Goal: Book appointment/travel/reservation

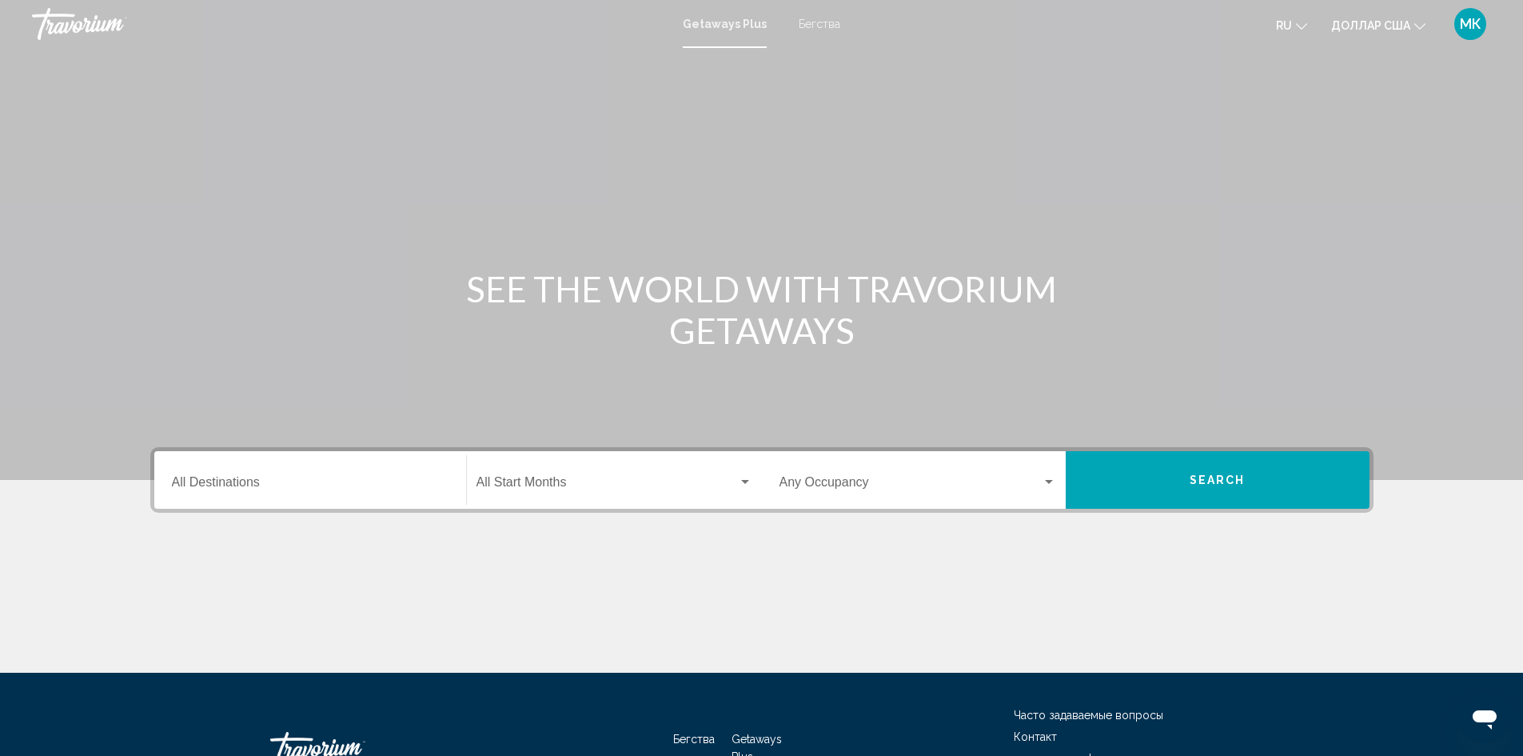
click at [264, 481] on input "Destination All Destinations" at bounding box center [310, 485] width 277 height 14
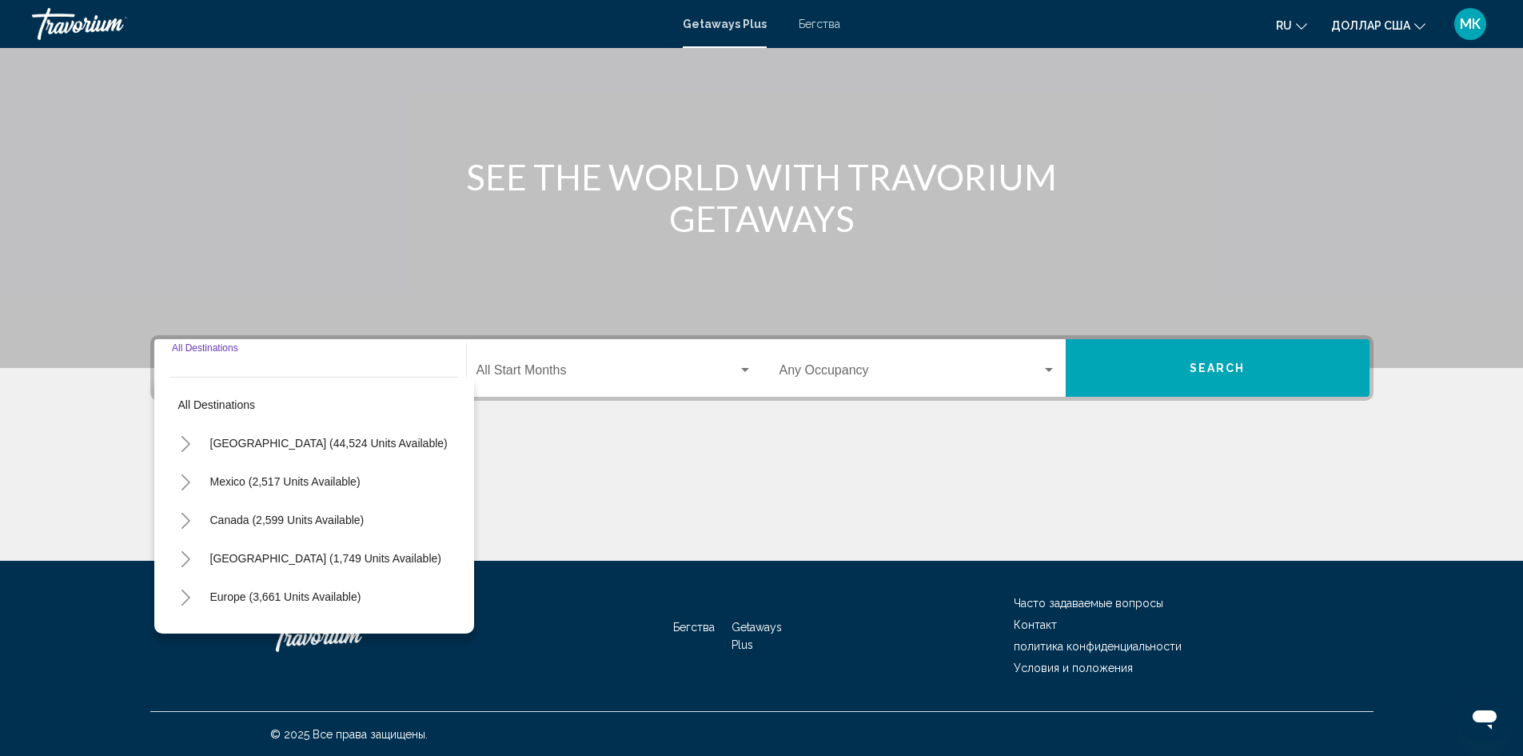
scroll to position [113, 0]
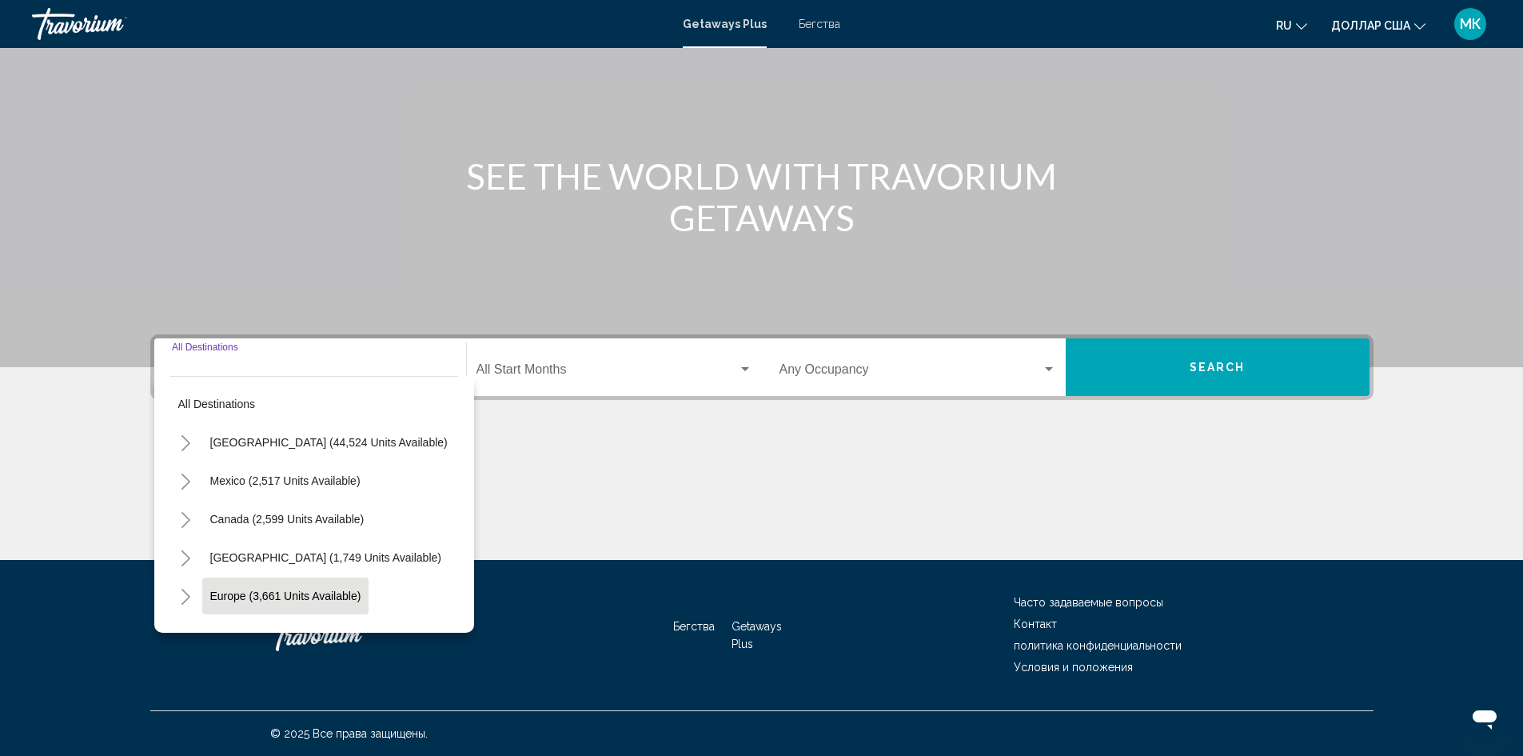
click at [287, 597] on span "Europe (3,661 units available)" at bounding box center [285, 595] width 151 height 13
type input "**********"
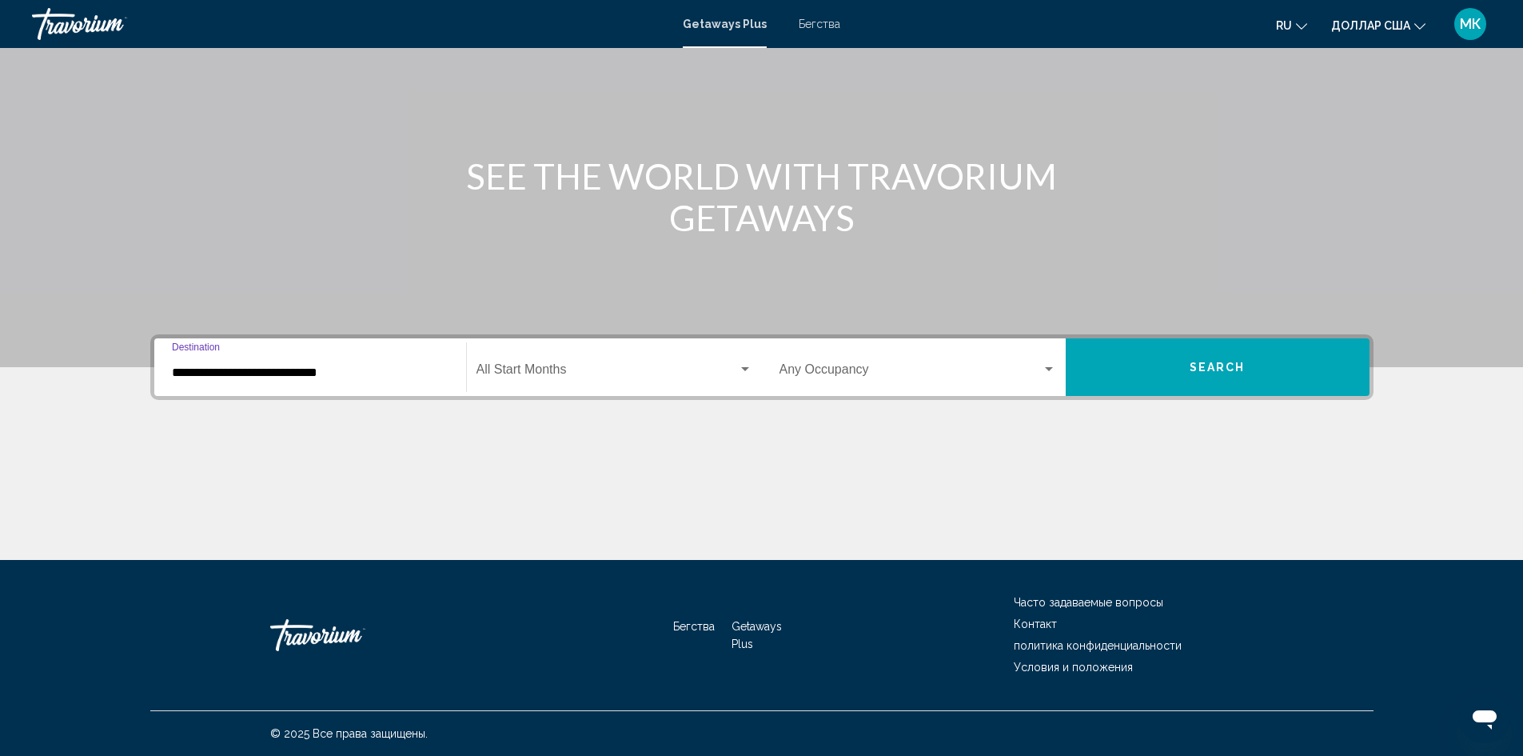
click at [539, 370] on span "Виджет поиска" at bounding box center [607, 372] width 261 height 14
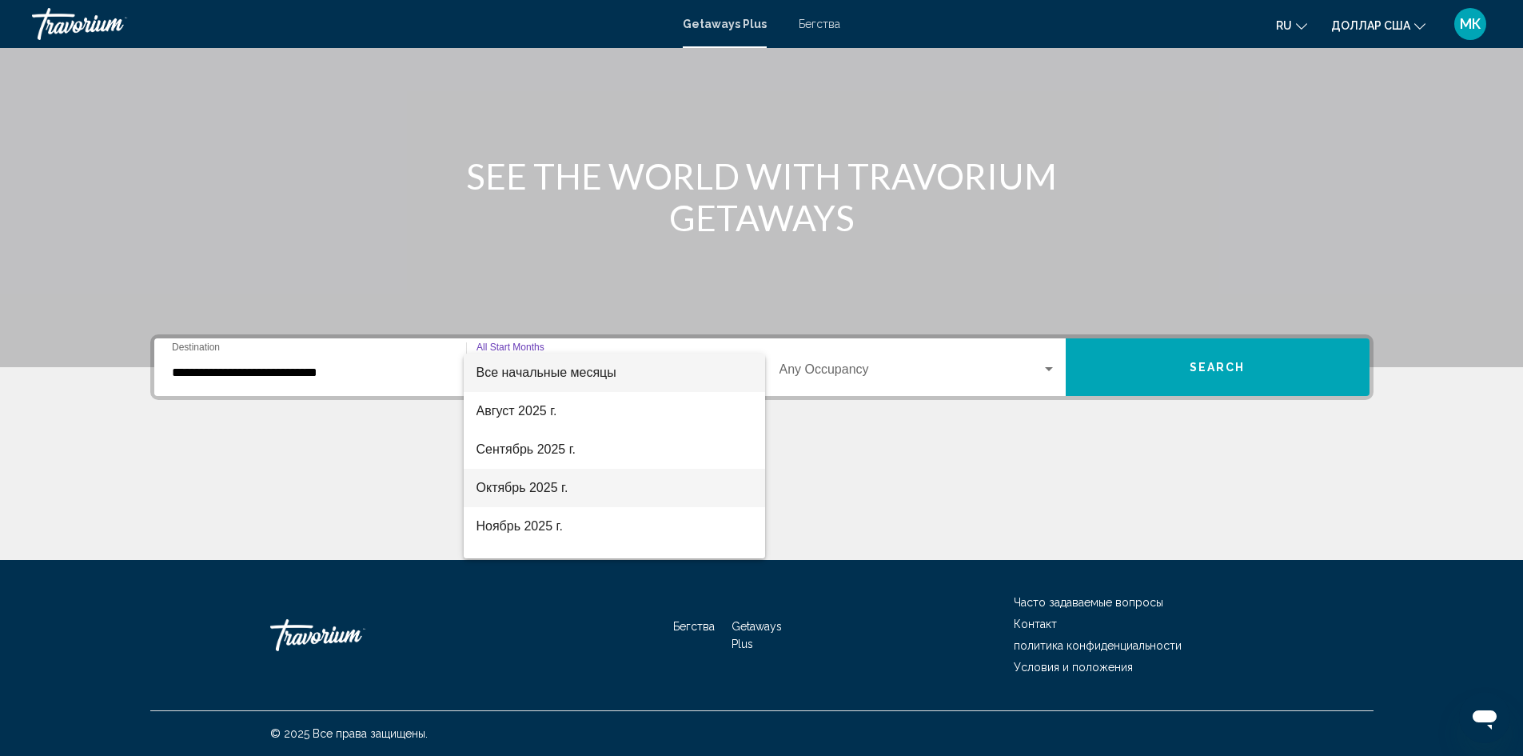
click at [539, 493] on font "Октябрь 2025 г." at bounding box center [523, 488] width 92 height 14
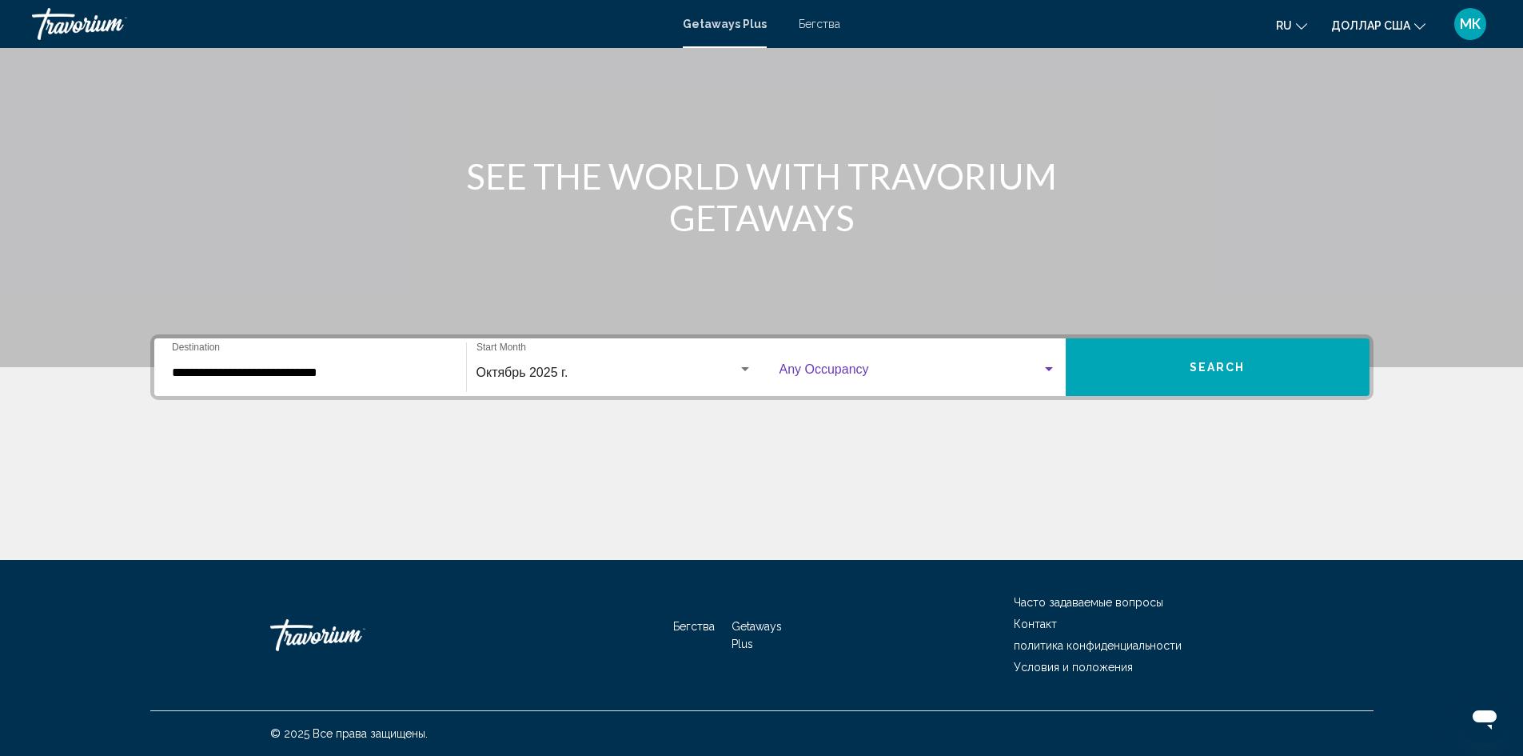
click at [900, 365] on span "Виджет поиска" at bounding box center [911, 372] width 262 height 14
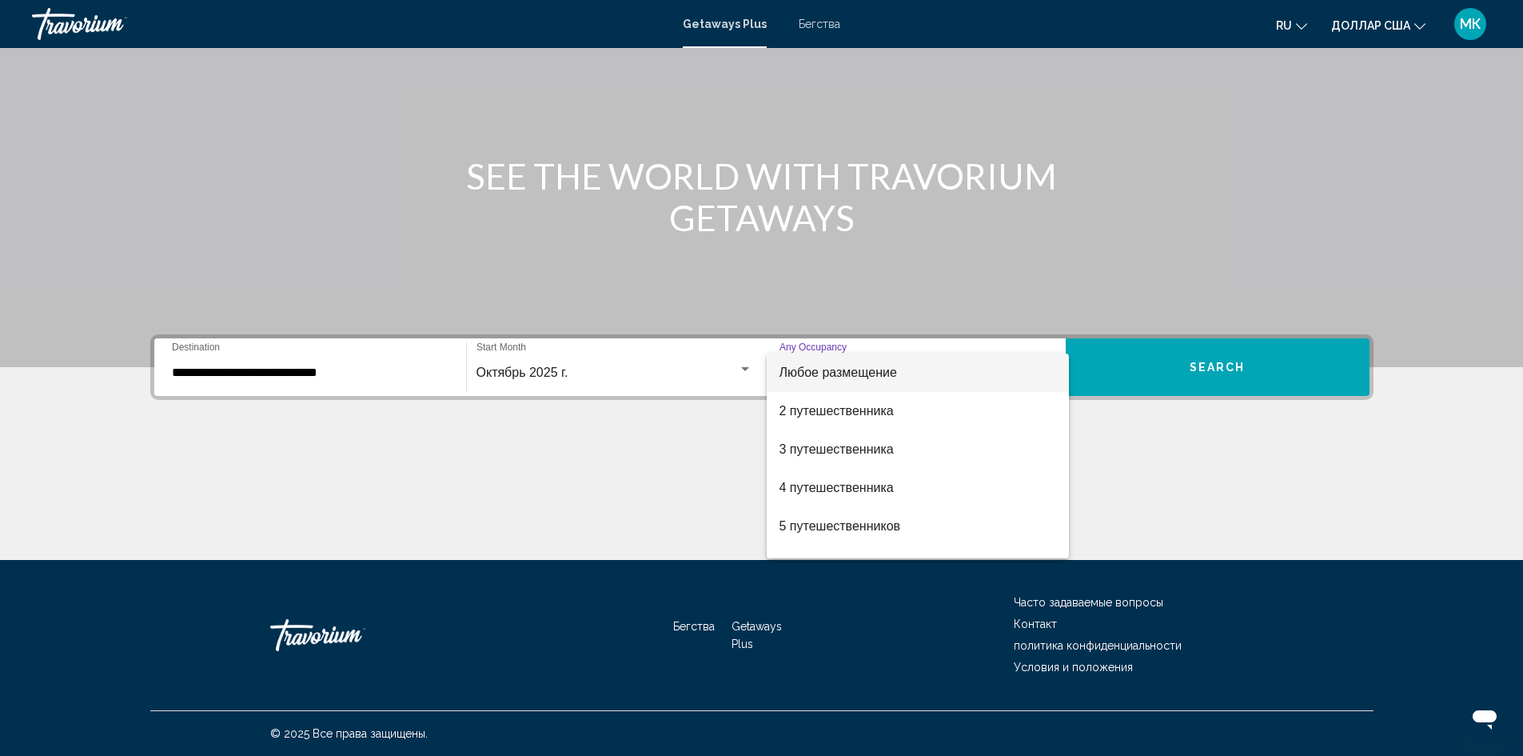
click at [740, 373] on div at bounding box center [761, 378] width 1523 height 756
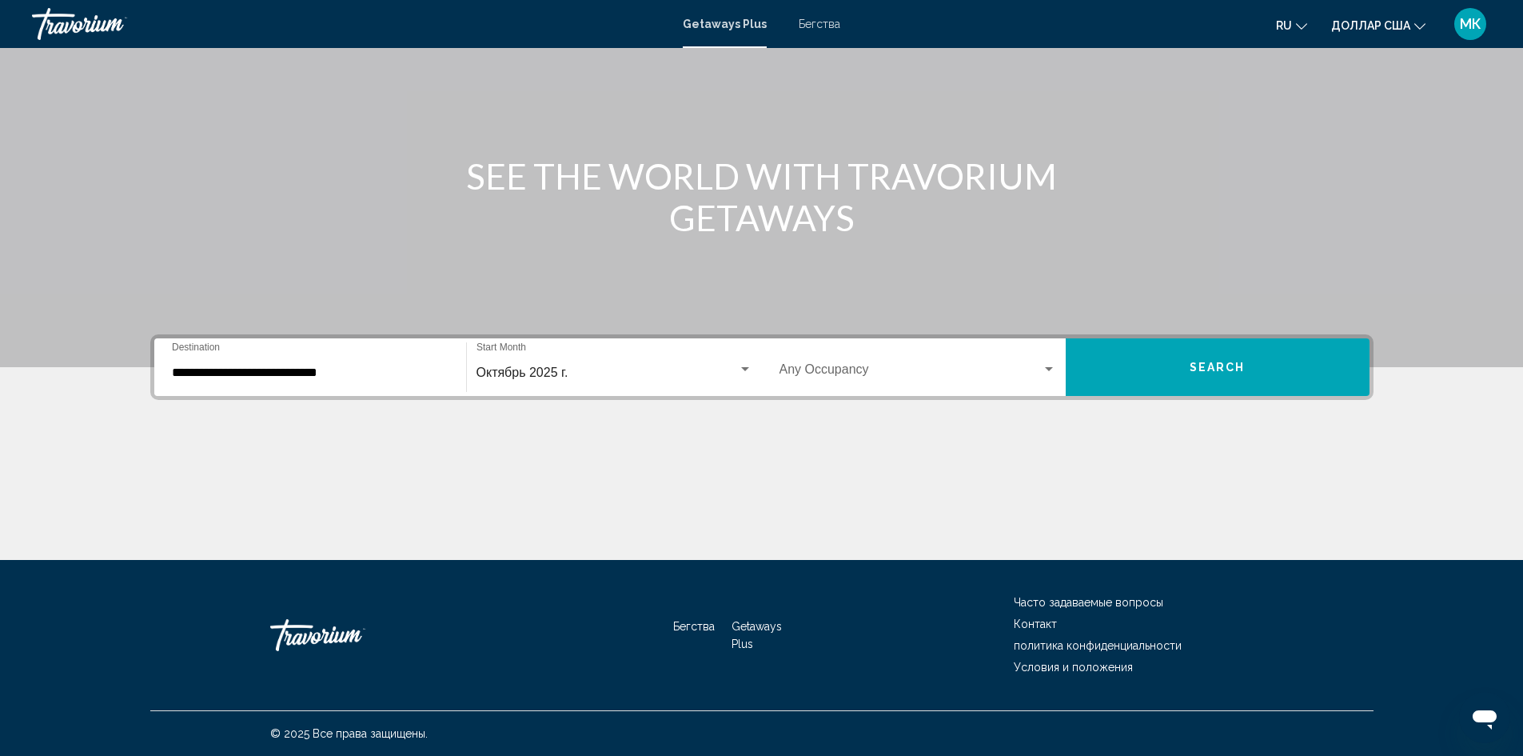
click at [740, 372] on div "Виджет поиска" at bounding box center [745, 369] width 14 height 13
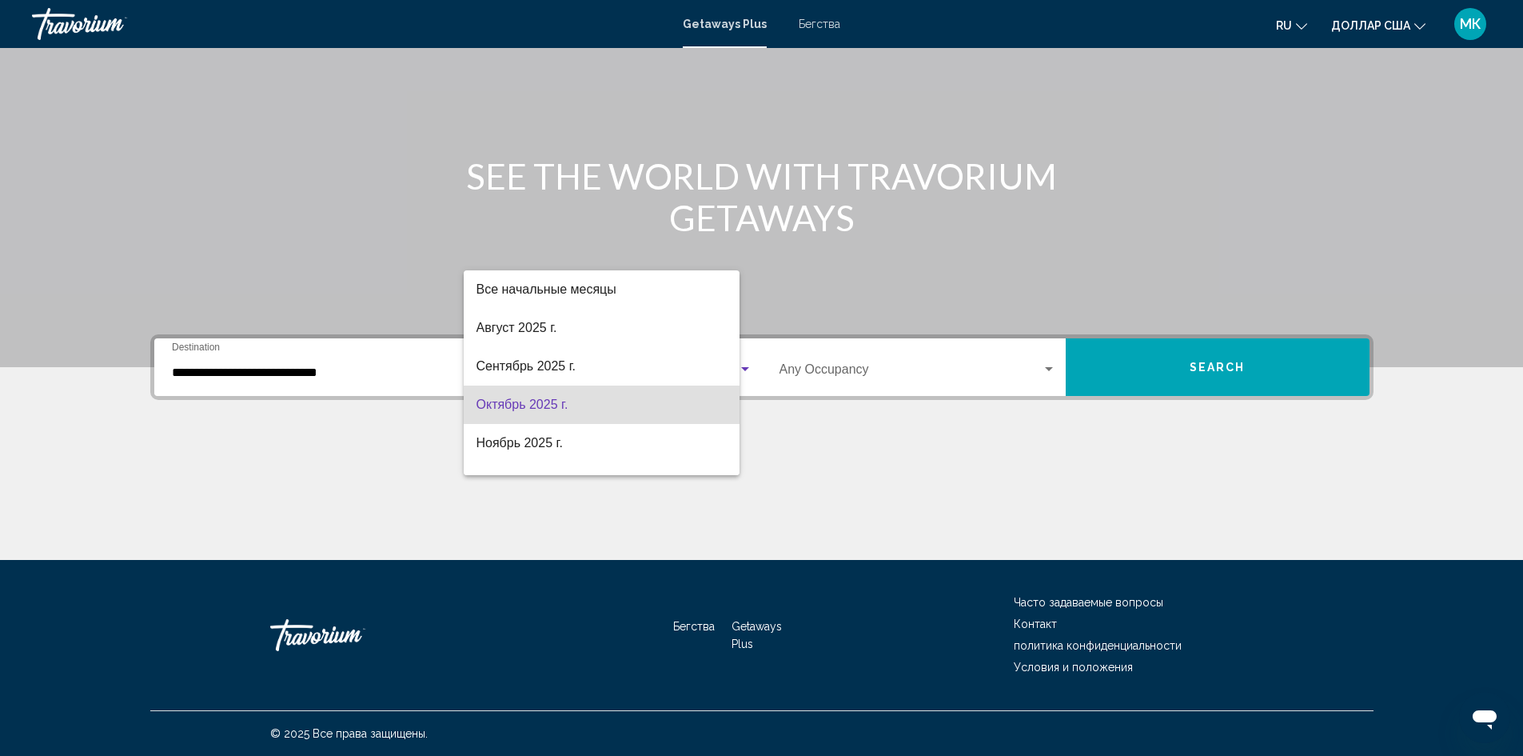
scroll to position [32, 0]
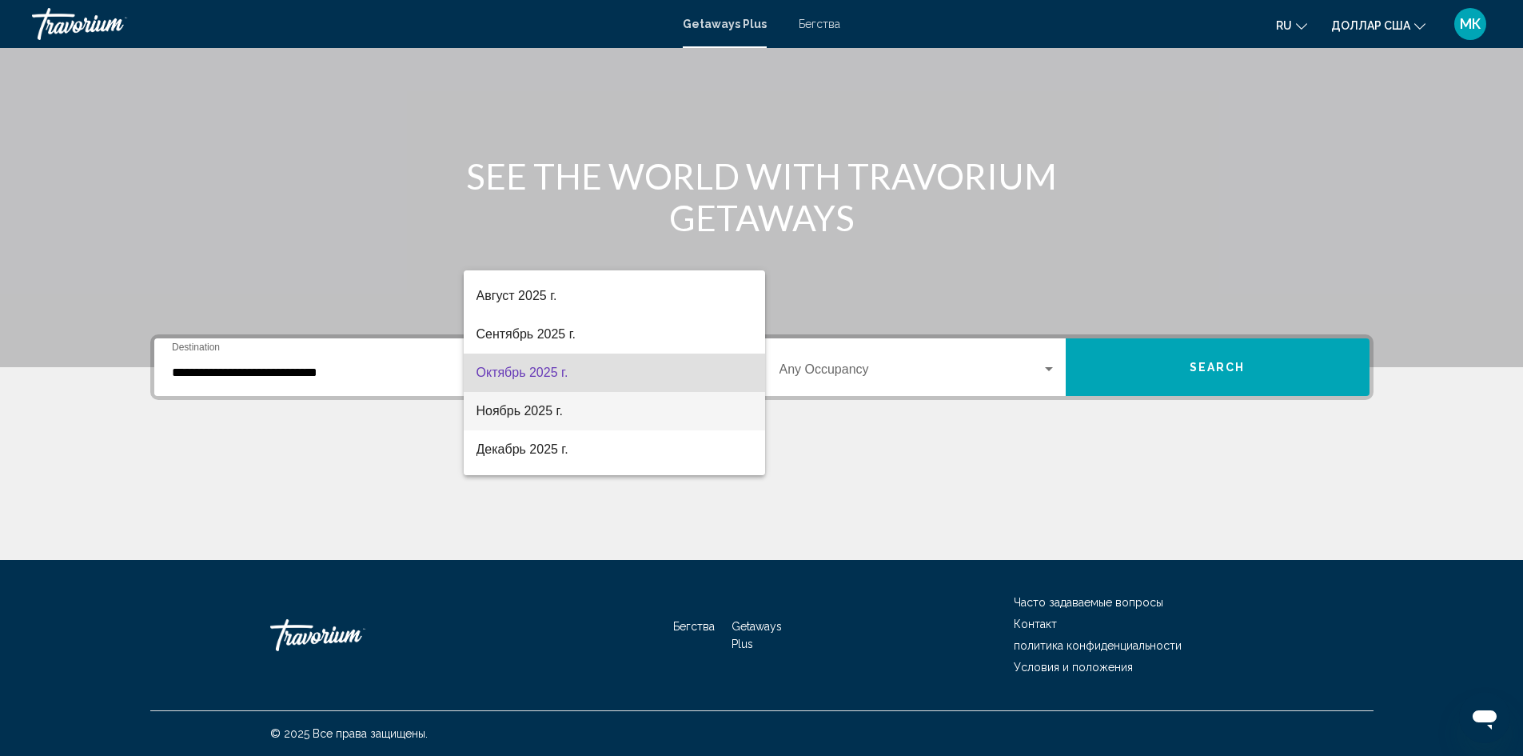
click at [699, 405] on span "Ноябрь 2025 г." at bounding box center [615, 411] width 276 height 38
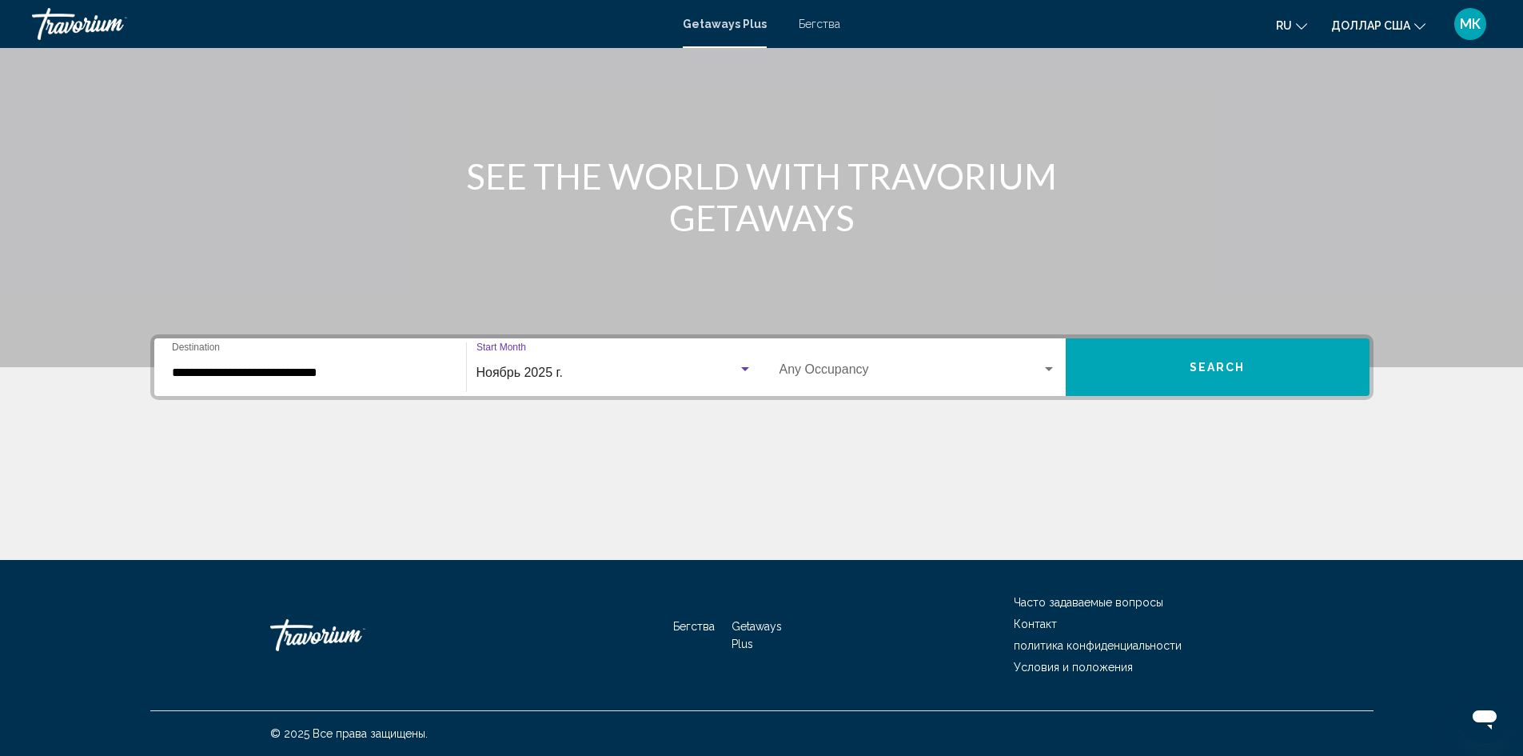
click at [637, 368] on div "Ноябрь 2025 г." at bounding box center [607, 372] width 261 height 14
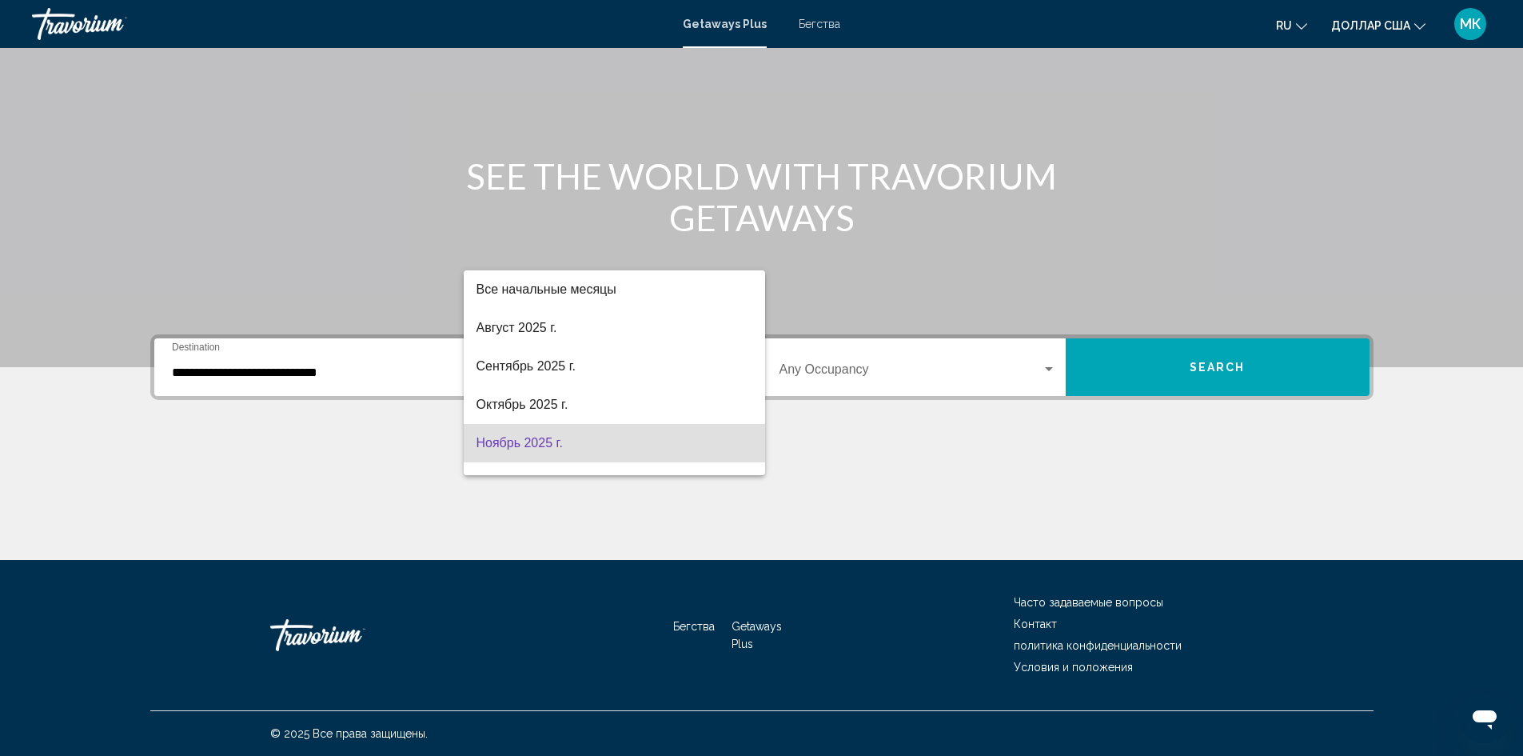
scroll to position [70, 0]
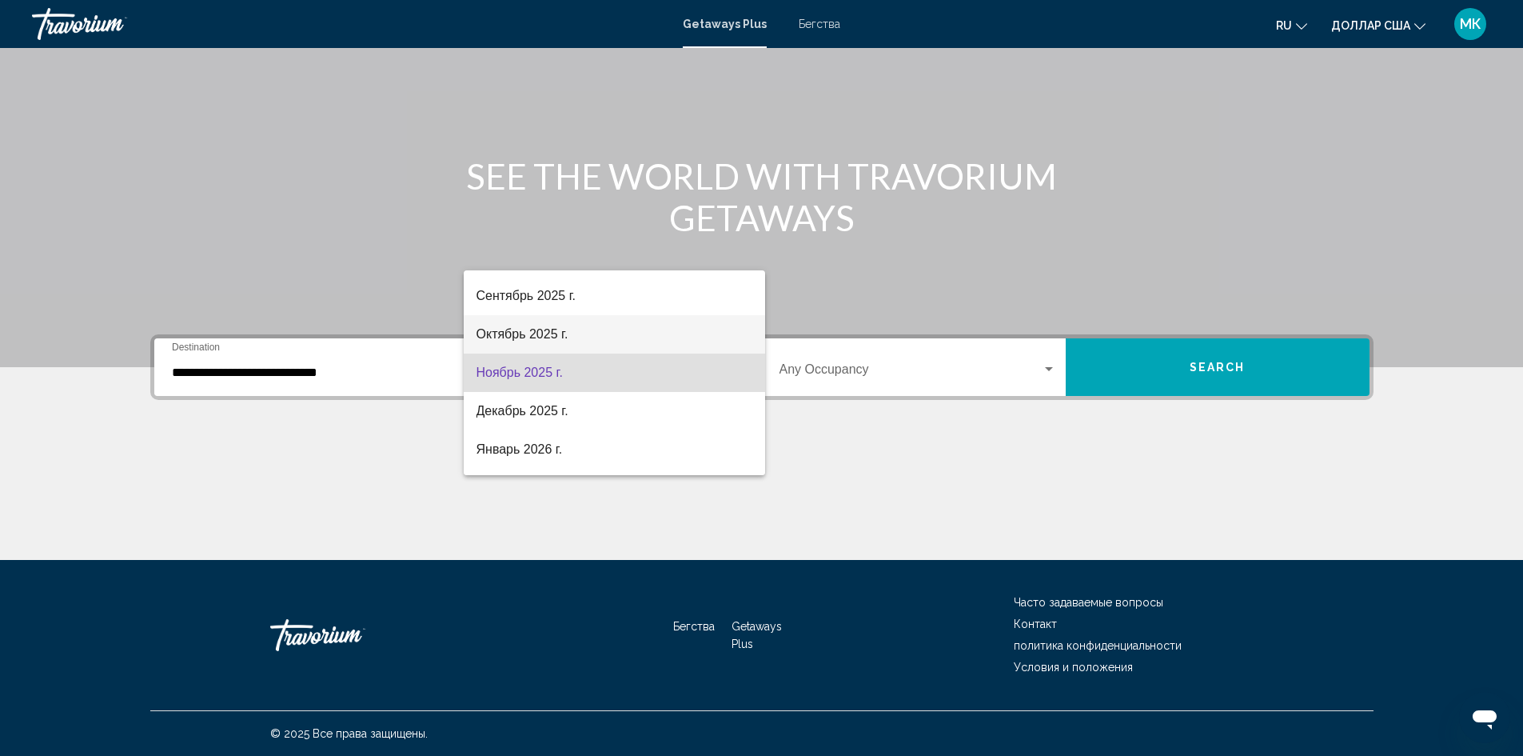
click at [632, 333] on span "Октябрь 2025 г." at bounding box center [615, 334] width 276 height 38
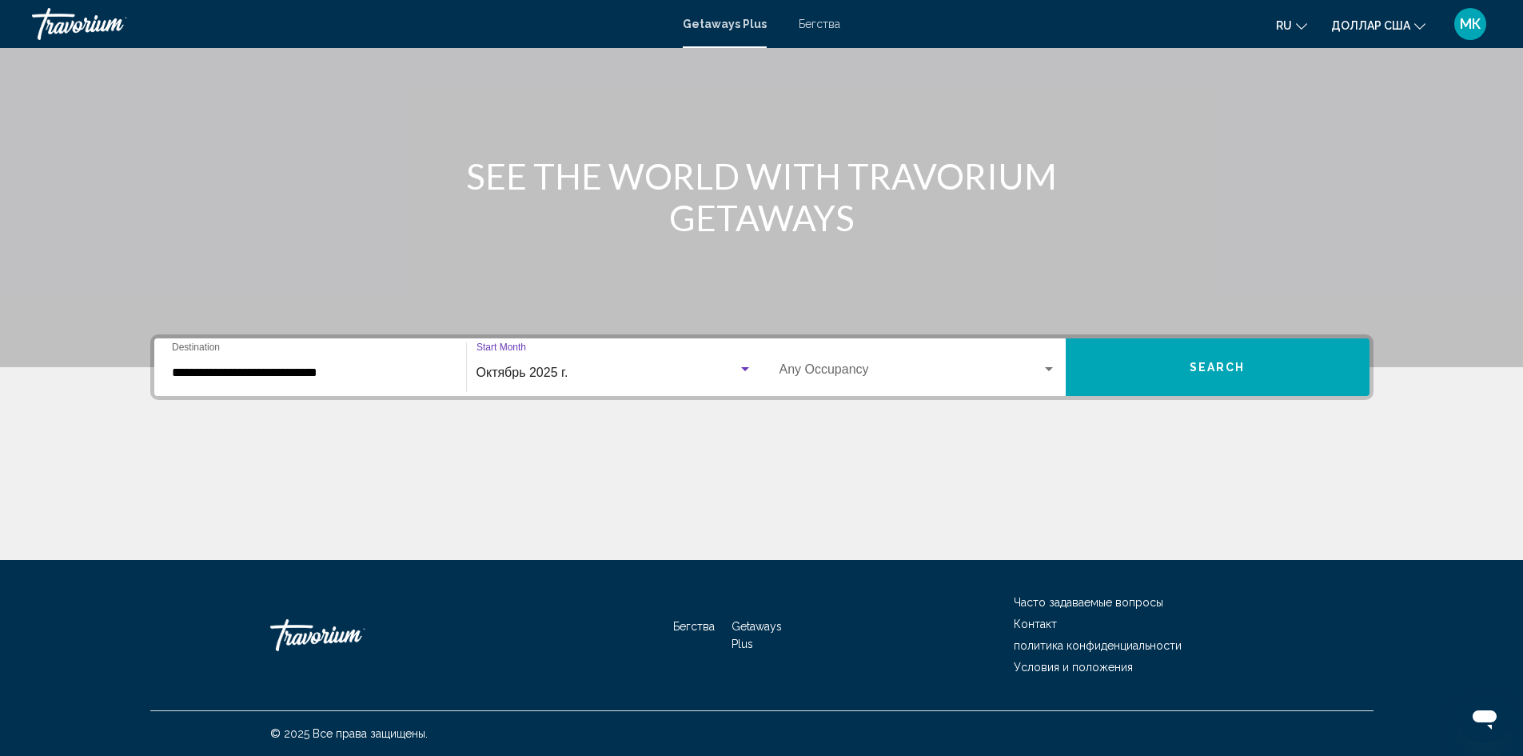
click at [894, 368] on span "Виджет поиска" at bounding box center [911, 372] width 262 height 14
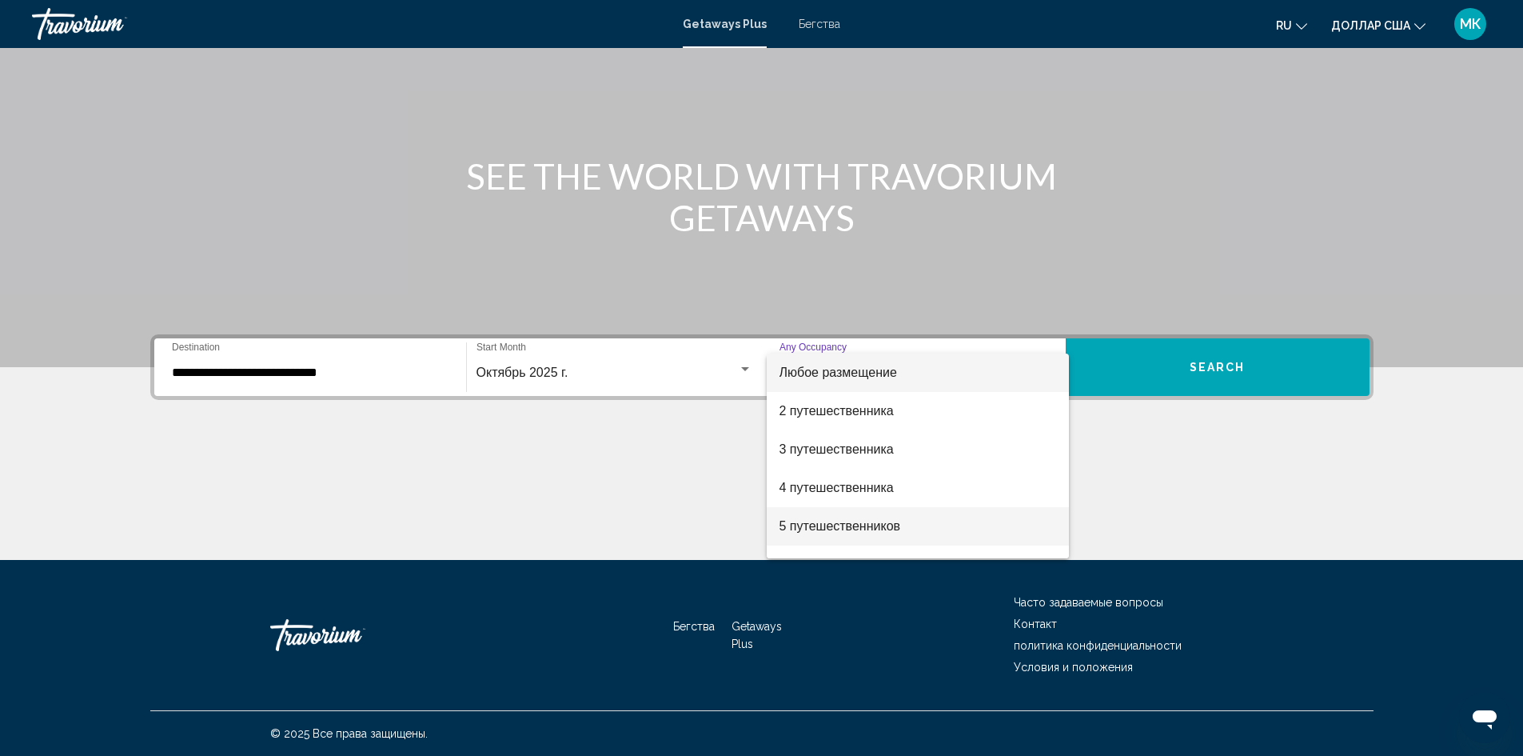
click at [921, 524] on span "5 путешественников" at bounding box center [918, 526] width 277 height 38
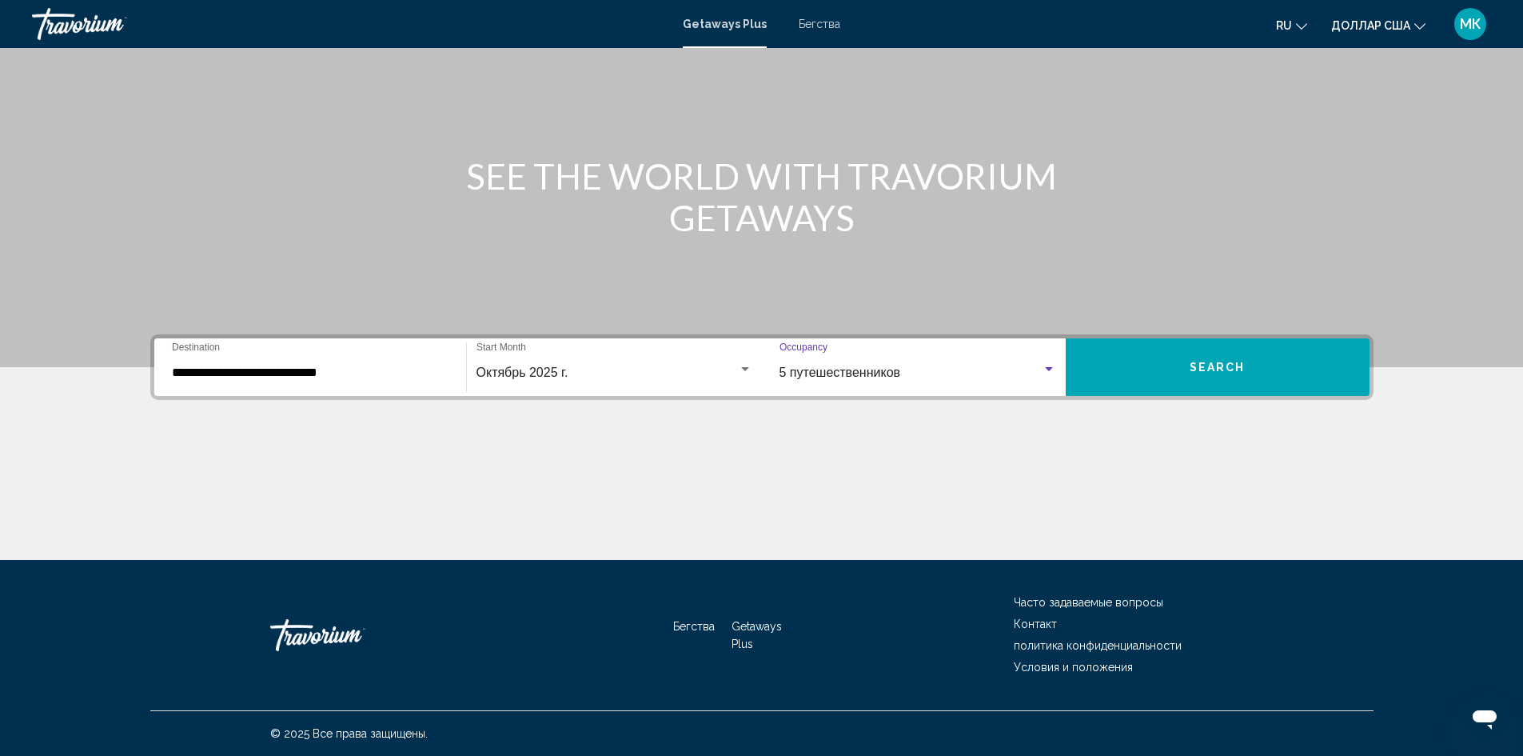
click at [1171, 373] on button "Search" at bounding box center [1218, 367] width 304 height 58
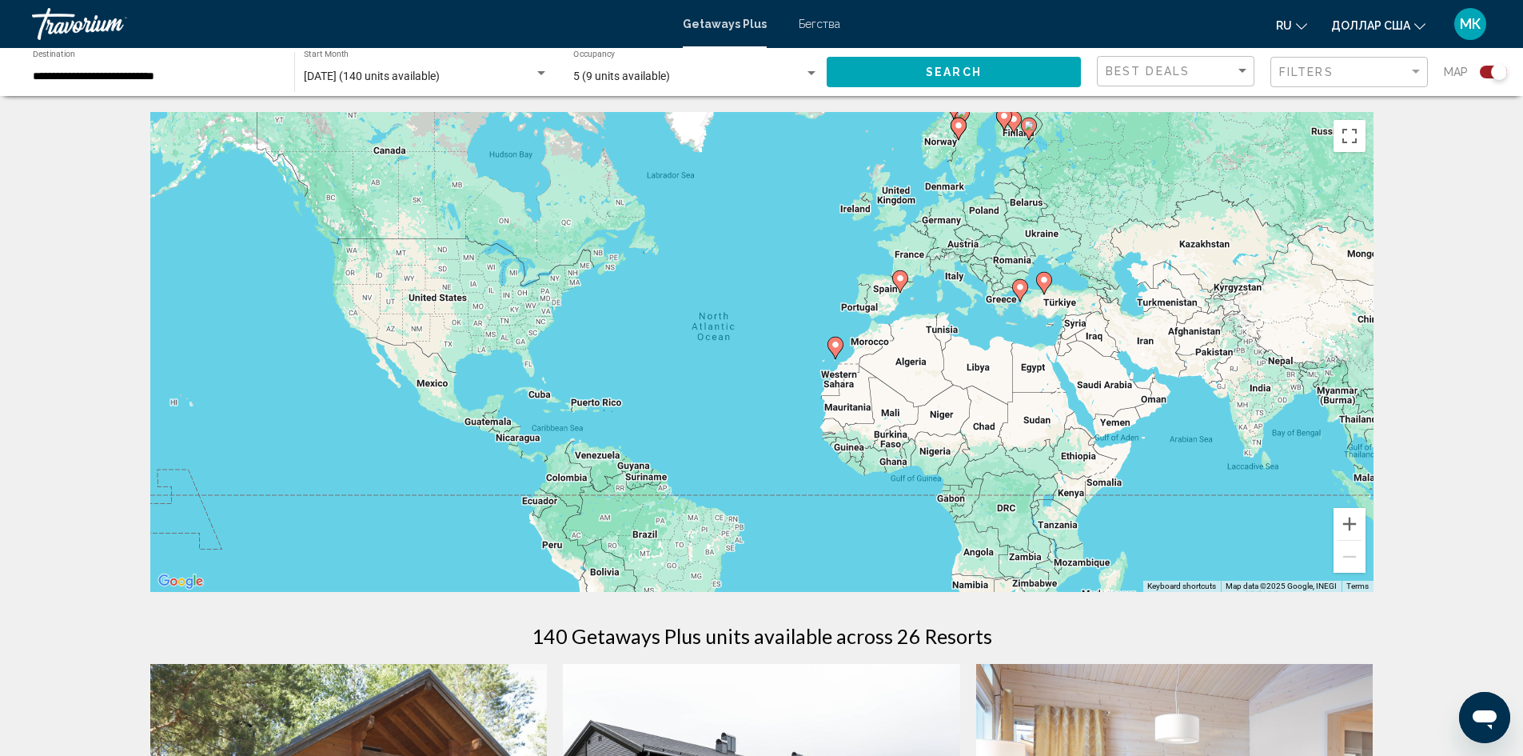
click at [267, 72] on input "**********" at bounding box center [155, 76] width 245 height 13
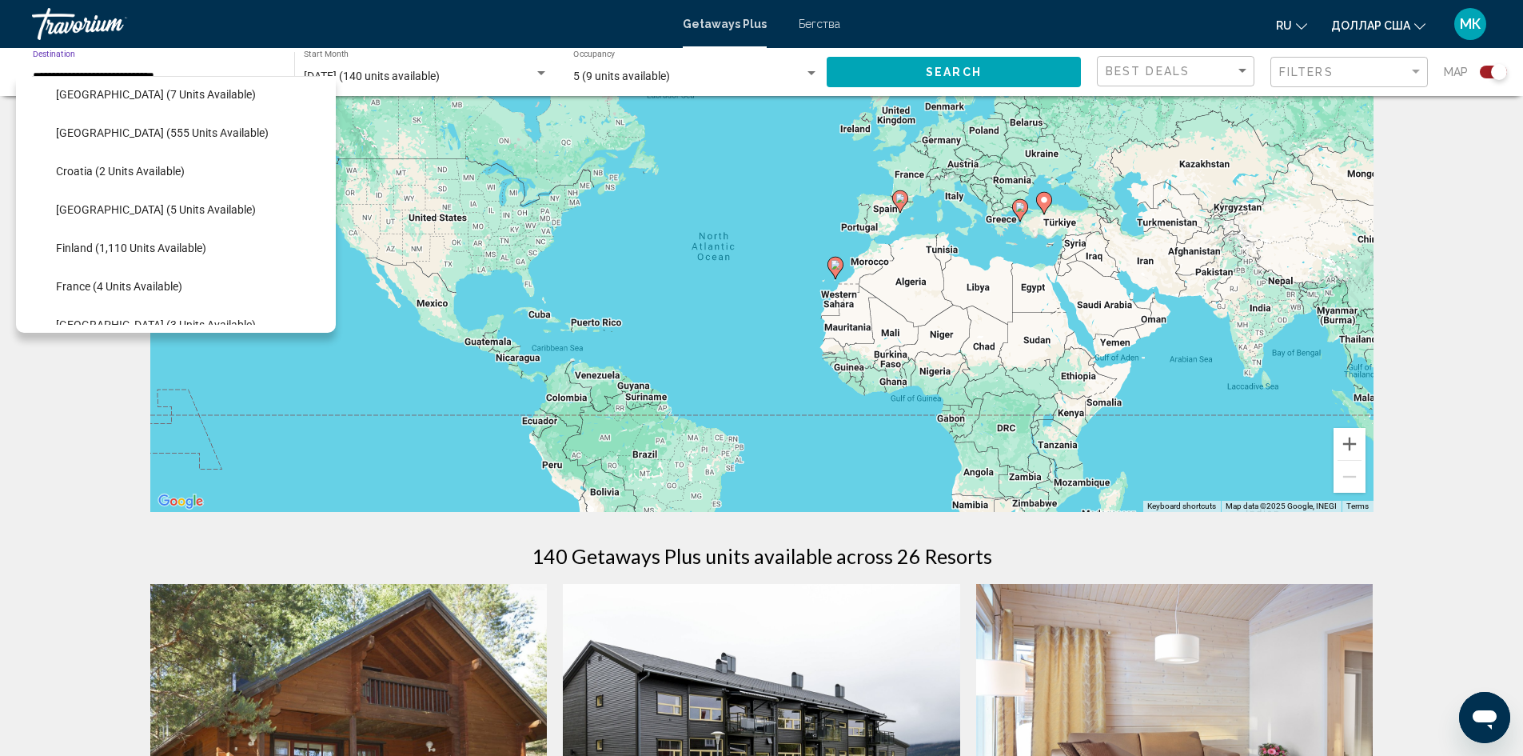
scroll to position [242, 0]
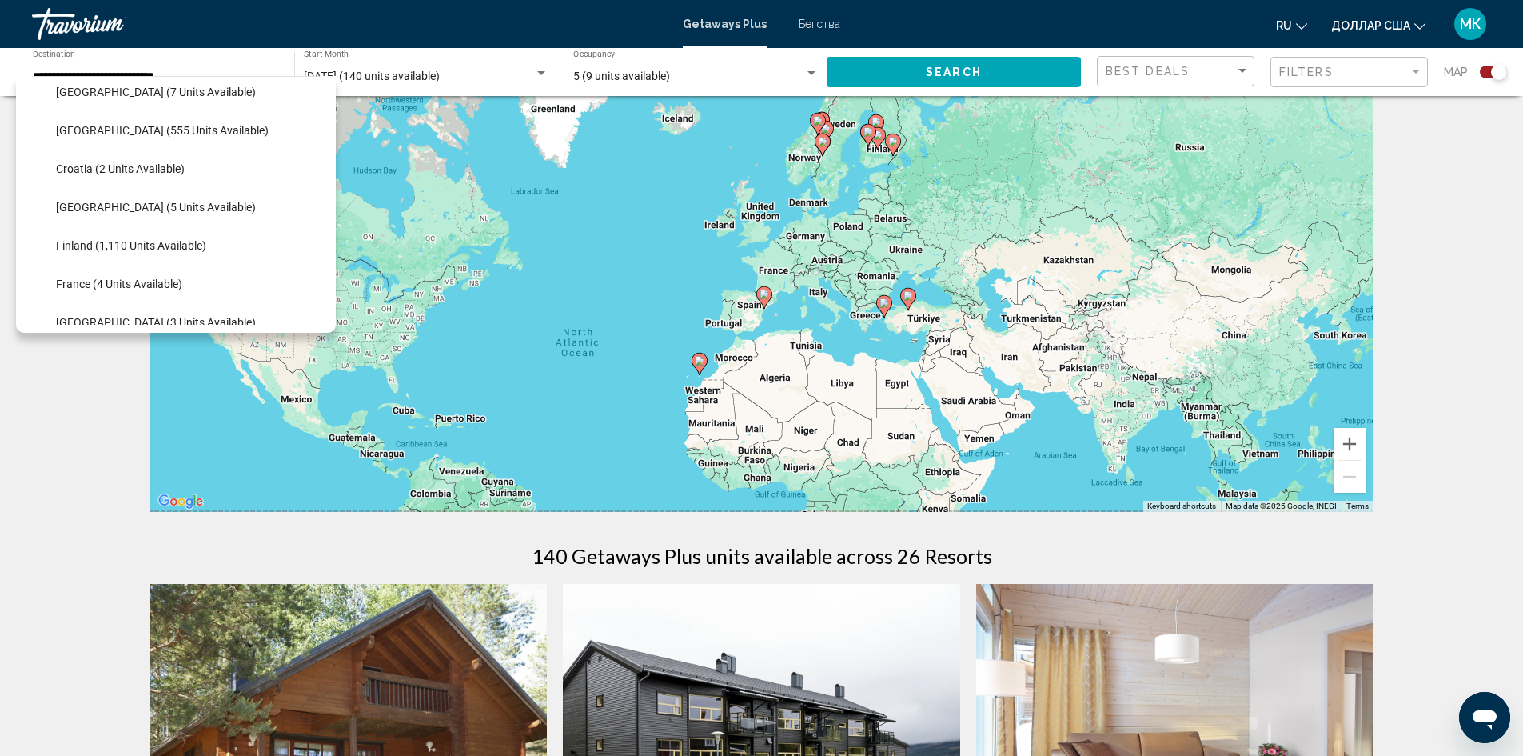
drag, startPoint x: 1008, startPoint y: 233, endPoint x: 869, endPoint y: 331, distance: 169.3
click at [869, 331] on div "To activate drag with keyboard, press Alt + Enter. Once in keyboard drag state,…" at bounding box center [761, 272] width 1223 height 480
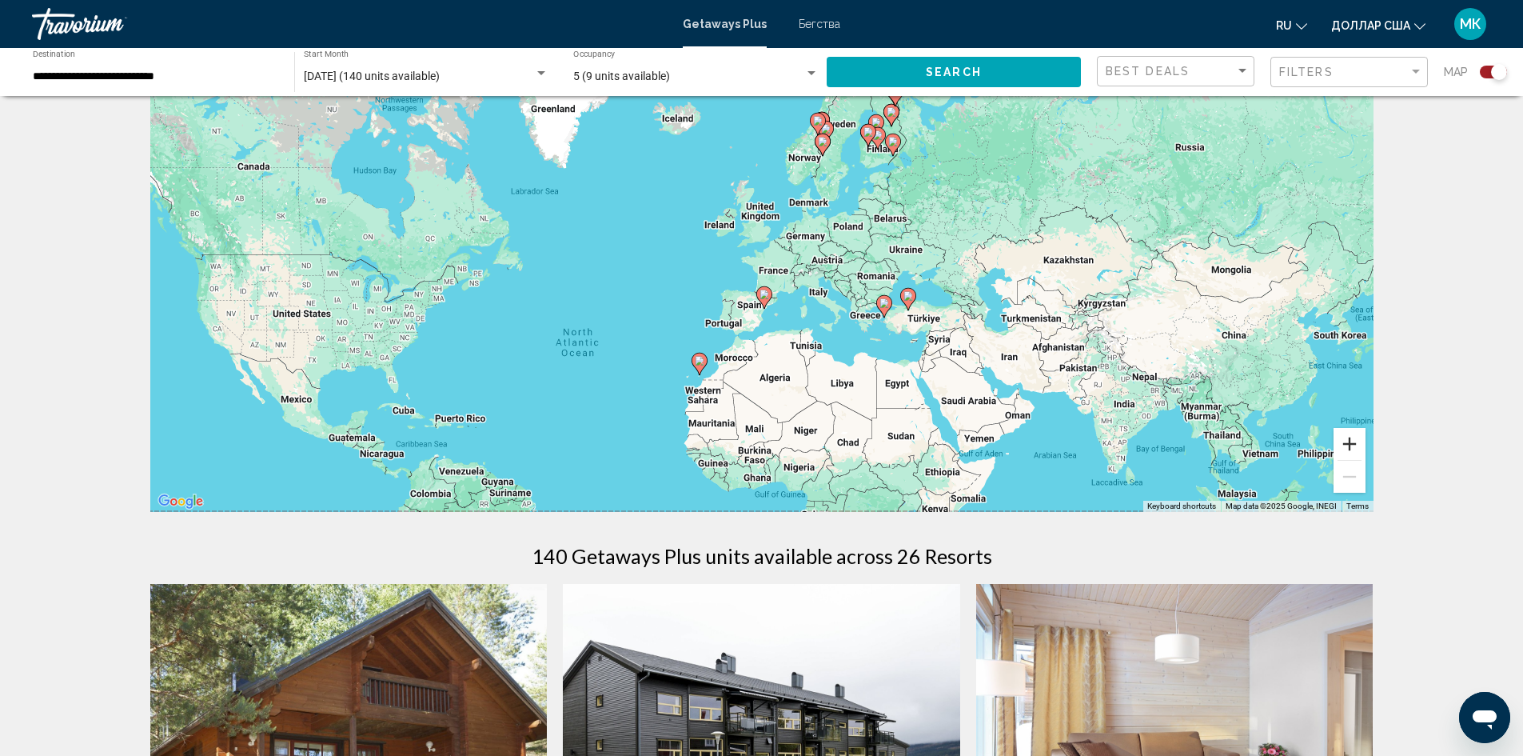
click at [1345, 438] on button "Zoom in" at bounding box center [1350, 444] width 32 height 32
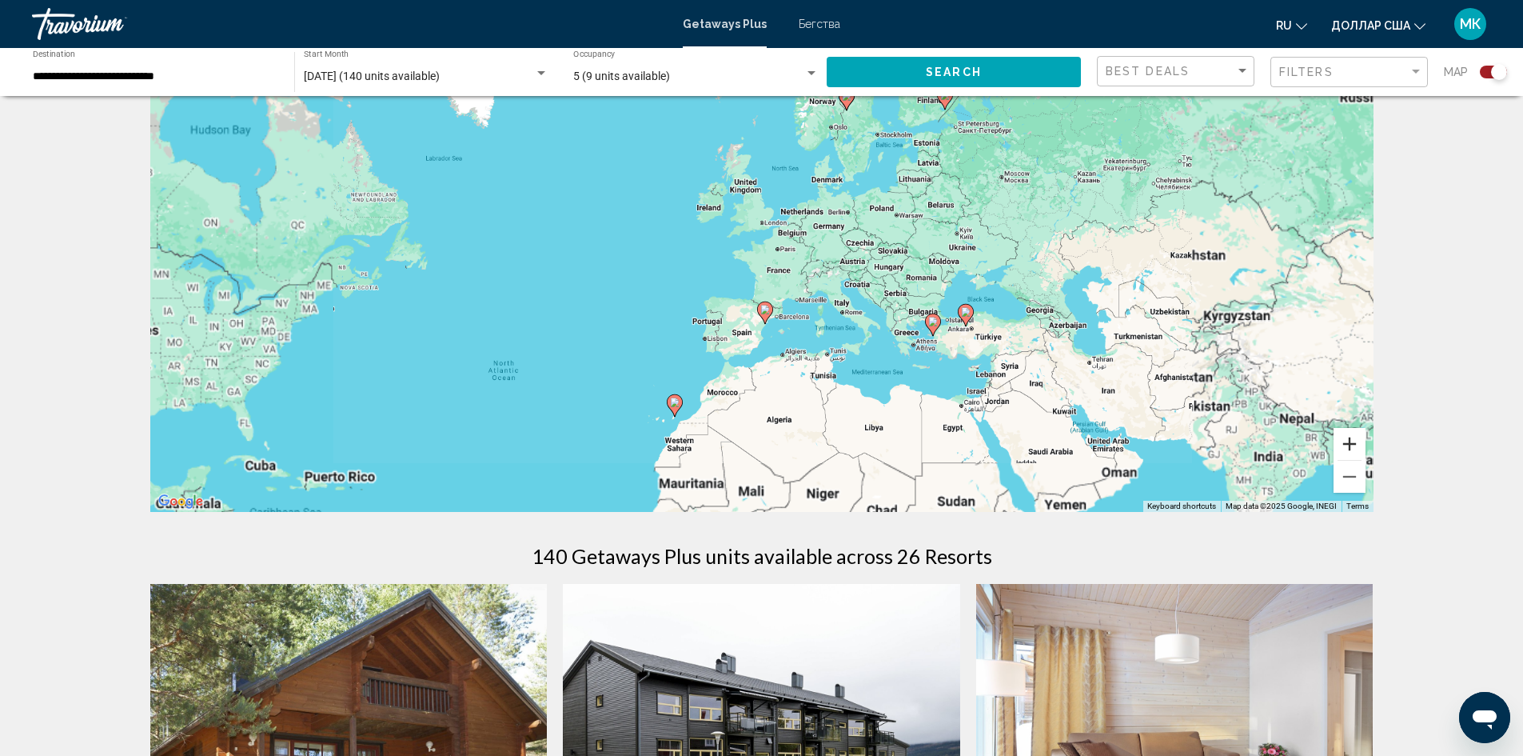
click at [1345, 438] on button "Zoom in" at bounding box center [1350, 444] width 32 height 32
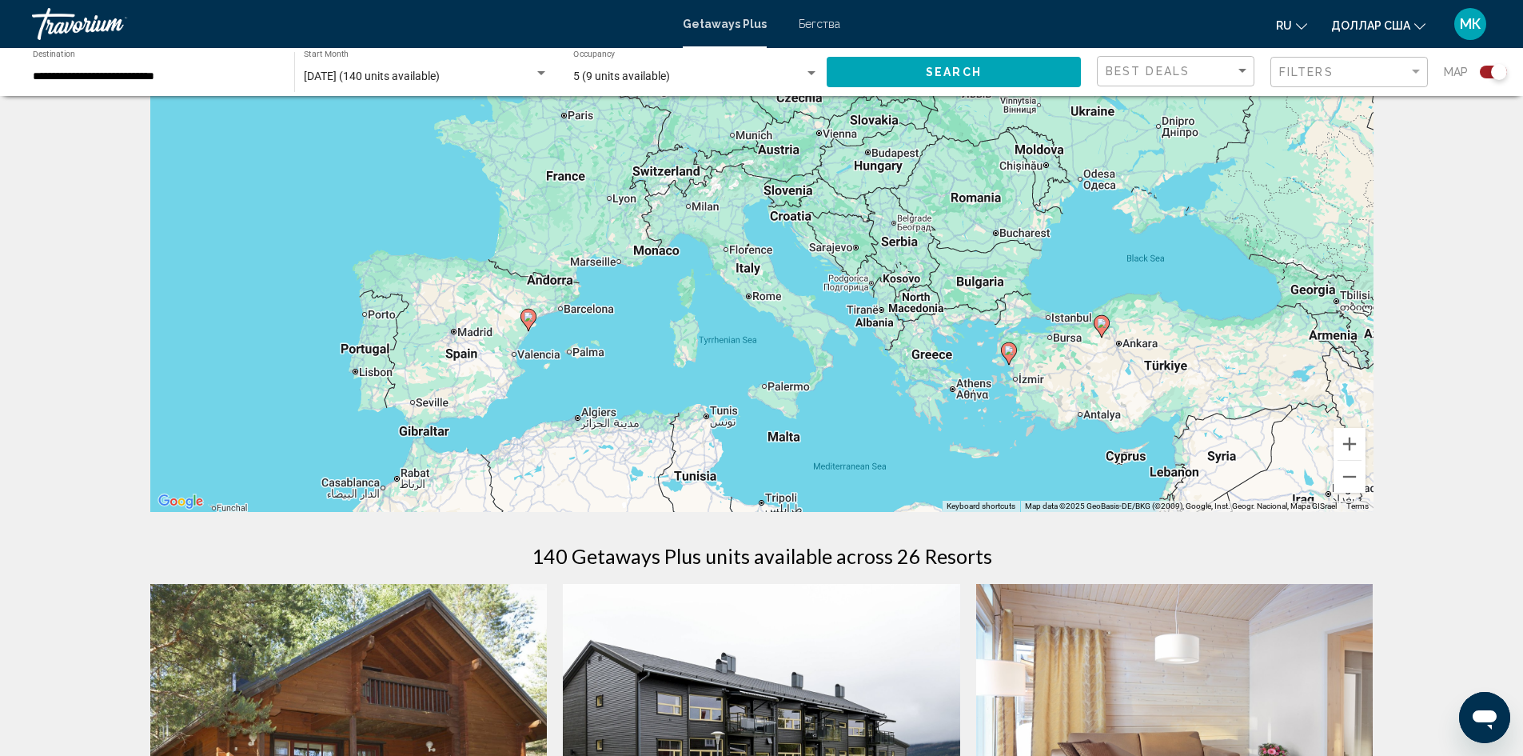
drag, startPoint x: 1241, startPoint y: 396, endPoint x: 995, endPoint y: 304, distance: 262.9
click at [996, 304] on div "To activate drag with keyboard, press Alt + Enter. Once in keyboard drag state,…" at bounding box center [761, 272] width 1223 height 480
click at [1344, 443] on button "Zoom in" at bounding box center [1350, 444] width 32 height 32
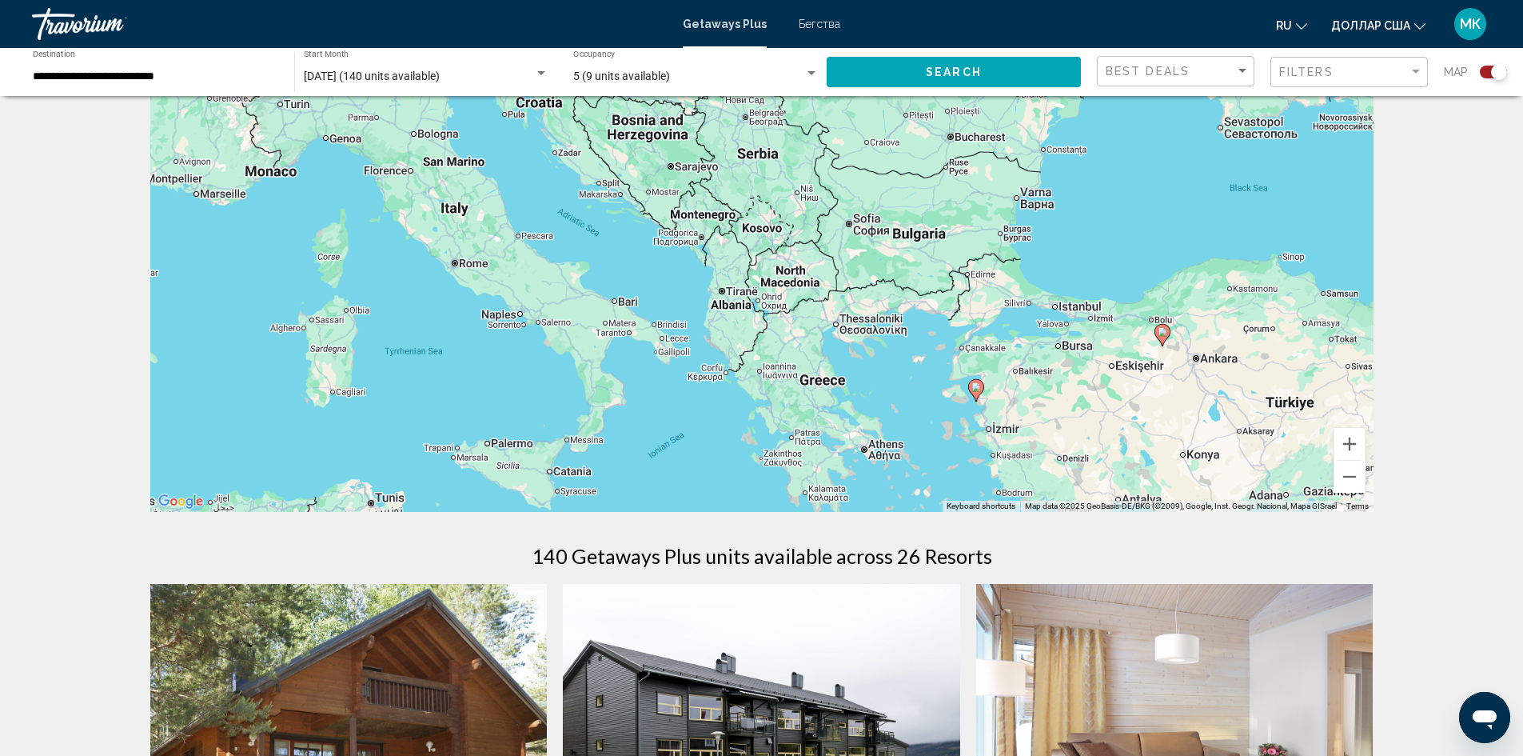
drag, startPoint x: 1263, startPoint y: 400, endPoint x: 983, endPoint y: 346, distance: 284.9
click at [984, 343] on div "To activate drag with keyboard, press Alt + Enter. Once in keyboard drag state,…" at bounding box center [761, 272] width 1223 height 480
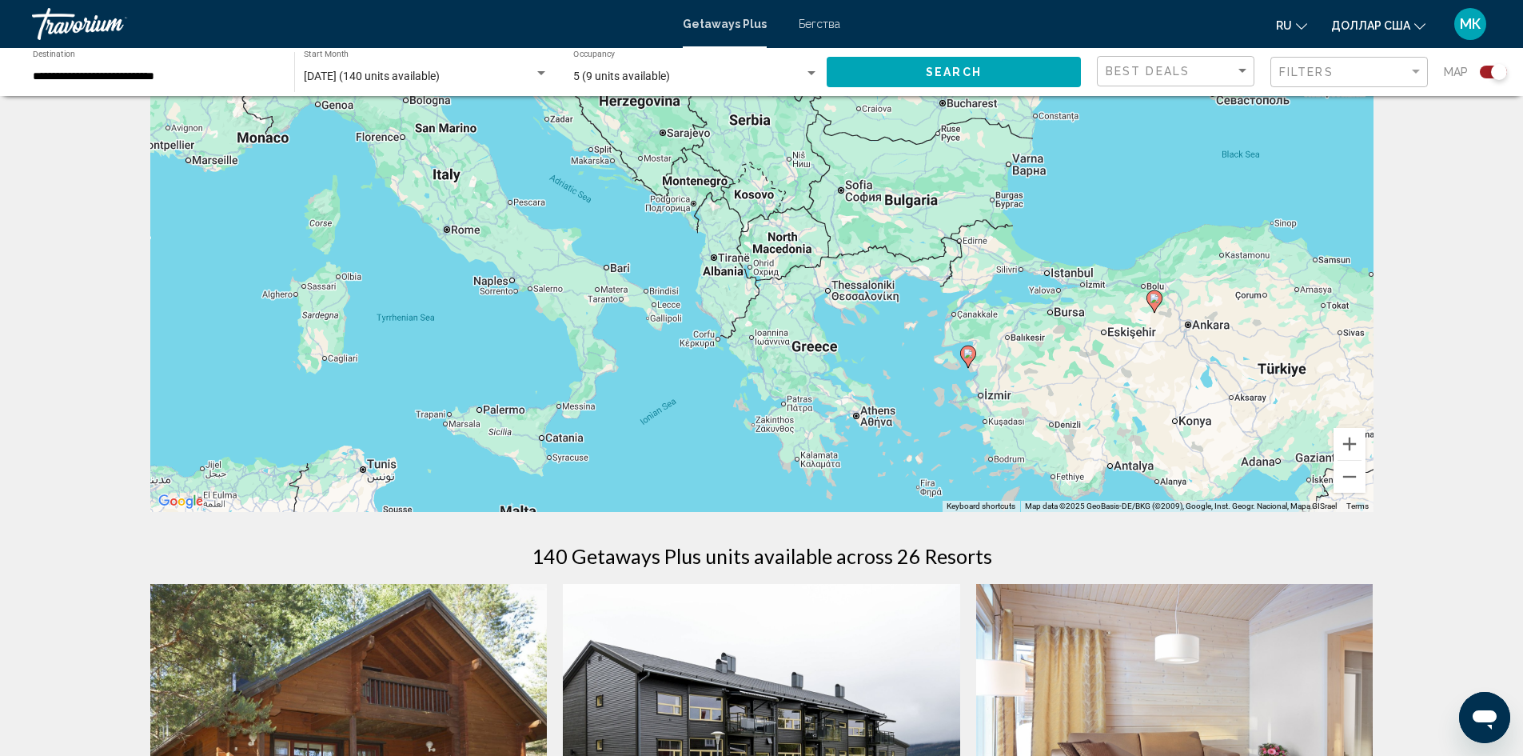
drag, startPoint x: 1001, startPoint y: 397, endPoint x: 995, endPoint y: 360, distance: 37.3
click at [995, 360] on div "To activate drag with keyboard, press Alt + Enter. Once in keyboard drag state,…" at bounding box center [761, 272] width 1223 height 480
click at [970, 357] on image "Основное содержание" at bounding box center [969, 354] width 10 height 10
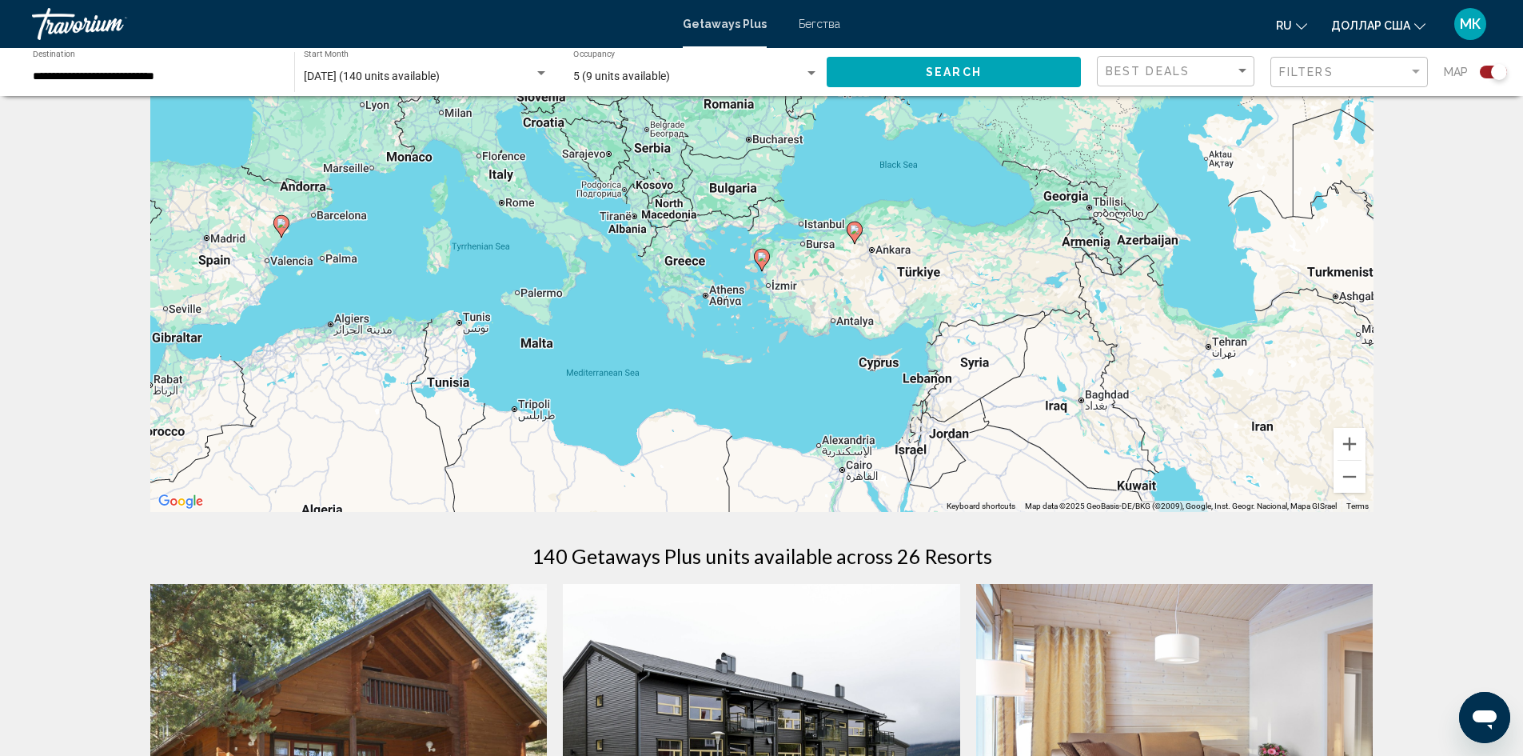
click at [761, 254] on image "Основное содержание" at bounding box center [762, 257] width 10 height 10
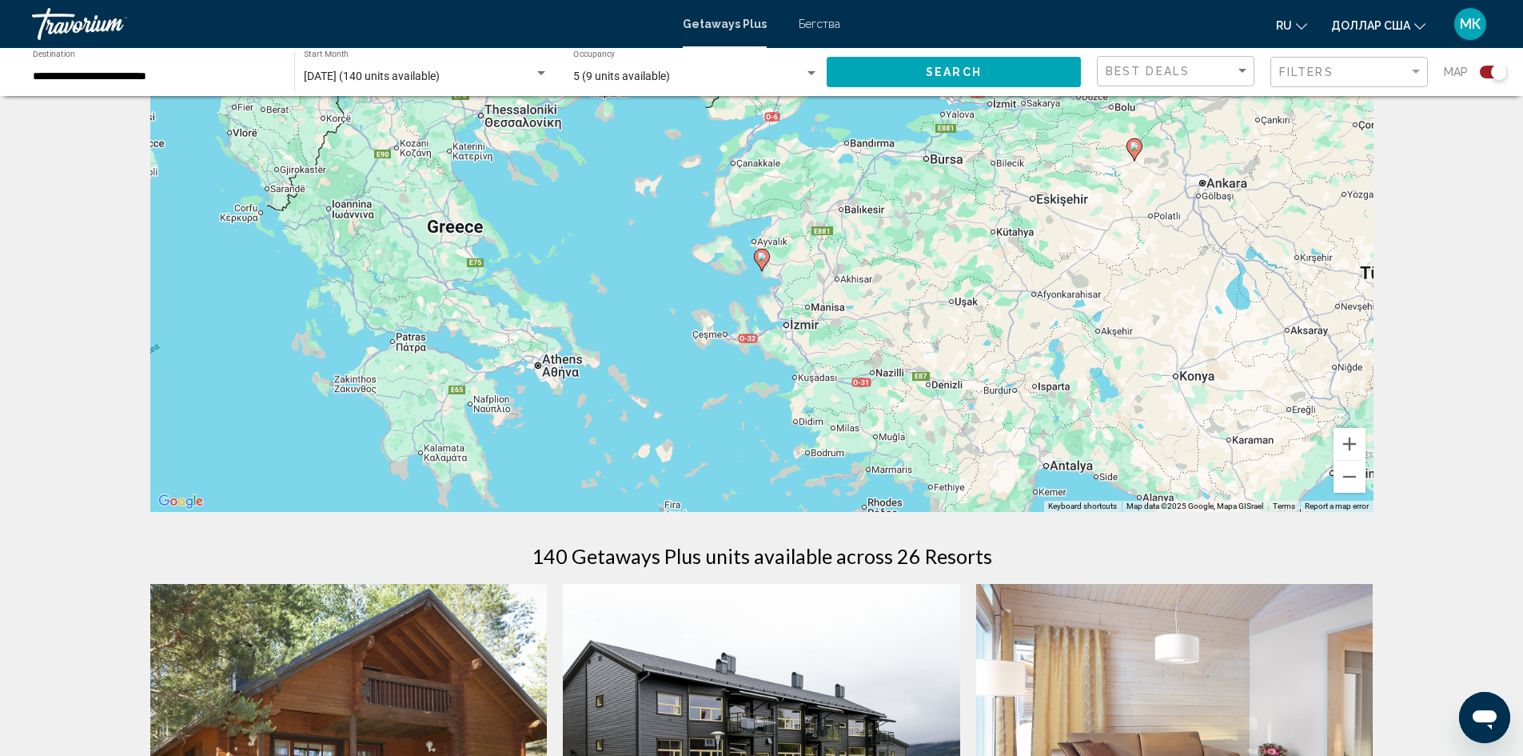
click at [761, 254] on image "Основное содержание" at bounding box center [762, 257] width 10 height 10
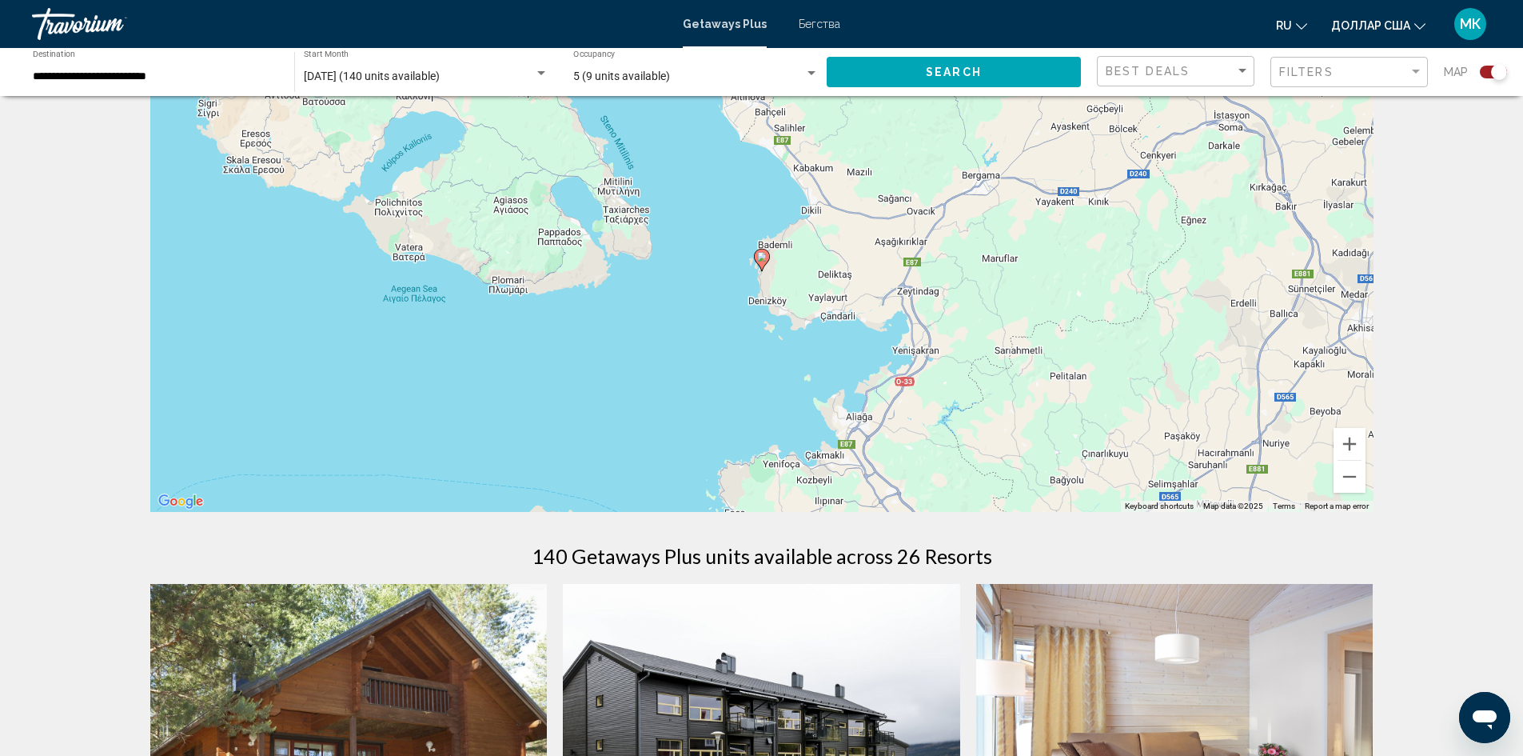
click at [761, 254] on image "Основное содержание" at bounding box center [762, 257] width 10 height 10
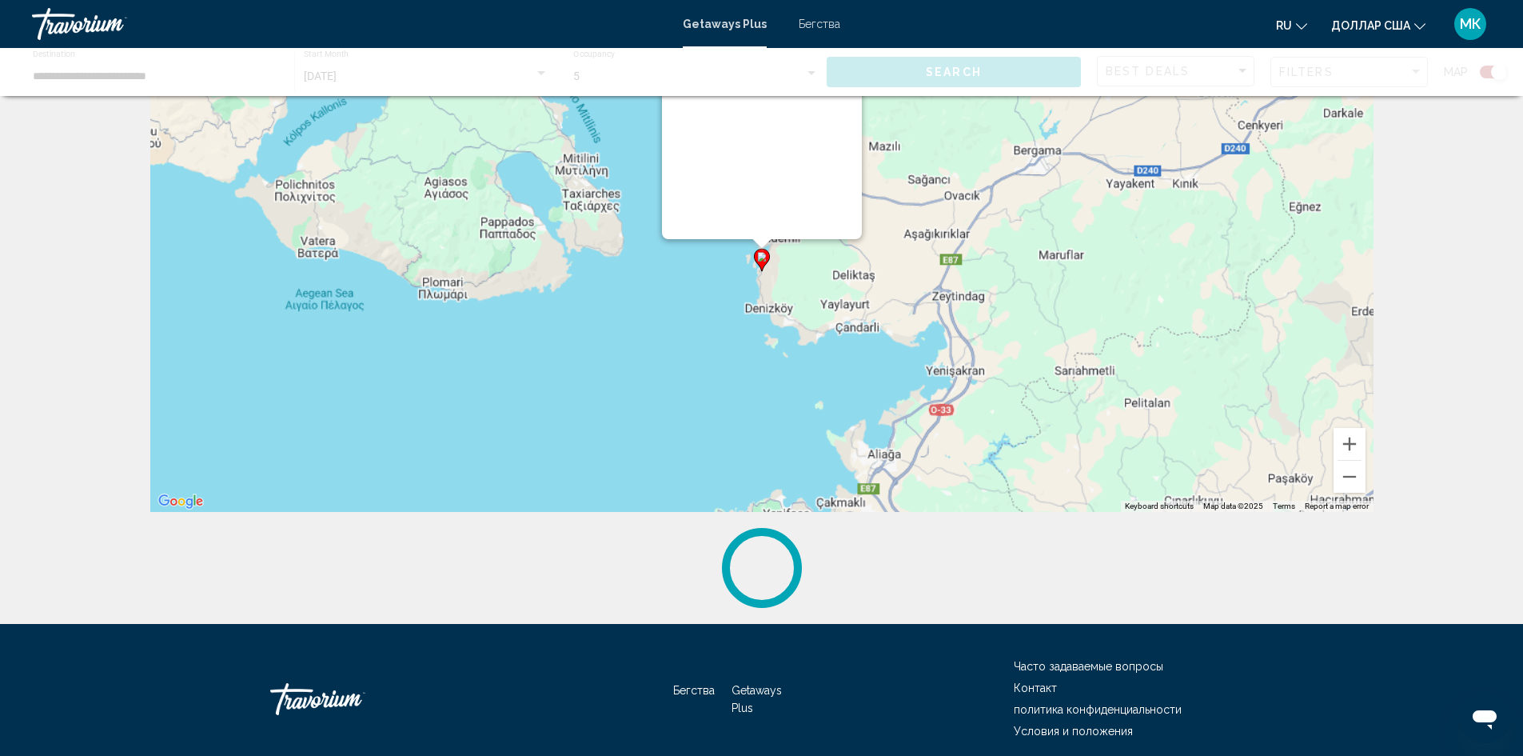
scroll to position [0, 0]
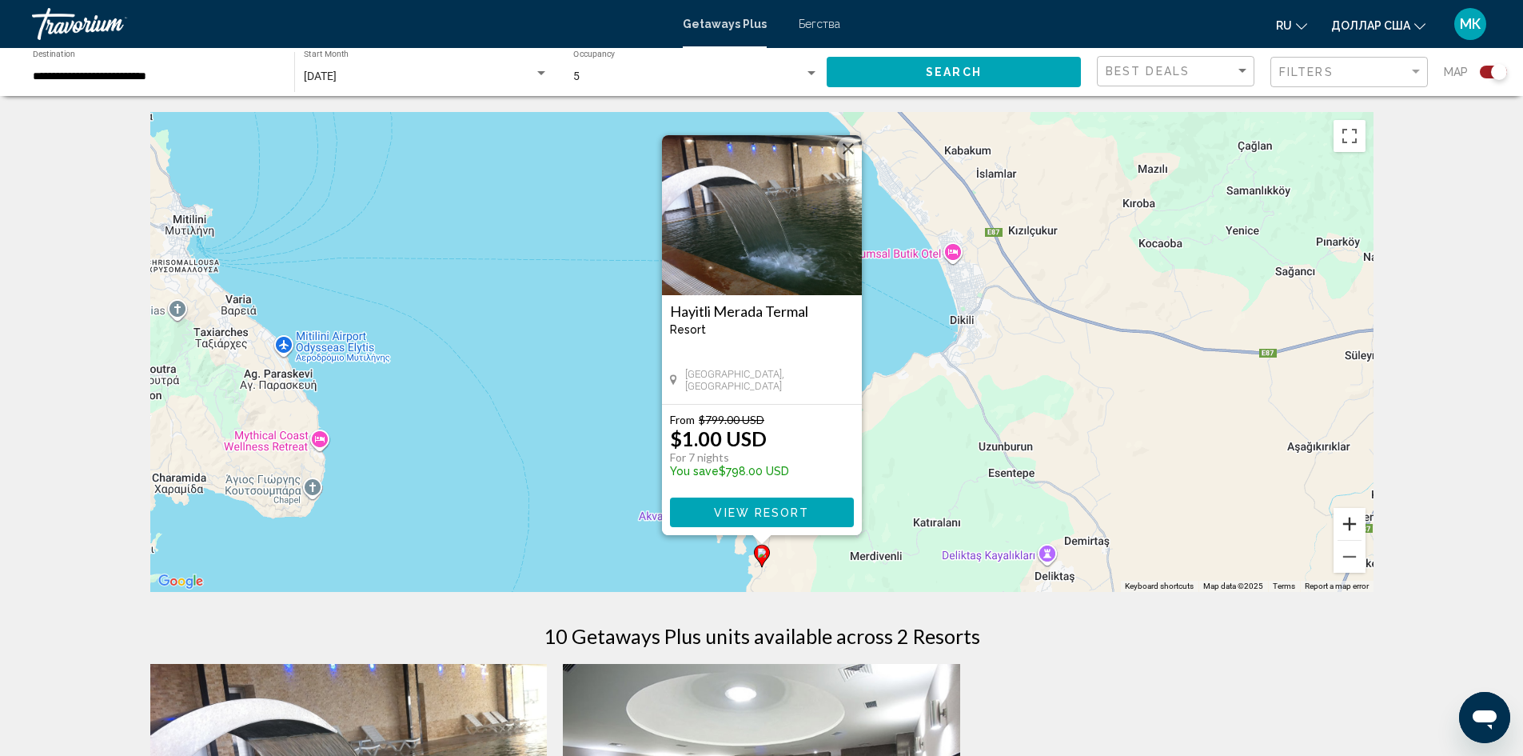
click at [1349, 522] on button "Zoom in" at bounding box center [1350, 524] width 32 height 32
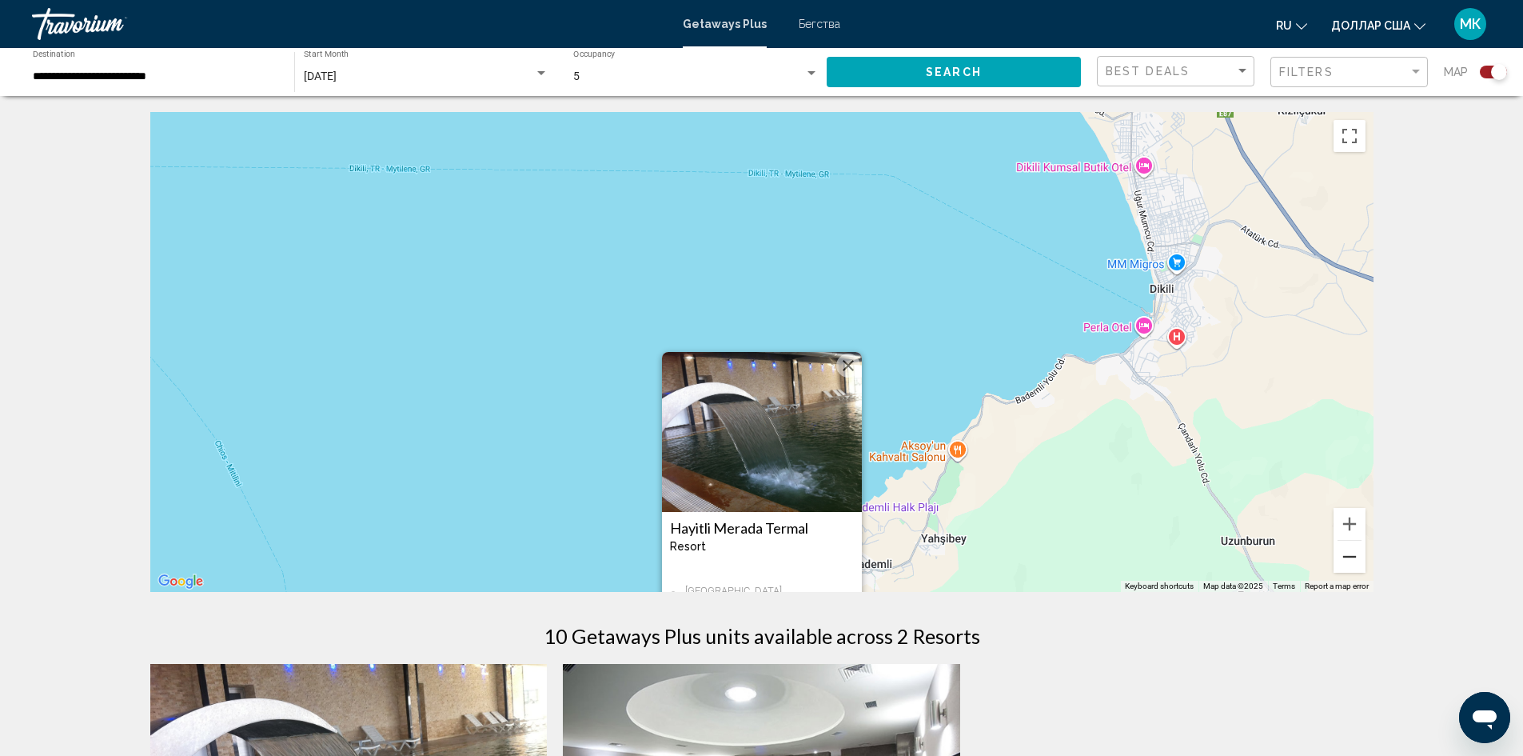
click at [1353, 561] on button "Zoom out" at bounding box center [1350, 557] width 32 height 32
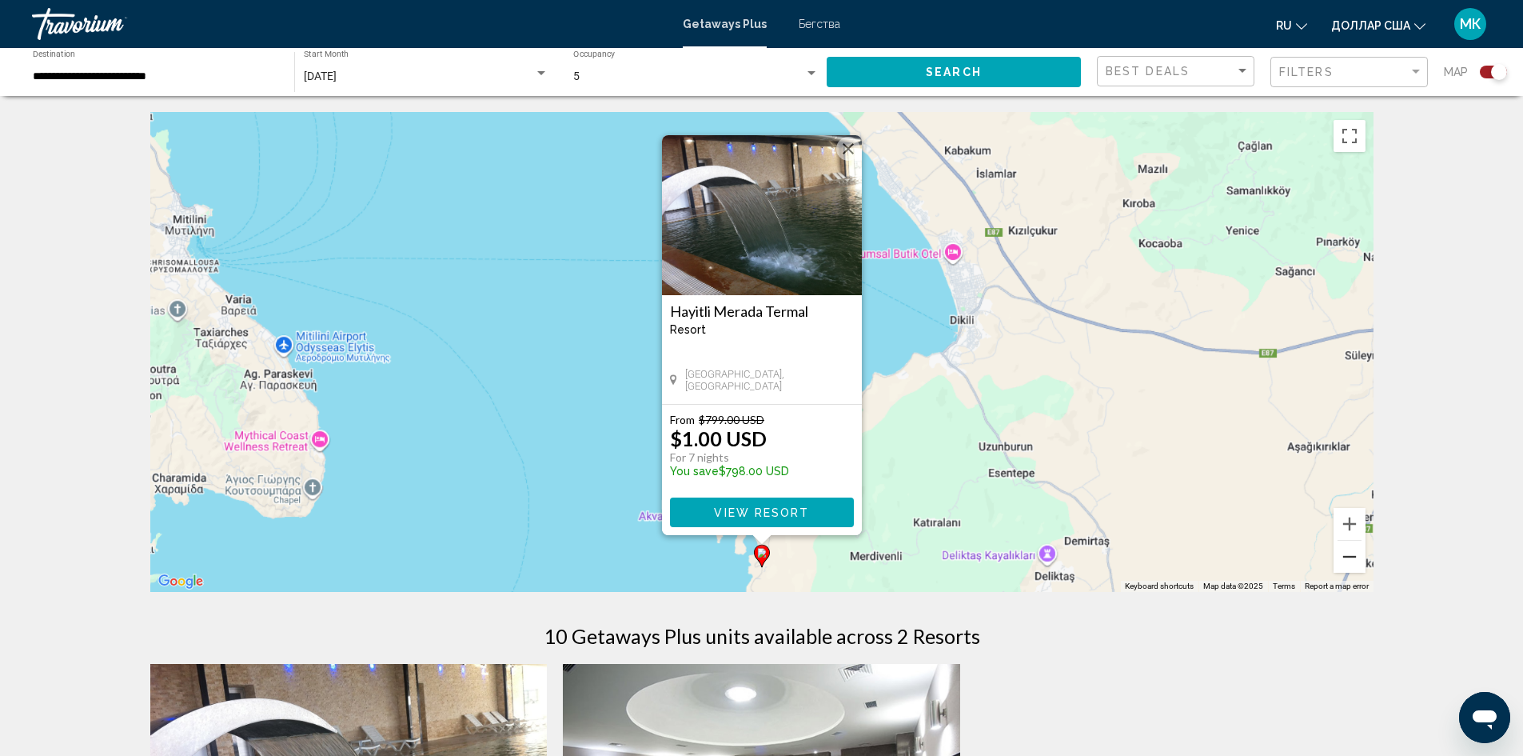
click at [1353, 561] on button "Zoom out" at bounding box center [1350, 557] width 32 height 32
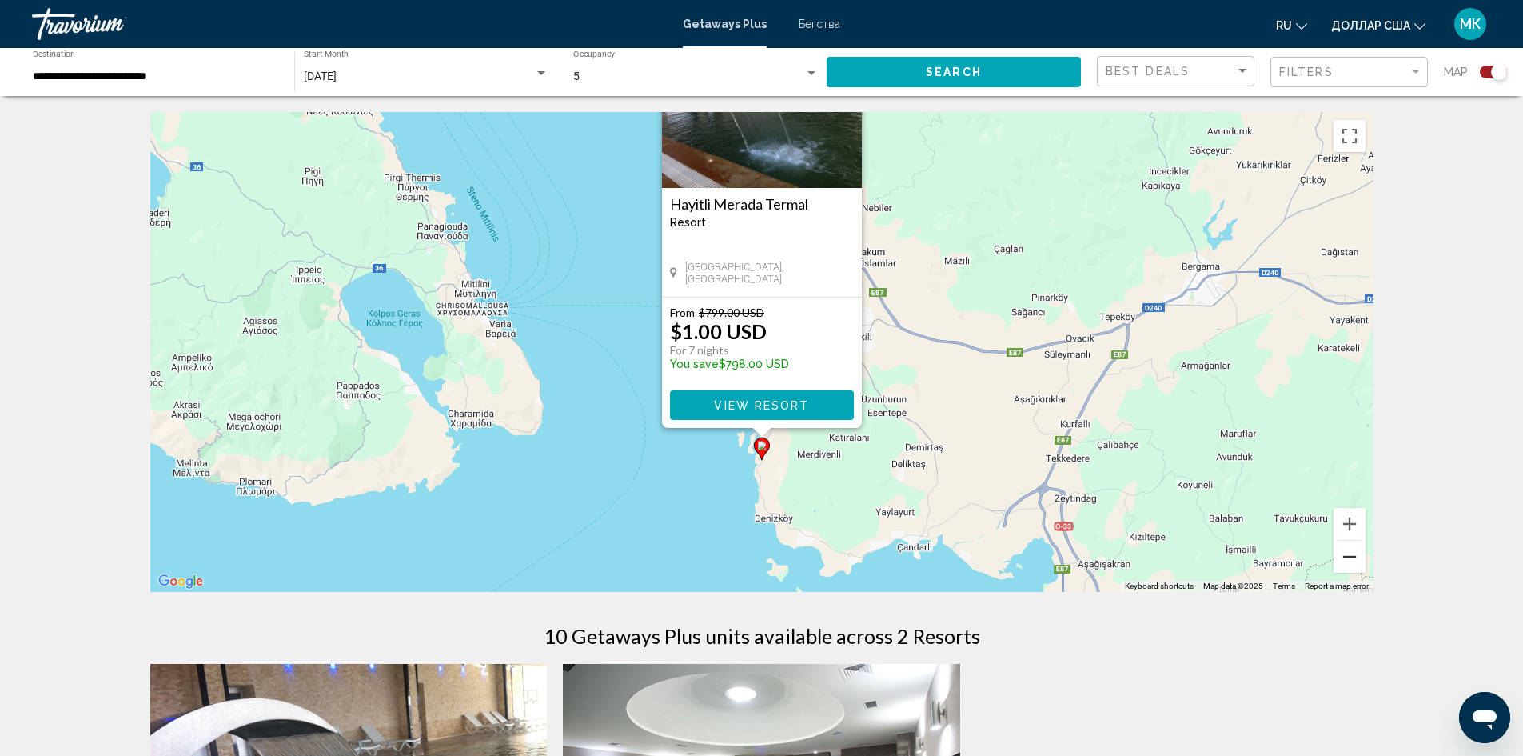
click at [1353, 561] on button "Zoom out" at bounding box center [1350, 557] width 32 height 32
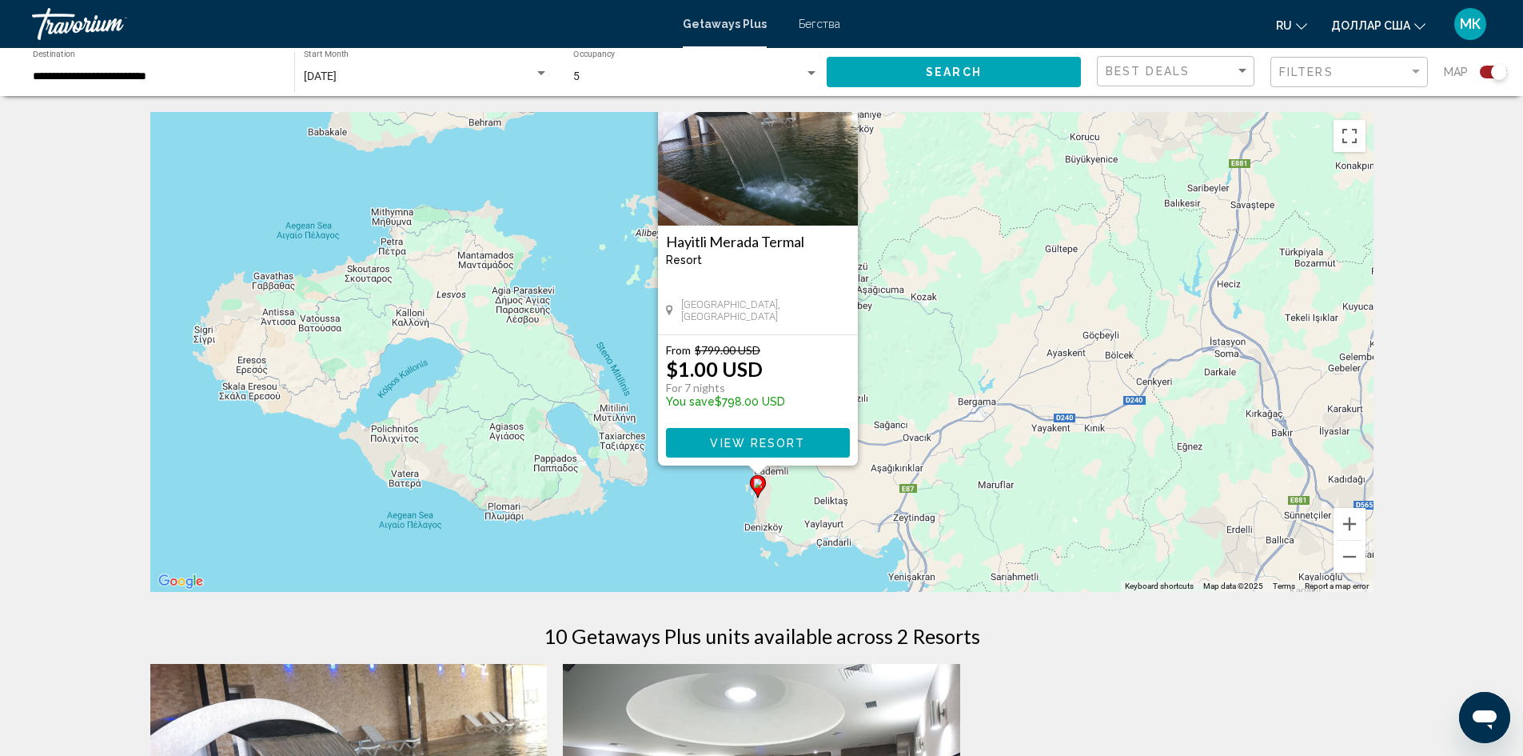
drag, startPoint x: 1121, startPoint y: 369, endPoint x: 1117, endPoint y: 470, distance: 100.8
click at [1117, 470] on div "To activate drag with keyboard, press Alt + Enter. Once in keyboard drag state,…" at bounding box center [761, 352] width 1223 height 480
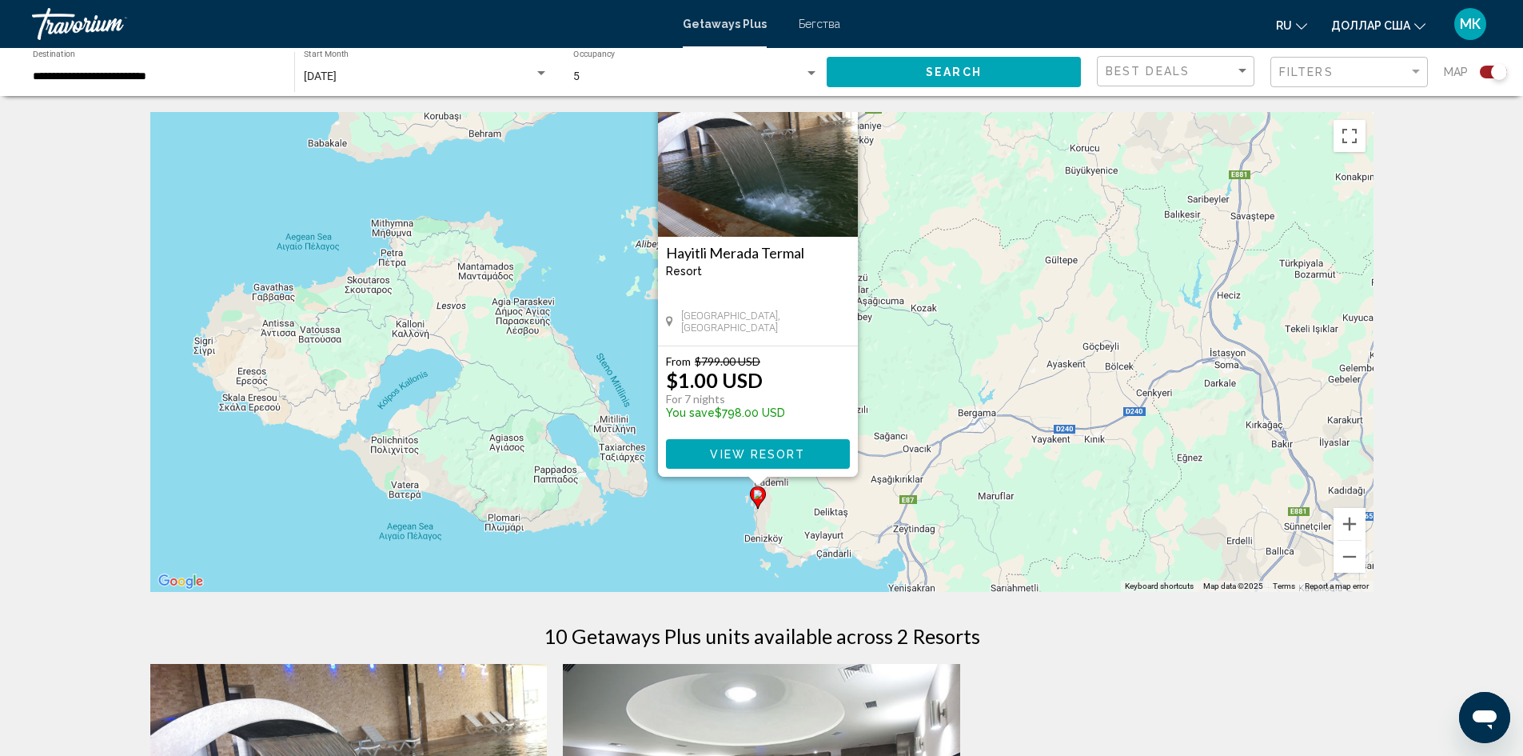
click at [940, 369] on div "To activate drag with keyboard, press Alt + Enter. Once in keyboard drag state,…" at bounding box center [761, 352] width 1223 height 480
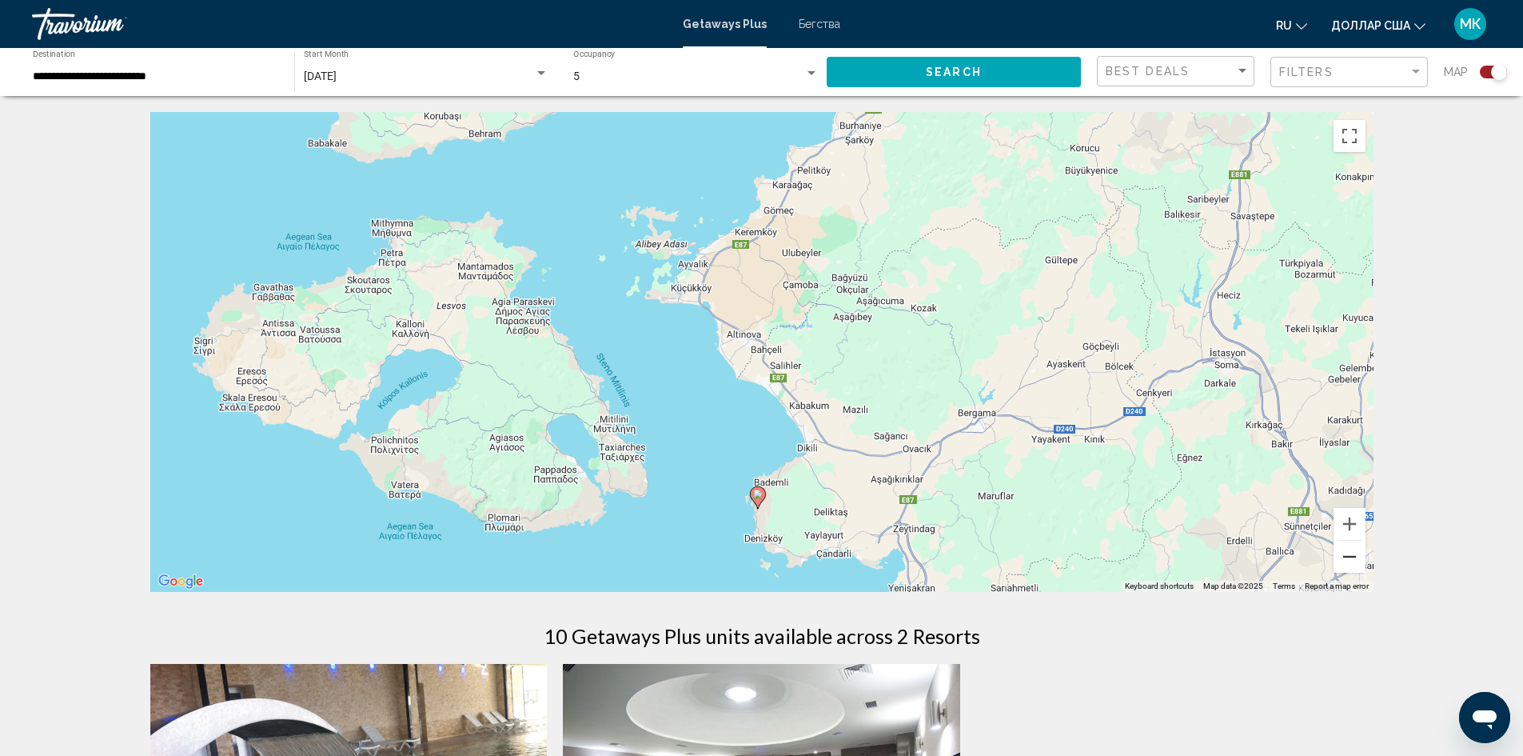
click at [1344, 557] on button "Zoom out" at bounding box center [1350, 557] width 32 height 32
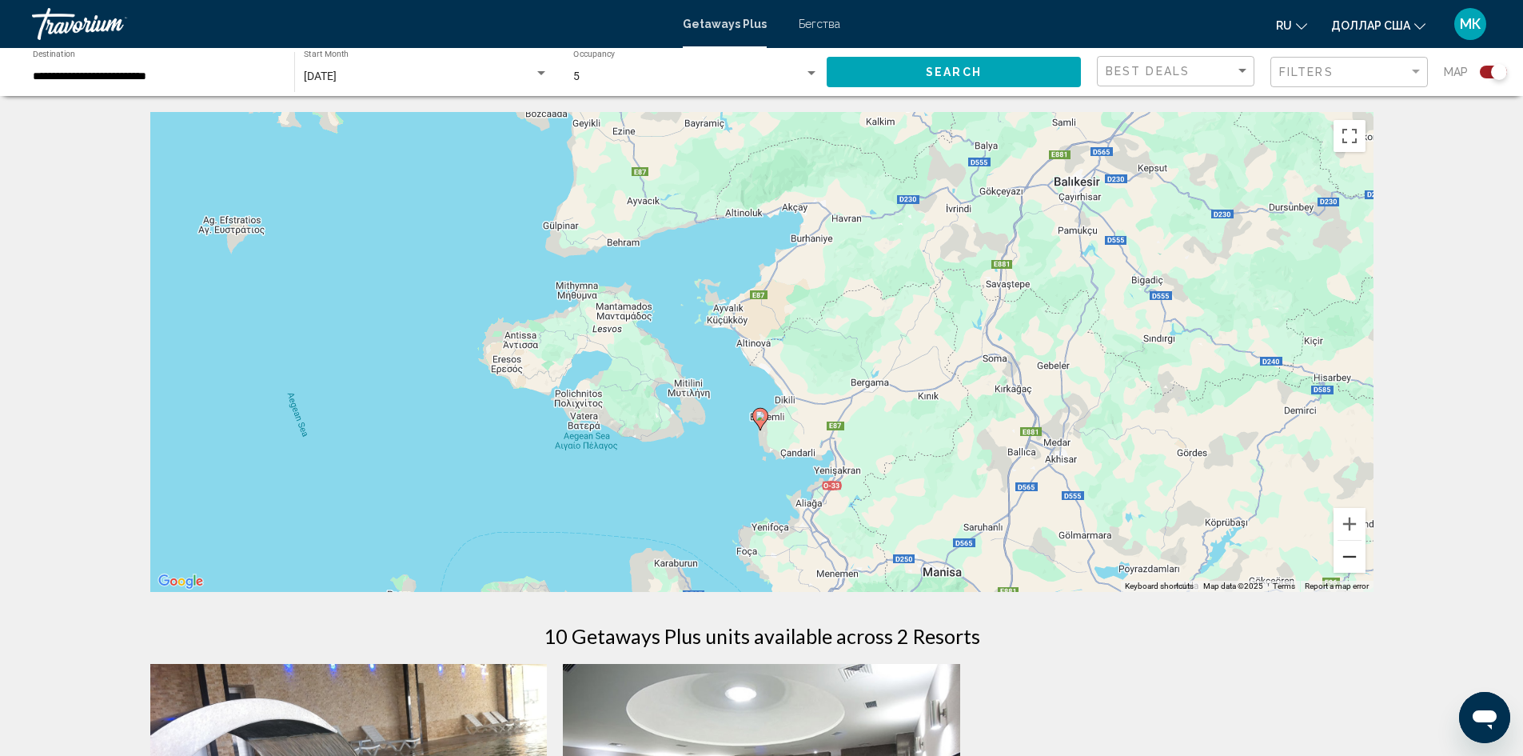
click at [1344, 557] on button "Zoom out" at bounding box center [1350, 557] width 32 height 32
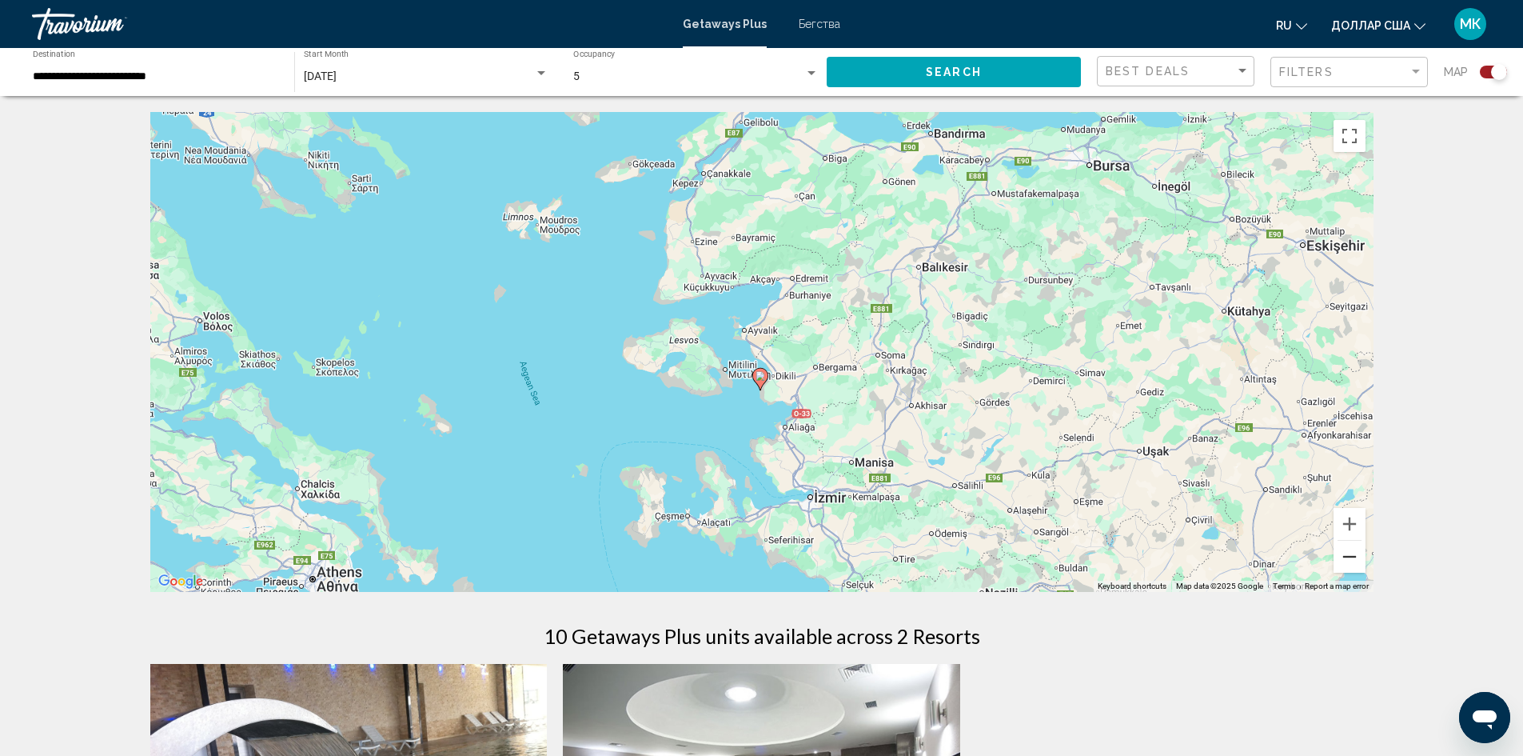
click at [1344, 557] on button "Zoom out" at bounding box center [1350, 557] width 32 height 32
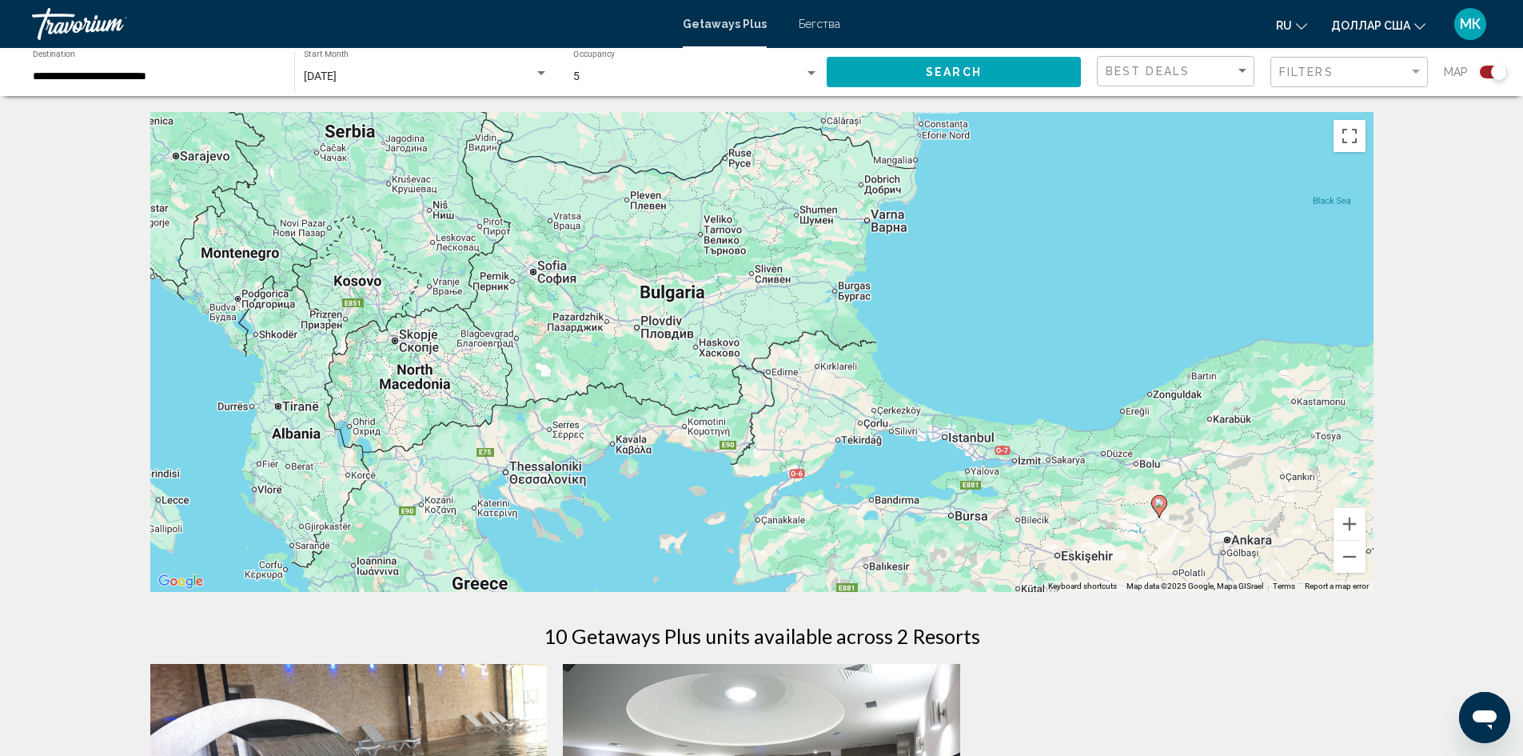
drag, startPoint x: 871, startPoint y: 321, endPoint x: 896, endPoint y: 581, distance: 261.1
click at [896, 581] on div "To activate drag with keyboard, press Alt + Enter. Once in keyboard drag state,…" at bounding box center [761, 352] width 1223 height 480
click at [217, 78] on input "**********" at bounding box center [155, 76] width 245 height 13
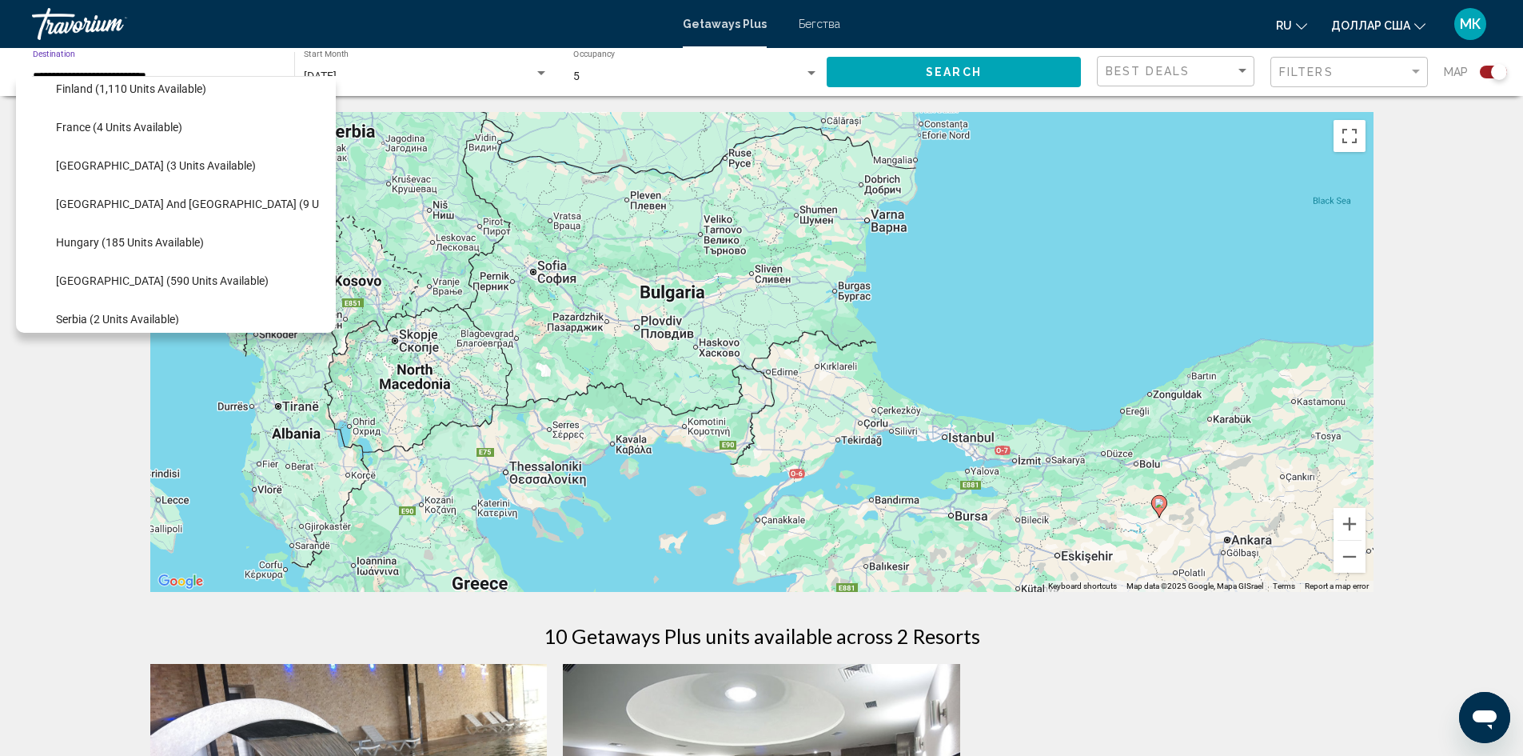
scroll to position [396, 0]
click at [237, 205] on span "Greece and Cyprus (9 units available)" at bounding box center [222, 207] width 333 height 13
type input "**********"
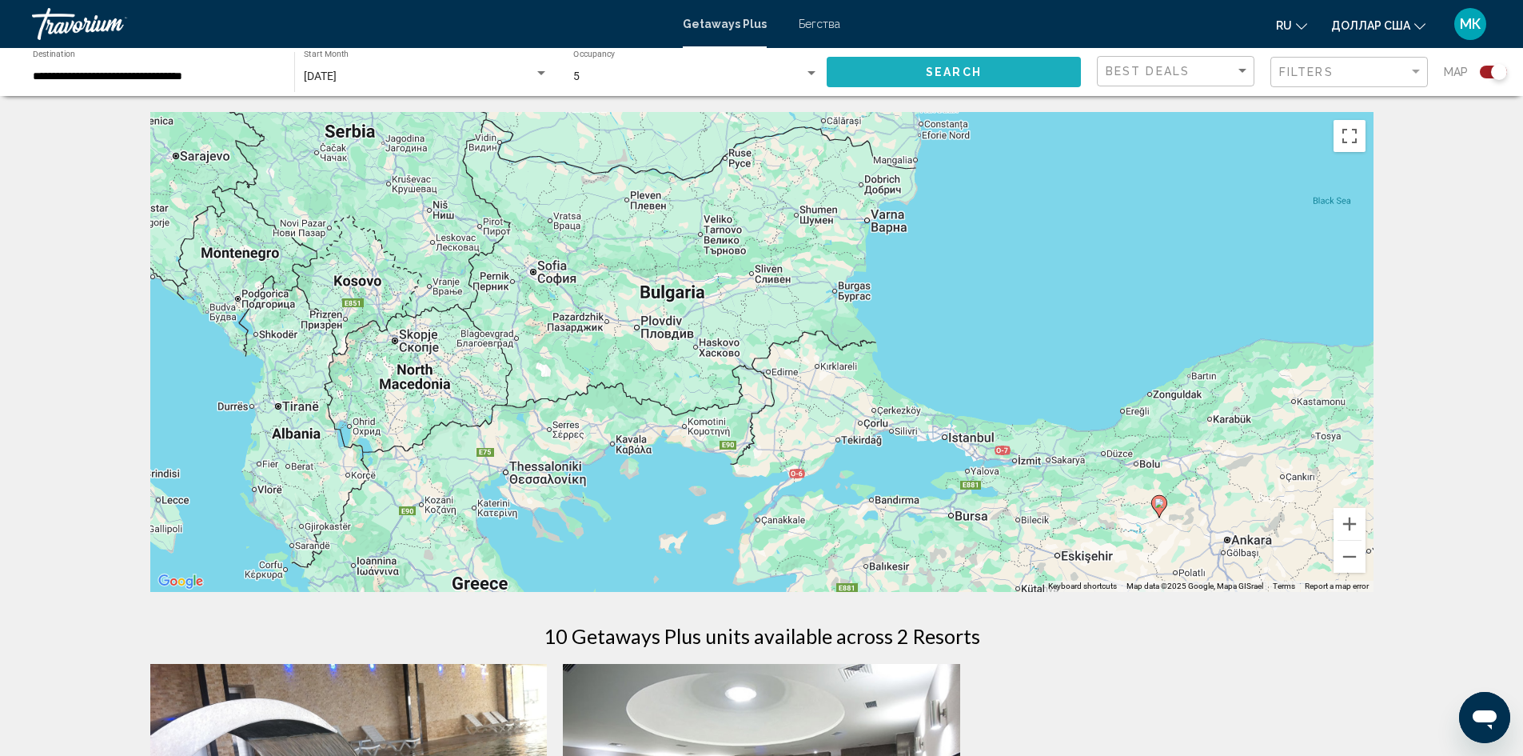
click at [866, 74] on button "Search" at bounding box center [954, 72] width 254 height 30
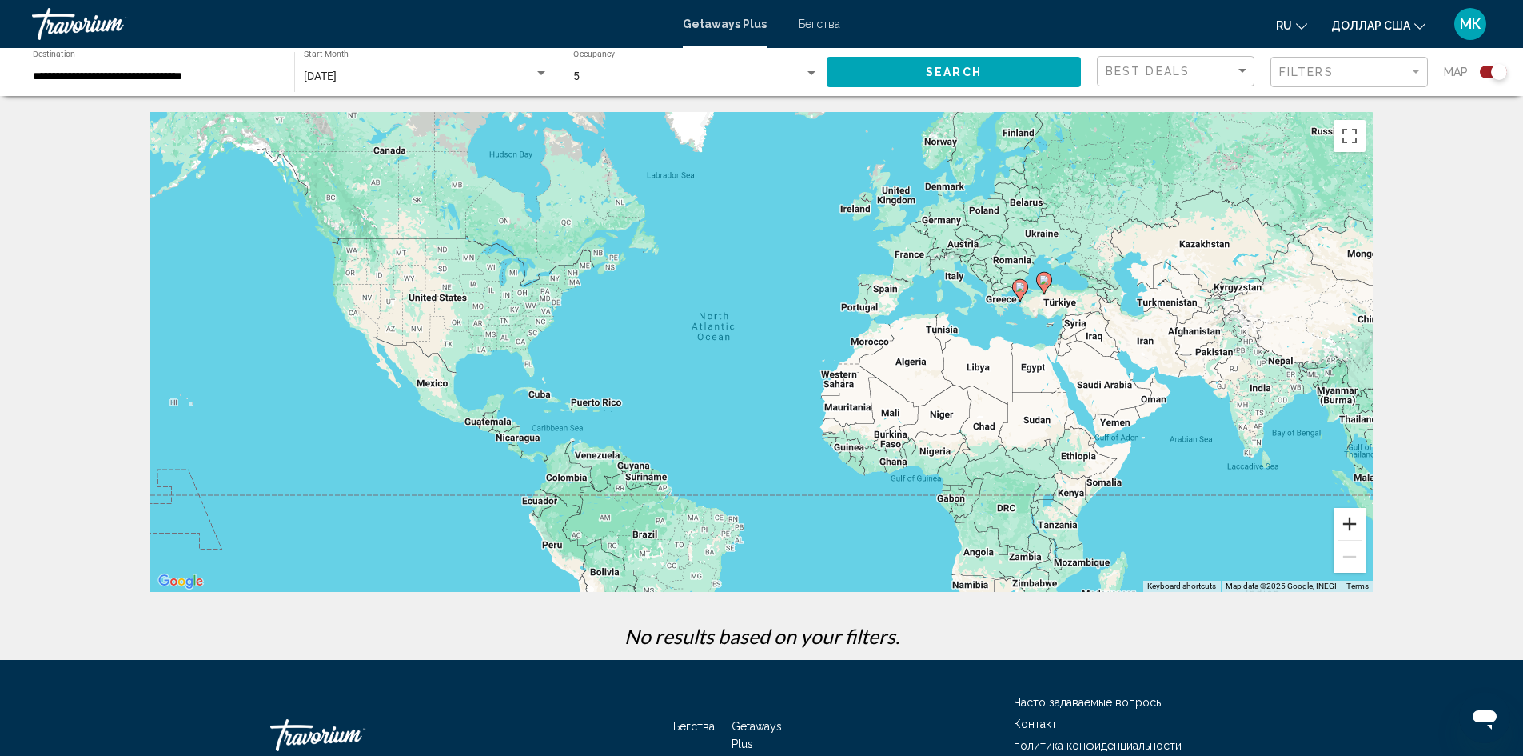
click at [1343, 523] on button "Zoom in" at bounding box center [1350, 524] width 32 height 32
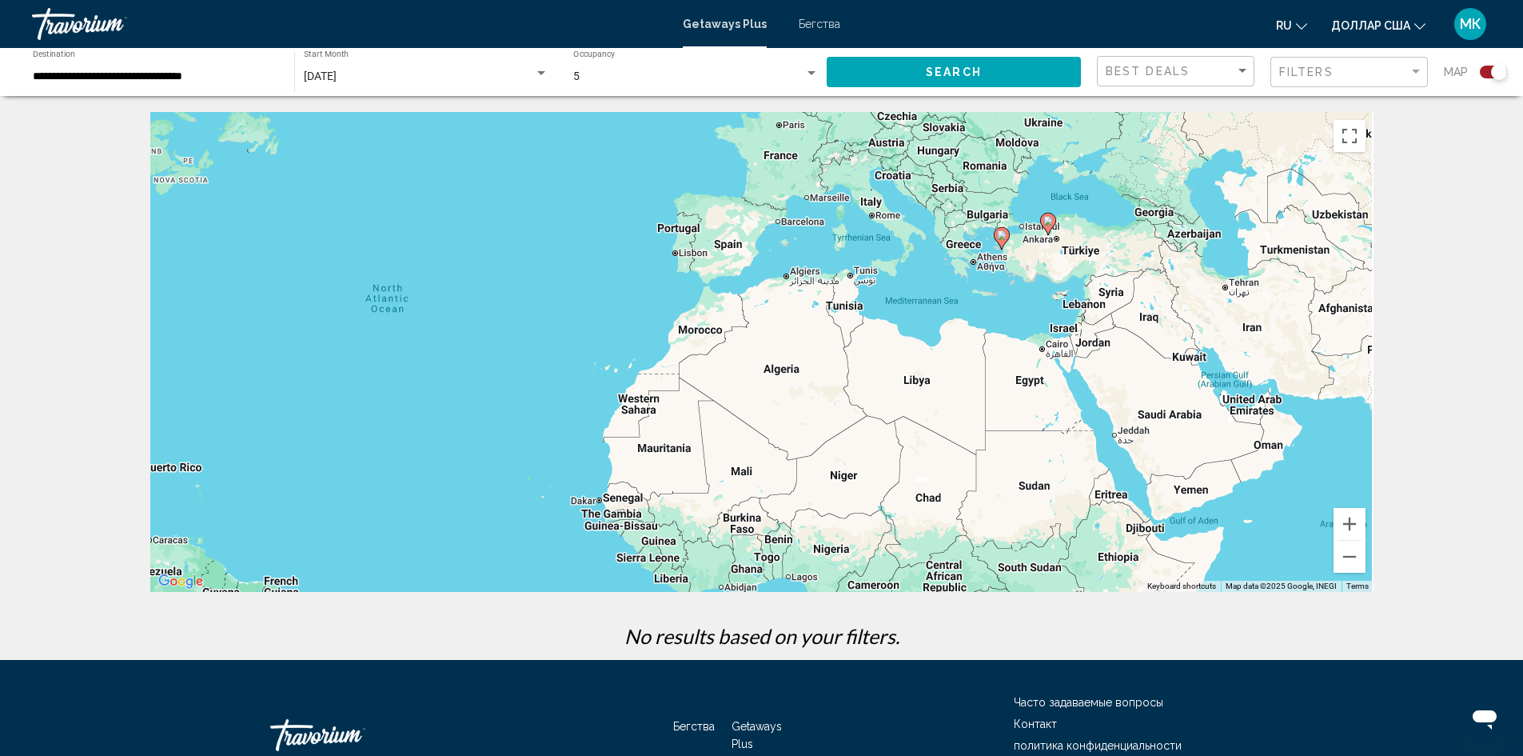
drag, startPoint x: 1251, startPoint y: 368, endPoint x: 947, endPoint y: 366, distance: 303.9
click at [952, 365] on div "To activate drag with keyboard, press Alt + Enter. Once in keyboard drag state,…" at bounding box center [761, 352] width 1223 height 480
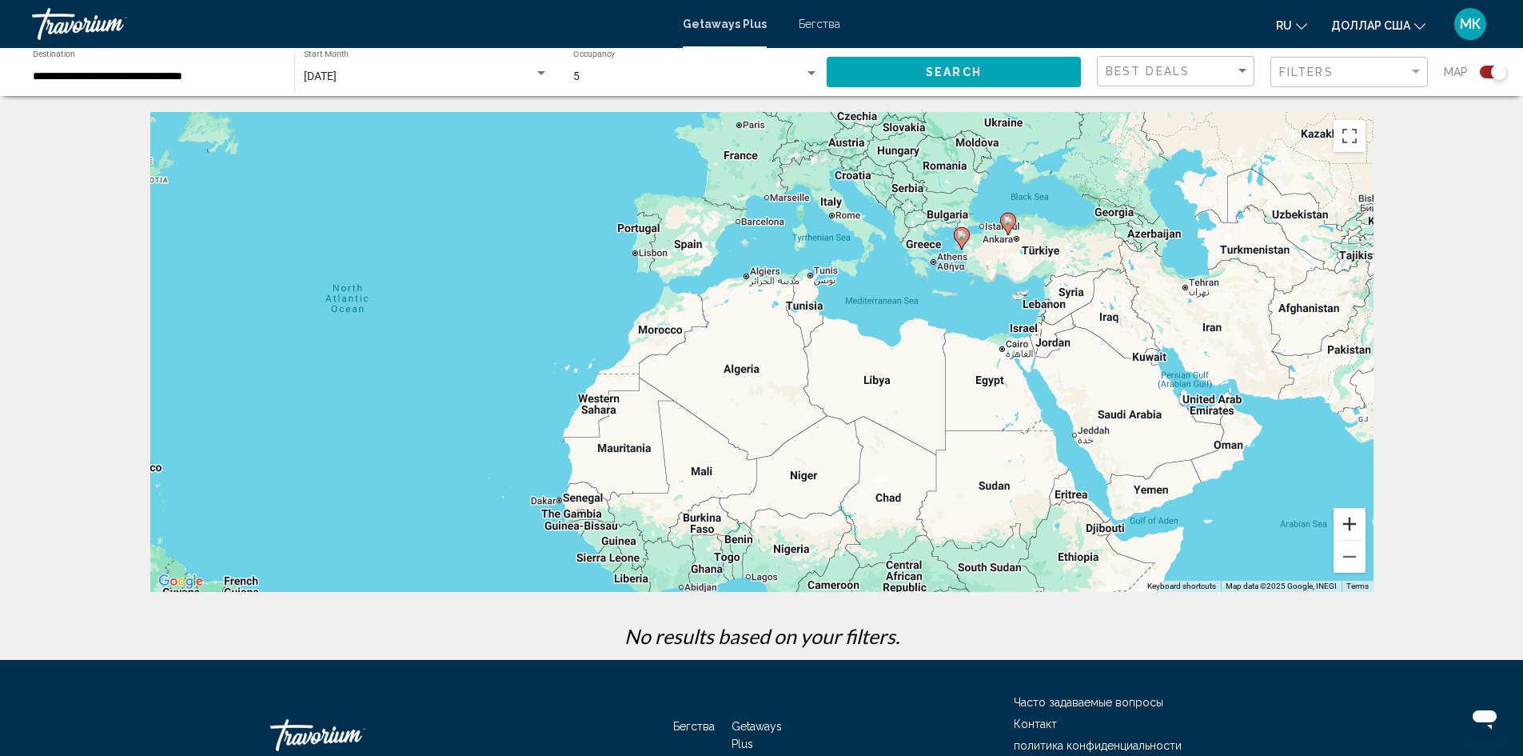
click at [1351, 518] on button "Zoom in" at bounding box center [1350, 524] width 32 height 32
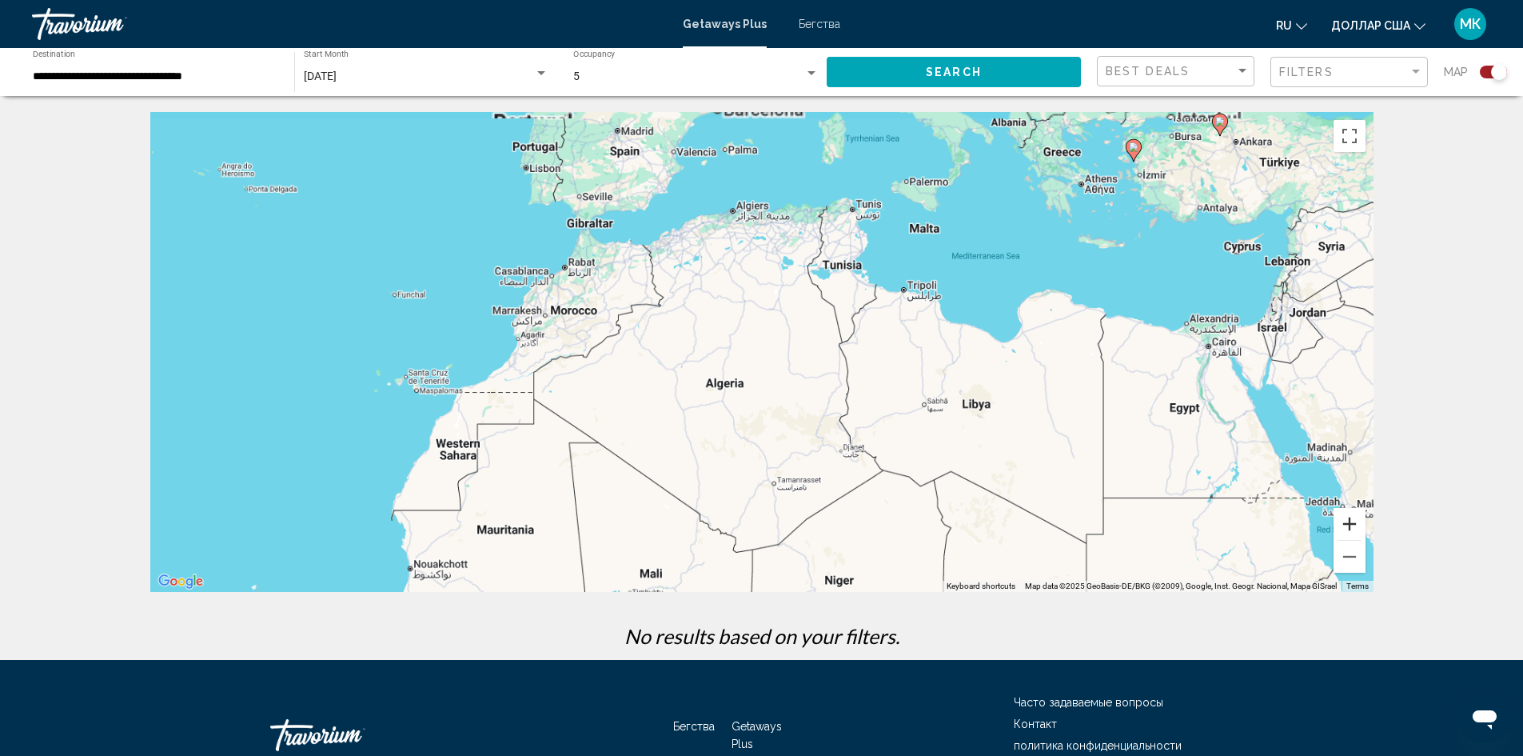
click at [1351, 518] on button "Zoom in" at bounding box center [1350, 524] width 32 height 32
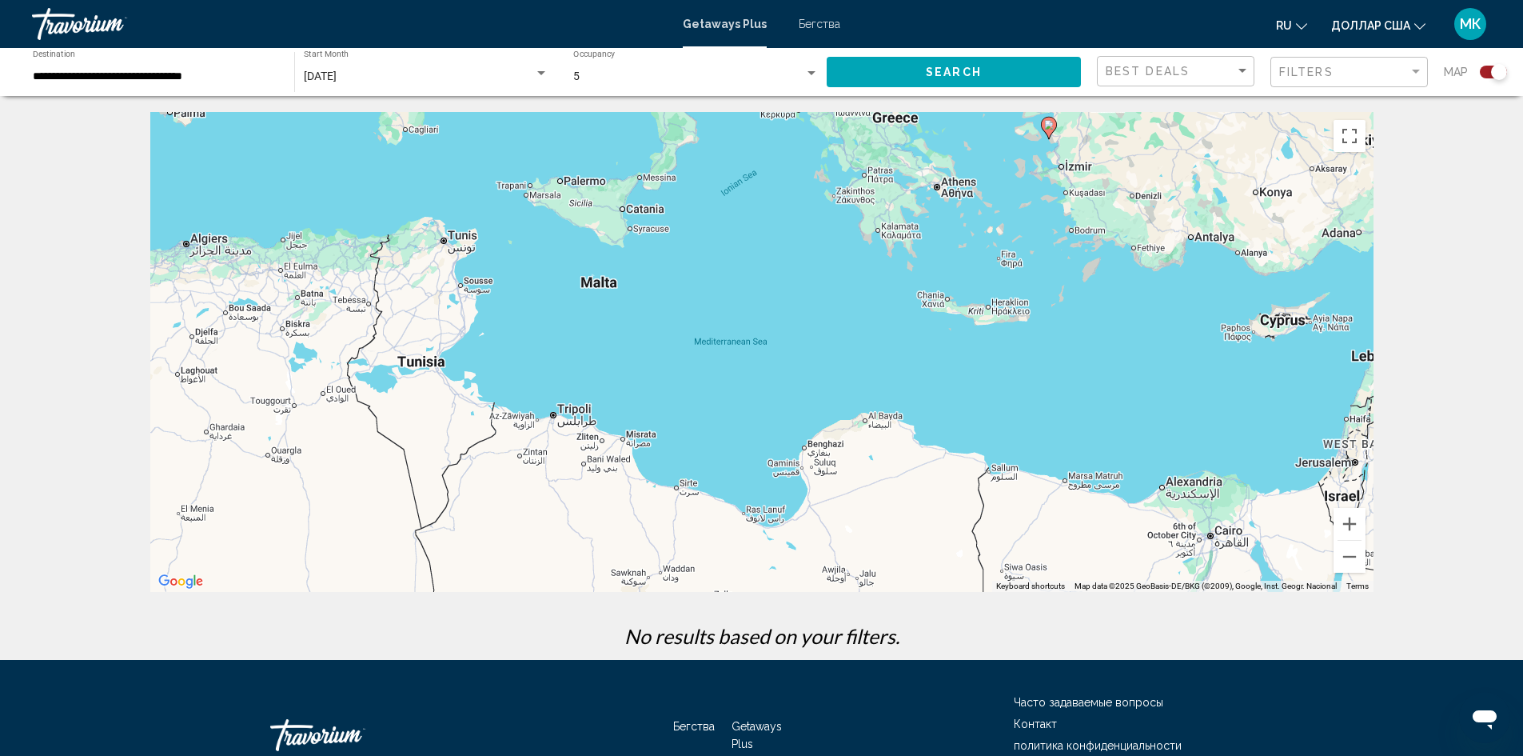
drag, startPoint x: 1243, startPoint y: 366, endPoint x: 728, endPoint y: 592, distance: 562.9
click at [717, 573] on div "To activate drag with keyboard, press Alt + Enter. Once in keyboard drag state,…" at bounding box center [761, 352] width 1223 height 480
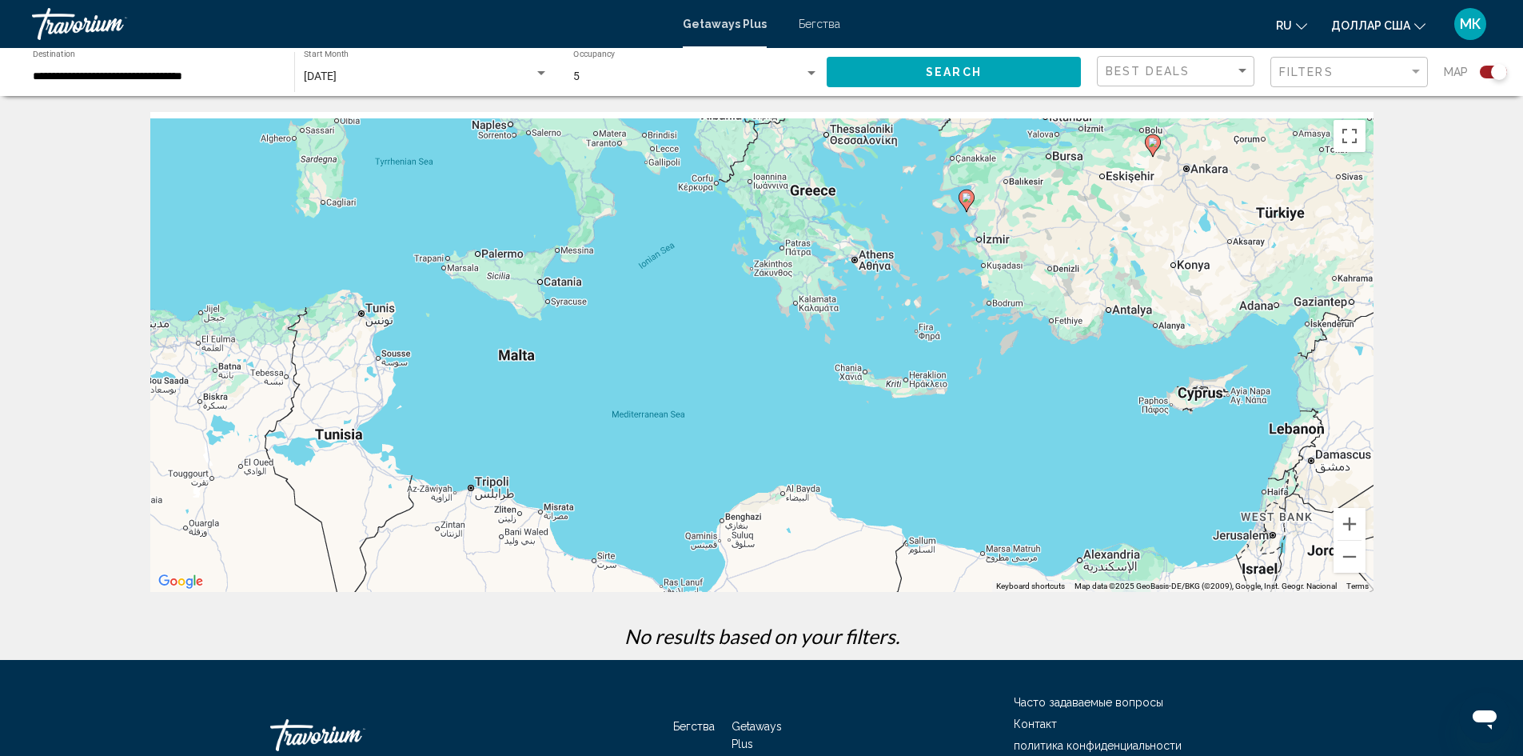
drag, startPoint x: 961, startPoint y: 409, endPoint x: 808, endPoint y: 587, distance: 234.7
click at [808, 587] on div "To activate drag with keyboard, press Alt + Enter. Once in keyboard drag state,…" at bounding box center [761, 352] width 1223 height 480
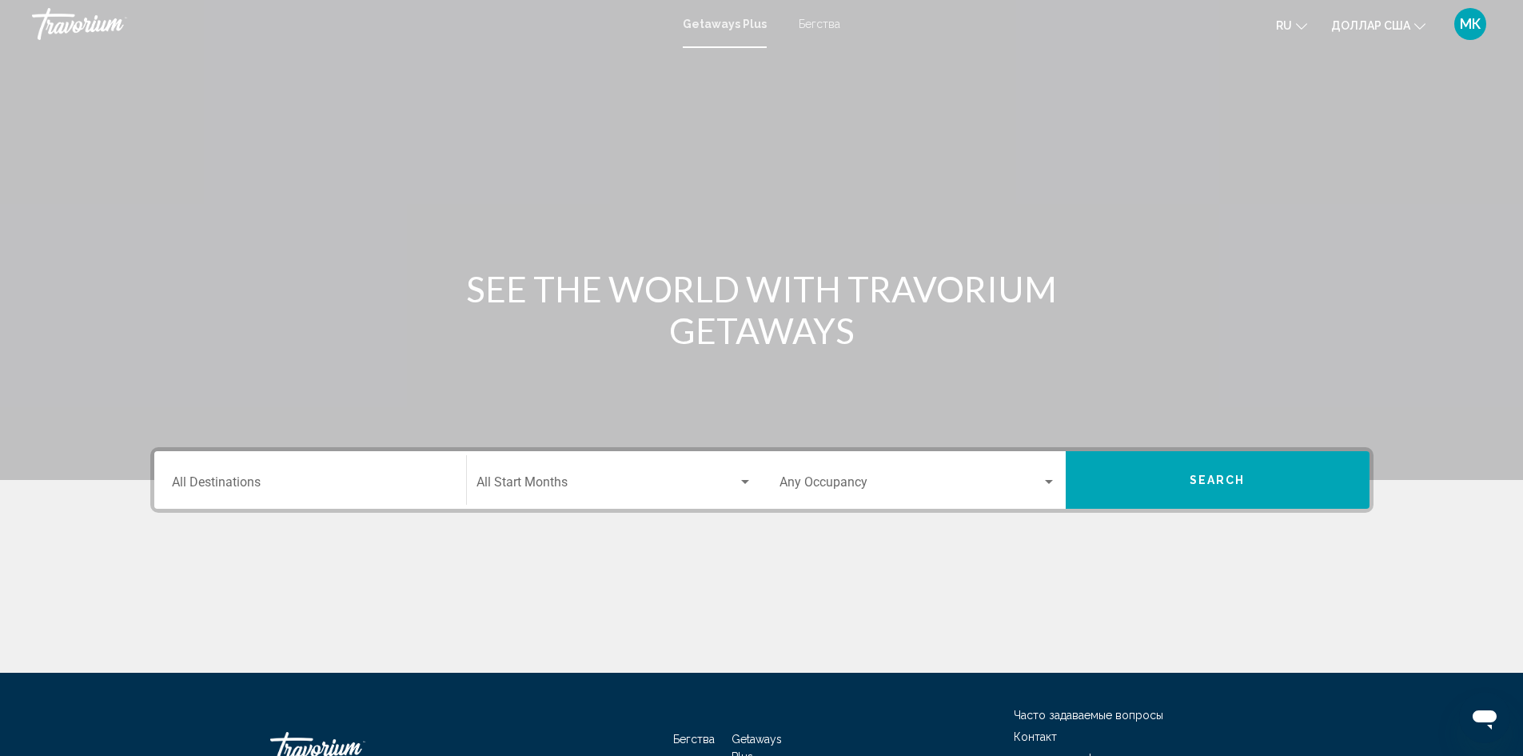
click at [361, 474] on div "Destination All Destinations" at bounding box center [310, 480] width 277 height 50
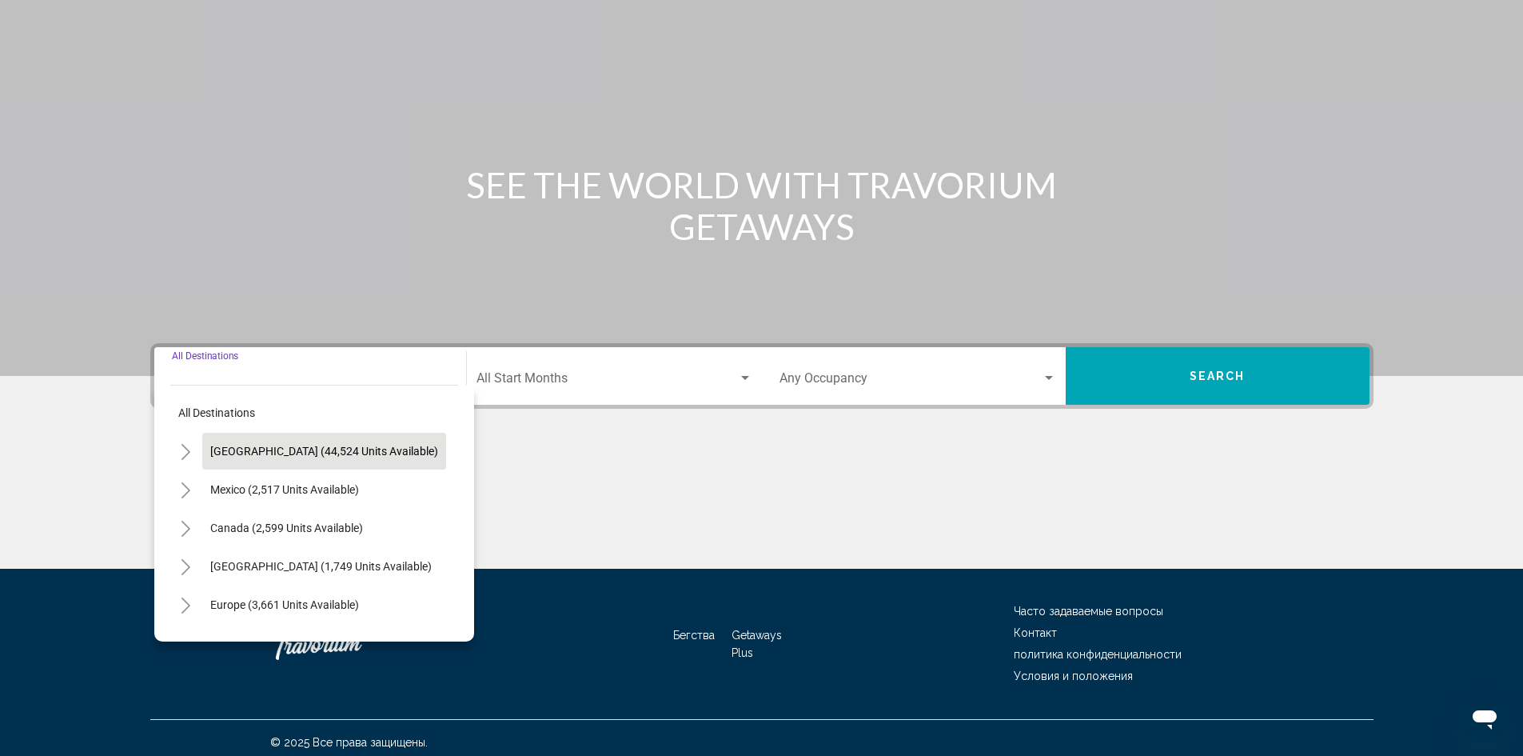
scroll to position [113, 0]
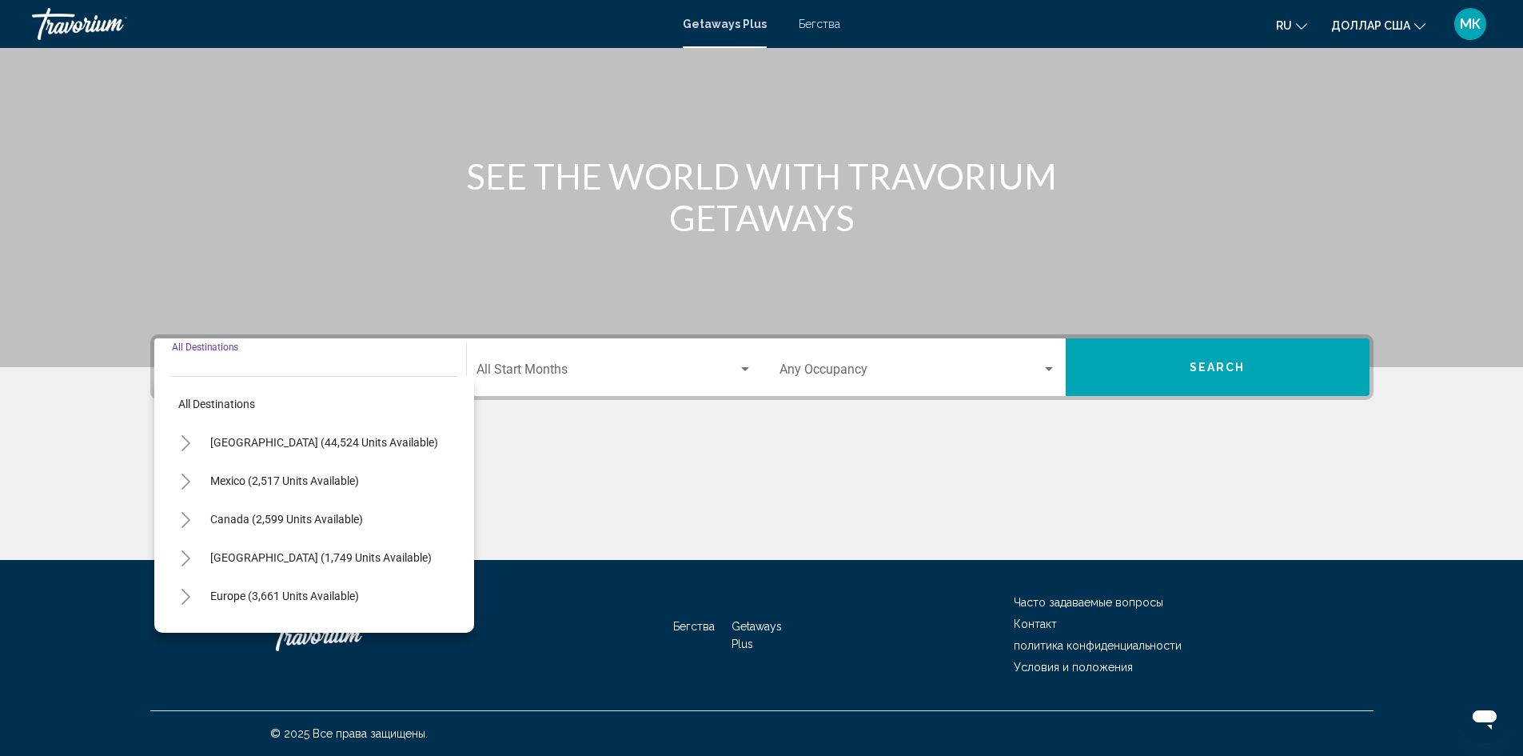
click at [347, 593] on span "Europe (3,661 units available)" at bounding box center [284, 595] width 149 height 13
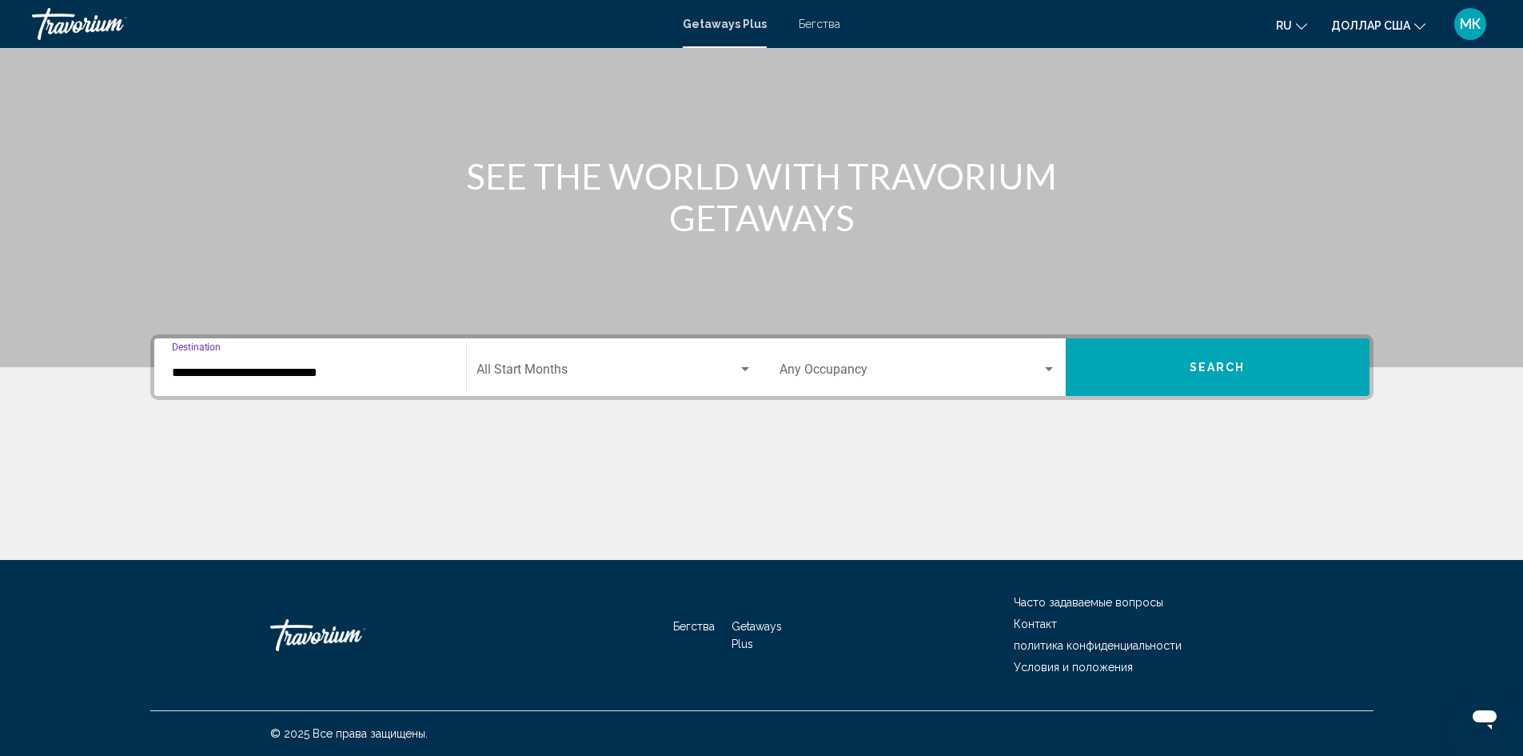
click at [395, 365] on input "**********" at bounding box center [310, 372] width 277 height 14
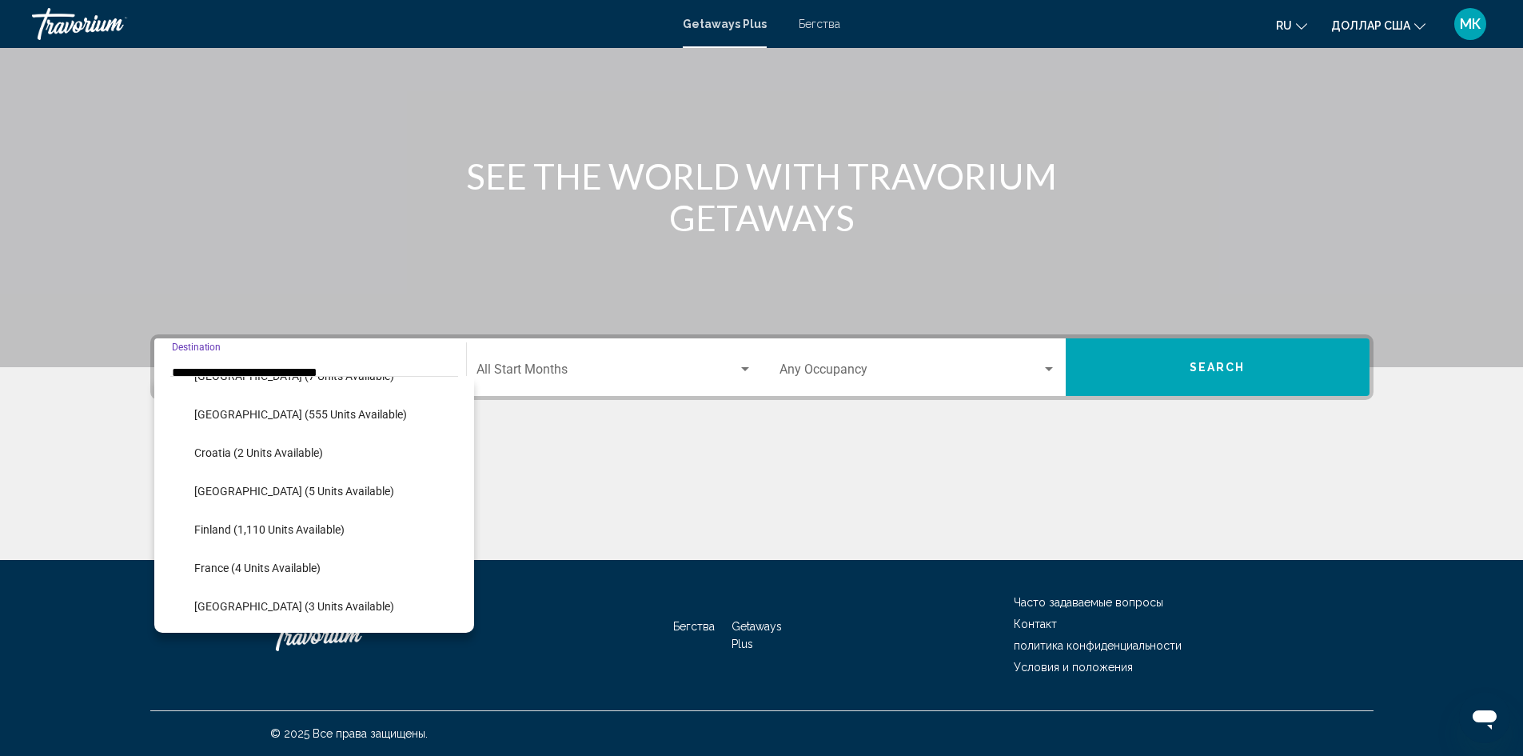
scroll to position [261, 0]
click at [602, 360] on div "Start Month All Start Months" at bounding box center [615, 367] width 276 height 50
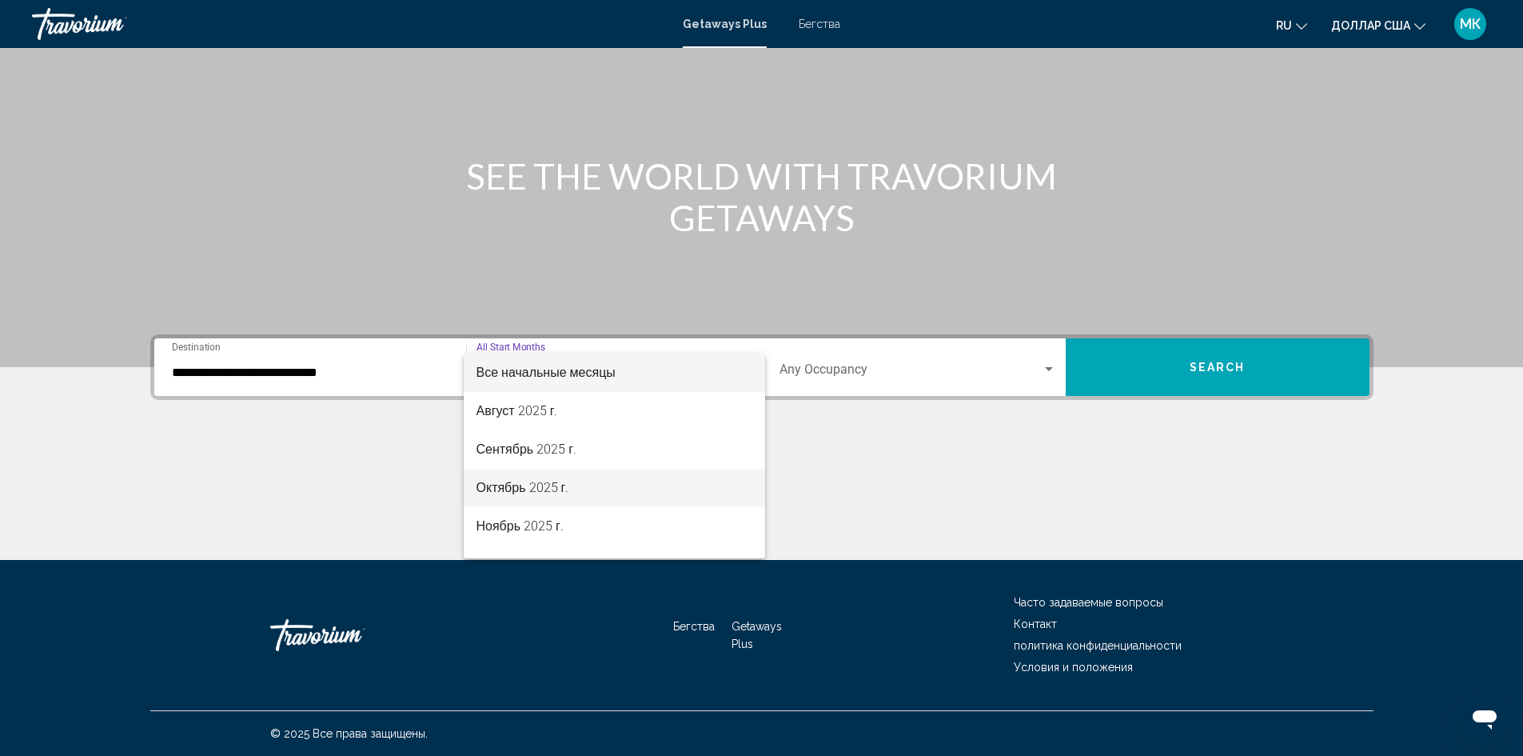
click at [566, 496] on span "Октябрь 2025 г." at bounding box center [615, 488] width 276 height 38
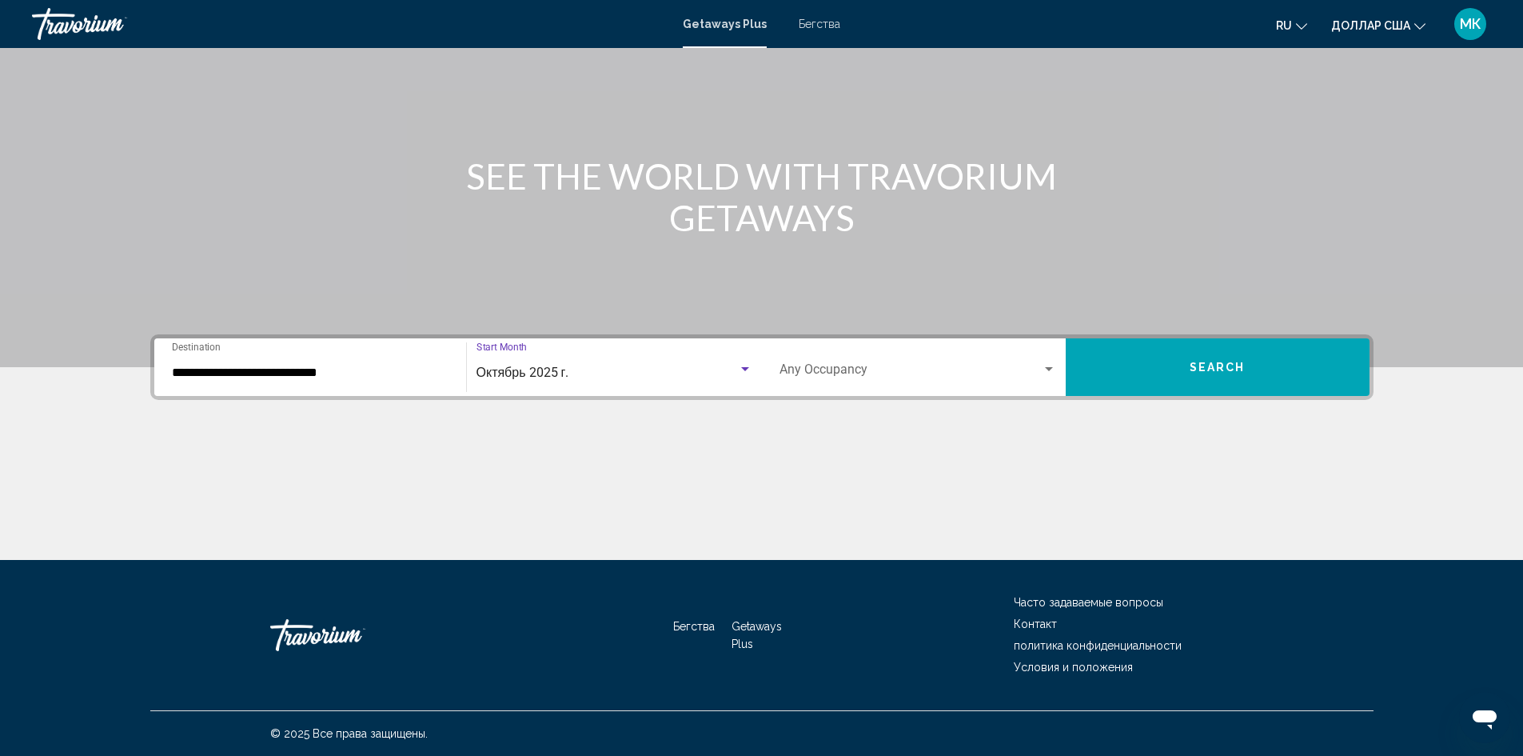
click at [894, 363] on div "Occupancy Any Occupancy" at bounding box center [918, 367] width 277 height 50
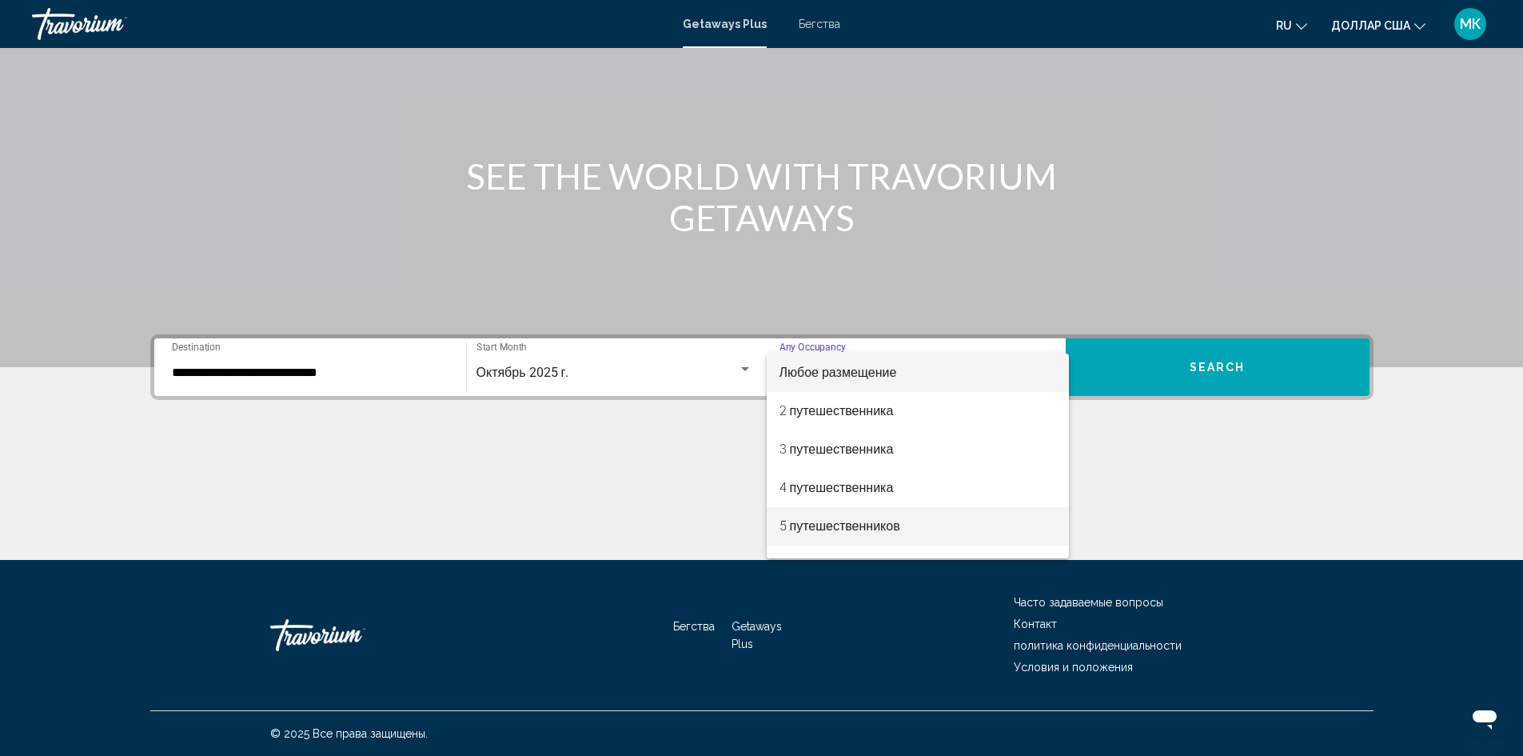
click at [876, 523] on font "5 путешественников" at bounding box center [840, 525] width 121 height 15
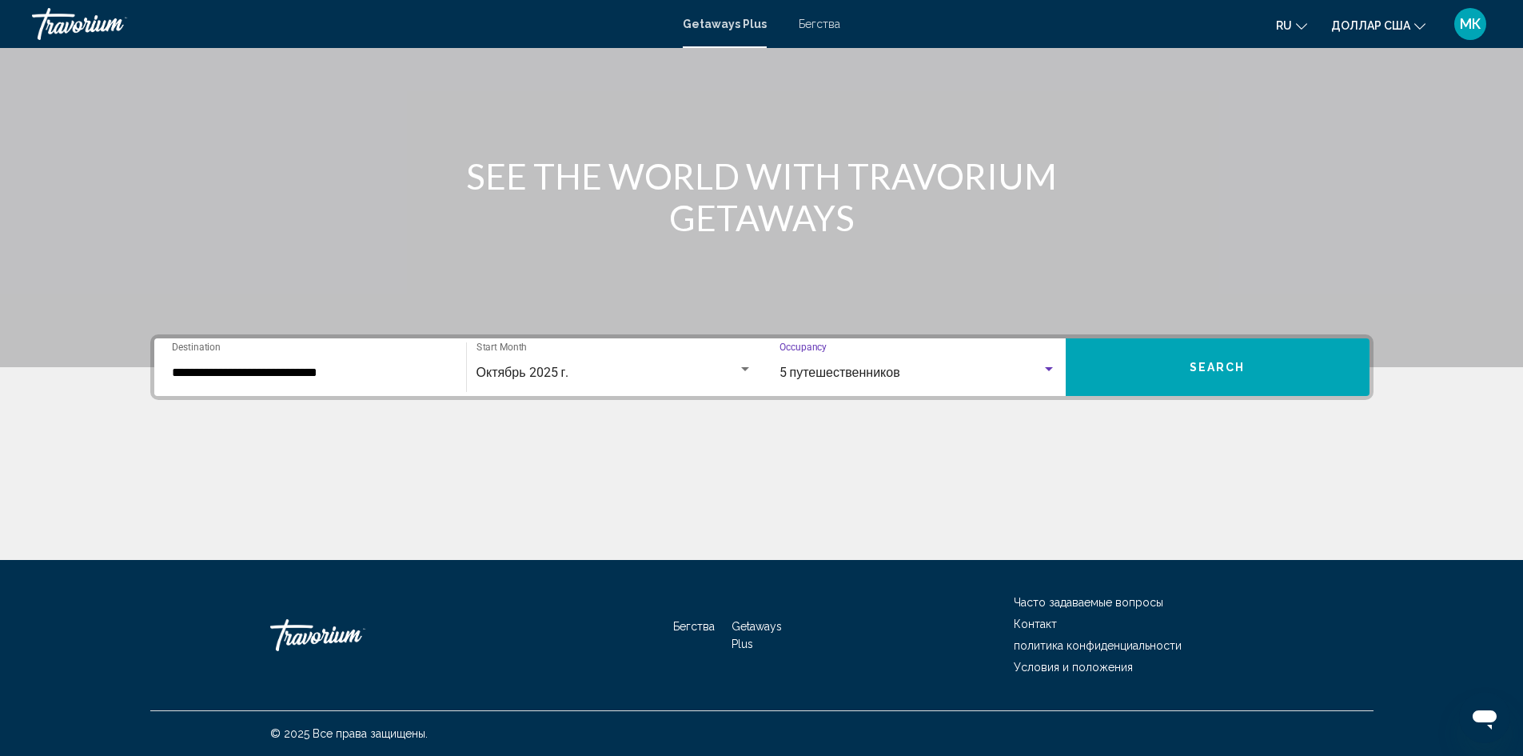
click at [381, 373] on input "**********" at bounding box center [310, 372] width 277 height 14
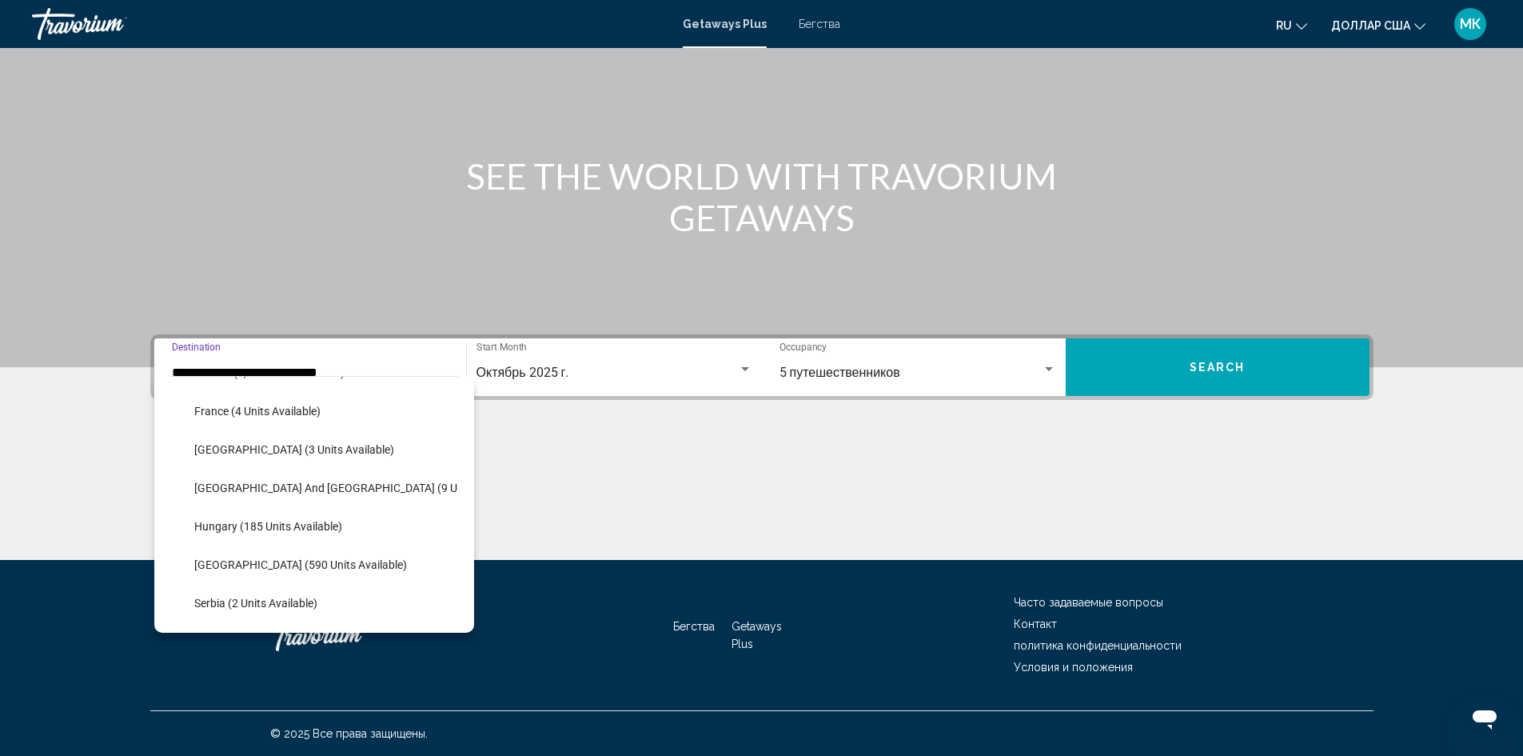
scroll to position [421, 0]
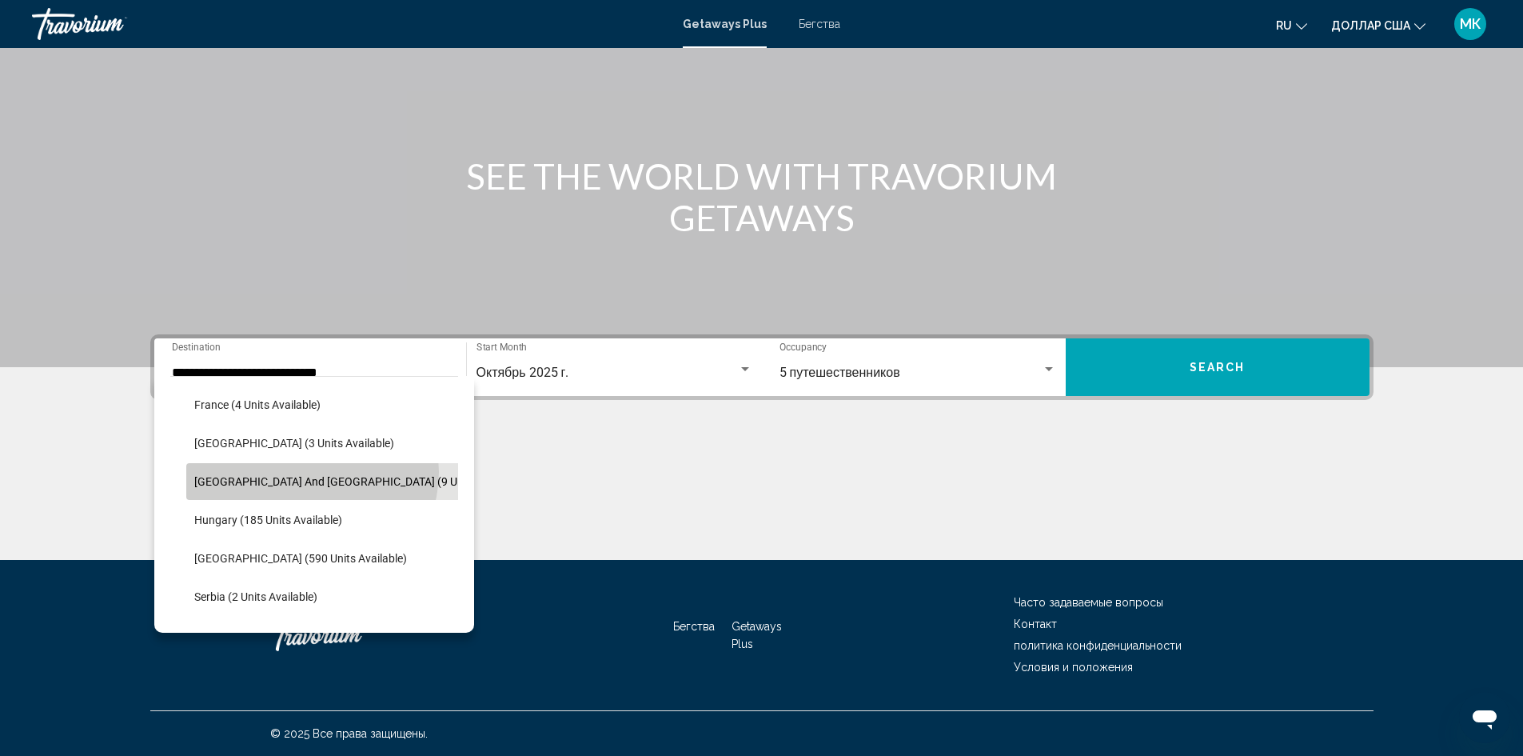
click at [311, 472] on button "Greece and Cyprus (9 units available)" at bounding box center [360, 481] width 349 height 37
type input "**********"
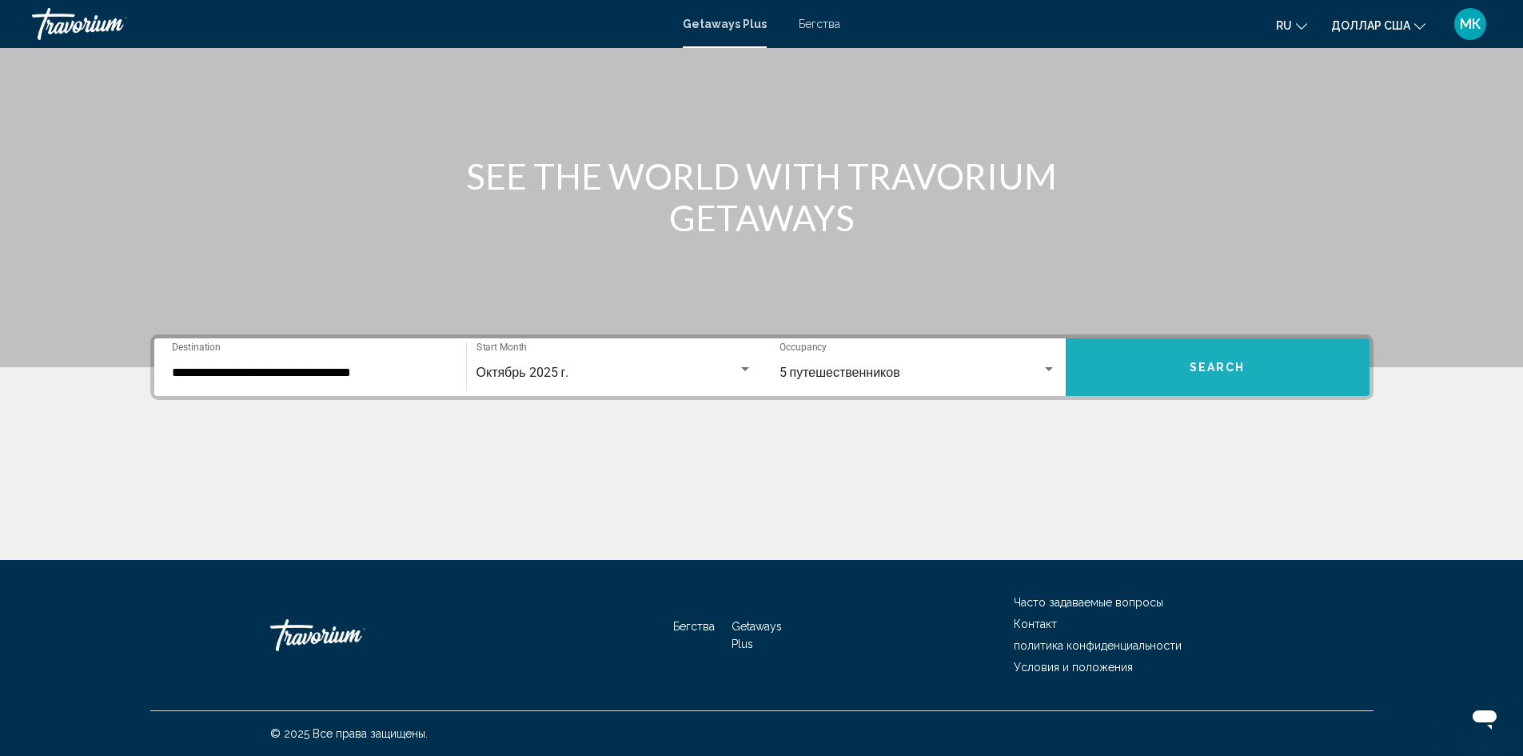
click at [1172, 380] on button "Search" at bounding box center [1218, 367] width 304 height 58
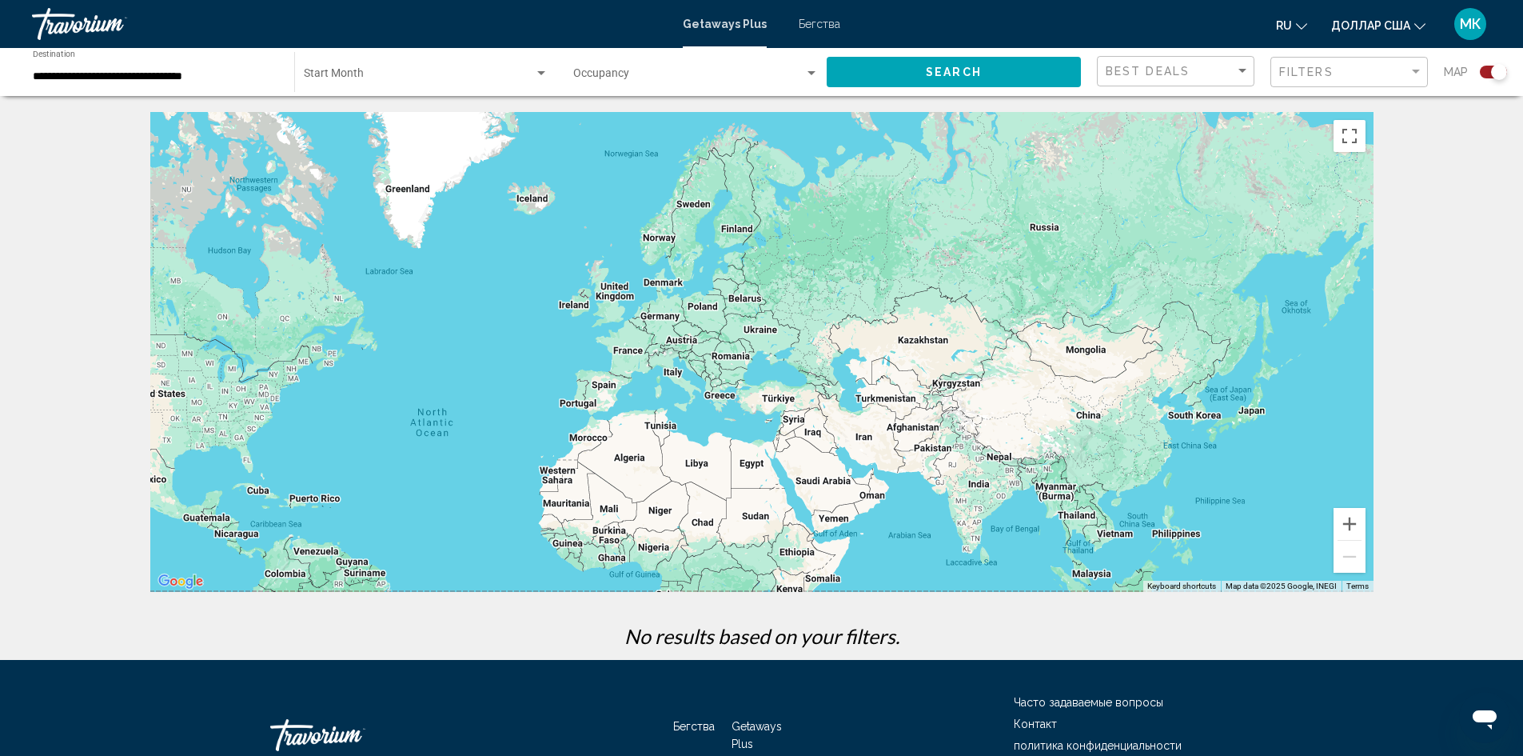
drag, startPoint x: 1043, startPoint y: 377, endPoint x: 762, endPoint y: 473, distance: 296.6
click at [762, 473] on div "Основное содержание" at bounding box center [761, 352] width 1223 height 480
click at [1350, 517] on button "Zoom in" at bounding box center [1350, 524] width 32 height 32
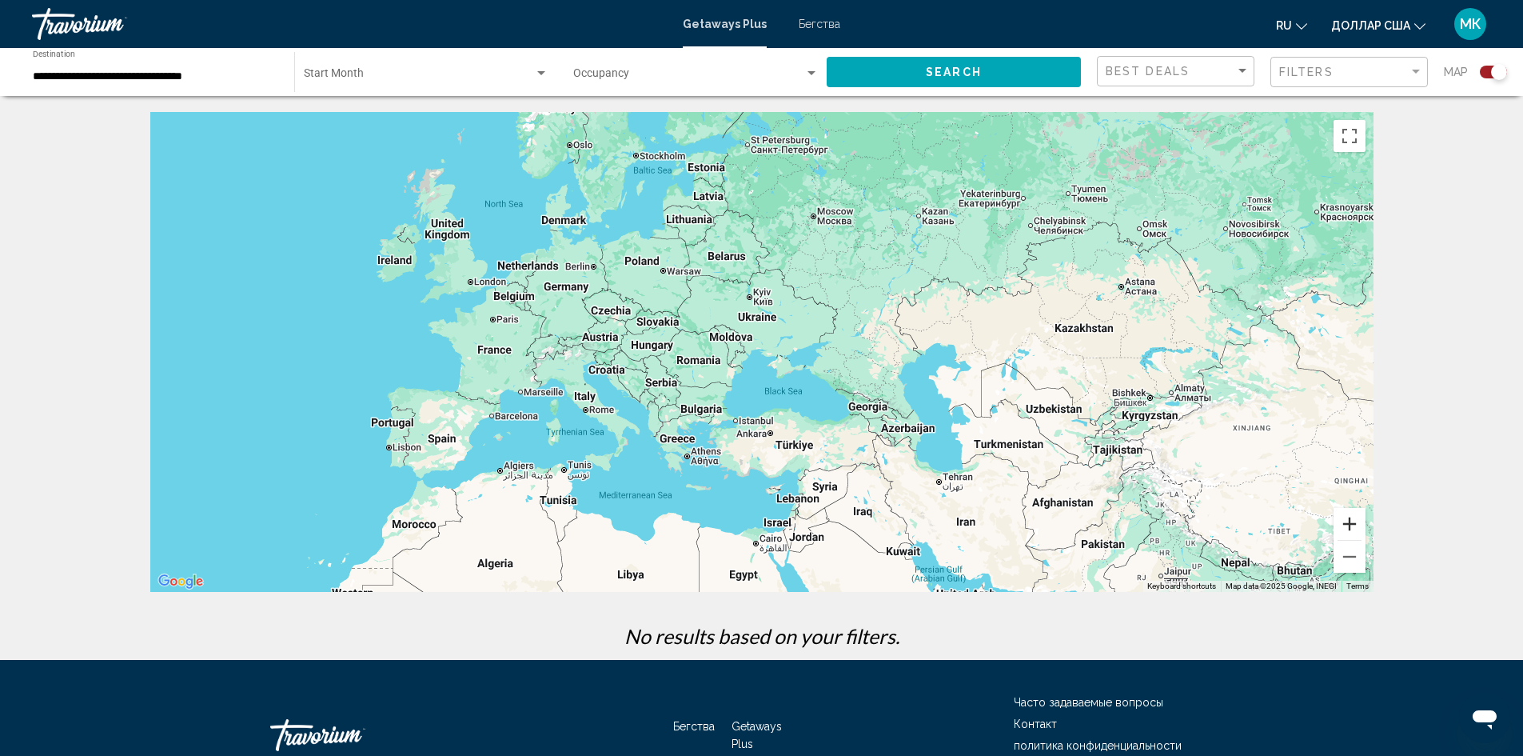
click at [1350, 517] on button "Zoom in" at bounding box center [1350, 524] width 32 height 32
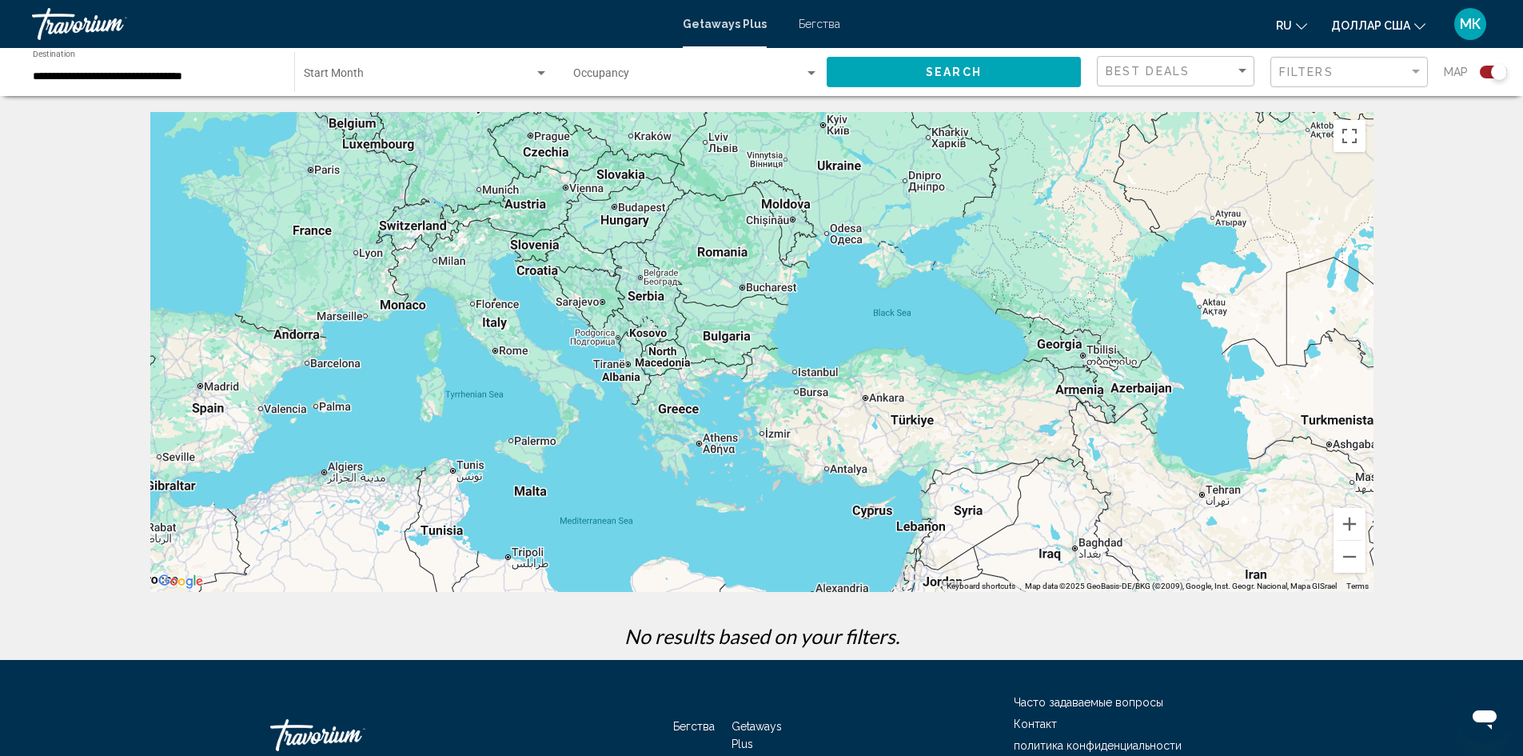
drag, startPoint x: 966, startPoint y: 481, endPoint x: 1058, endPoint y: 357, distance: 154.3
click at [1058, 357] on div "Основное содержание" at bounding box center [761, 352] width 1223 height 480
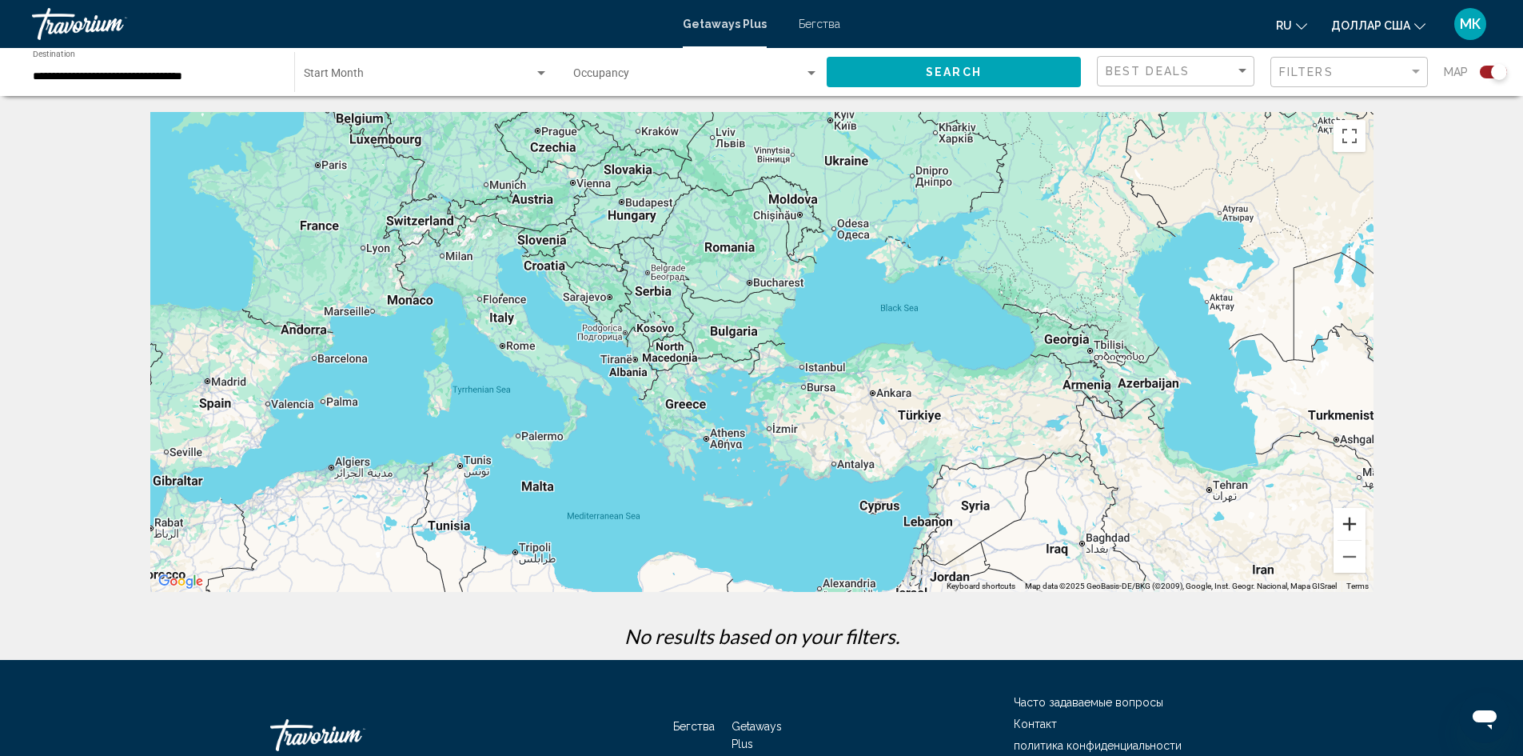
click at [1347, 522] on button "Zoom in" at bounding box center [1350, 524] width 32 height 32
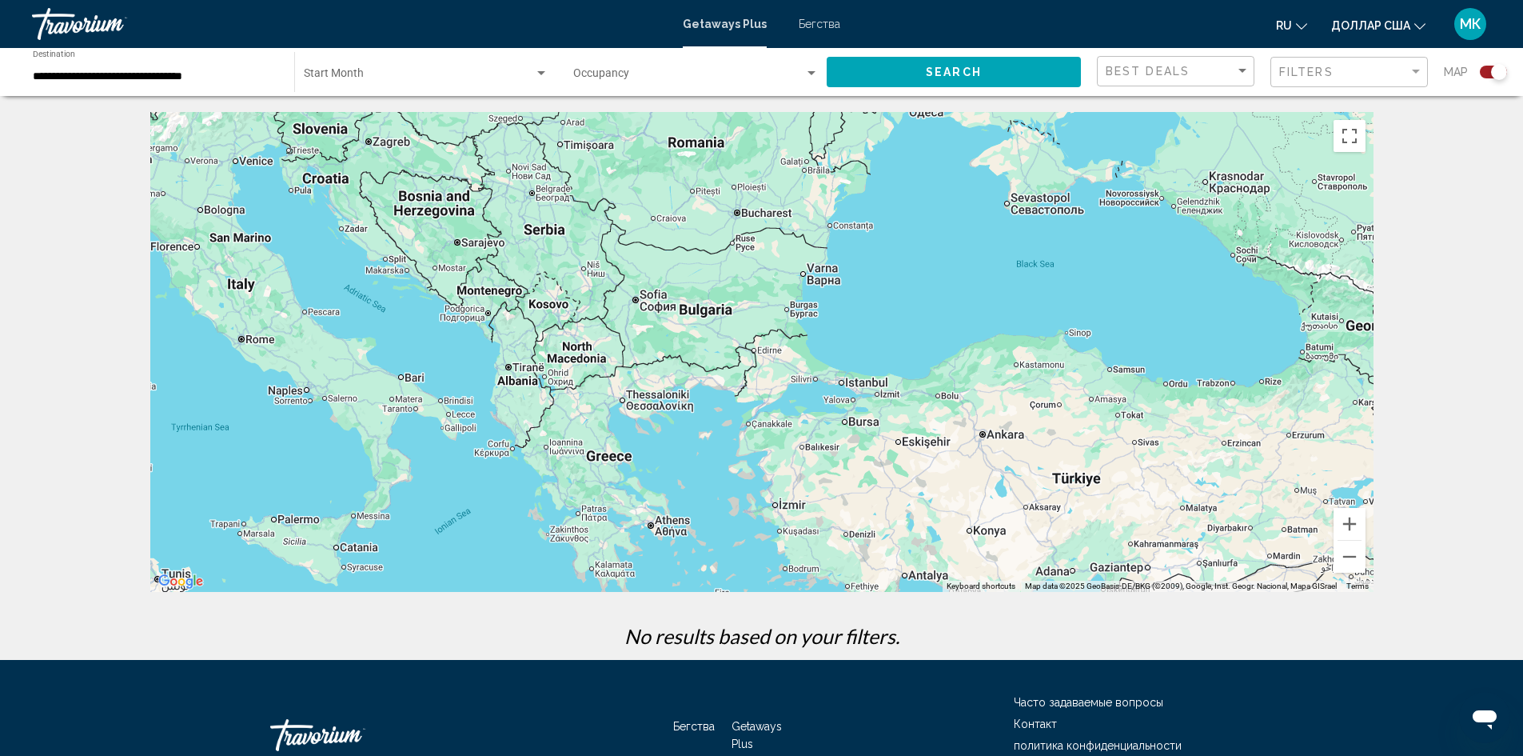
click at [524, 65] on div "Start Month All Start Months" at bounding box center [426, 72] width 245 height 44
click at [525, 74] on span "Все начальные месяцы" at bounding box center [425, 77] width 245 height 34
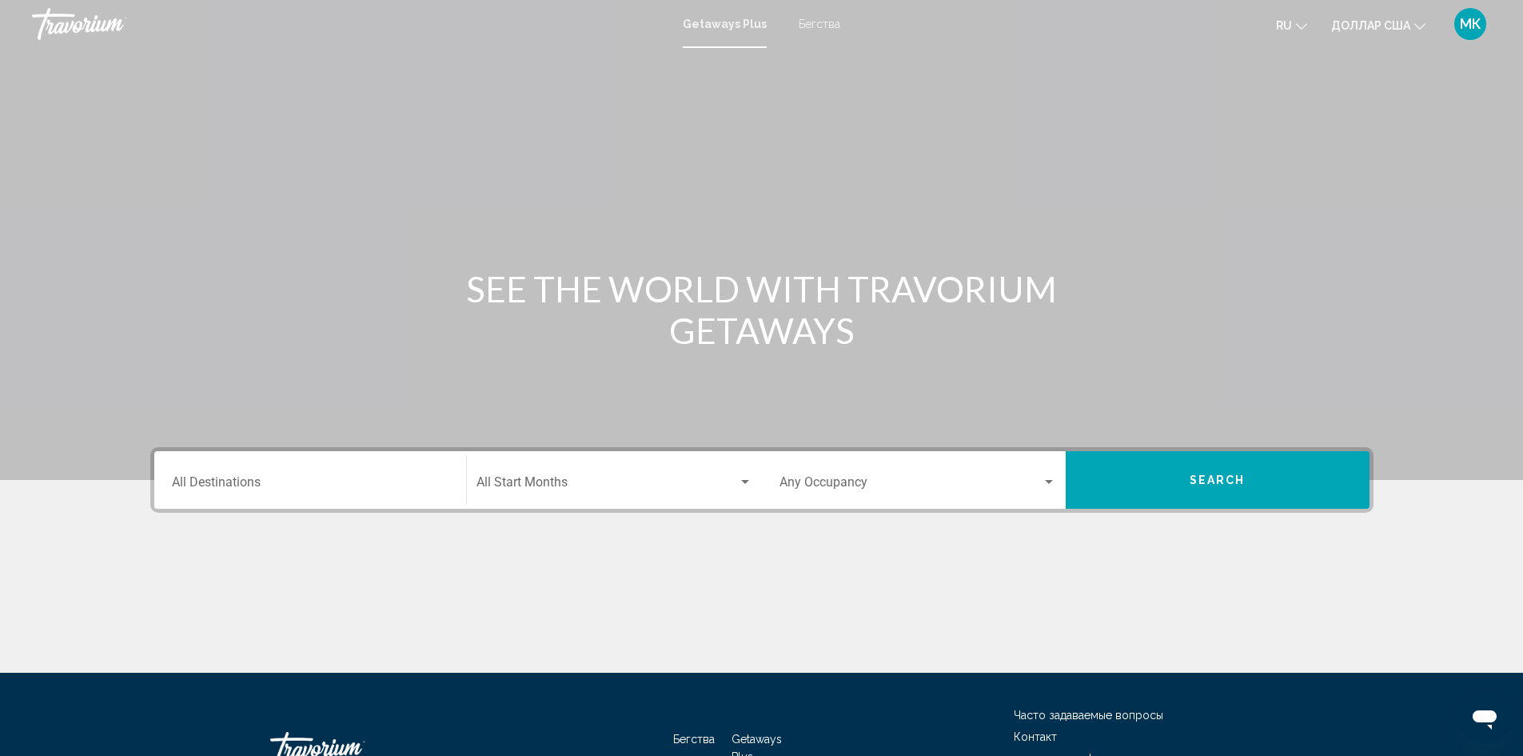
click at [333, 493] on div "Destination All Destinations" at bounding box center [310, 480] width 277 height 50
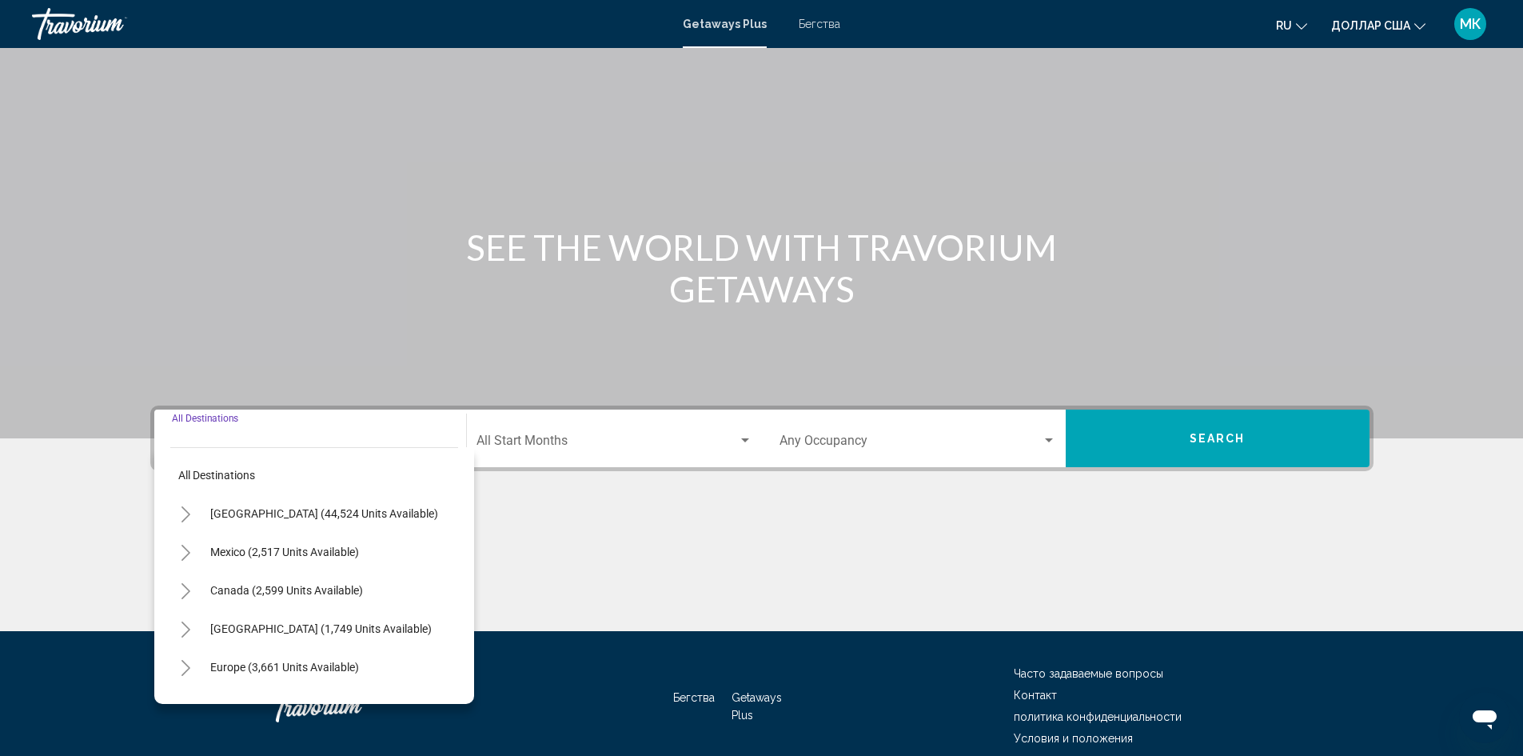
scroll to position [113, 0]
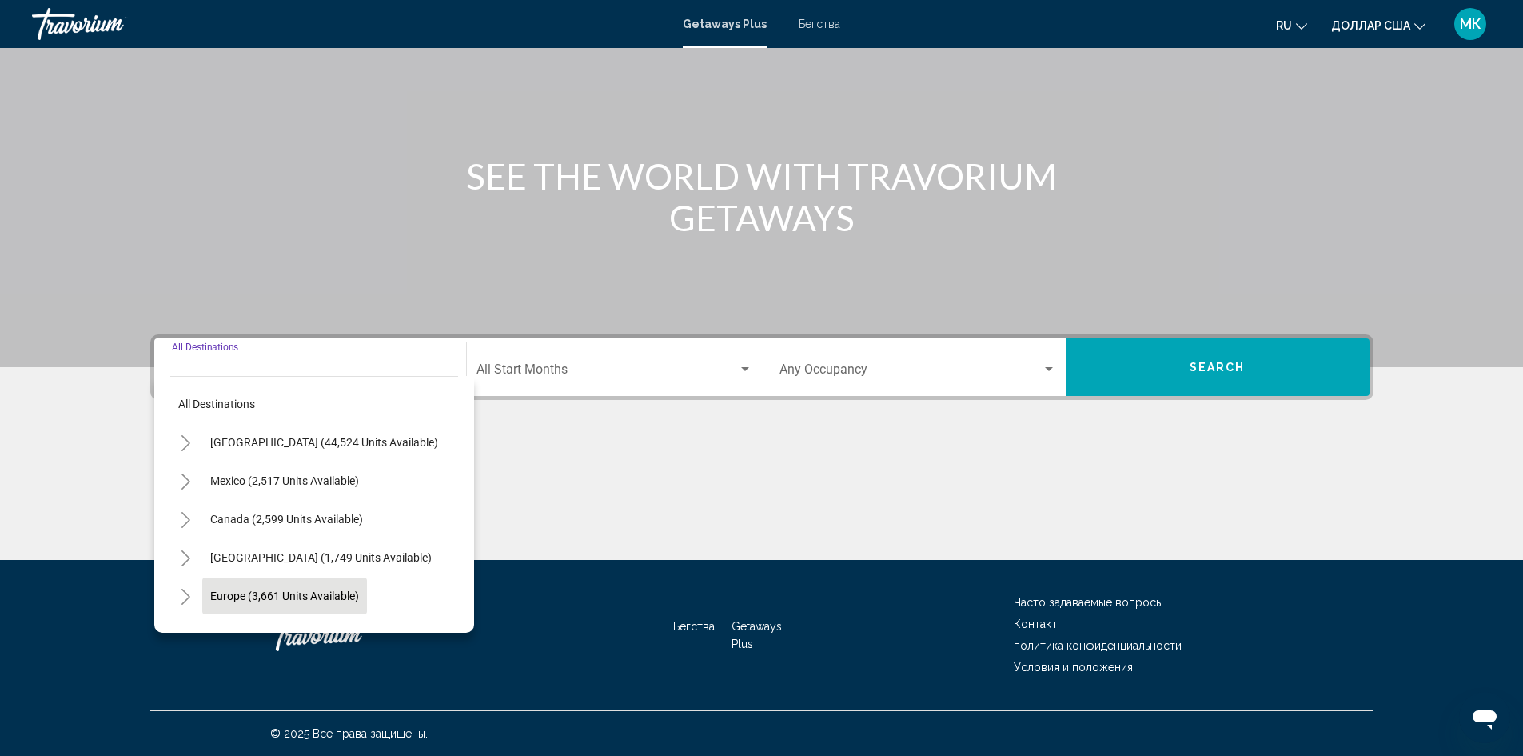
click at [352, 595] on span "Europe (3,661 units available)" at bounding box center [284, 595] width 149 height 13
type input "**********"
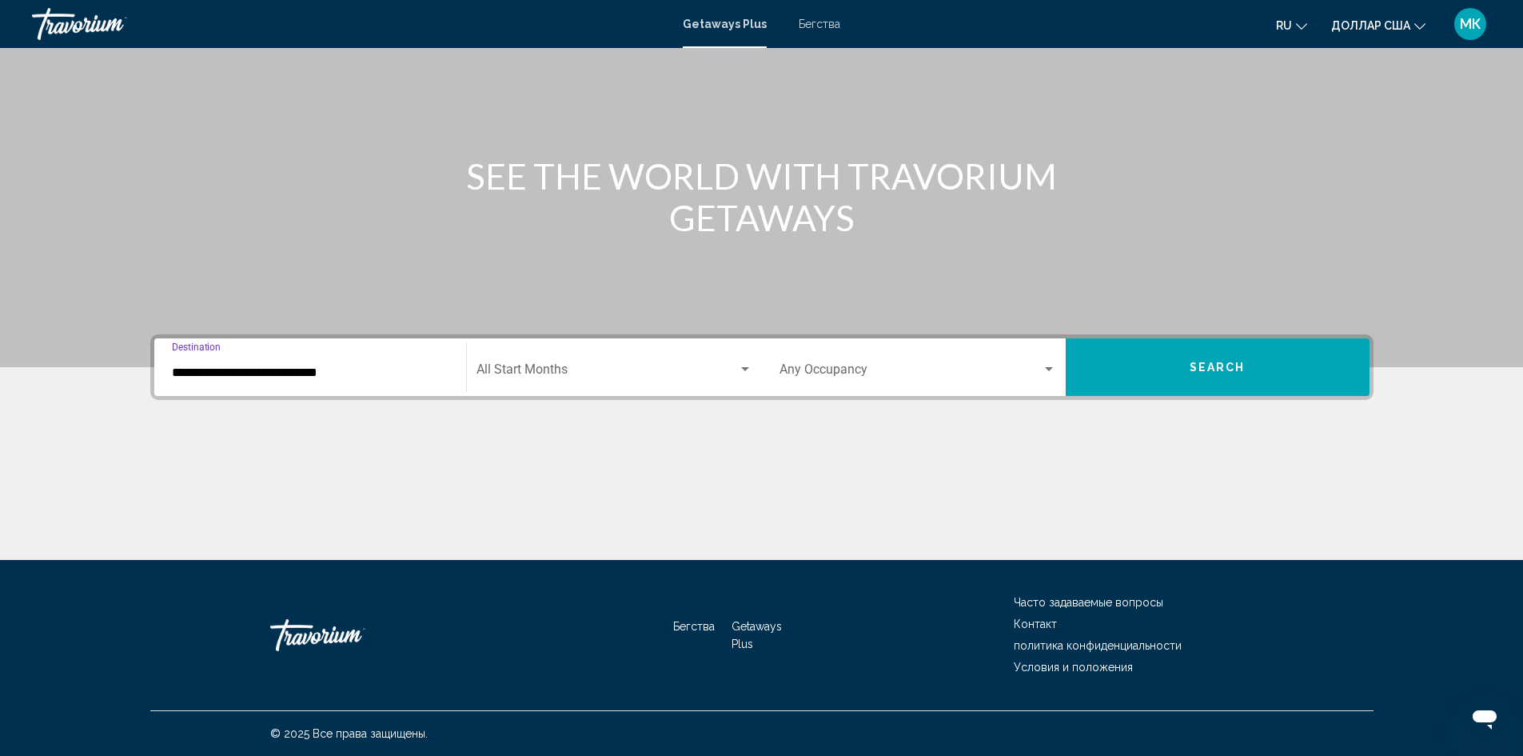
click at [598, 365] on span "Search widget" at bounding box center [607, 372] width 261 height 14
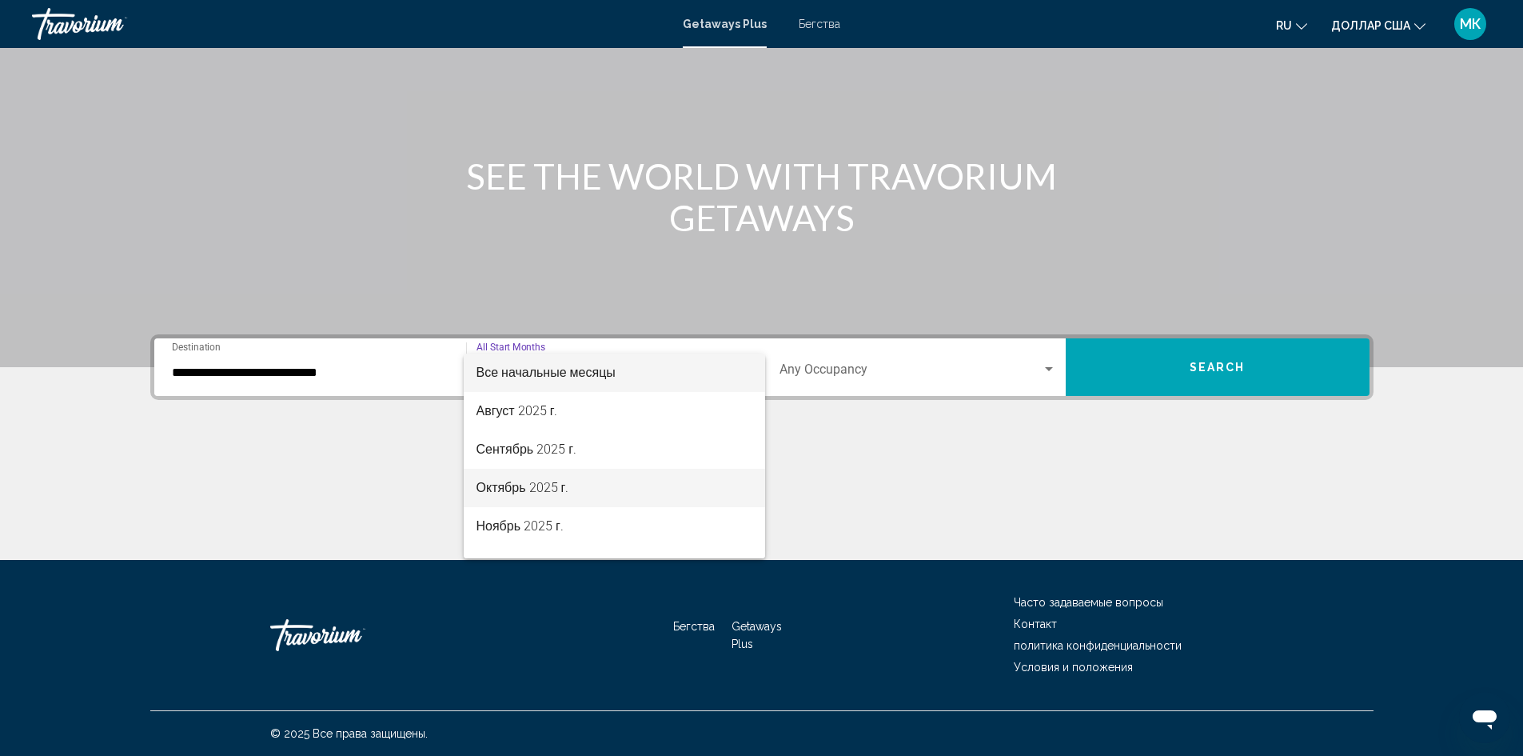
click at [564, 486] on font "Октябрь 2025 г." at bounding box center [523, 487] width 93 height 15
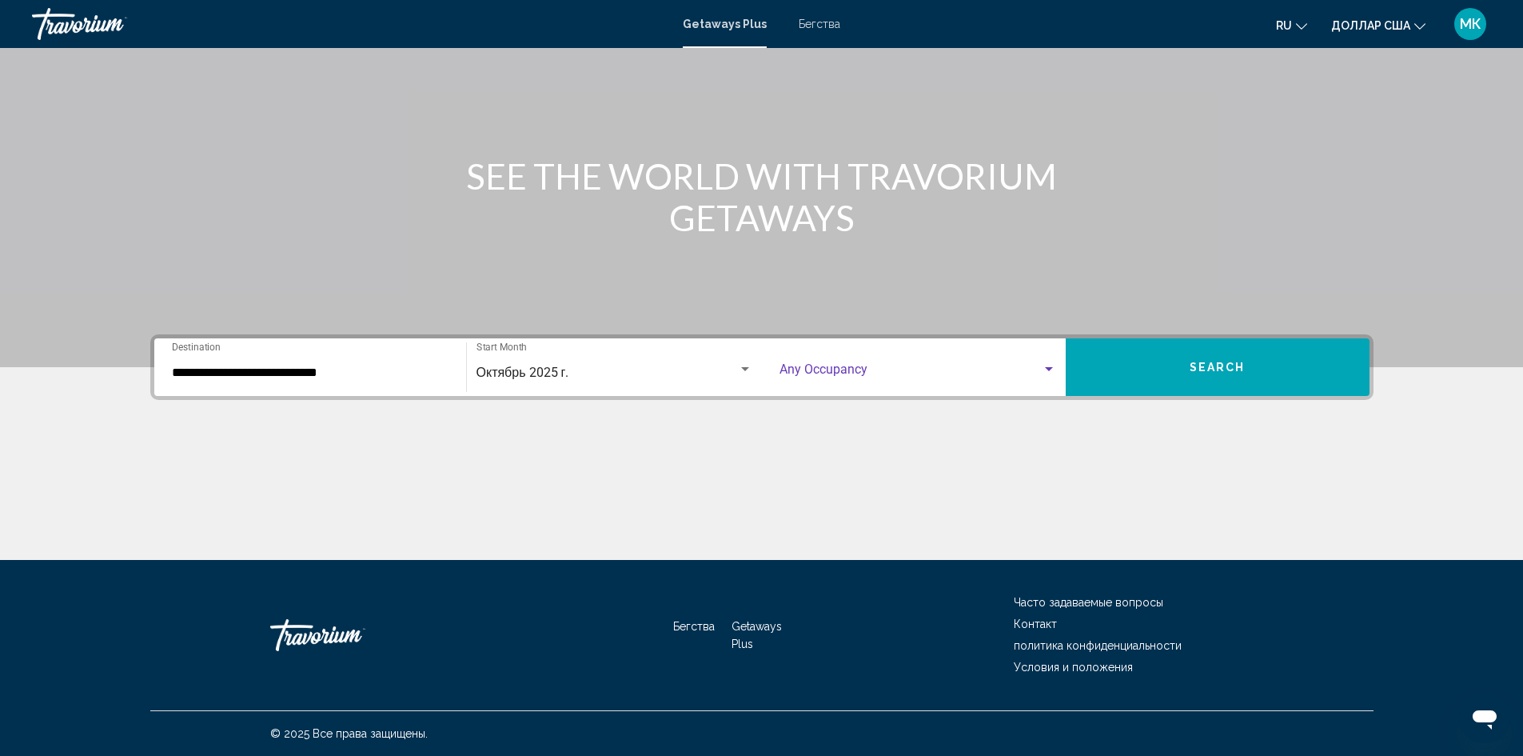
click at [880, 369] on span "Search widget" at bounding box center [911, 372] width 262 height 14
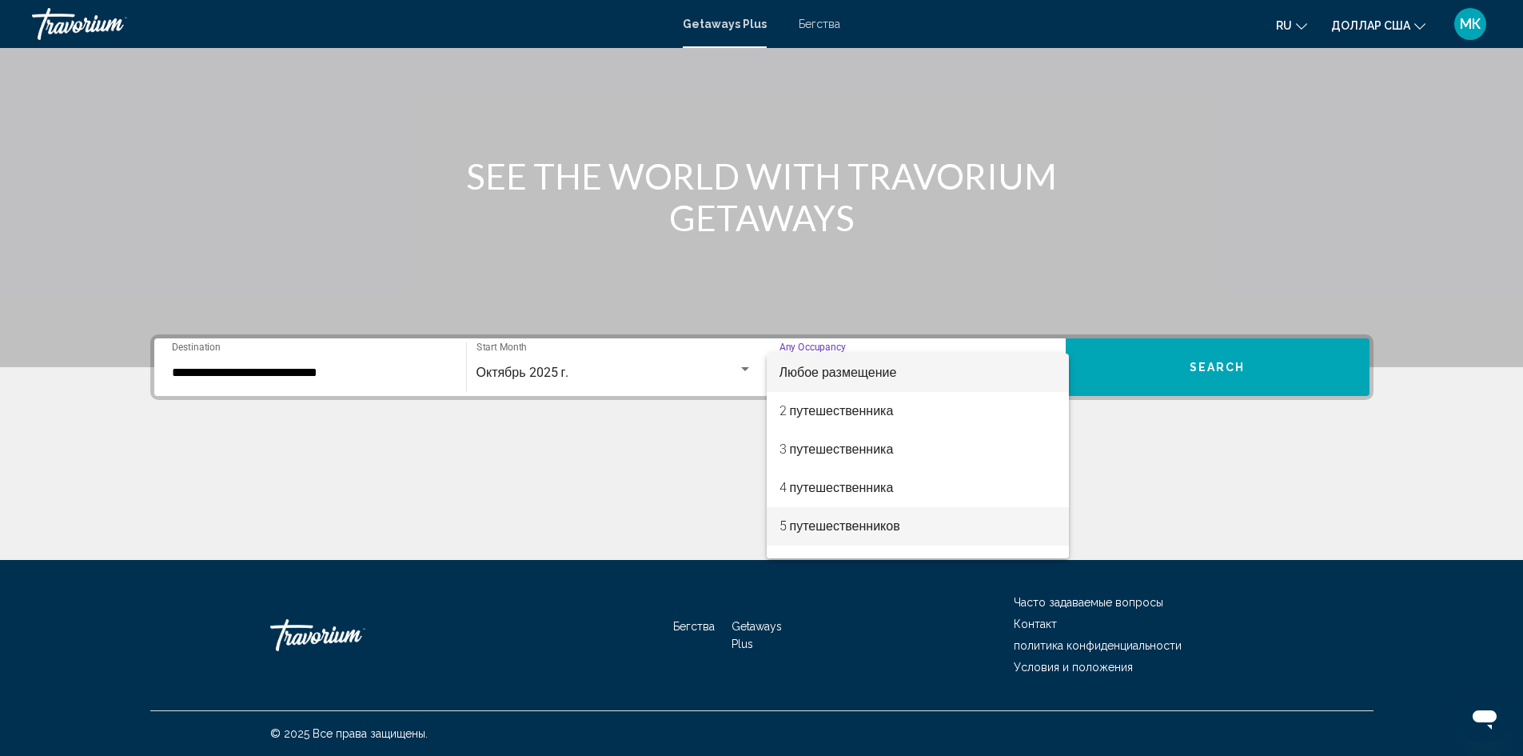
click at [868, 523] on font "5 путешественников" at bounding box center [840, 525] width 121 height 15
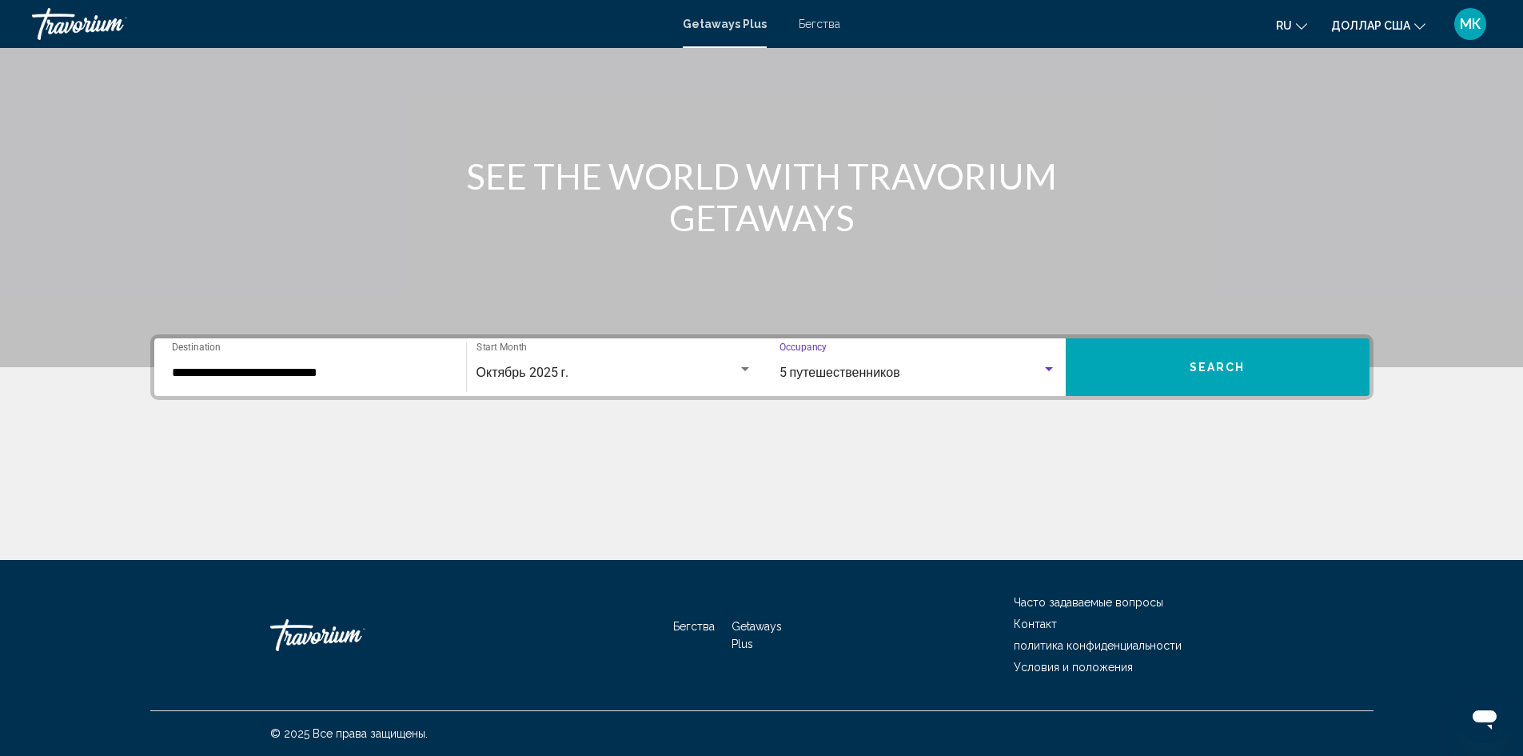
click at [1171, 369] on button "Search" at bounding box center [1218, 367] width 304 height 58
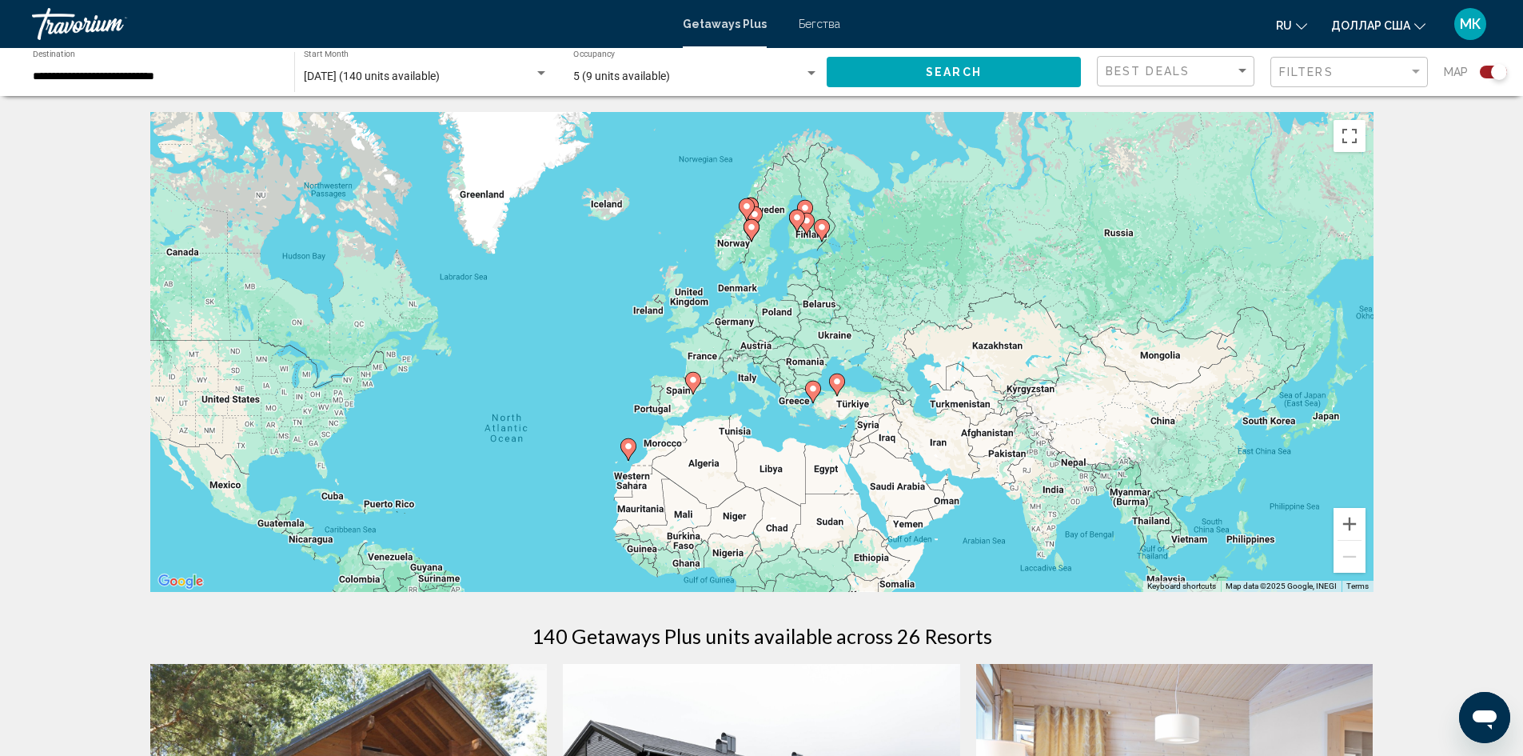
drag, startPoint x: 856, startPoint y: 277, endPoint x: 647, endPoint y: 378, distance: 232.5
click at [647, 378] on div "To activate drag with keyboard, press Alt + Enter. Once in keyboard drag state,…" at bounding box center [761, 352] width 1223 height 480
click at [239, 72] on input "**********" at bounding box center [155, 76] width 245 height 13
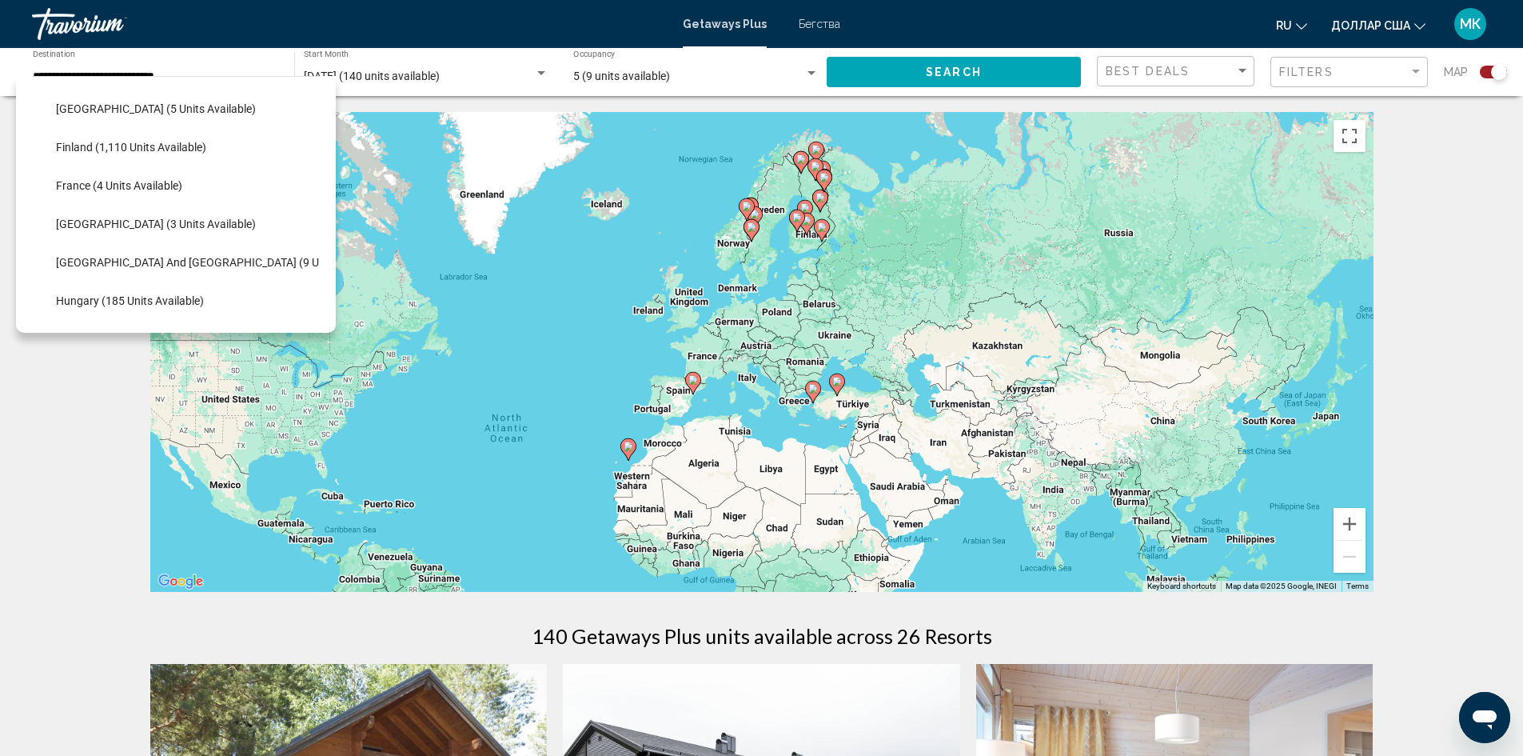
scroll to position [341, 0]
click at [221, 257] on span "Greece and Cyprus (9 units available)" at bounding box center [222, 261] width 333 height 13
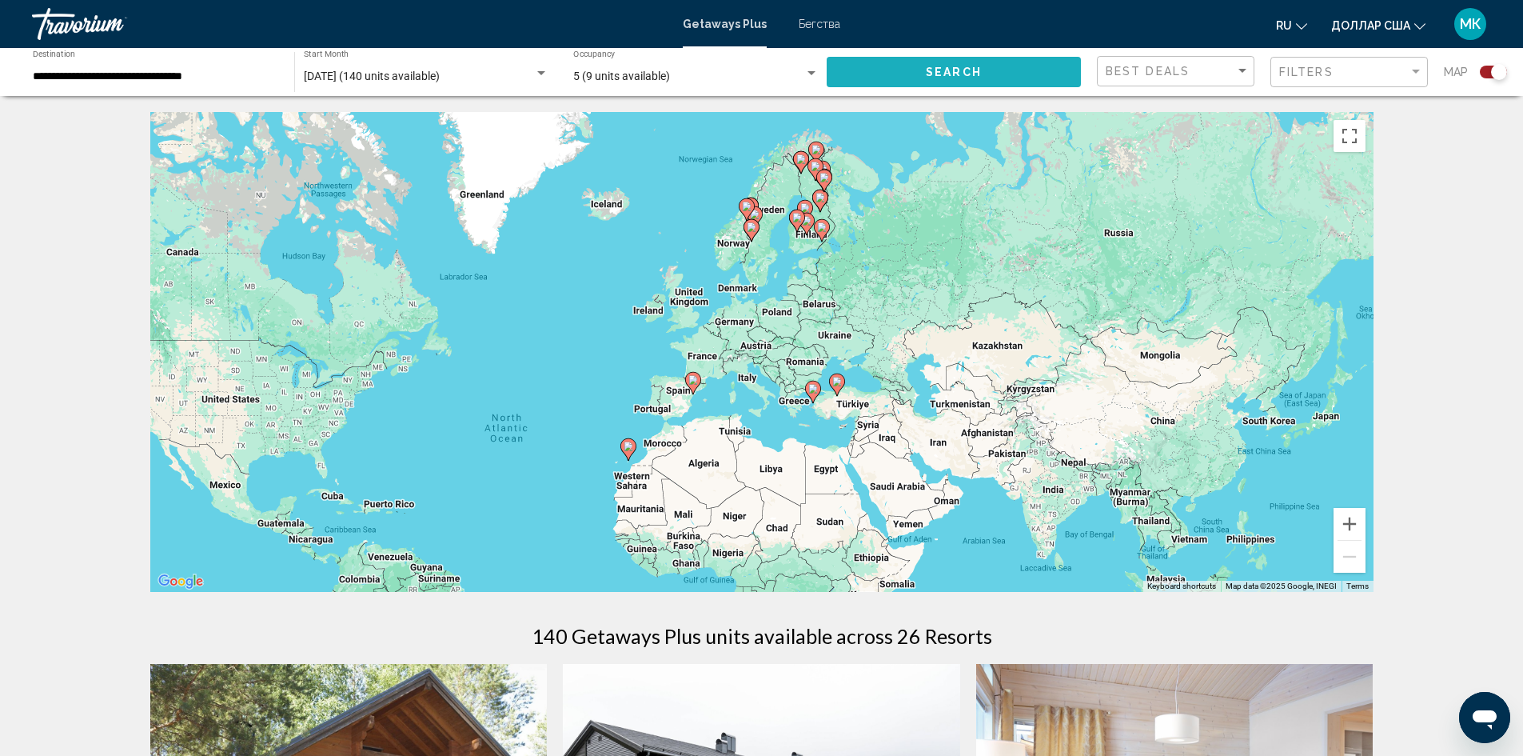
click at [981, 67] on button "Search" at bounding box center [954, 72] width 254 height 30
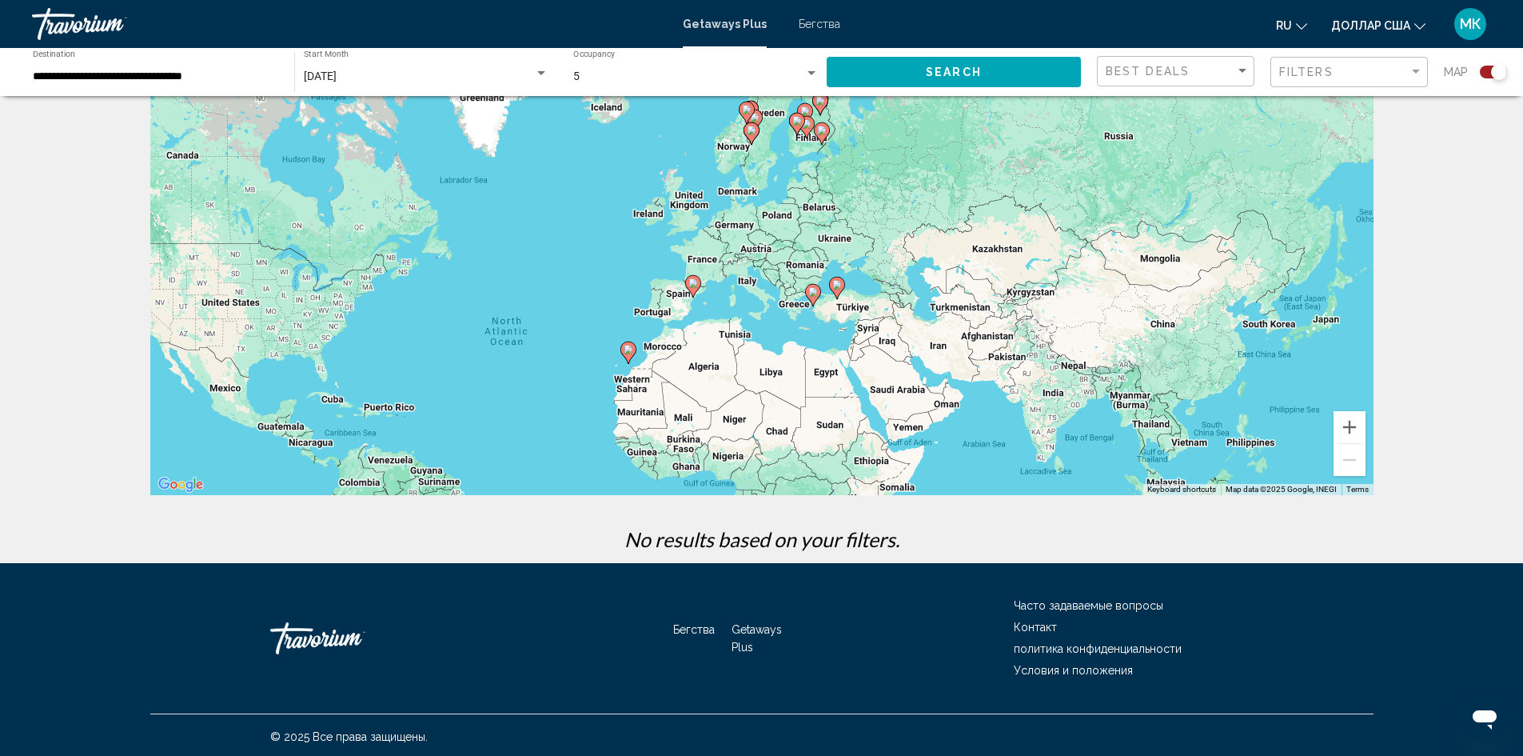
scroll to position [100, 0]
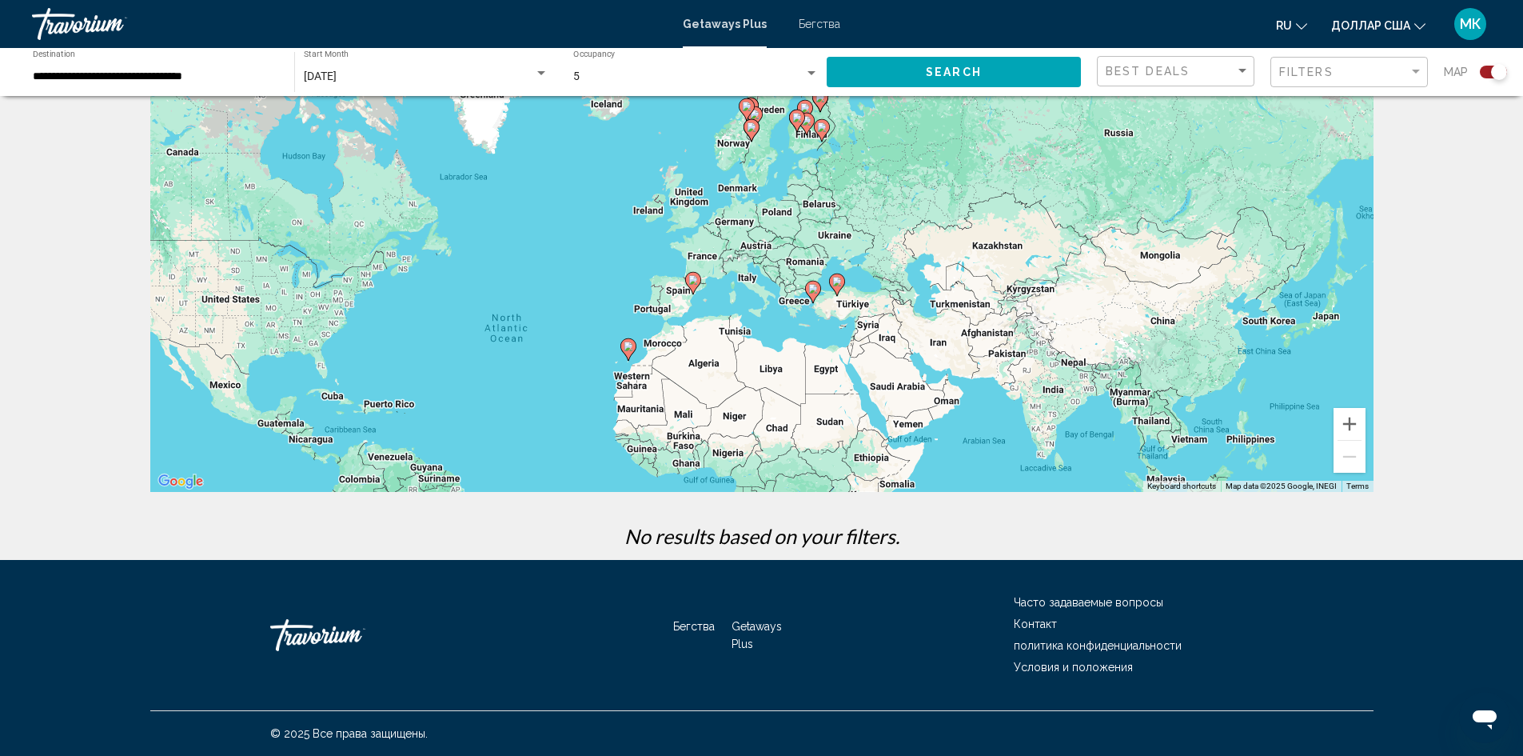
click at [233, 74] on input "**********" at bounding box center [155, 76] width 245 height 13
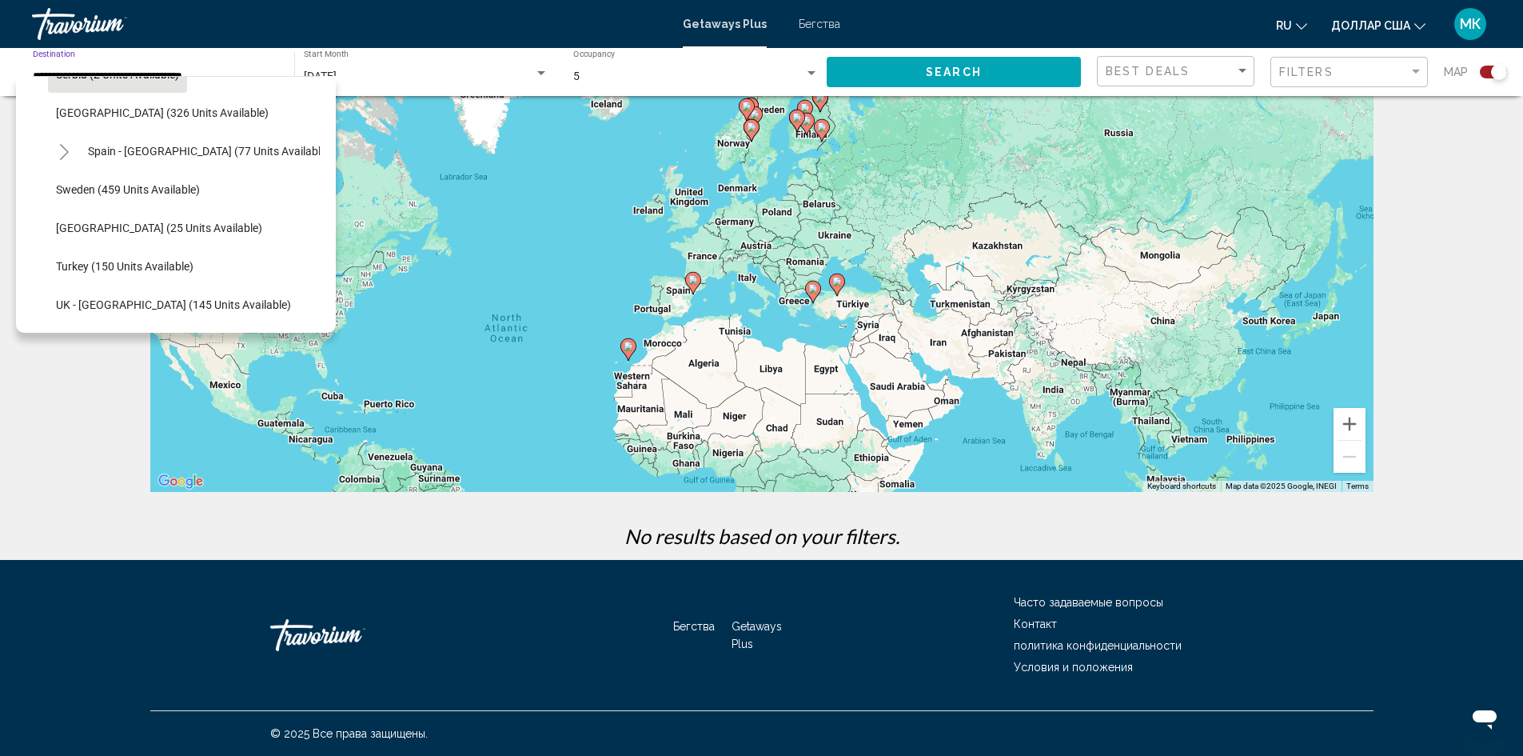
scroll to position [648, 0]
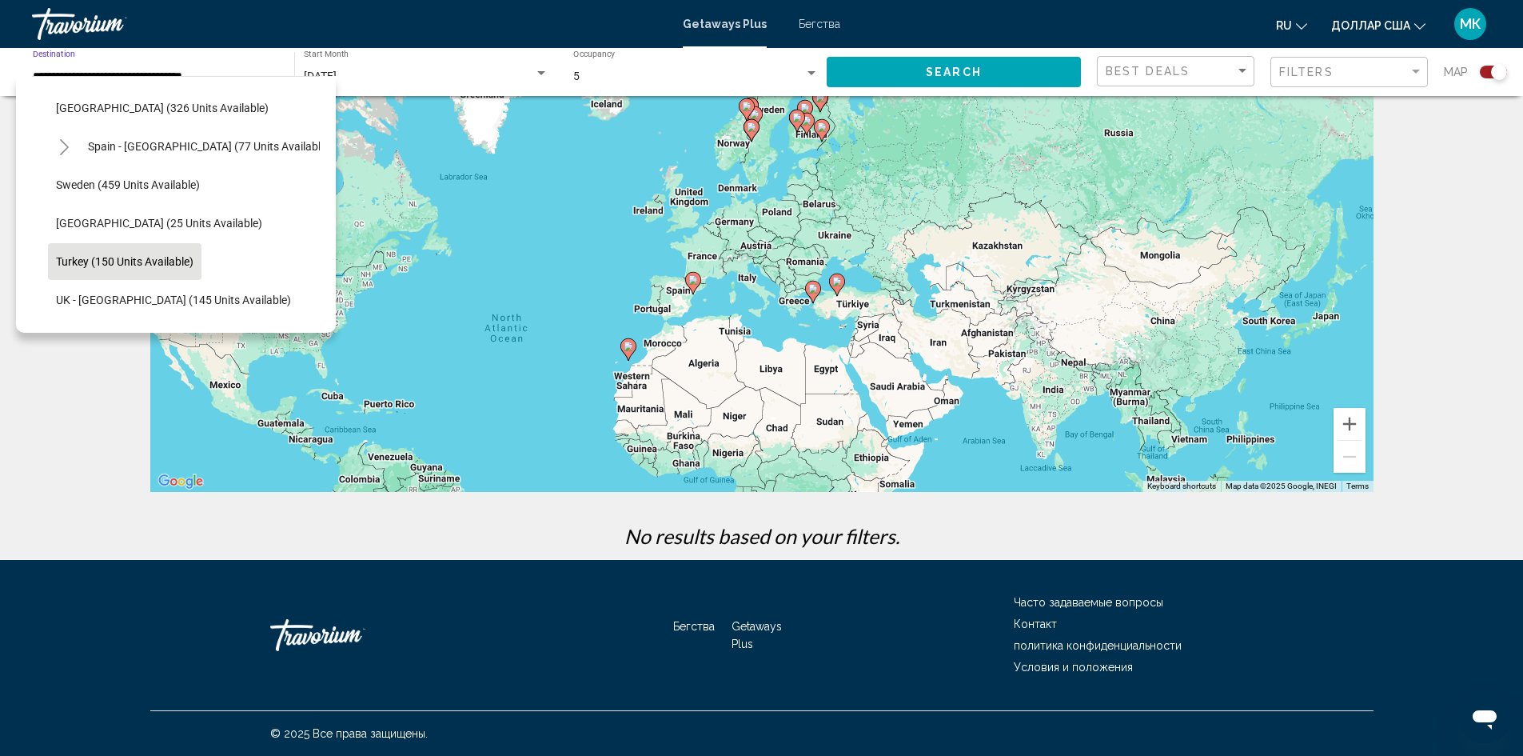
click at [176, 263] on span "Turkey (150 units available)" at bounding box center [125, 261] width 138 height 13
type input "**********"
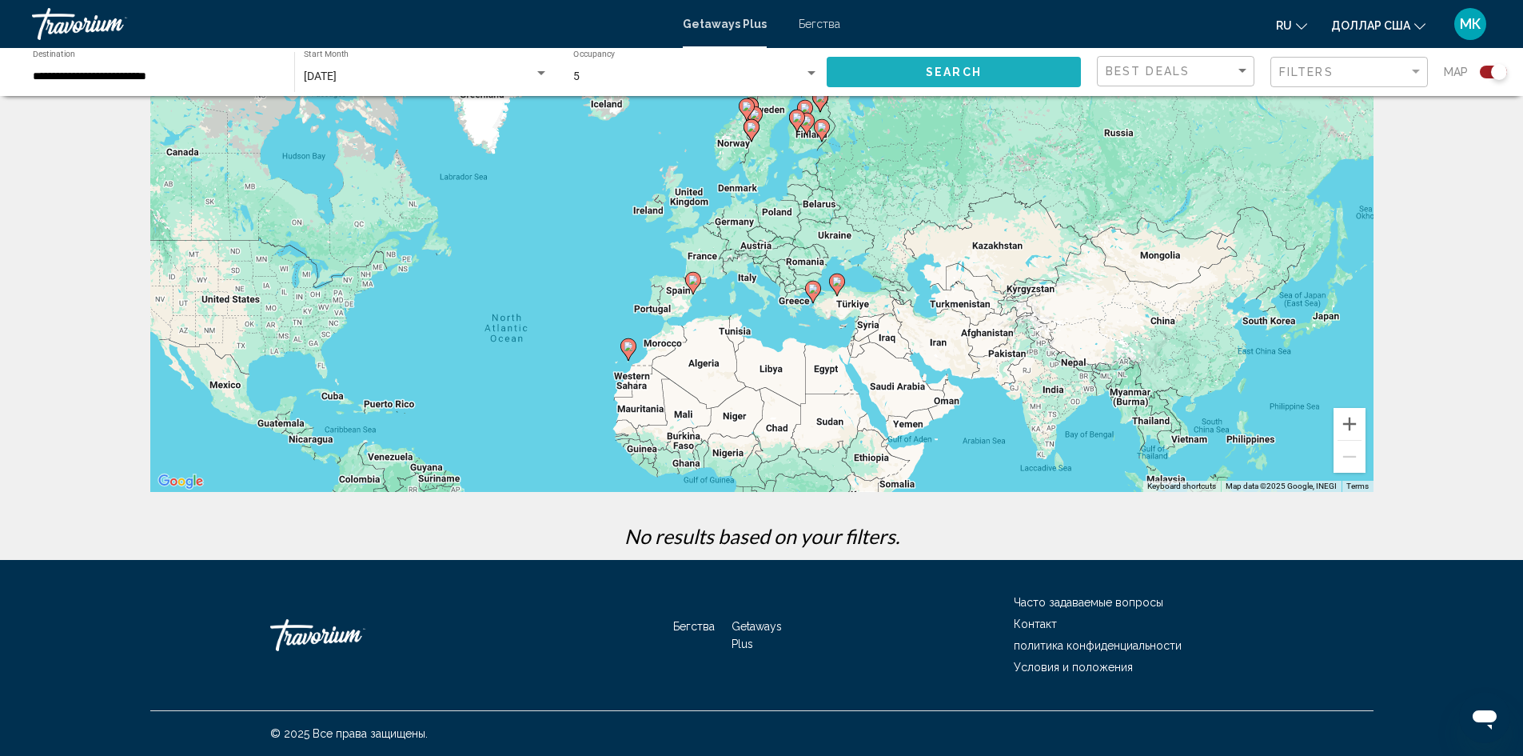
click at [907, 74] on button "Search" at bounding box center [954, 72] width 254 height 30
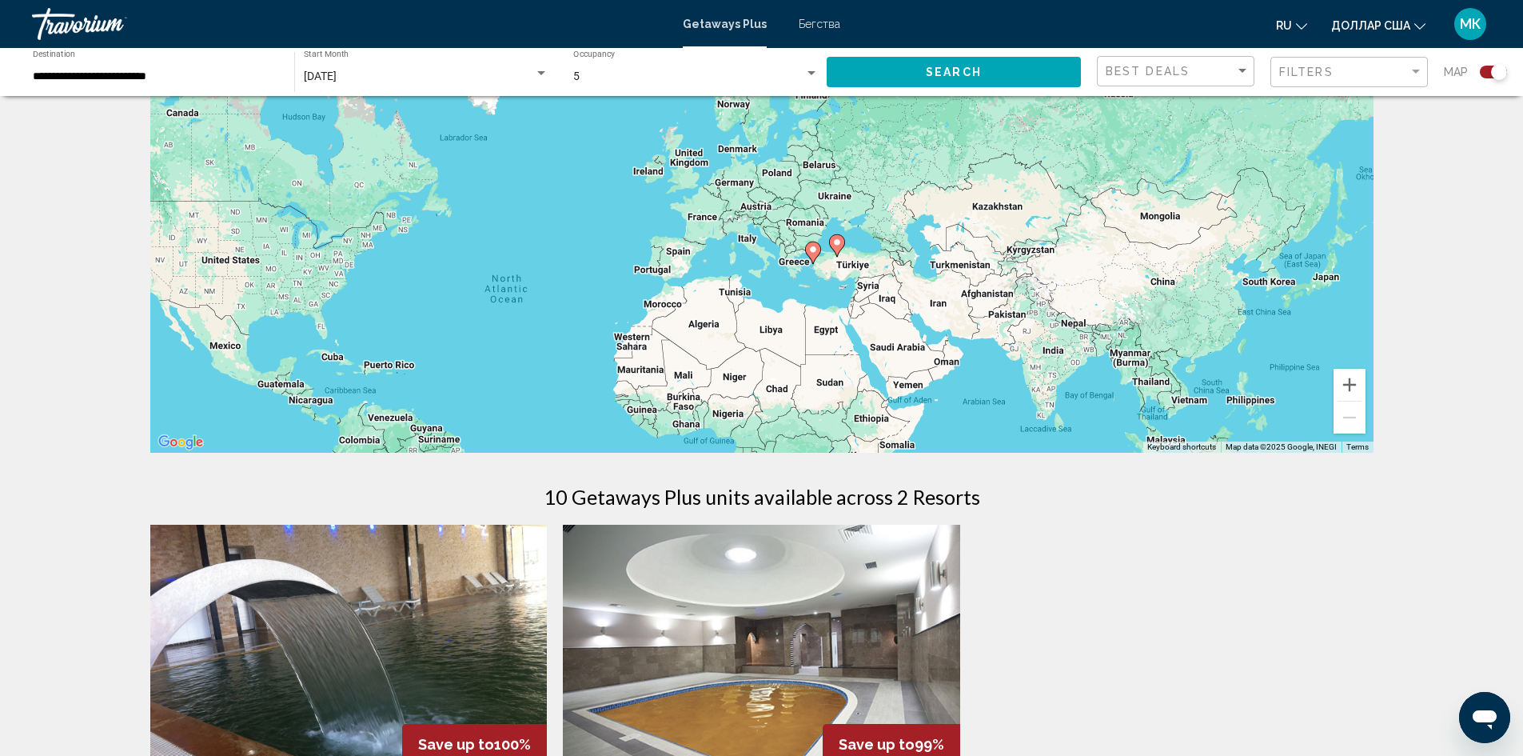
scroll to position [80, 0]
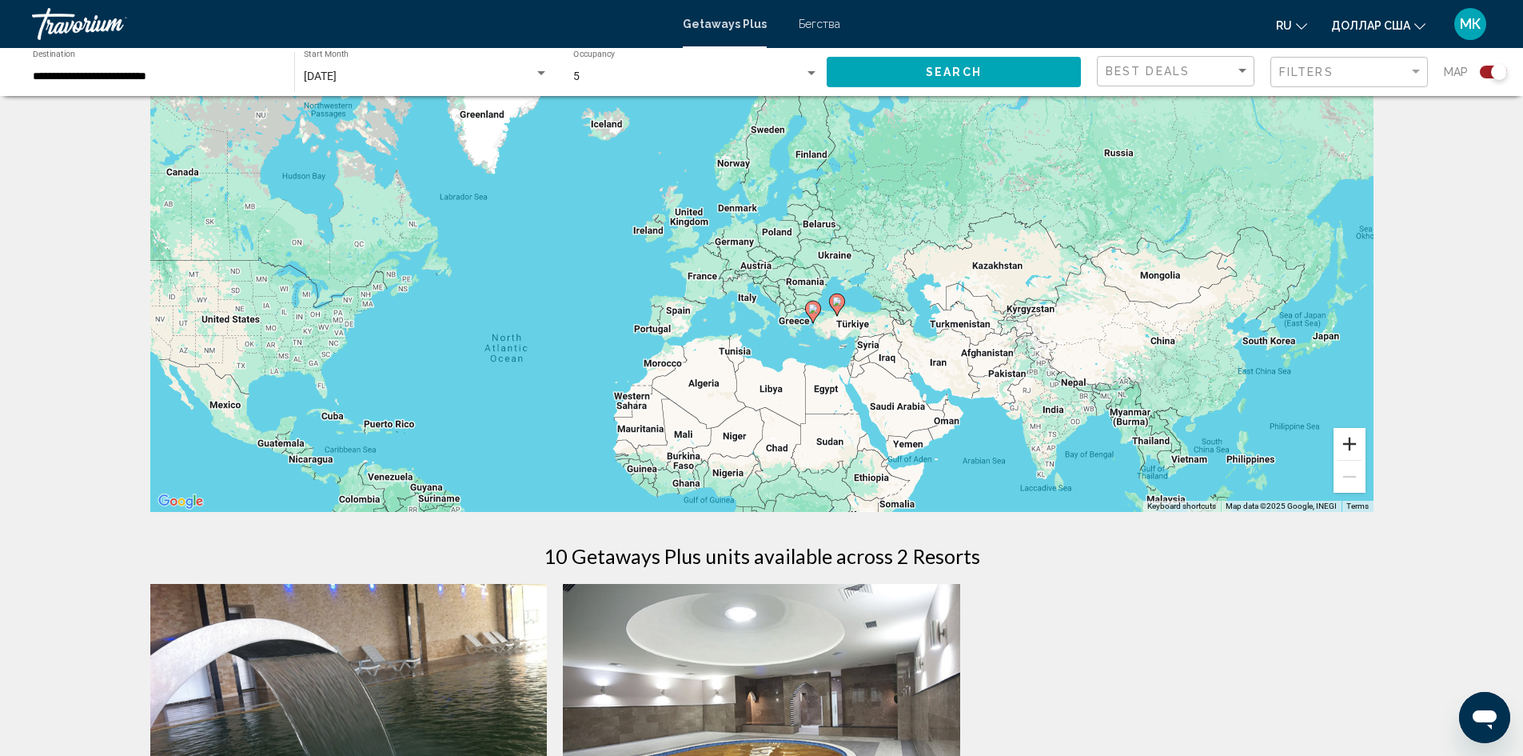
click at [1351, 443] on button "Zoom in" at bounding box center [1350, 444] width 32 height 32
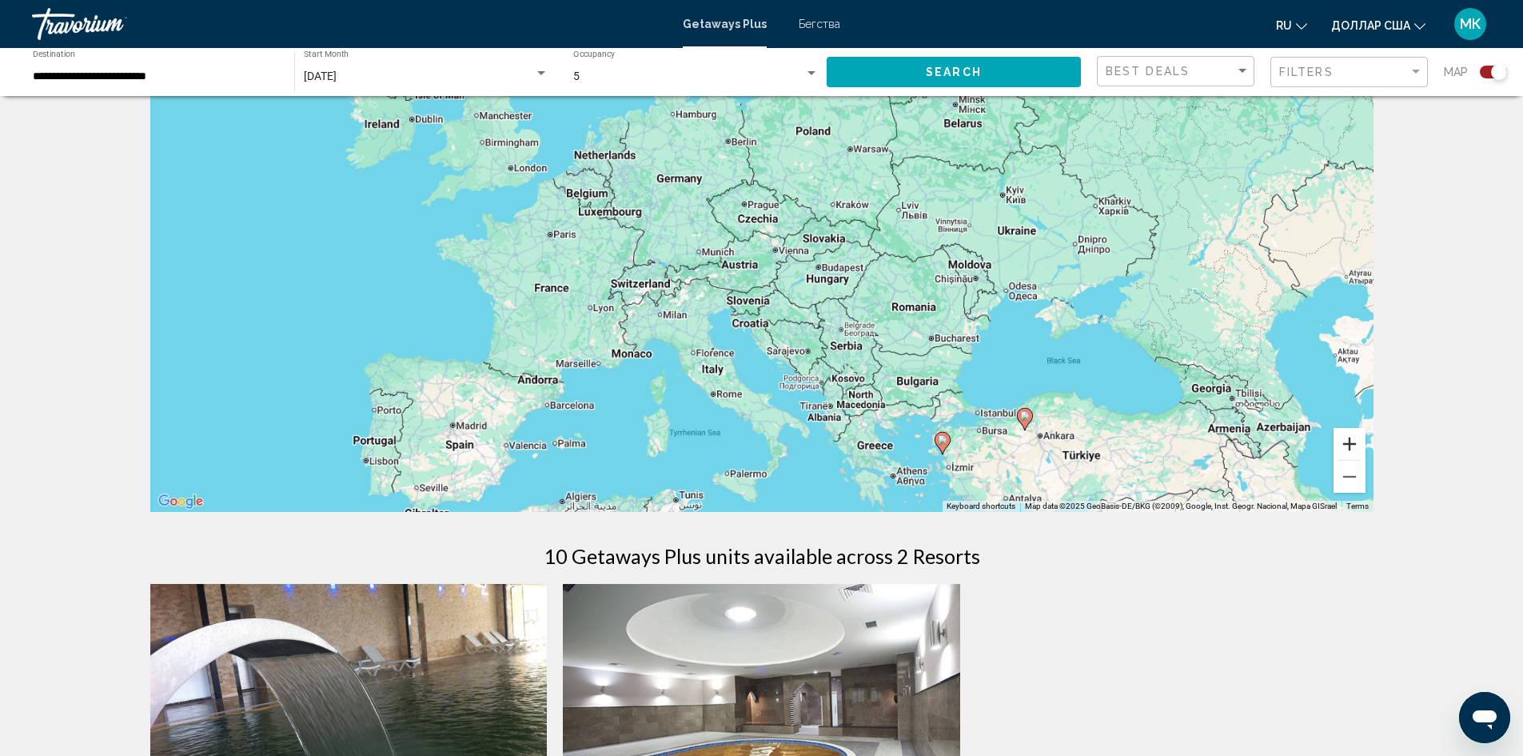
click at [1351, 443] on button "Zoom in" at bounding box center [1350, 444] width 32 height 32
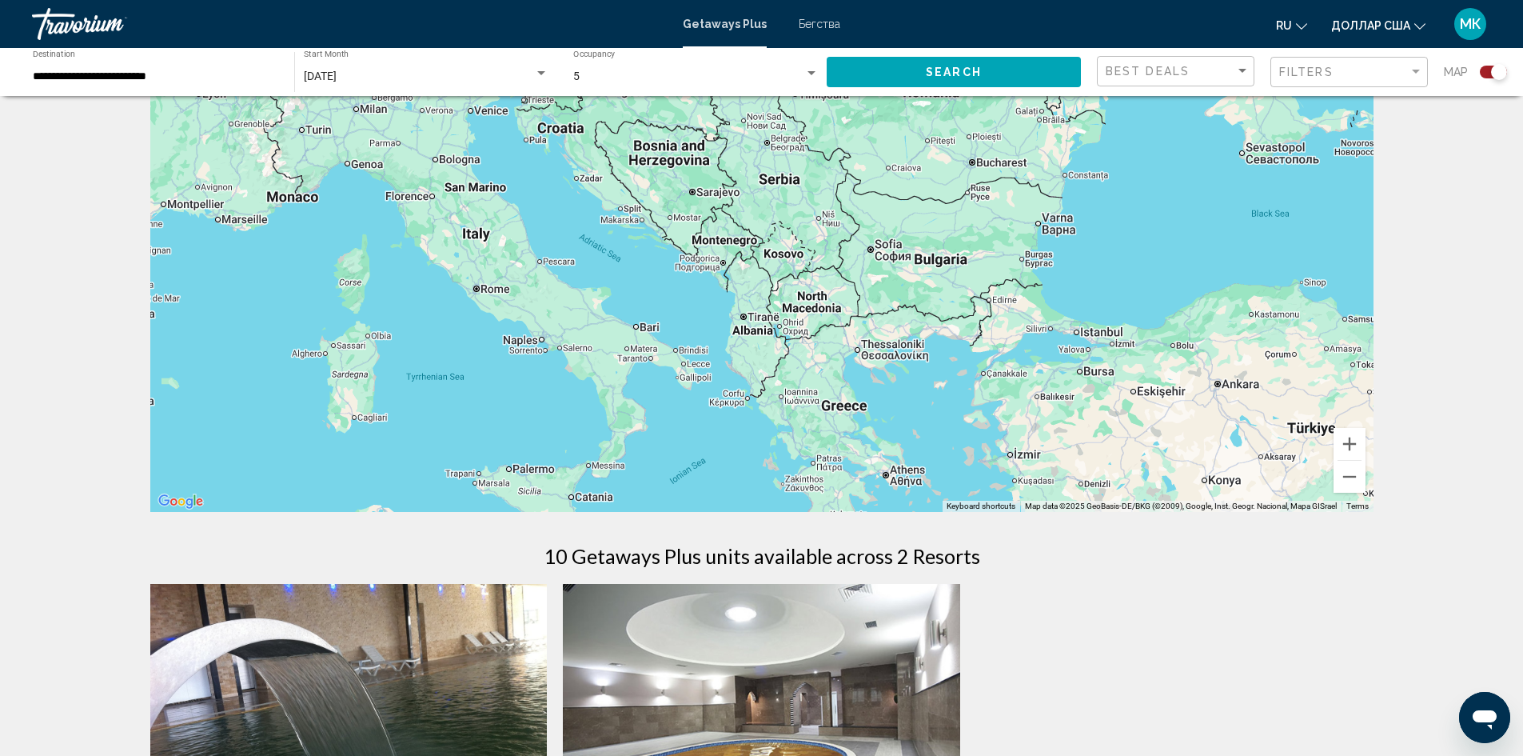
drag, startPoint x: 1123, startPoint y: 376, endPoint x: 909, endPoint y: 115, distance: 337.4
click at [924, 98] on div "Основное содержание" at bounding box center [761, 272] width 1223 height 480
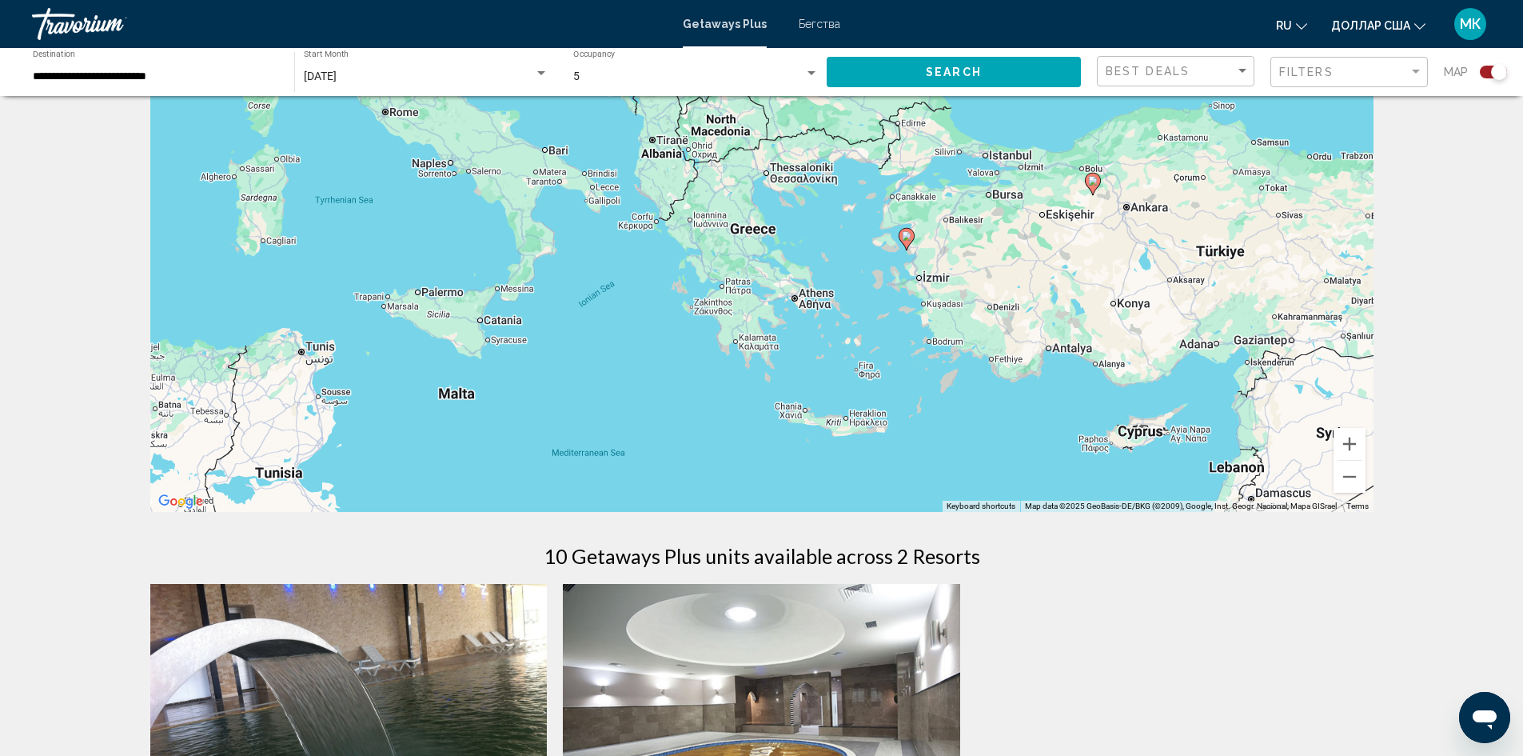
drag, startPoint x: 1012, startPoint y: 413, endPoint x: 1000, endPoint y: 342, distance: 71.3
click at [1000, 342] on div "To activate drag with keyboard, press Alt + Enter. Once in keyboard drag state,…" at bounding box center [761, 272] width 1223 height 480
click at [1351, 445] on button "Zoom in" at bounding box center [1350, 444] width 32 height 32
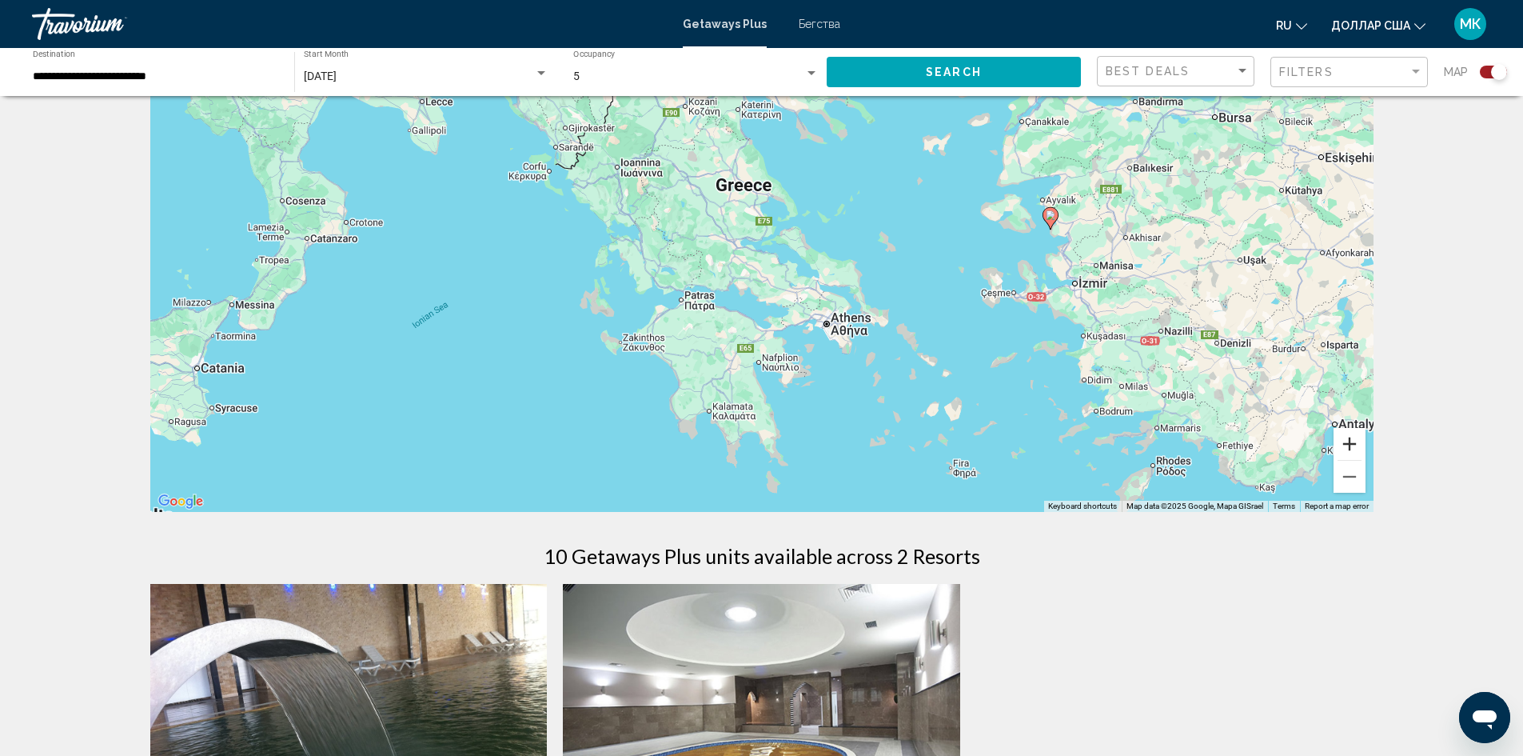
click at [1351, 445] on button "Zoom in" at bounding box center [1350, 444] width 32 height 32
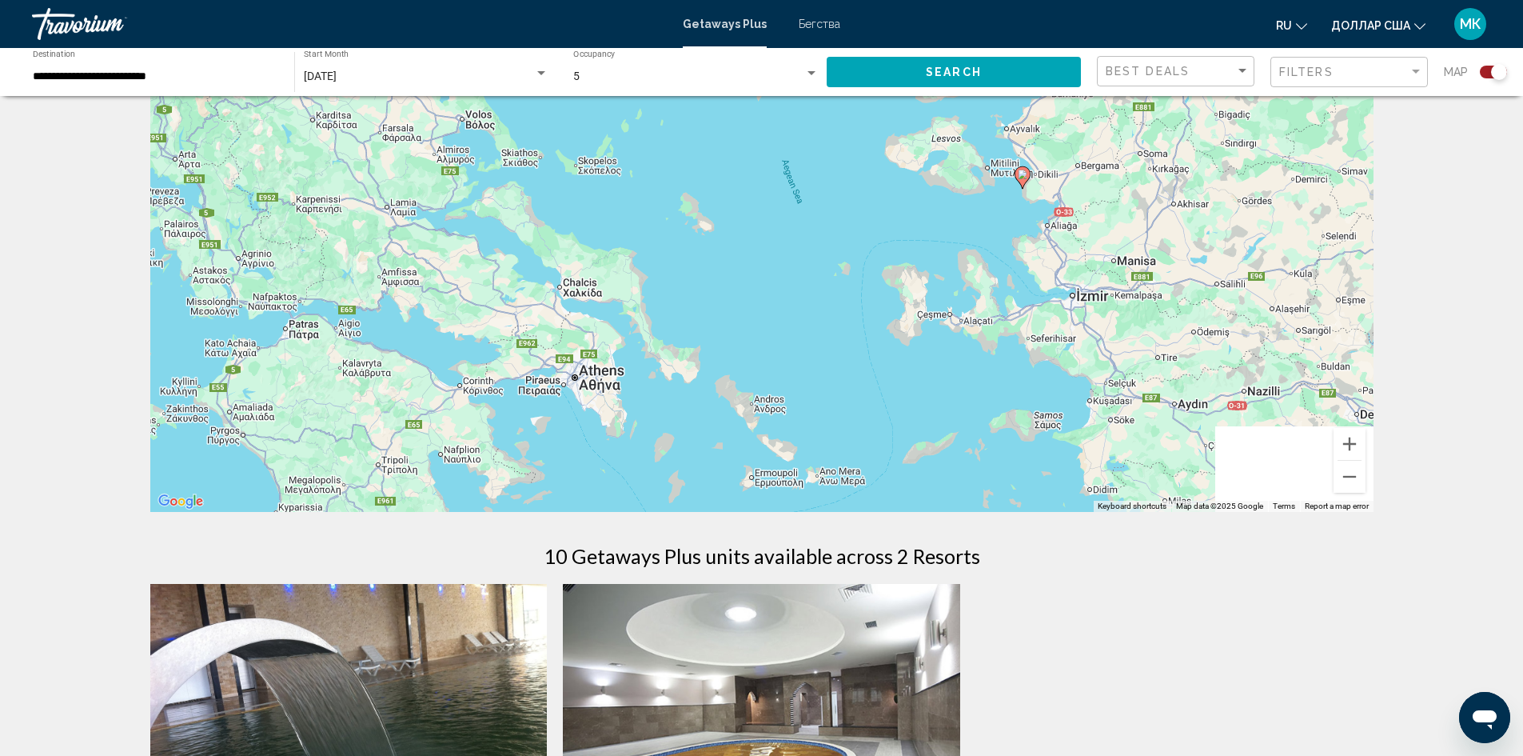
drag, startPoint x: 1260, startPoint y: 311, endPoint x: 860, endPoint y: 328, distance: 401.0
click at [872, 324] on div "To activate drag with keyboard, press Alt + Enter. Once in keyboard drag state,…" at bounding box center [761, 272] width 1223 height 480
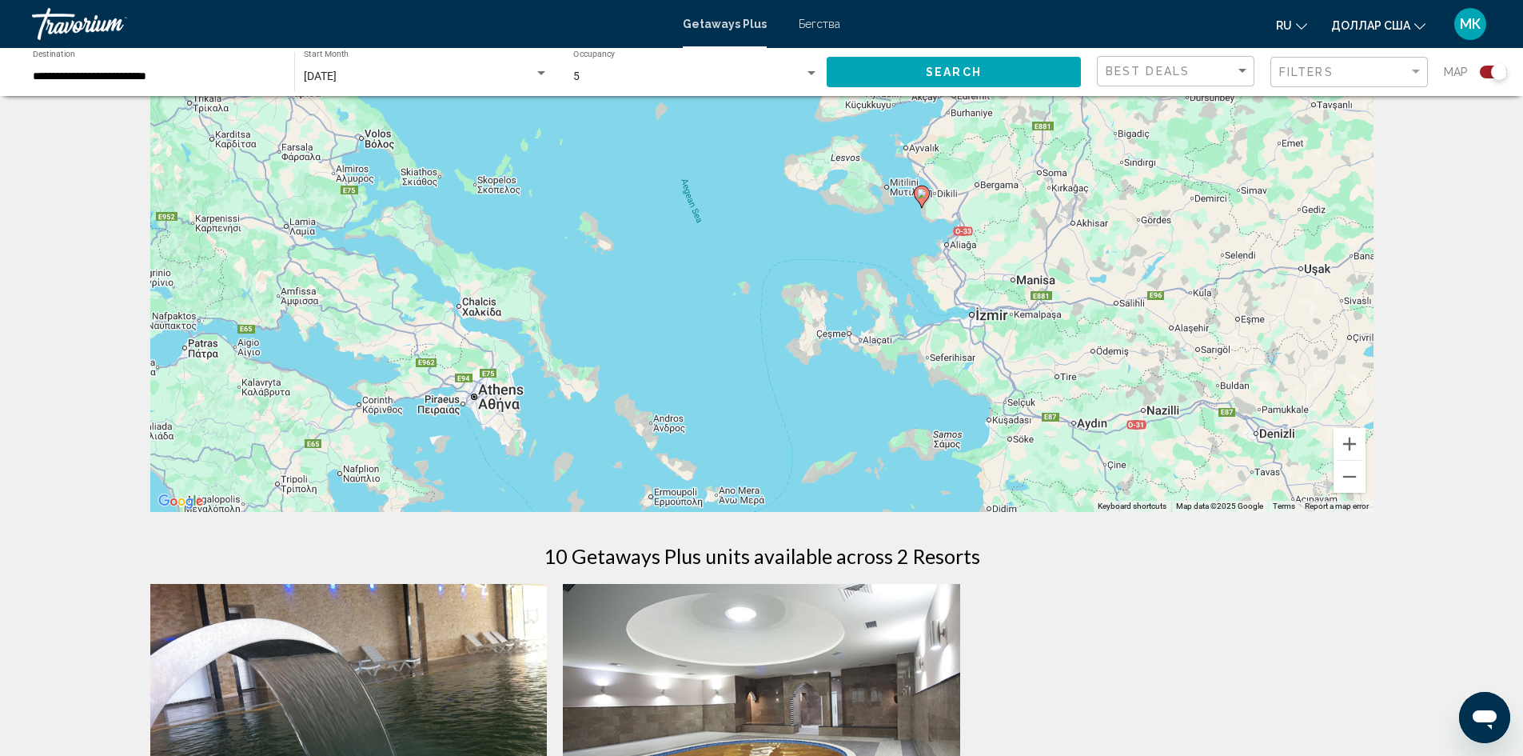
click at [921, 196] on image "Основное содержание" at bounding box center [922, 194] width 10 height 10
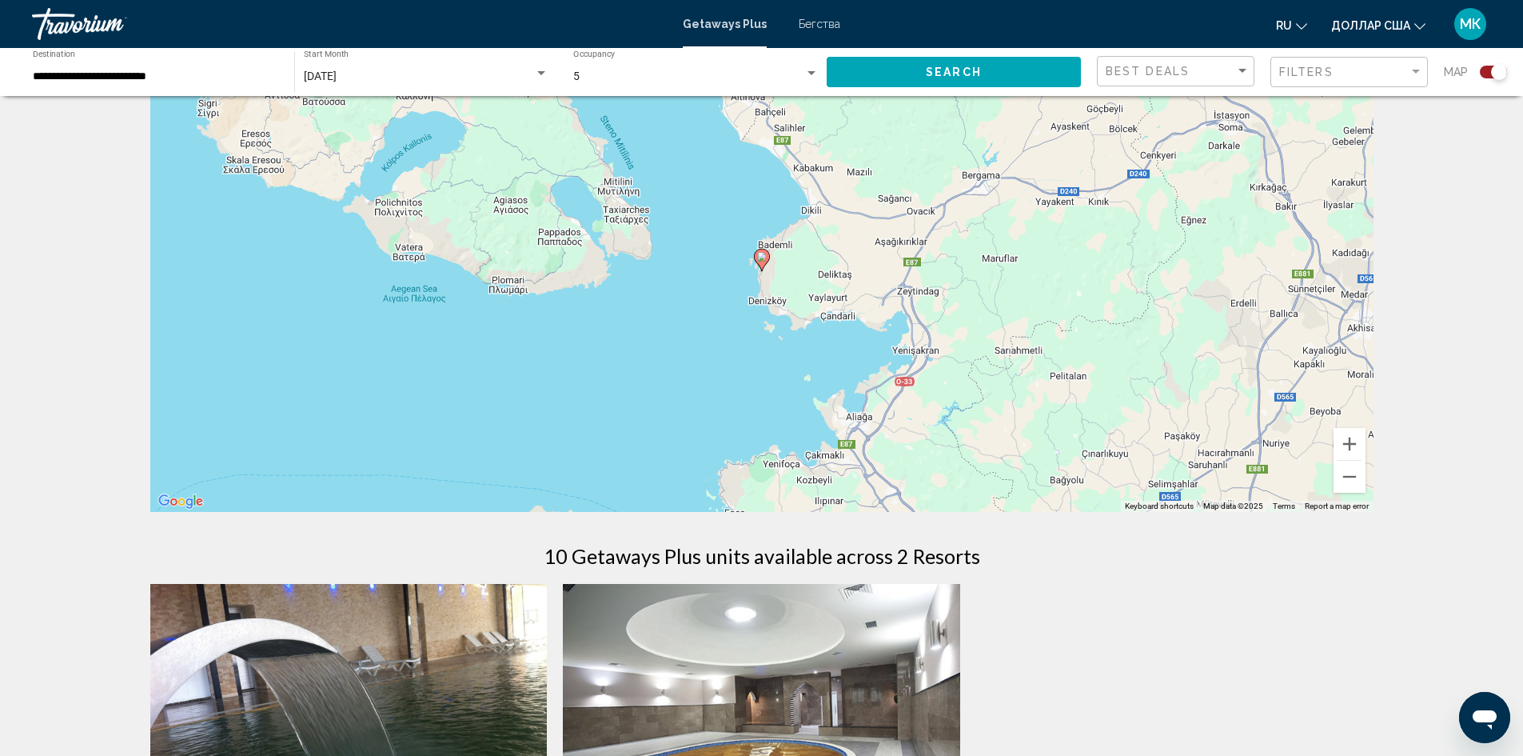
click at [761, 266] on icon "Основное содержание" at bounding box center [761, 259] width 14 height 21
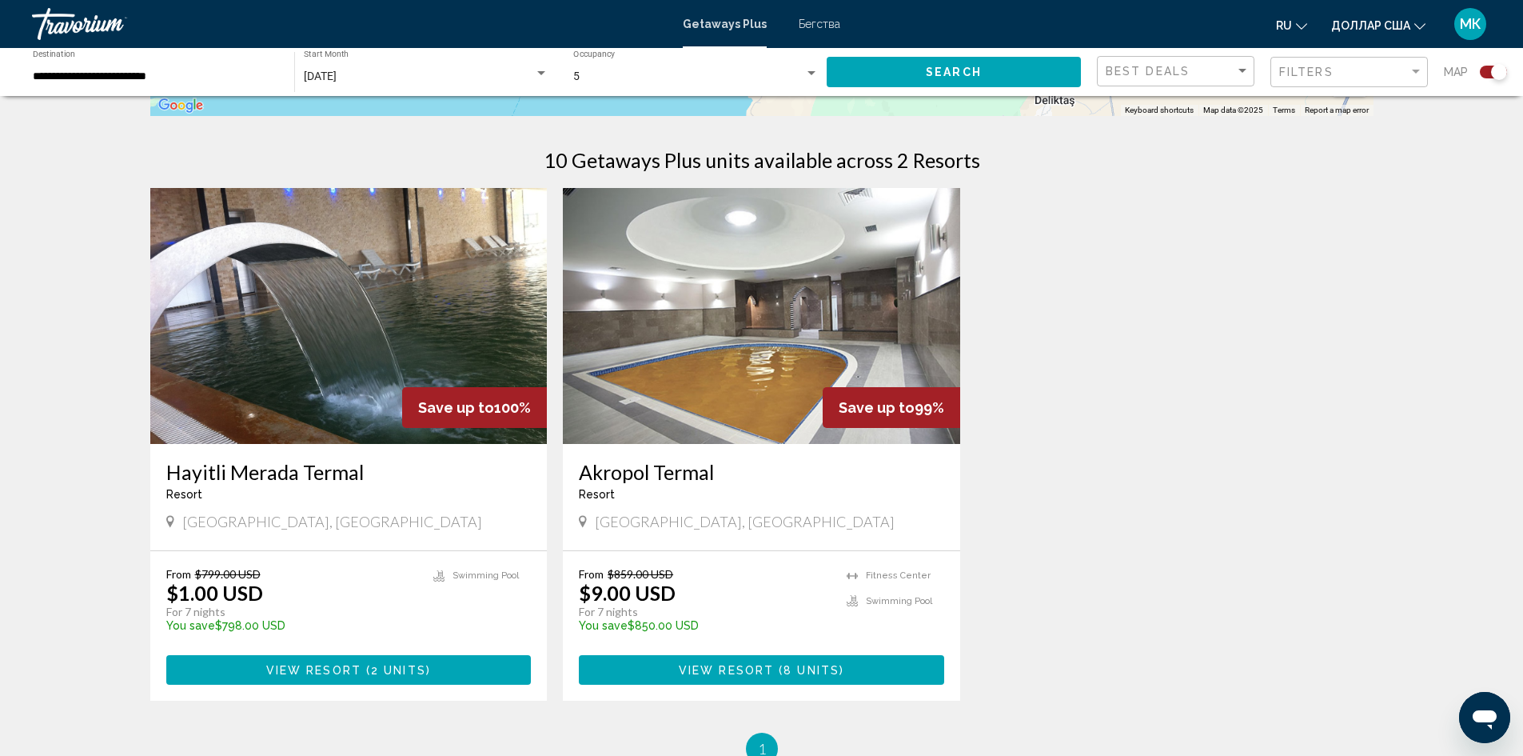
scroll to position [480, 0]
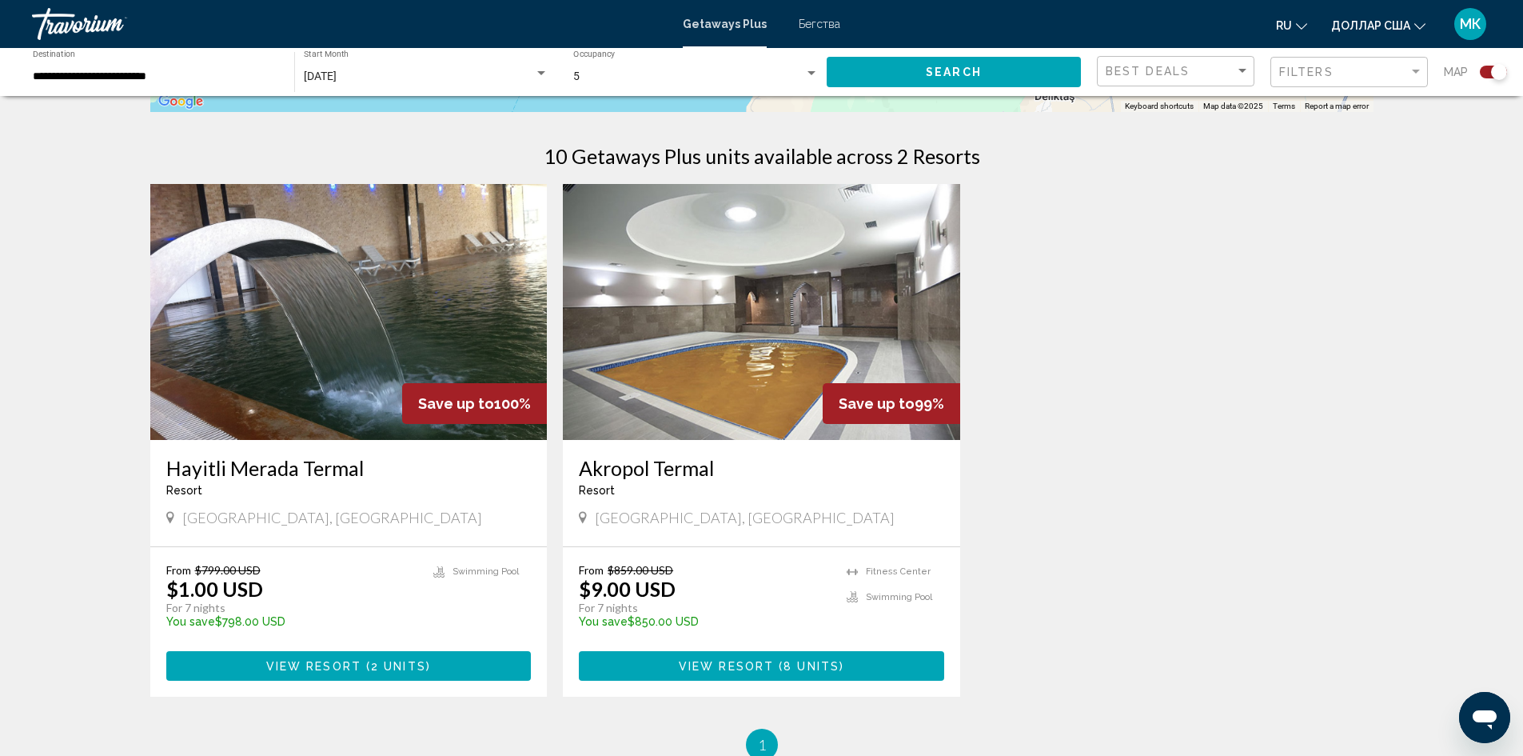
click at [323, 666] on span "View Resort" at bounding box center [313, 666] width 95 height 13
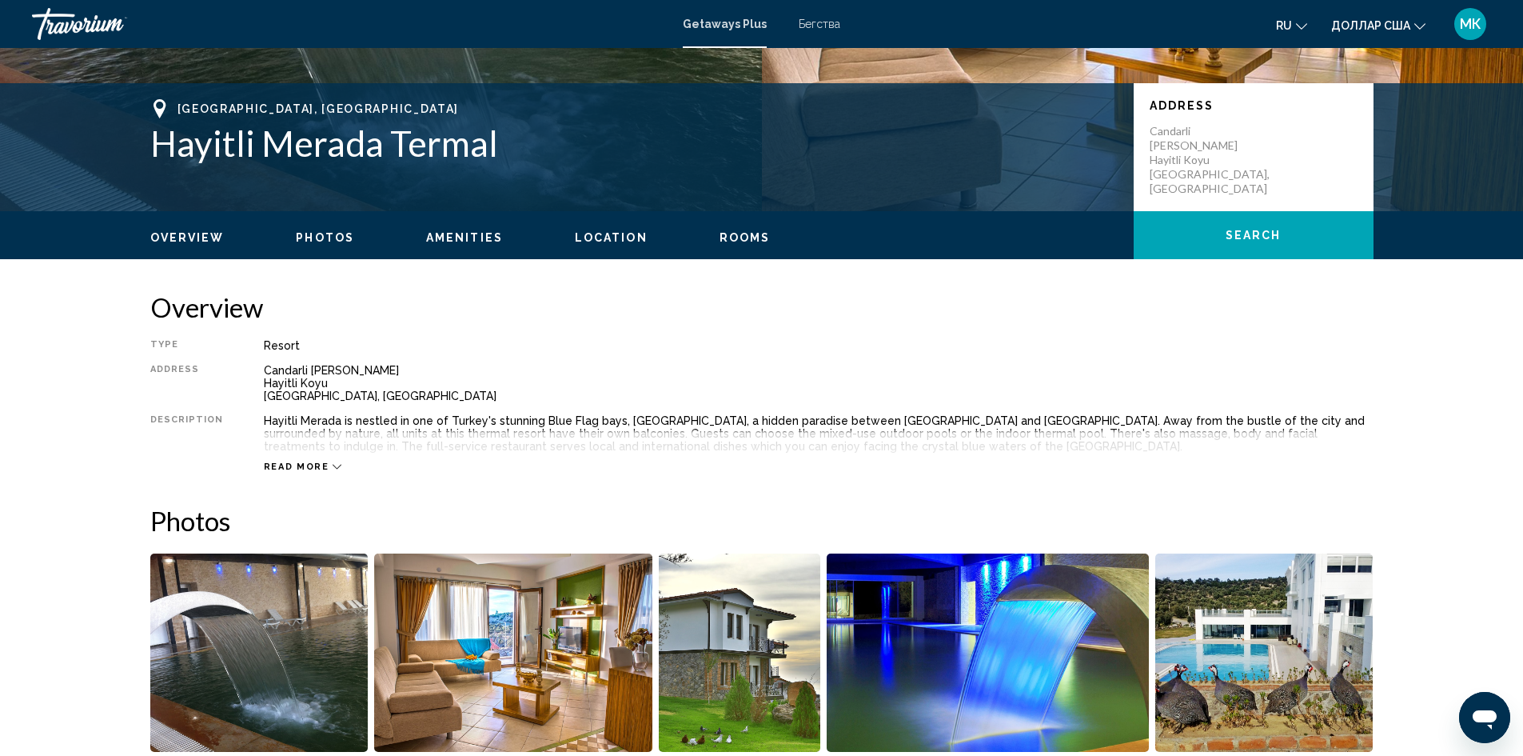
scroll to position [320, 0]
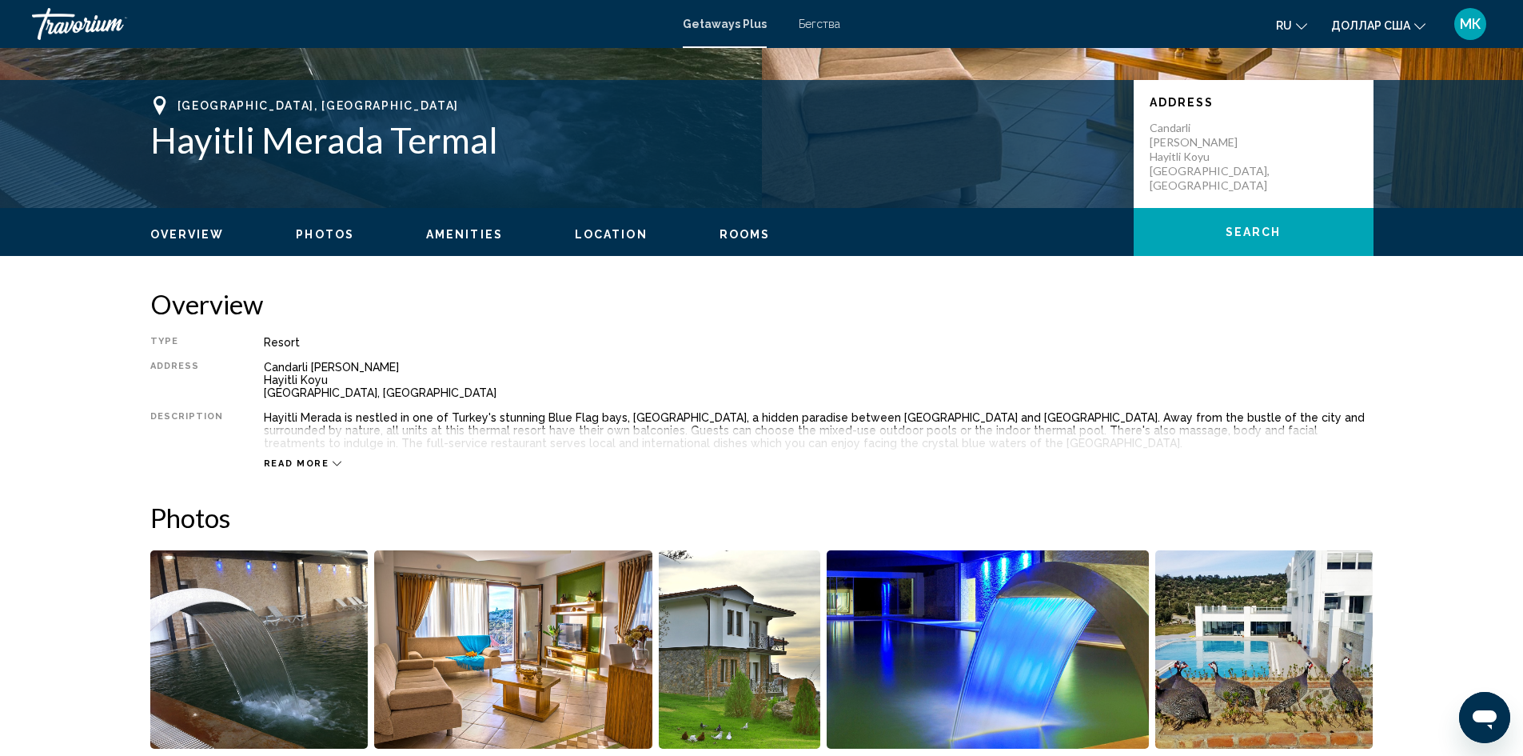
click at [297, 464] on span "Read more" at bounding box center [297, 463] width 66 height 10
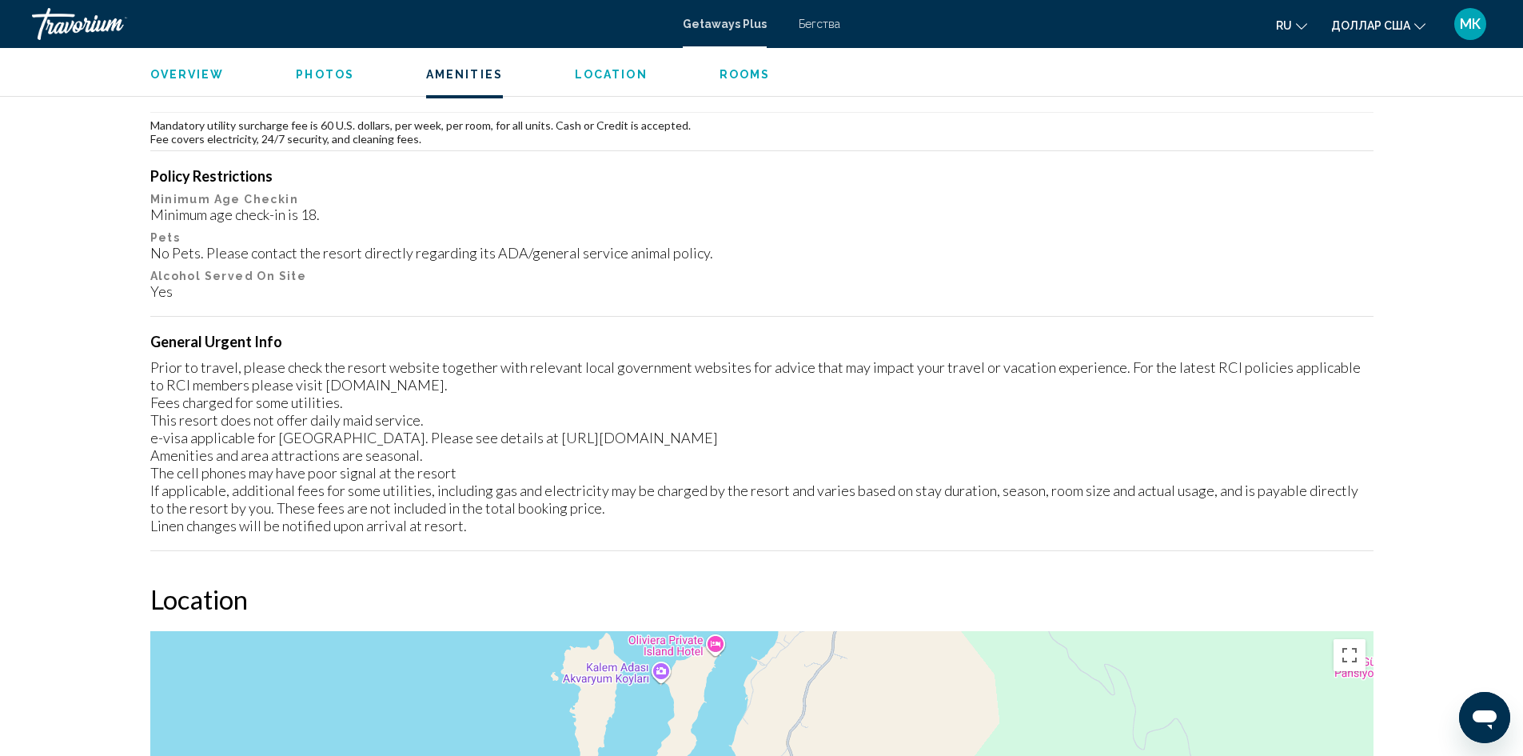
scroll to position [1679, 0]
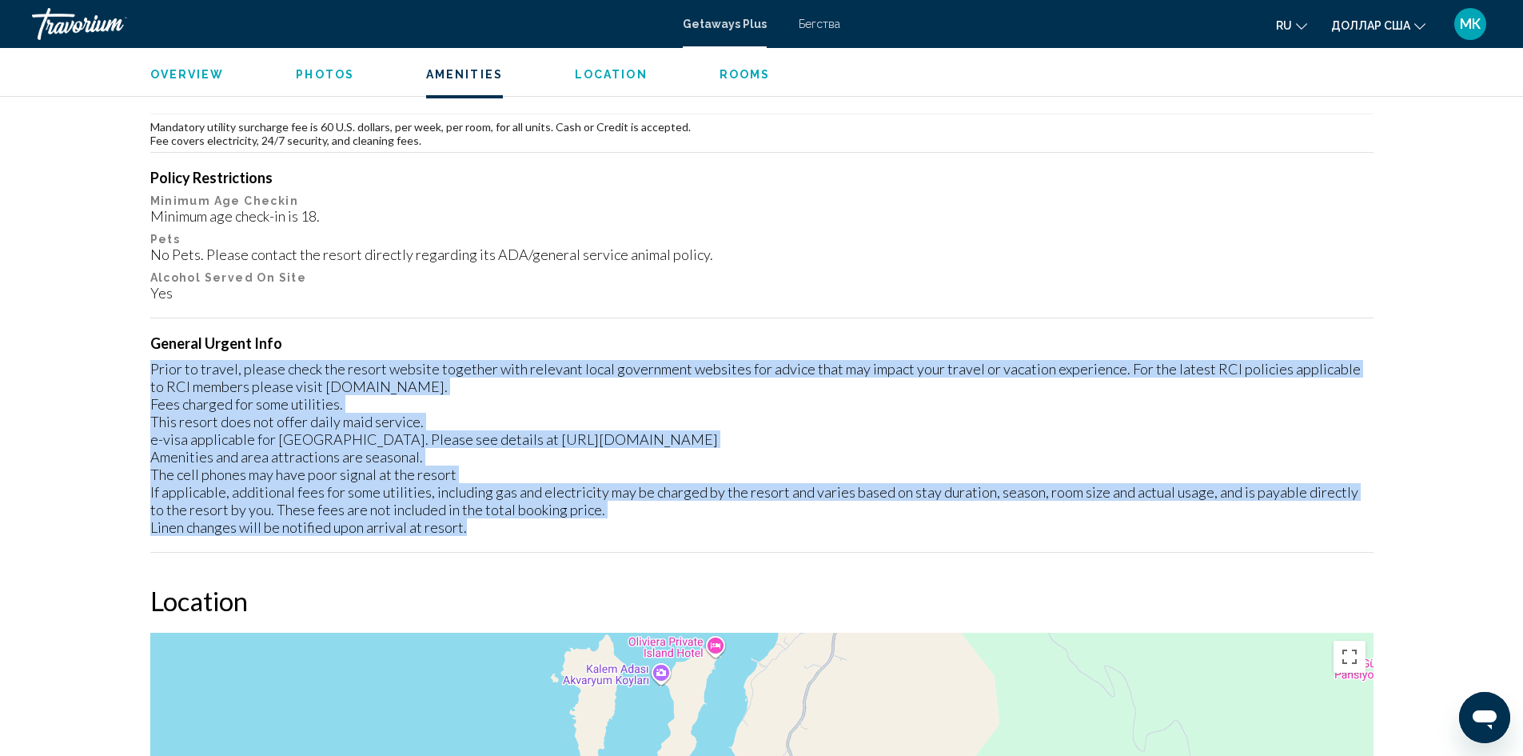
drag, startPoint x: 151, startPoint y: 368, endPoint x: 520, endPoint y: 533, distance: 403.7
click at [520, 533] on div "Prior to travel, please check the resort website together with relevant local g…" at bounding box center [761, 448] width 1223 height 176
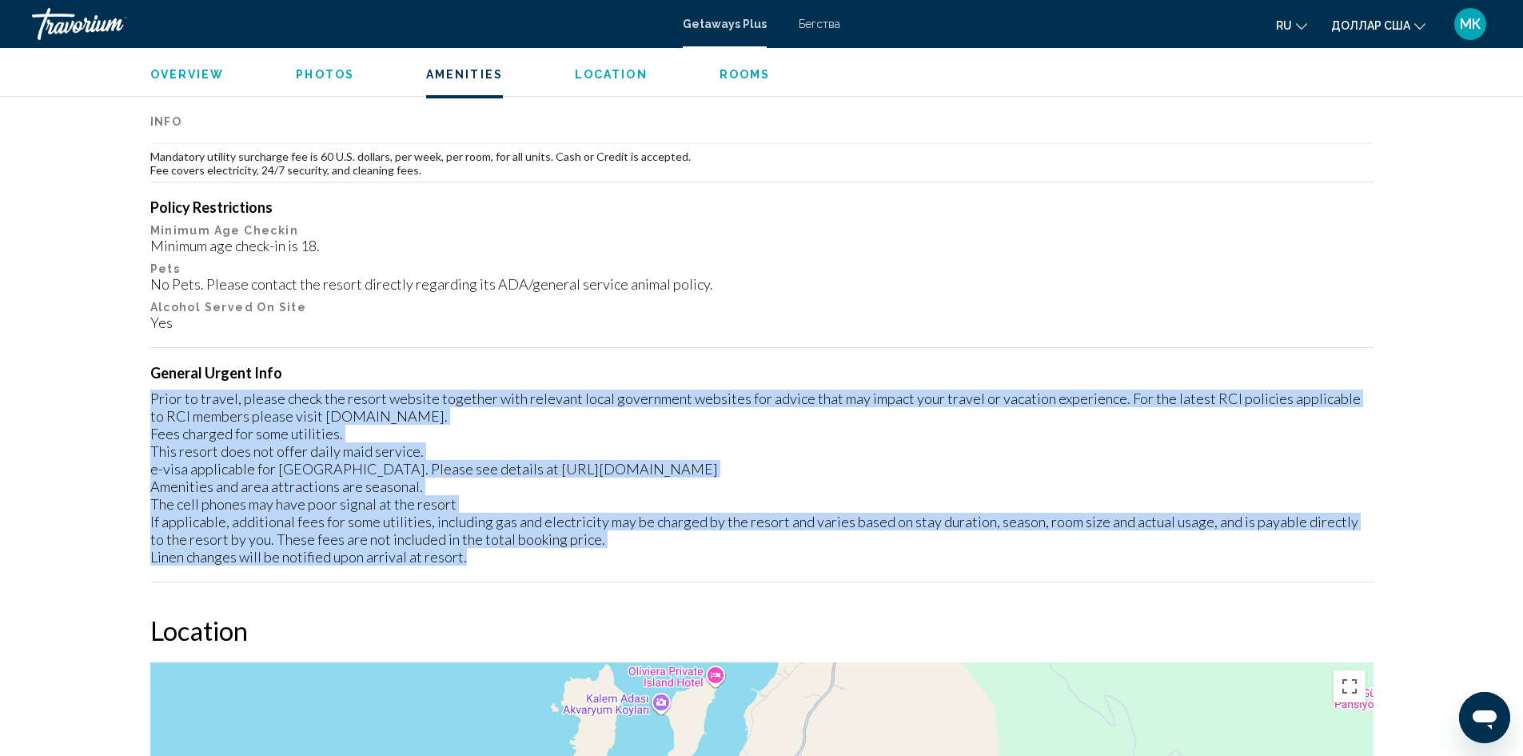
scroll to position [1599, 0]
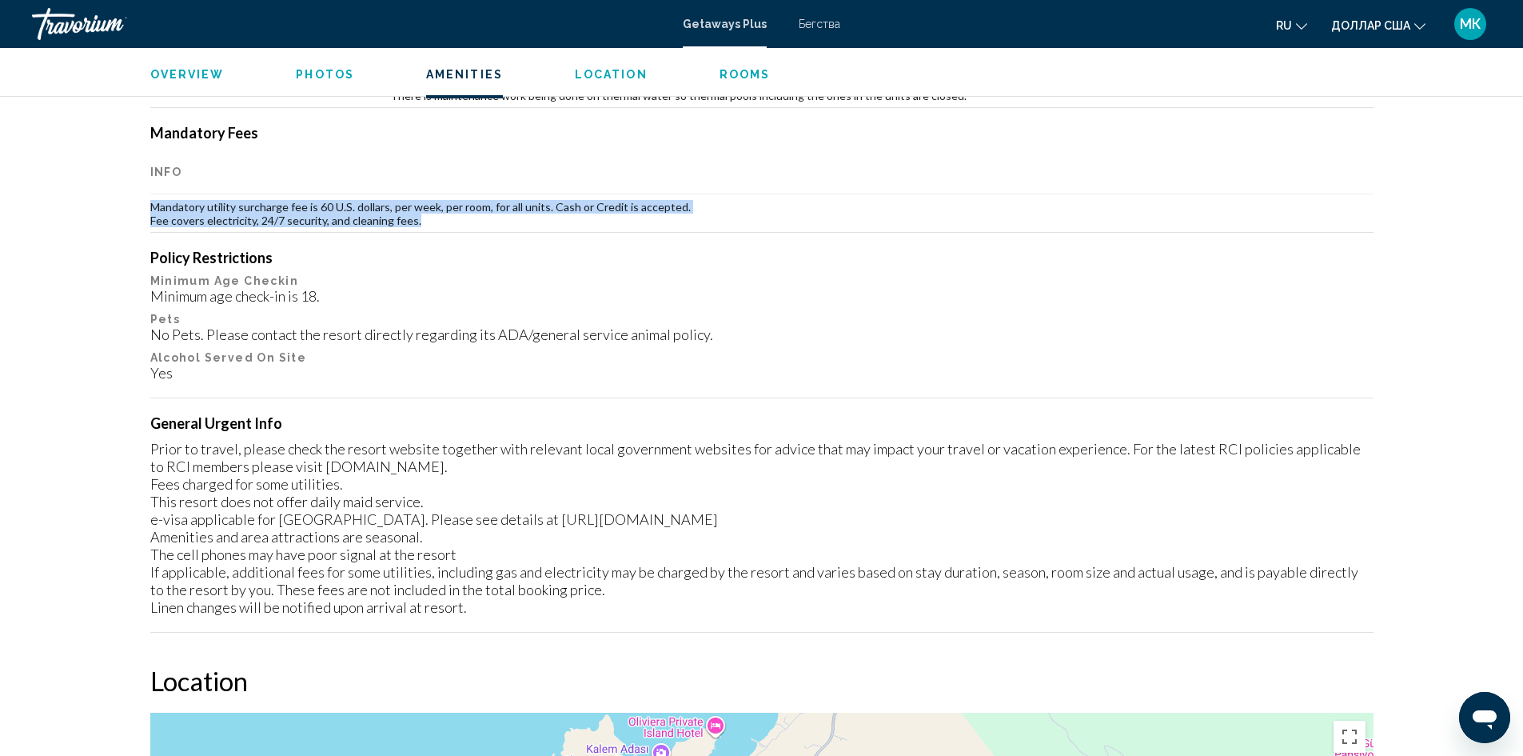
drag, startPoint x: 151, startPoint y: 203, endPoint x: 425, endPoint y: 230, distance: 275.6
click at [425, 230] on td "Mandatory utility surcharge fee is 60 U.S. dollars, per week, per room, for all…" at bounding box center [761, 213] width 1223 height 38
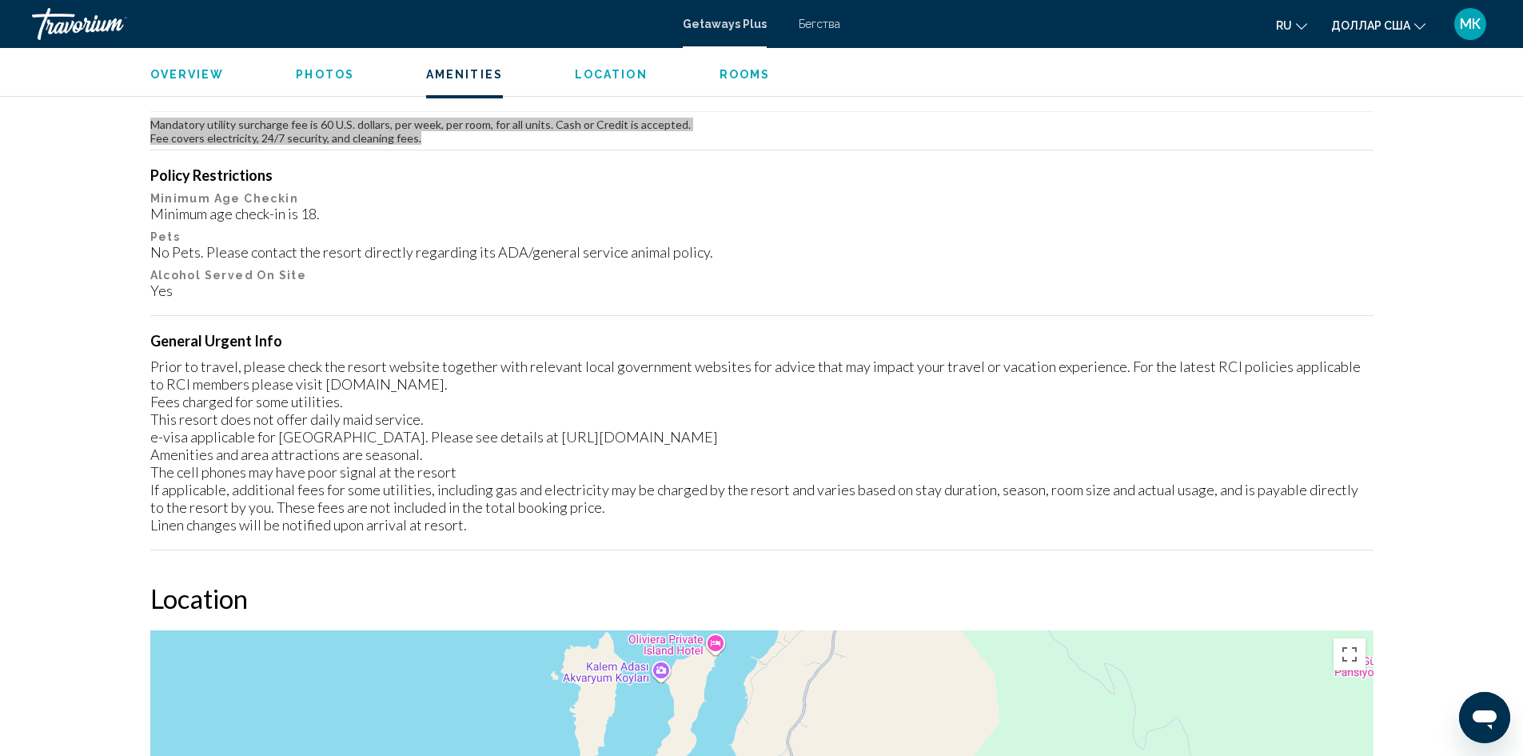
scroll to position [1759, 0]
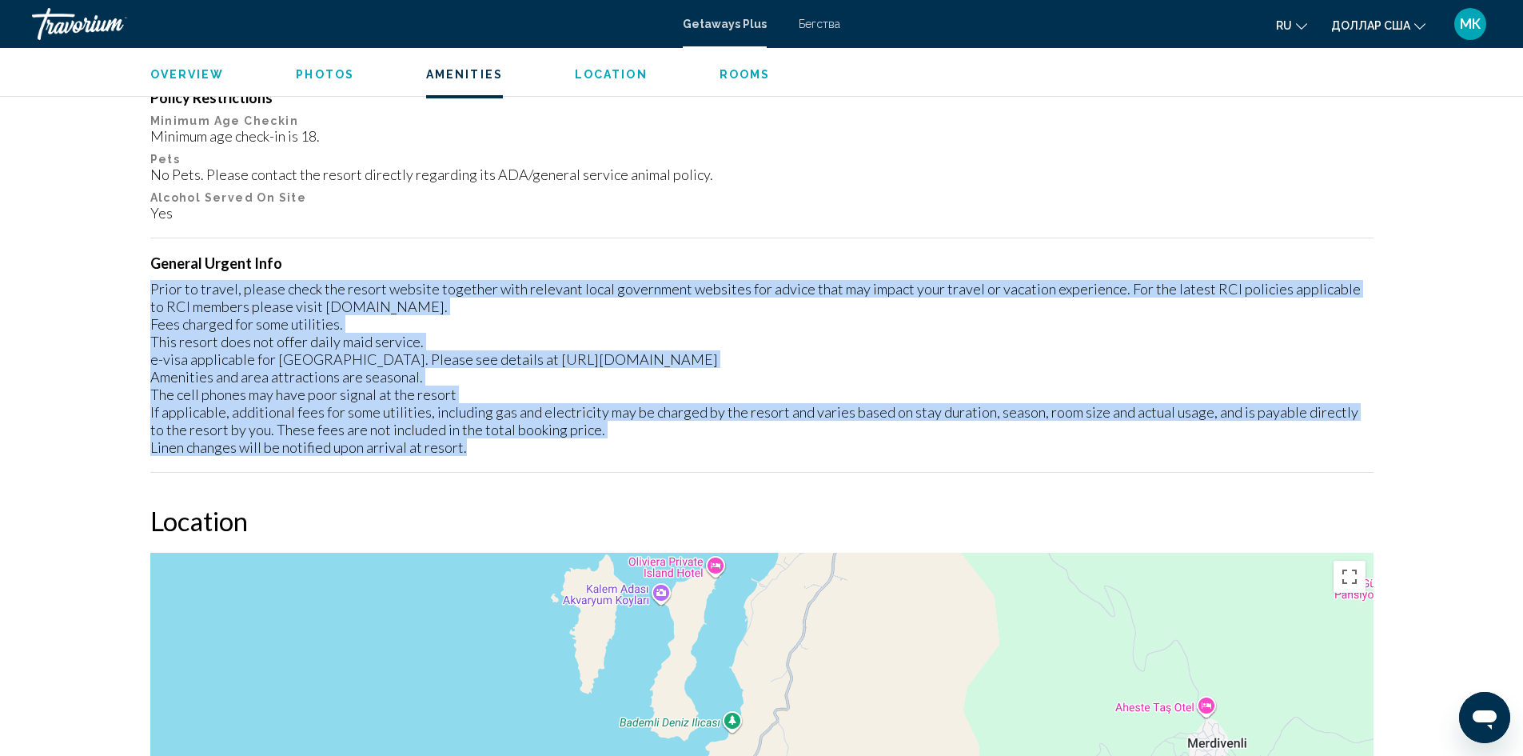
drag, startPoint x: 151, startPoint y: 285, endPoint x: 557, endPoint y: 457, distance: 440.3
click at [557, 457] on div "Amenity Closures Start Date End Date Info 01/04/2023 01/24/2023 "Pool will be c…" at bounding box center [761, 155] width 1223 height 633
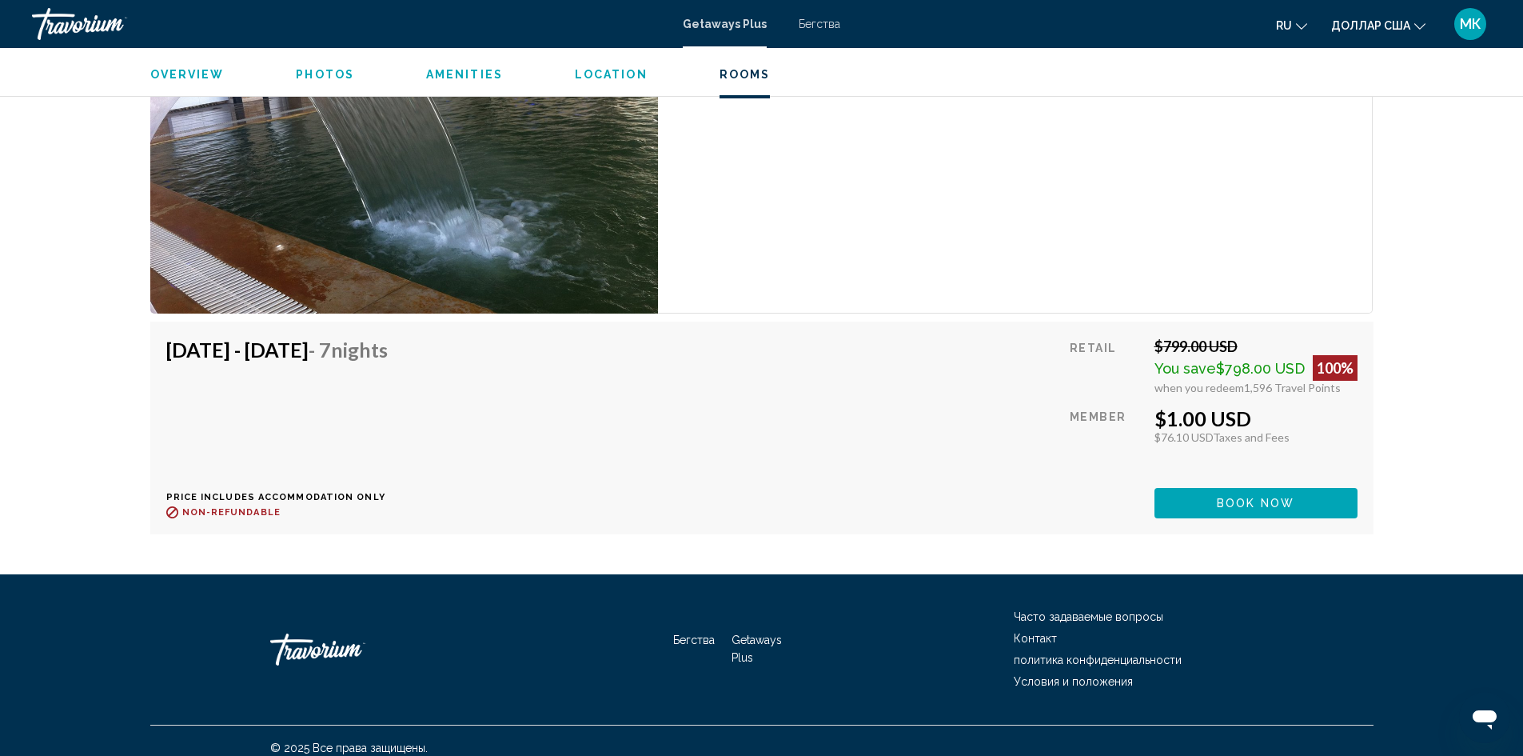
scroll to position [2959, 0]
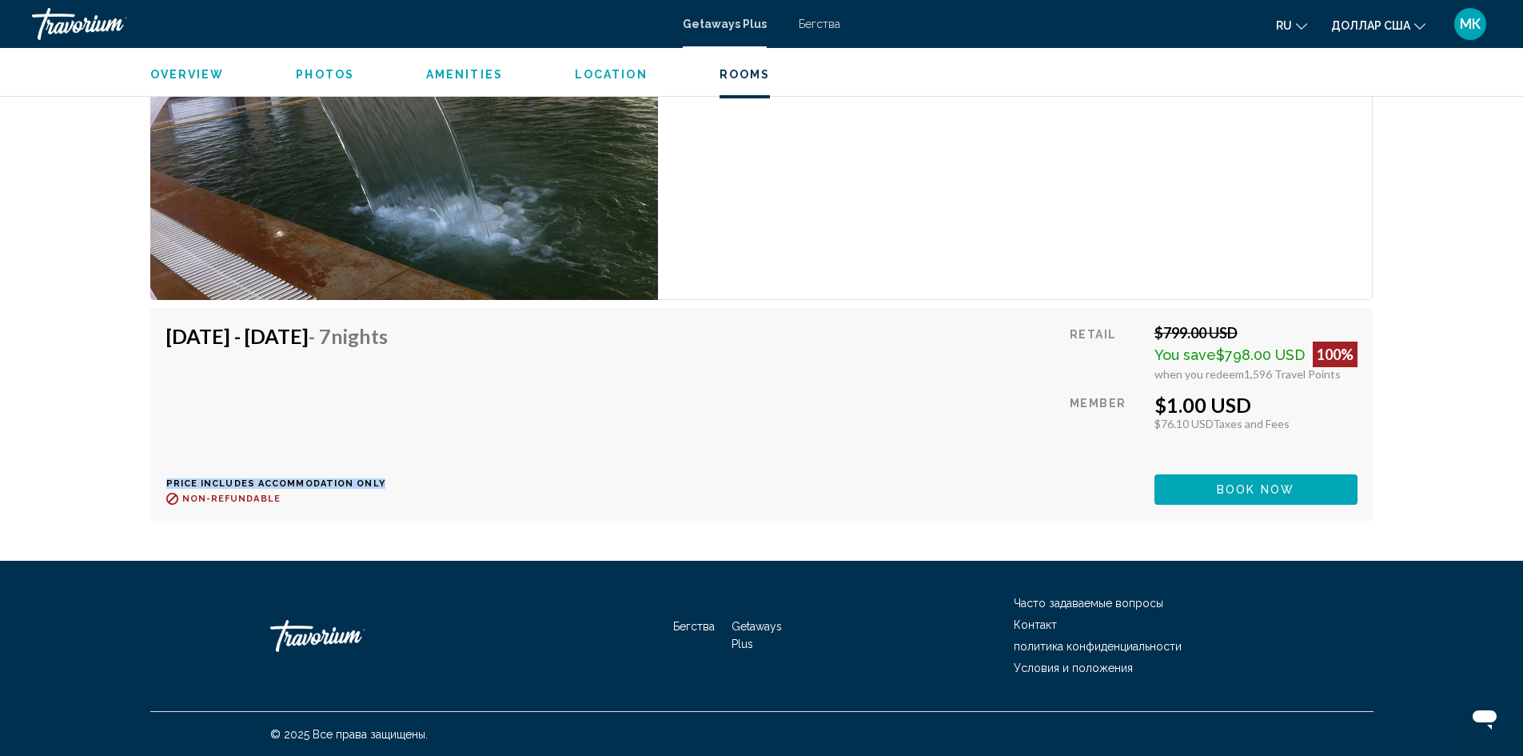
drag, startPoint x: 168, startPoint y: 482, endPoint x: 381, endPoint y: 485, distance: 212.7
click at [381, 485] on p "Price includes accommodation only" at bounding box center [282, 483] width 233 height 10
click at [552, 418] on div "Oct 31, 2025 - Nov 7, 2025 - 7 Nights Price includes accommodation only Refunda…" at bounding box center [761, 414] width 1191 height 180
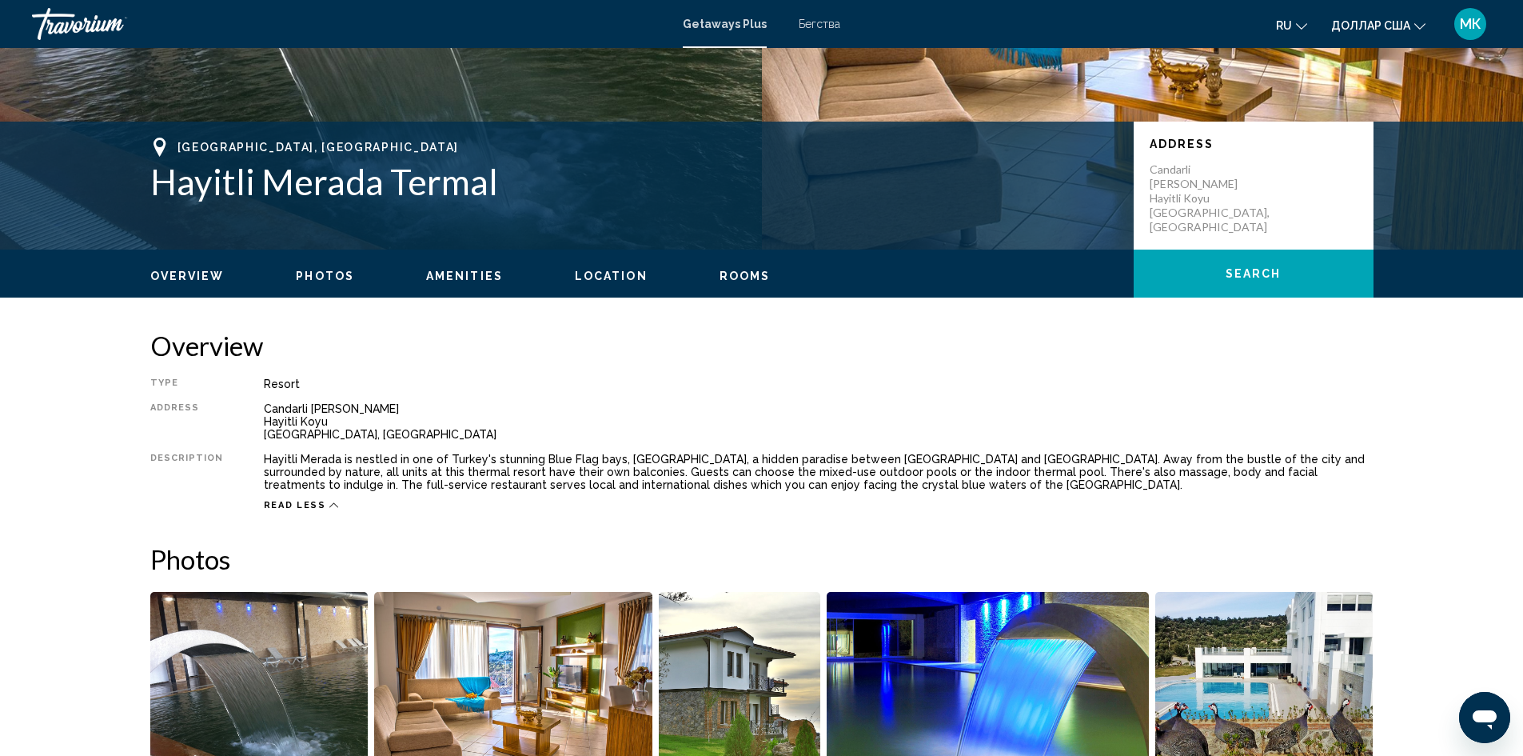
scroll to position [320, 0]
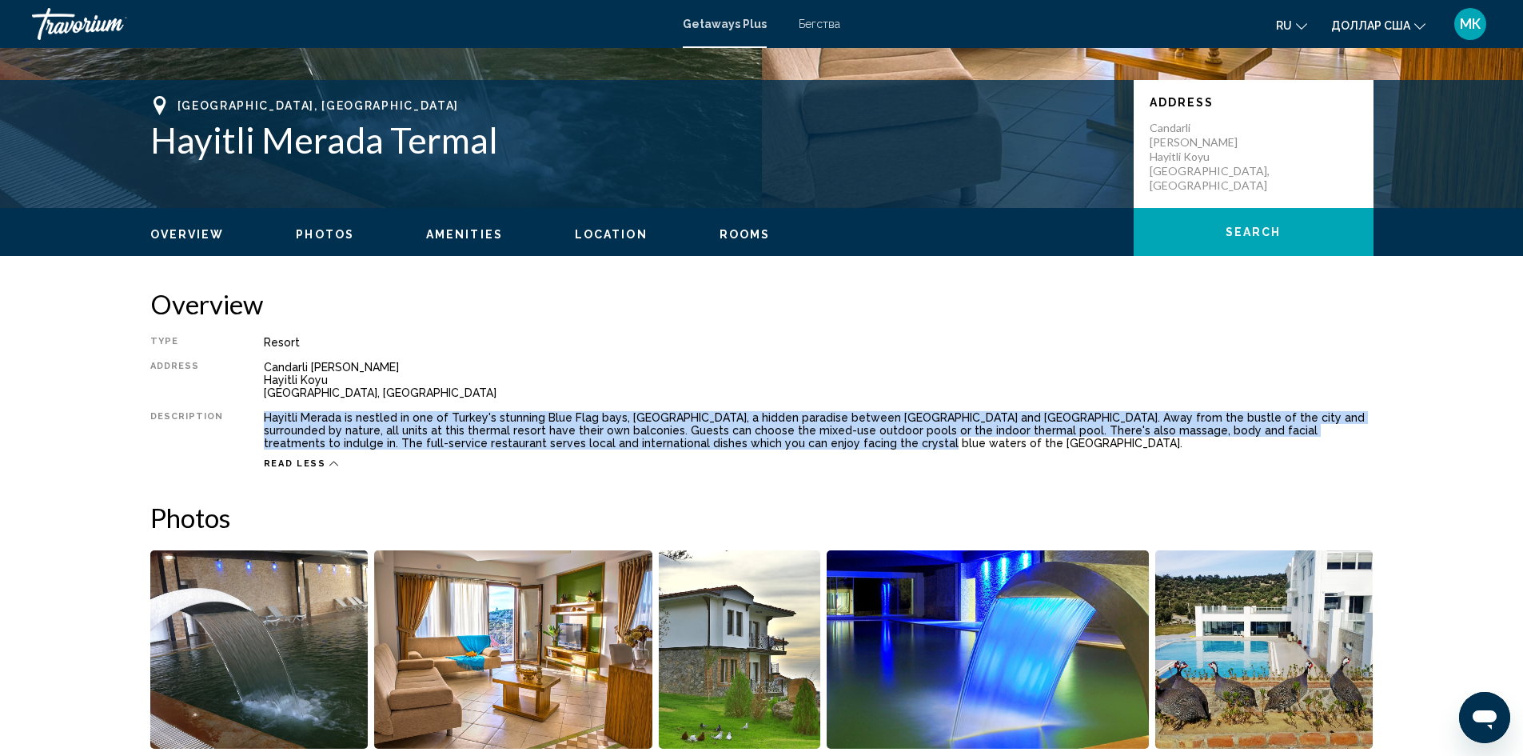
drag, startPoint x: 261, startPoint y: 416, endPoint x: 737, endPoint y: 437, distance: 477.0
click at [737, 437] on div "Hayitli Merada is nestled in one of Turkey's stunning Blue Flag bays, Hayitli, …" at bounding box center [819, 430] width 1110 height 38
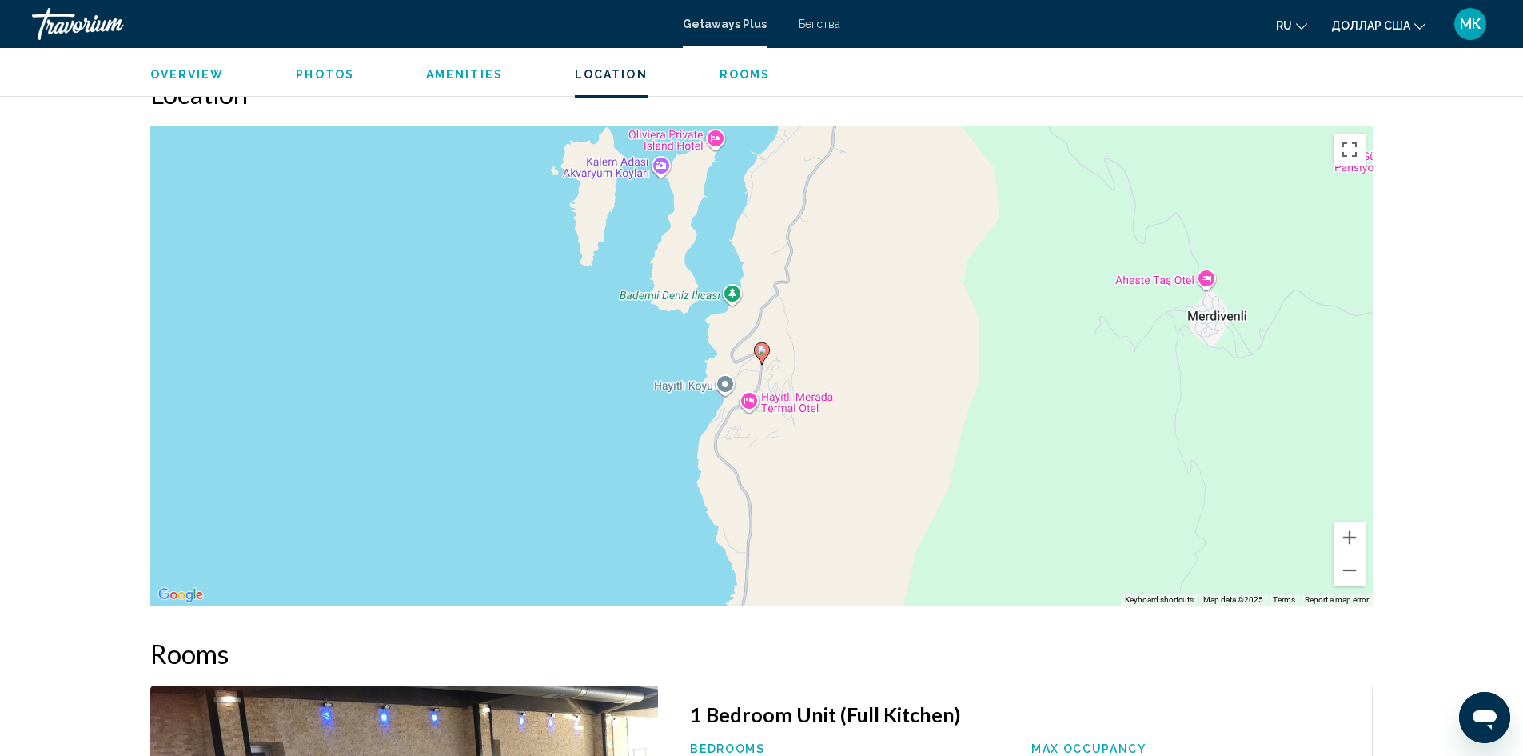
scroll to position [2159, 0]
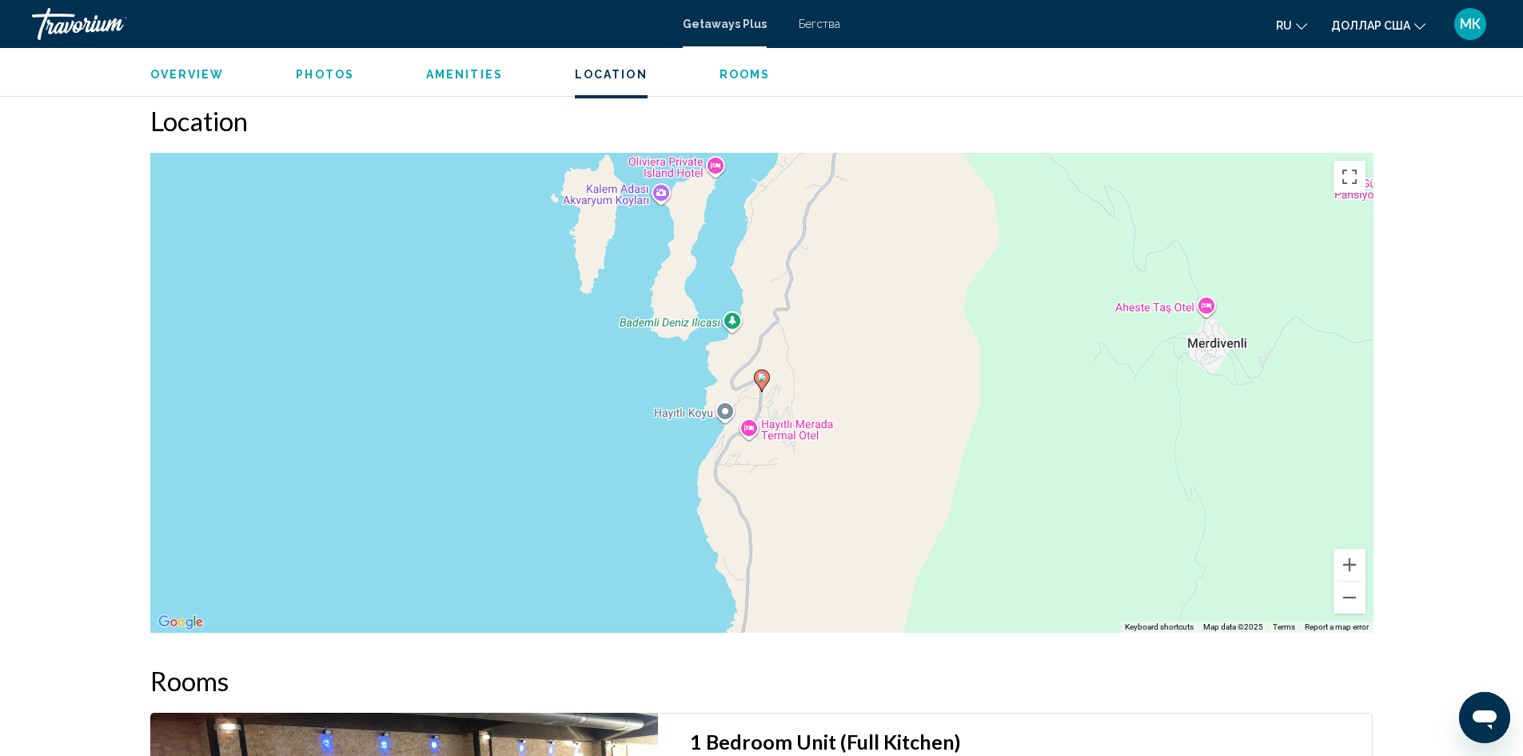
click at [728, 73] on span "Rooms" at bounding box center [745, 74] width 51 height 13
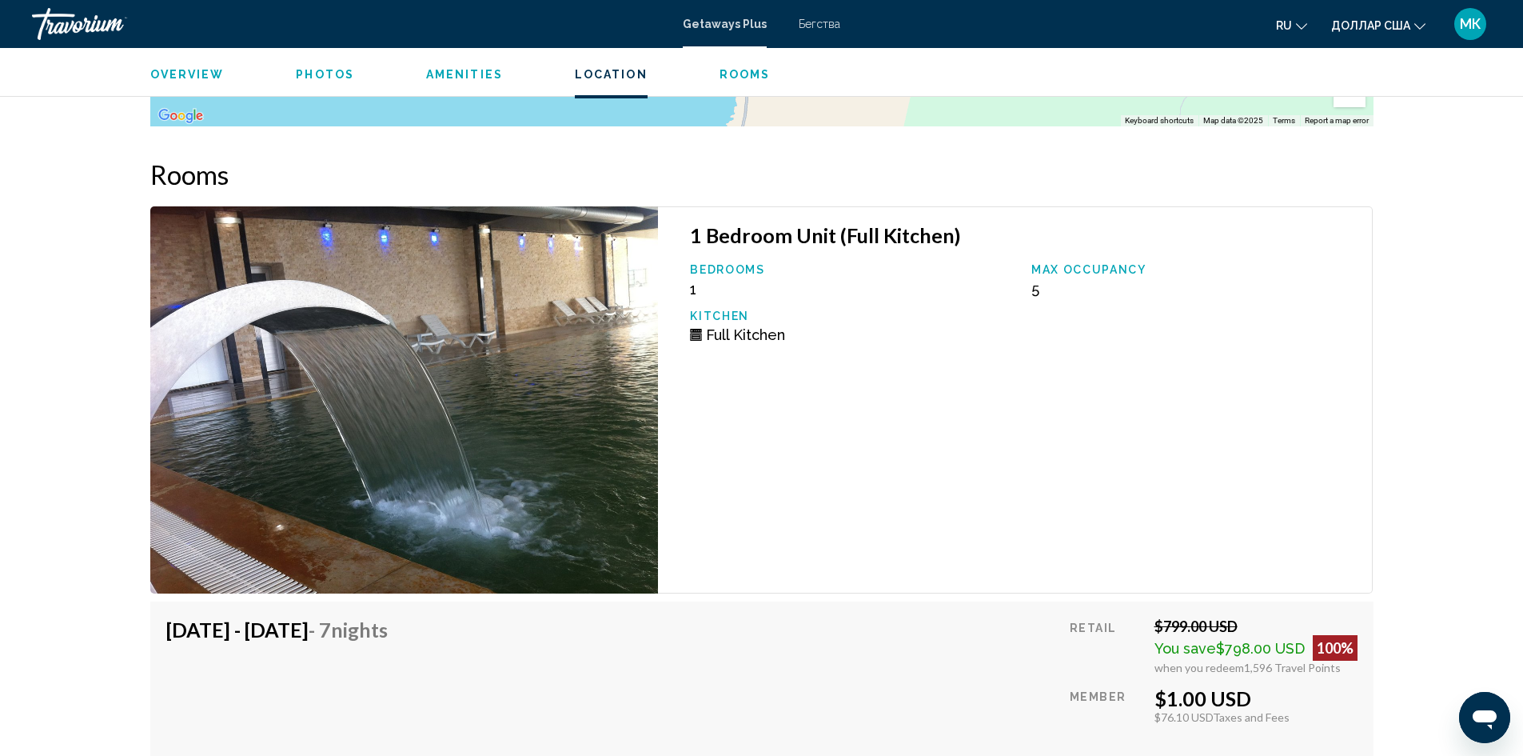
scroll to position [2727, 0]
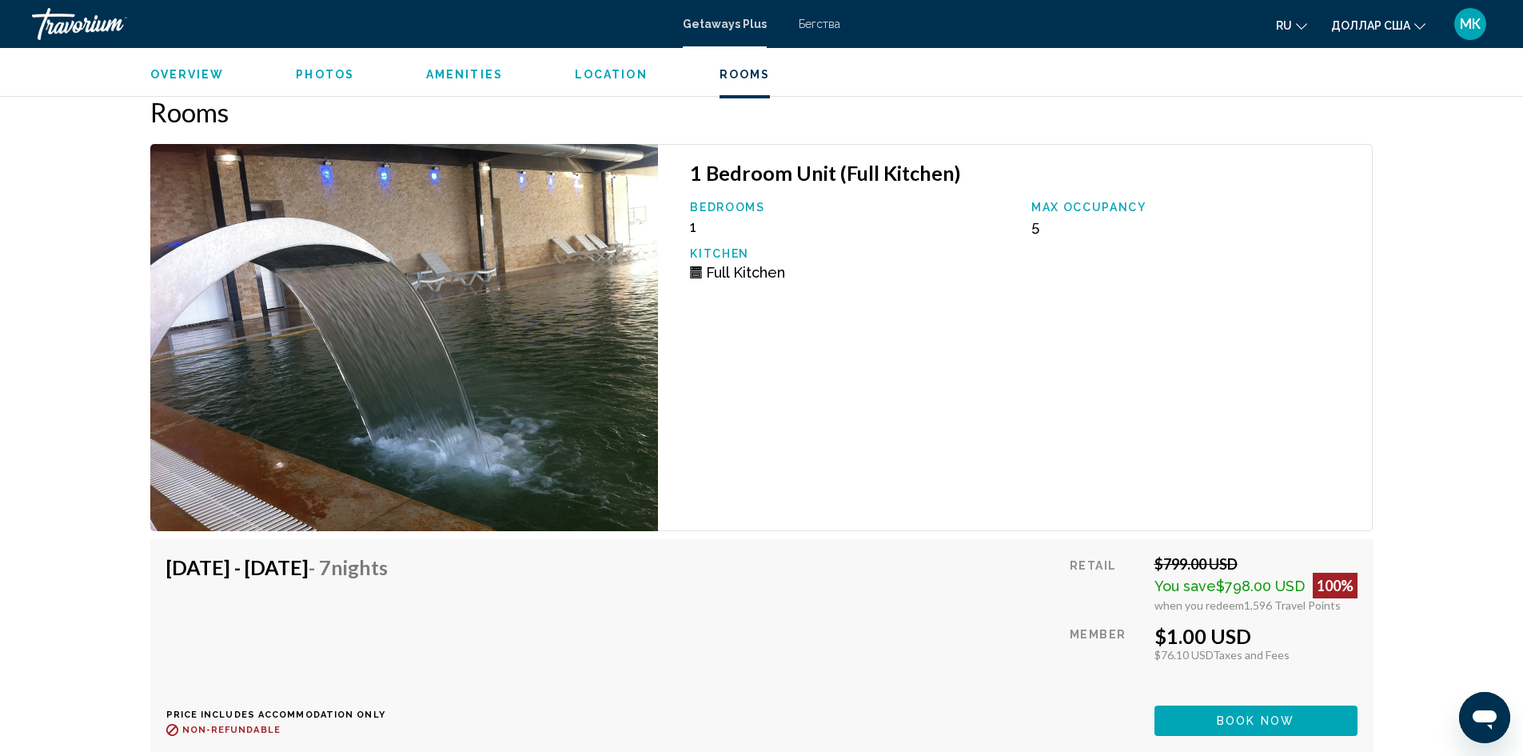
click at [591, 261] on img "Основное содержание" at bounding box center [404, 337] width 509 height 387
click at [813, 29] on font "Бегства" at bounding box center [820, 24] width 42 height 13
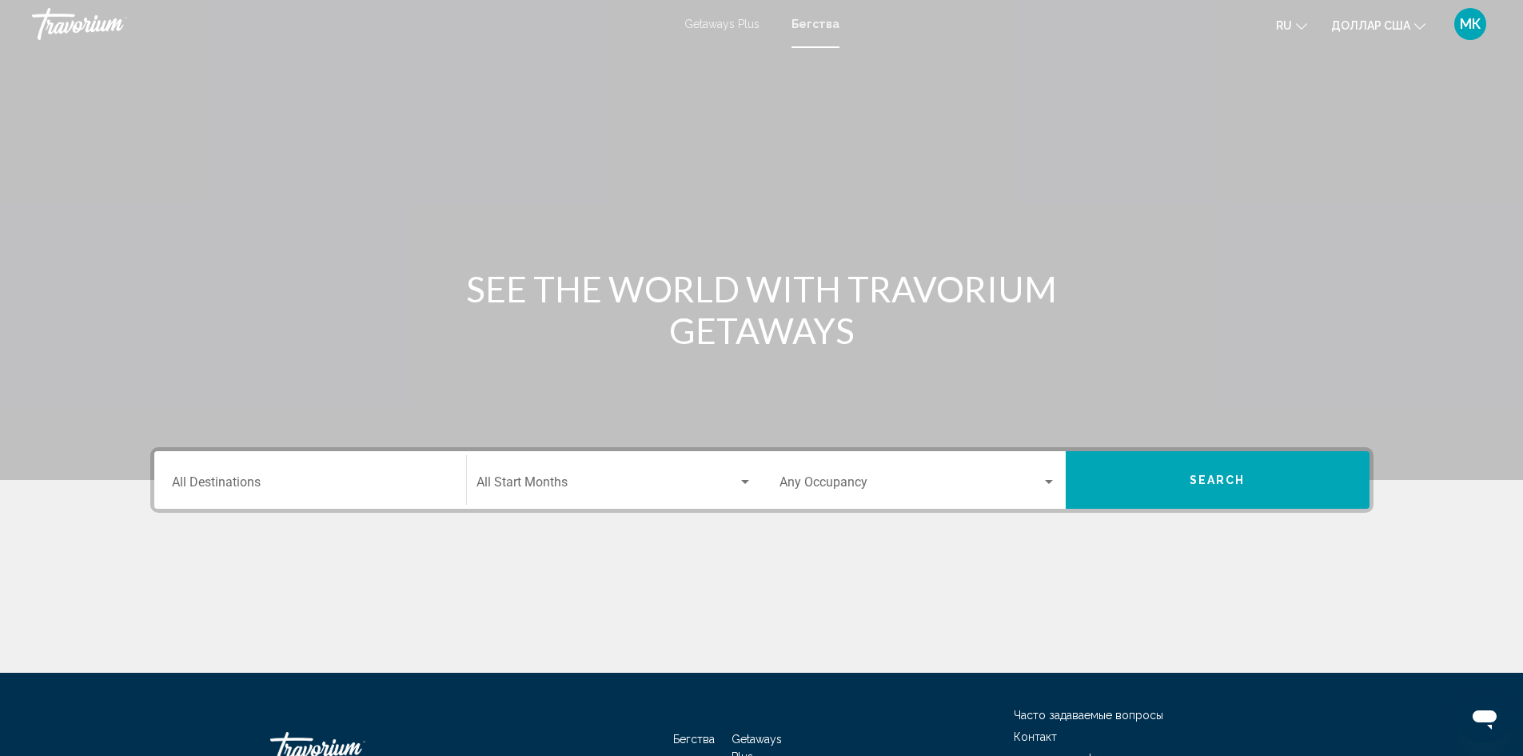
click at [357, 481] on input "Destination All Destinations" at bounding box center [310, 485] width 277 height 14
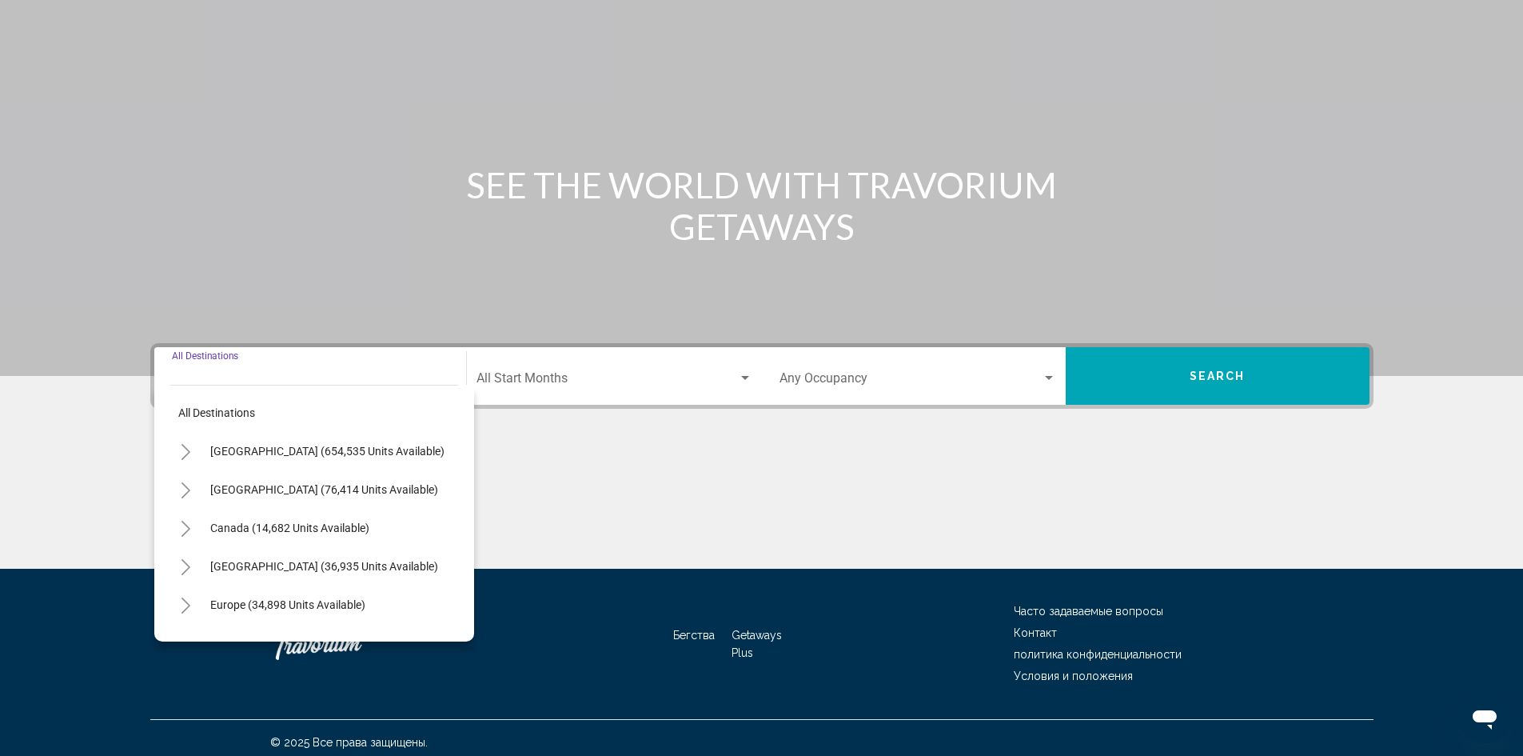
scroll to position [113, 0]
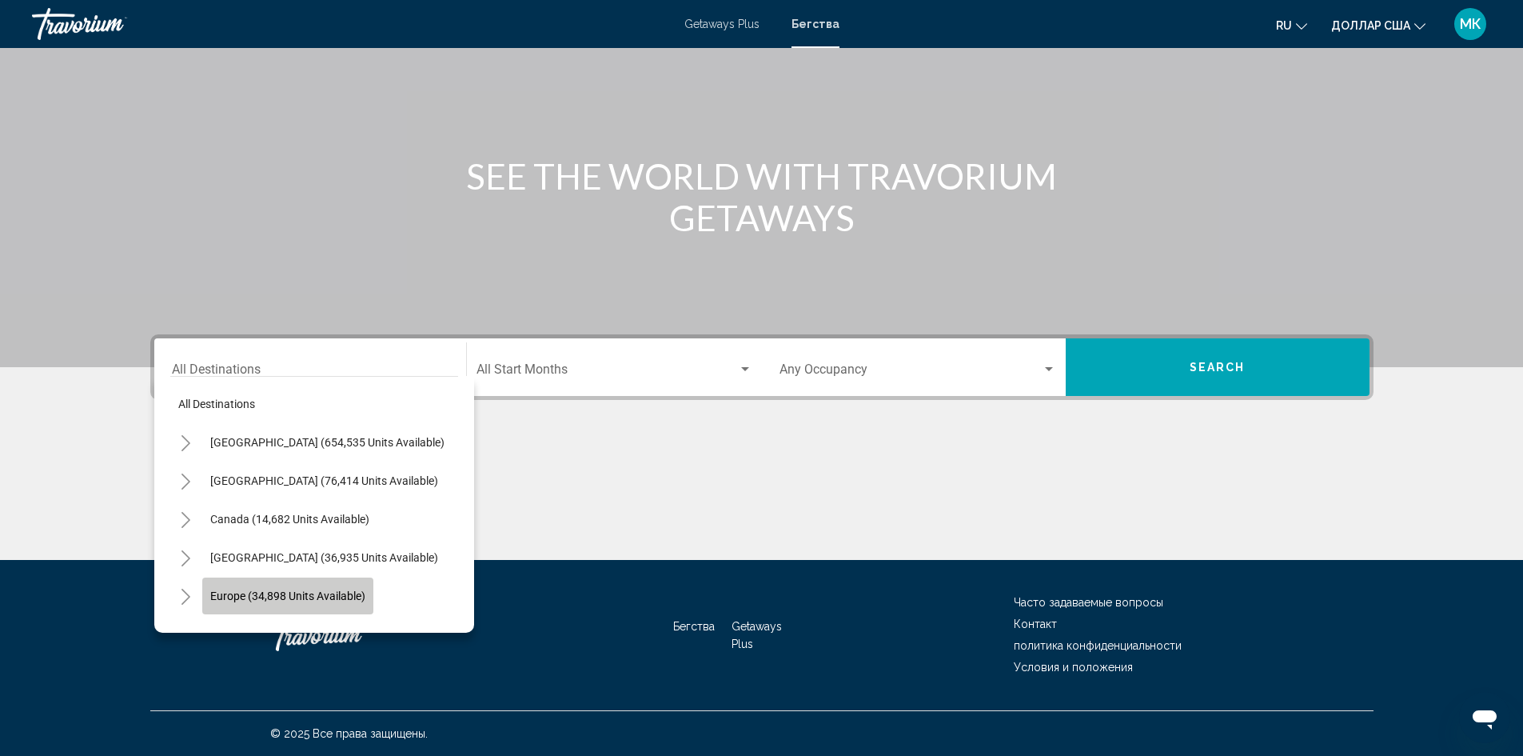
click at [331, 598] on span "Europe (34,898 units available)" at bounding box center [287, 595] width 155 height 13
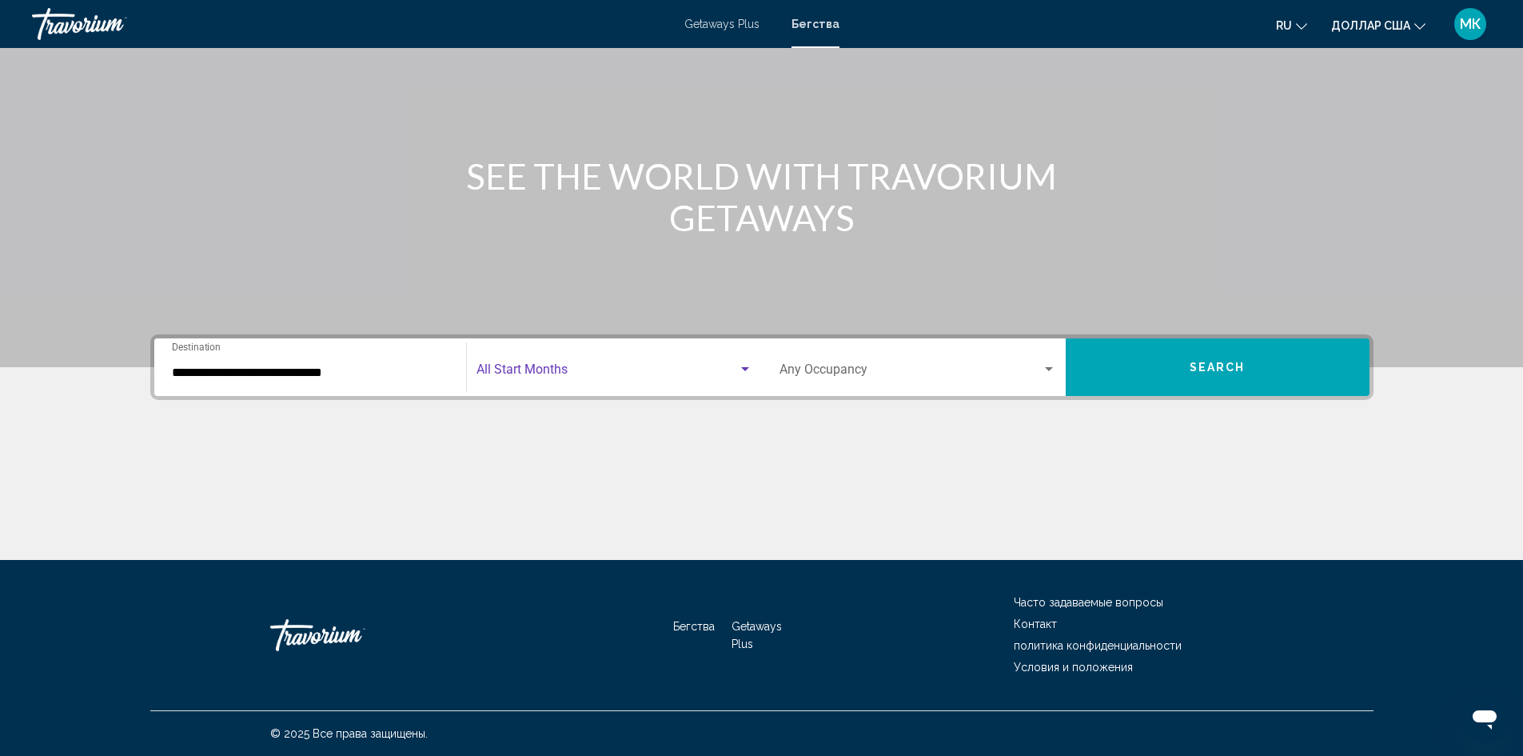
click at [585, 368] on span "Search widget" at bounding box center [607, 372] width 261 height 14
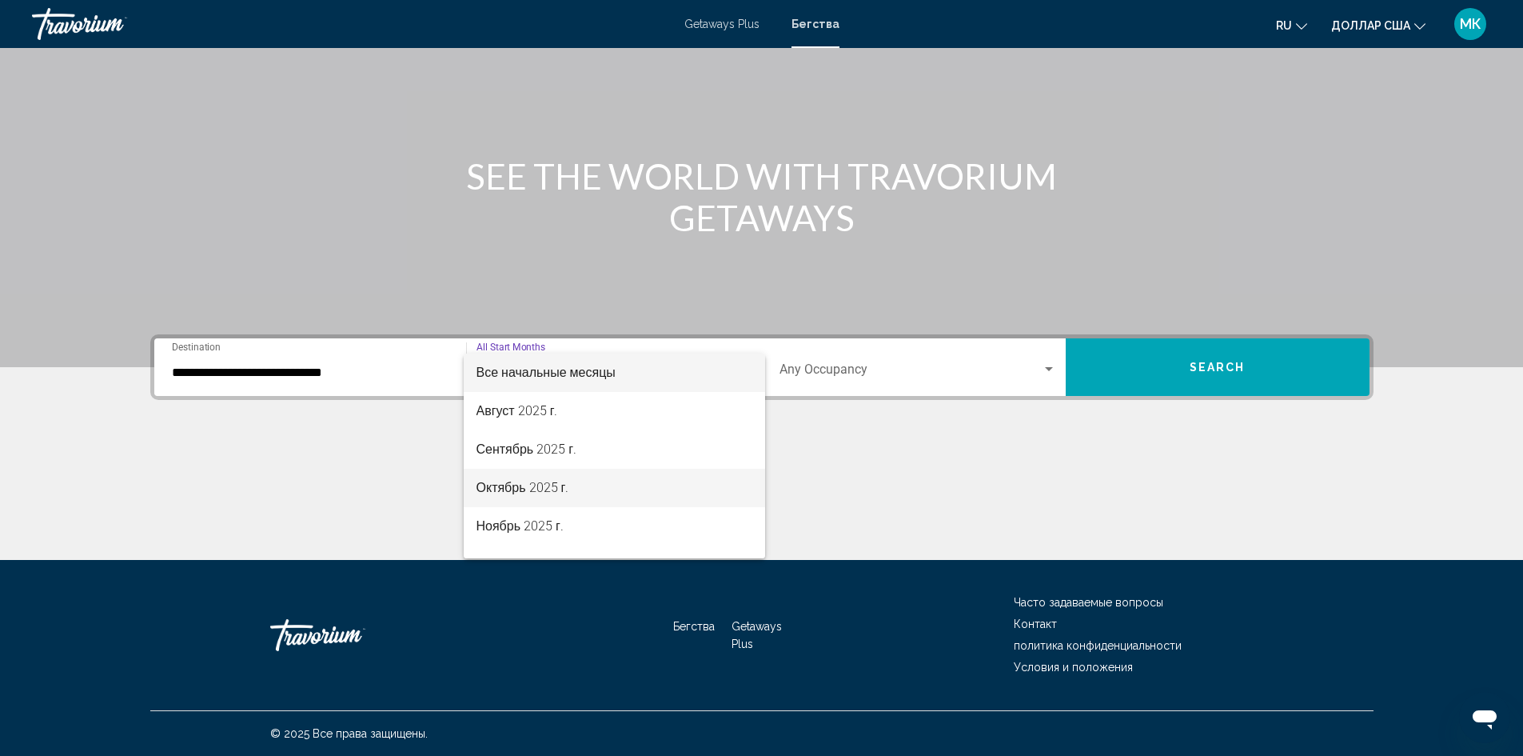
click at [547, 494] on font "Октябрь 2025 г." at bounding box center [523, 487] width 93 height 15
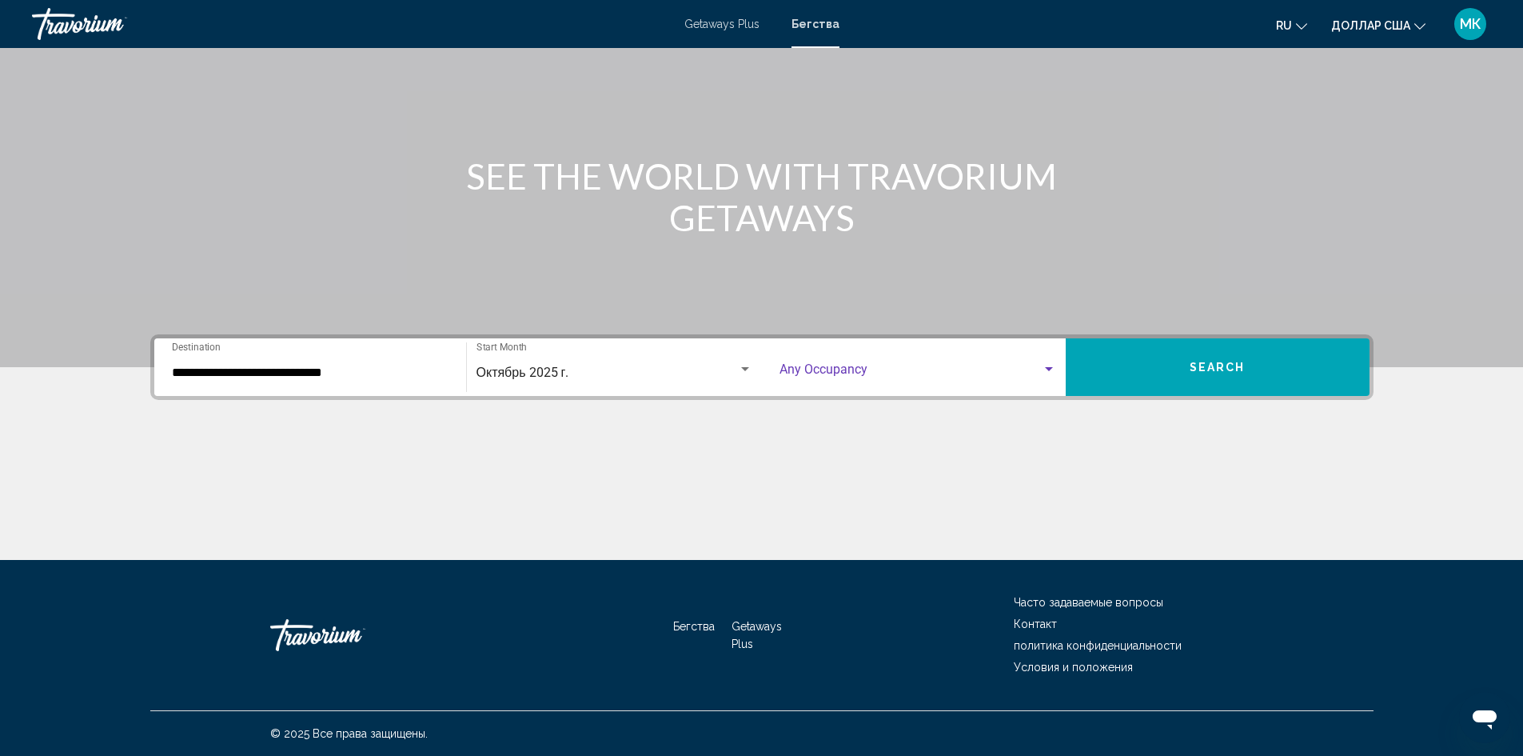
click at [858, 369] on span "Search widget" at bounding box center [911, 372] width 262 height 14
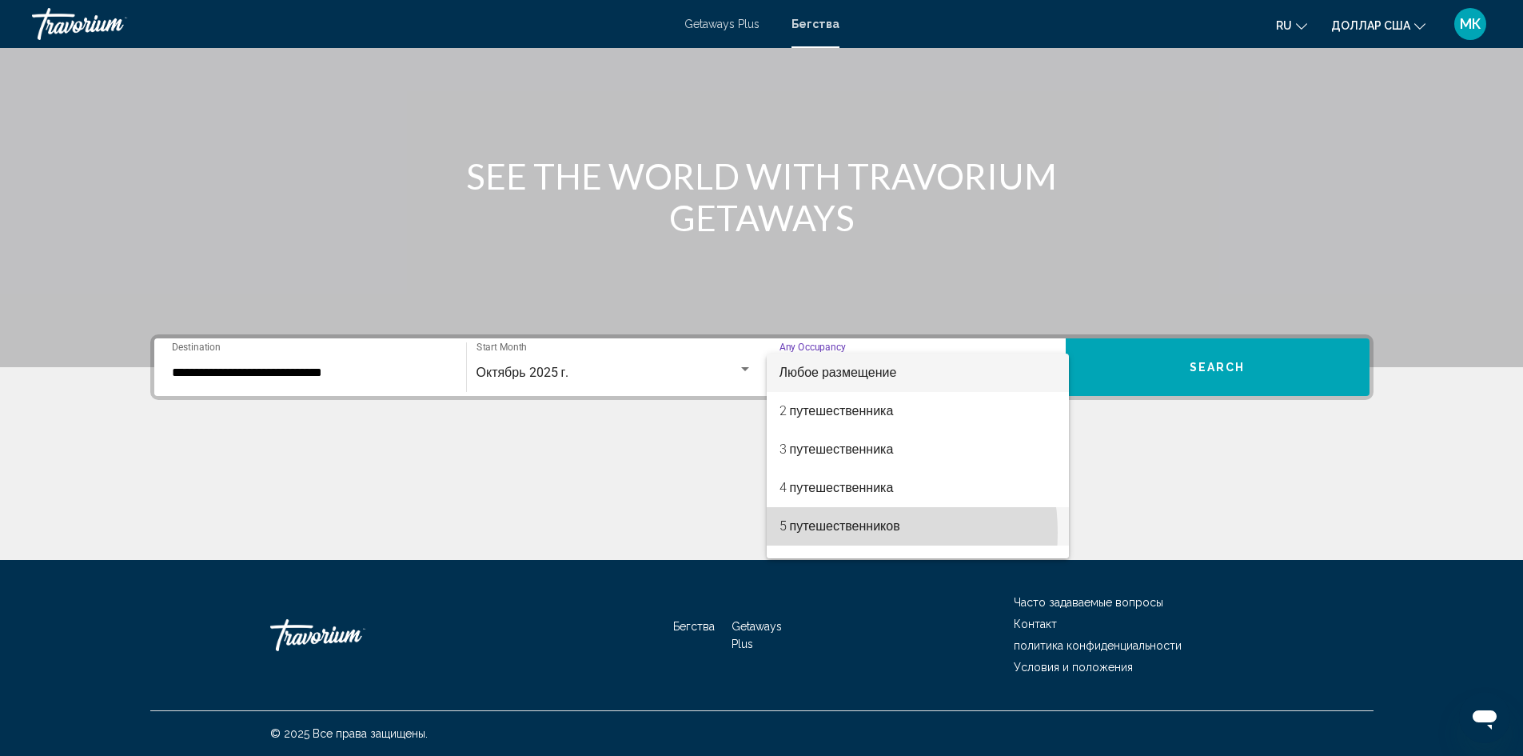
click at [833, 533] on font "5 путешественников" at bounding box center [840, 525] width 121 height 15
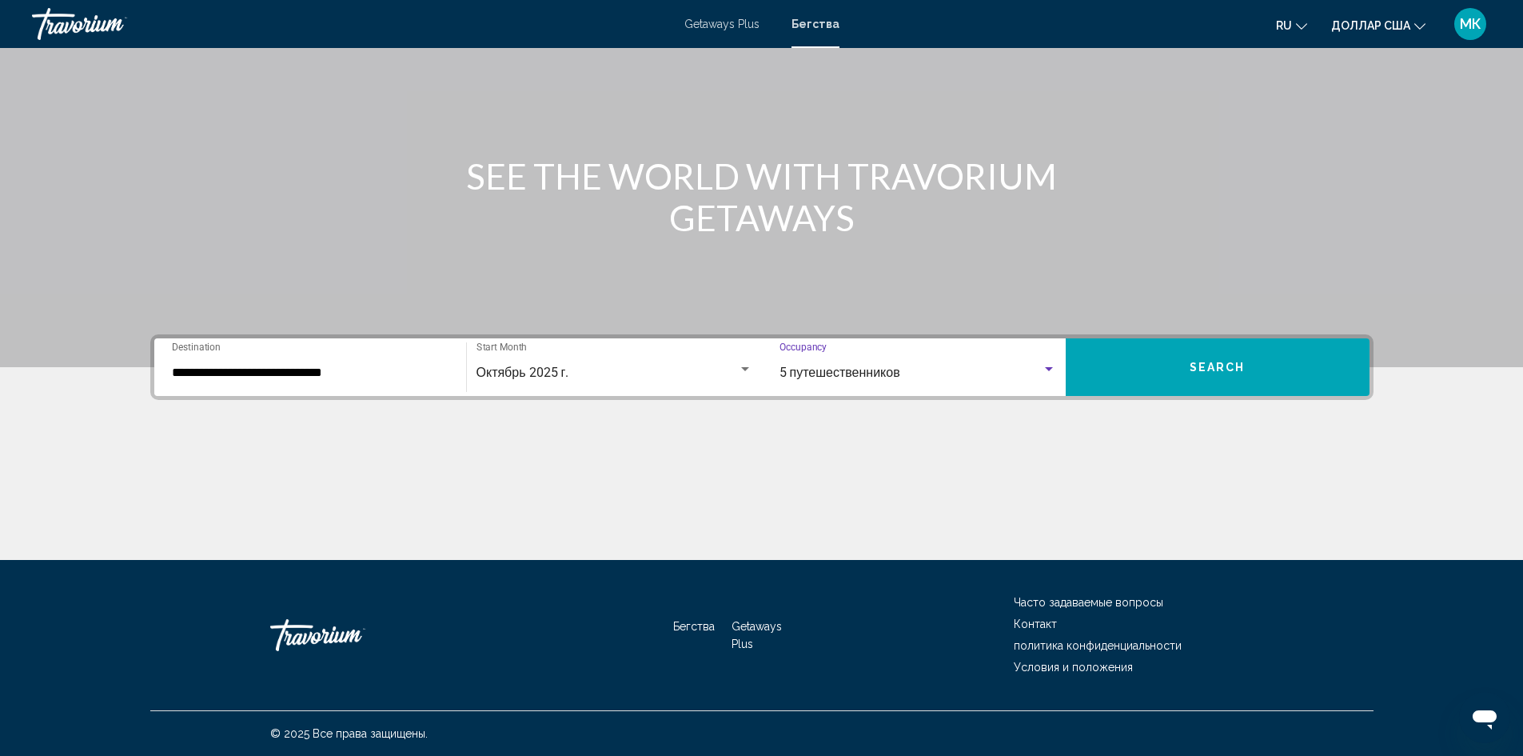
click at [361, 366] on input "**********" at bounding box center [310, 372] width 277 height 14
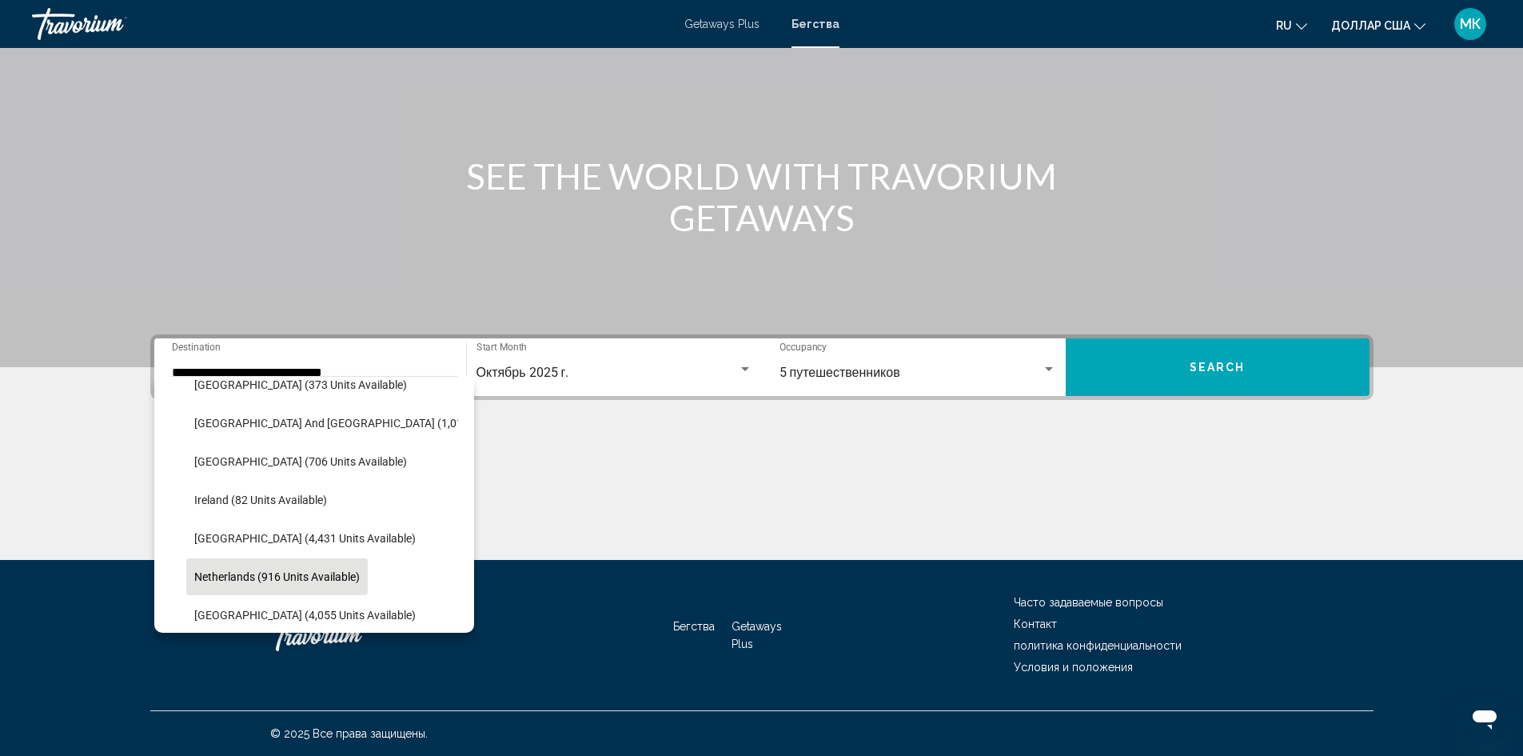
scroll to position [513, 0]
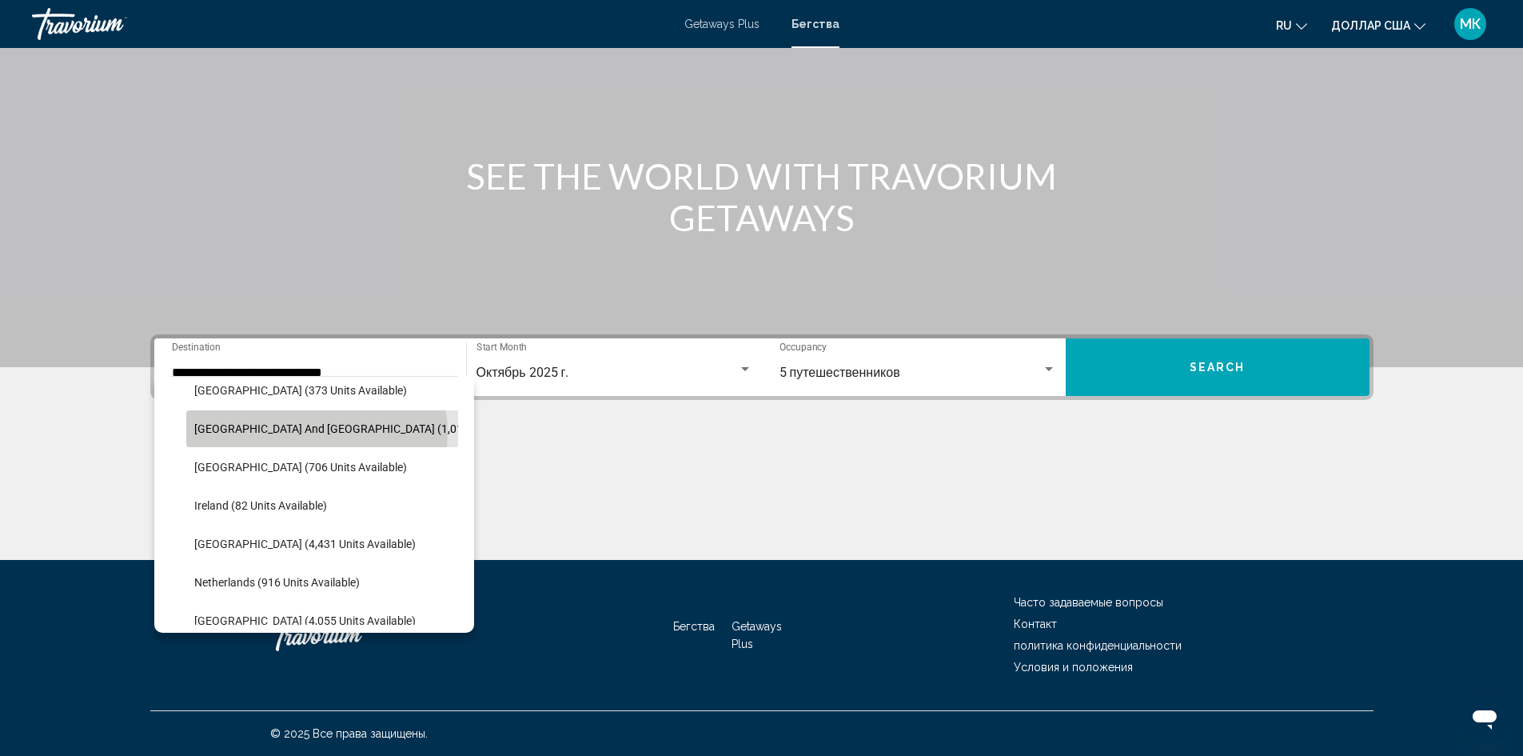
click at [316, 433] on span "Greece and Cyprus (1,015 units available)" at bounding box center [371, 428] width 354 height 13
type input "**********"
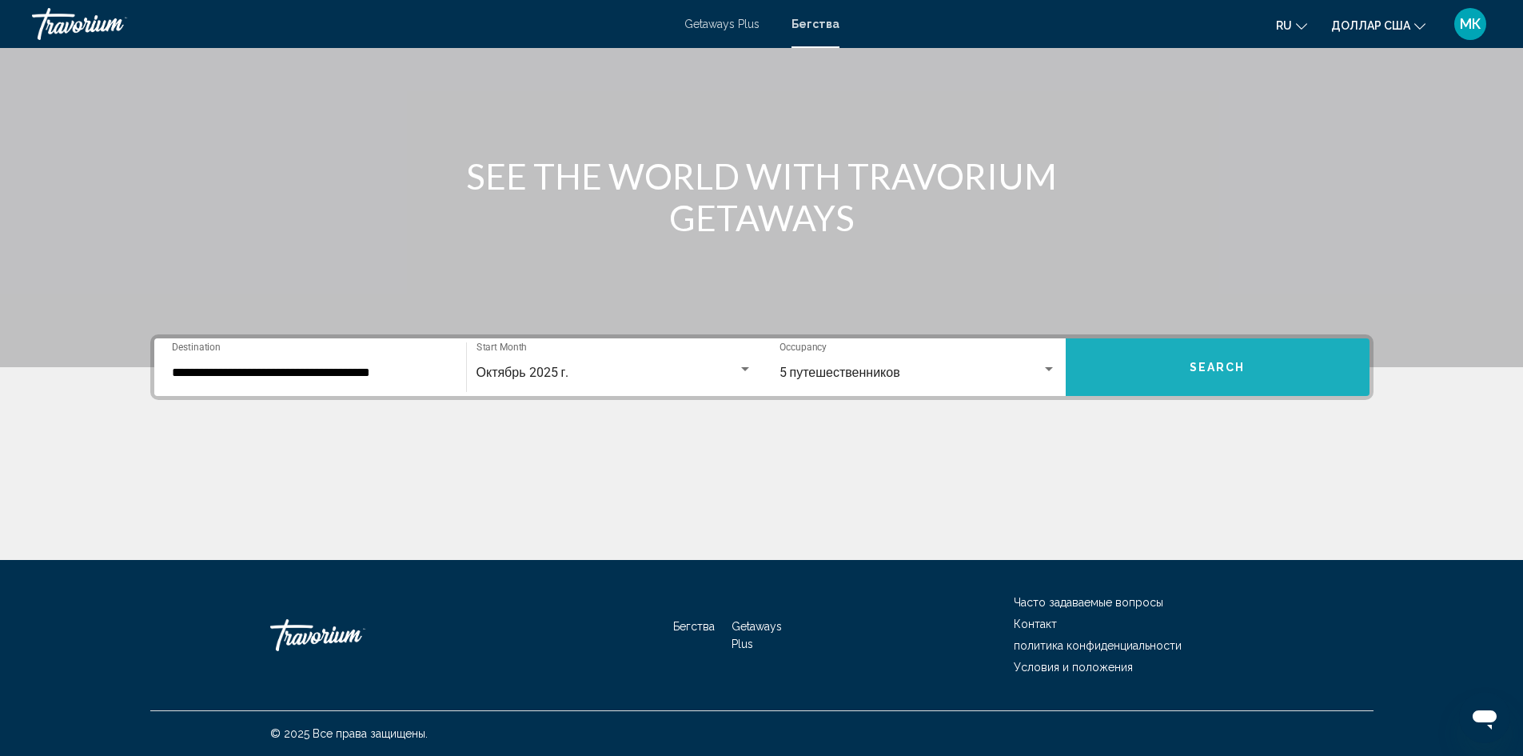
click at [1195, 360] on span "Search" at bounding box center [1218, 366] width 56 height 13
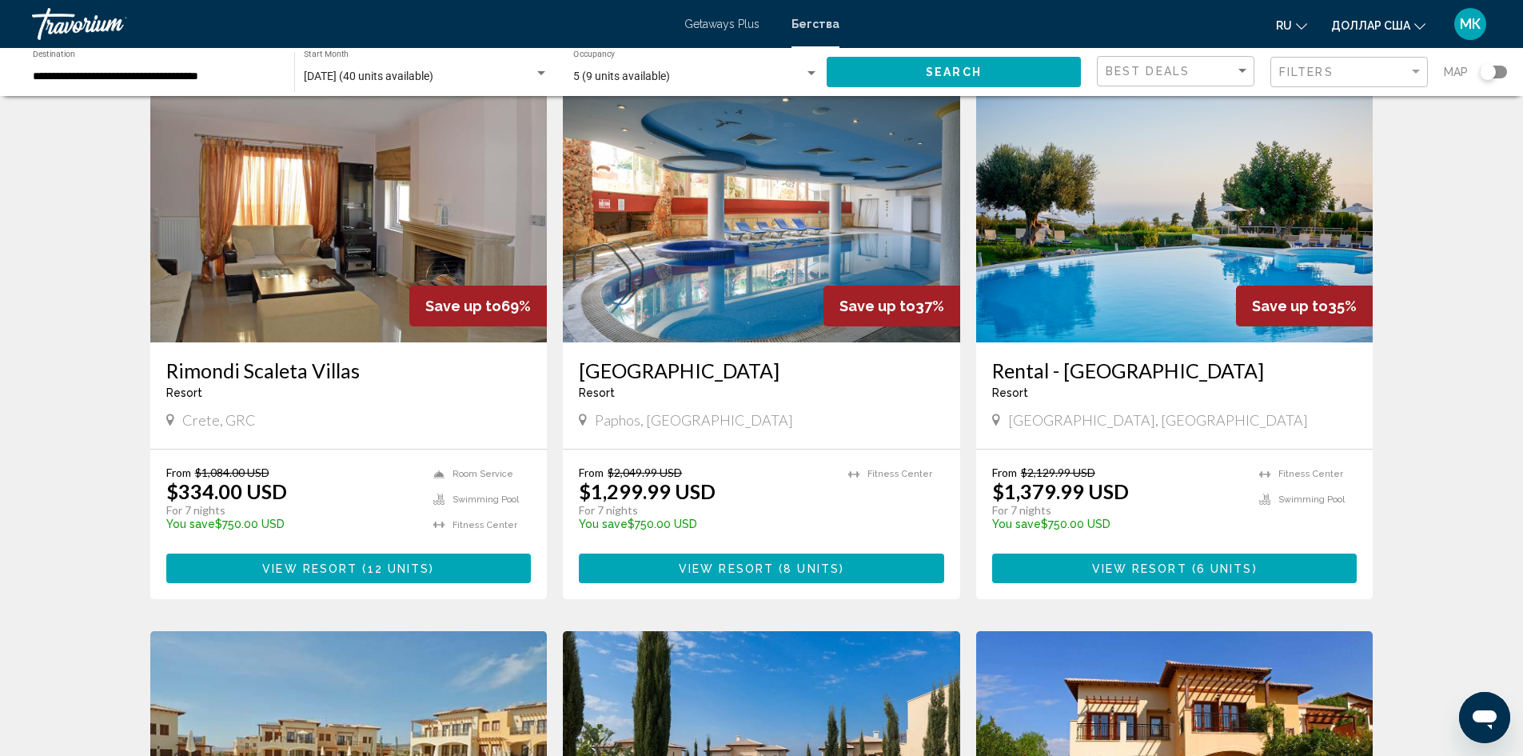
scroll to position [80, 0]
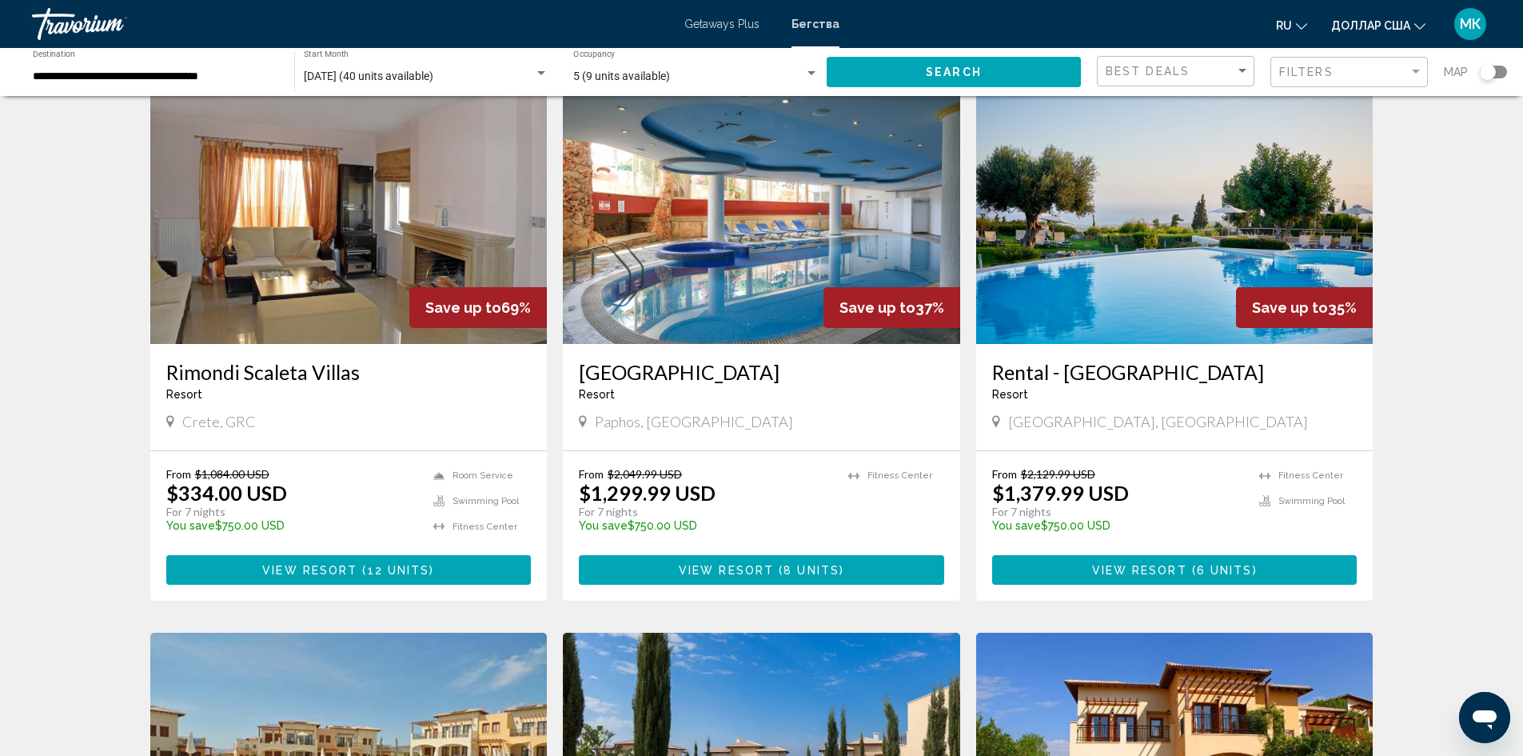
click at [357, 576] on span "Основное содержание" at bounding box center [359, 570] width 5 height 13
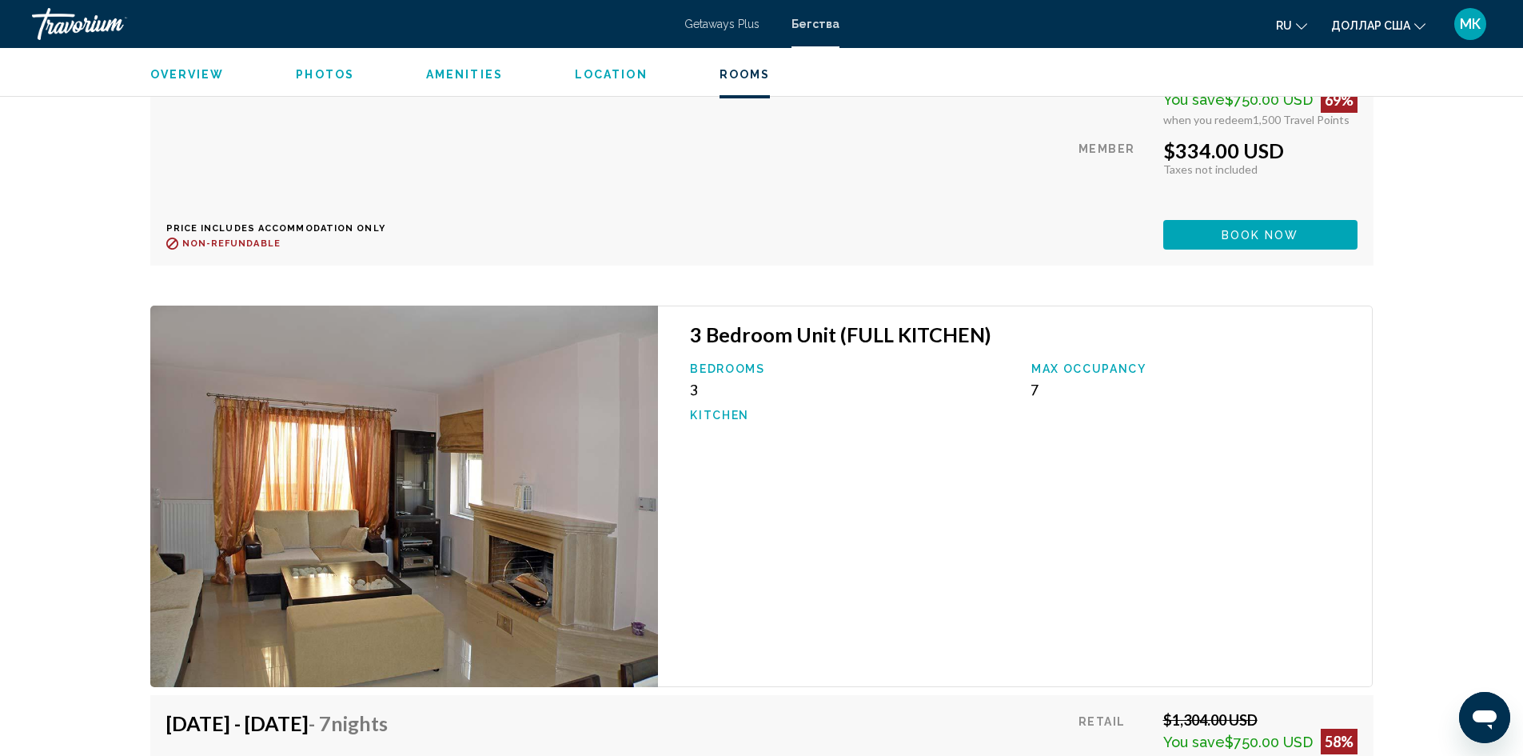
scroll to position [4478, 0]
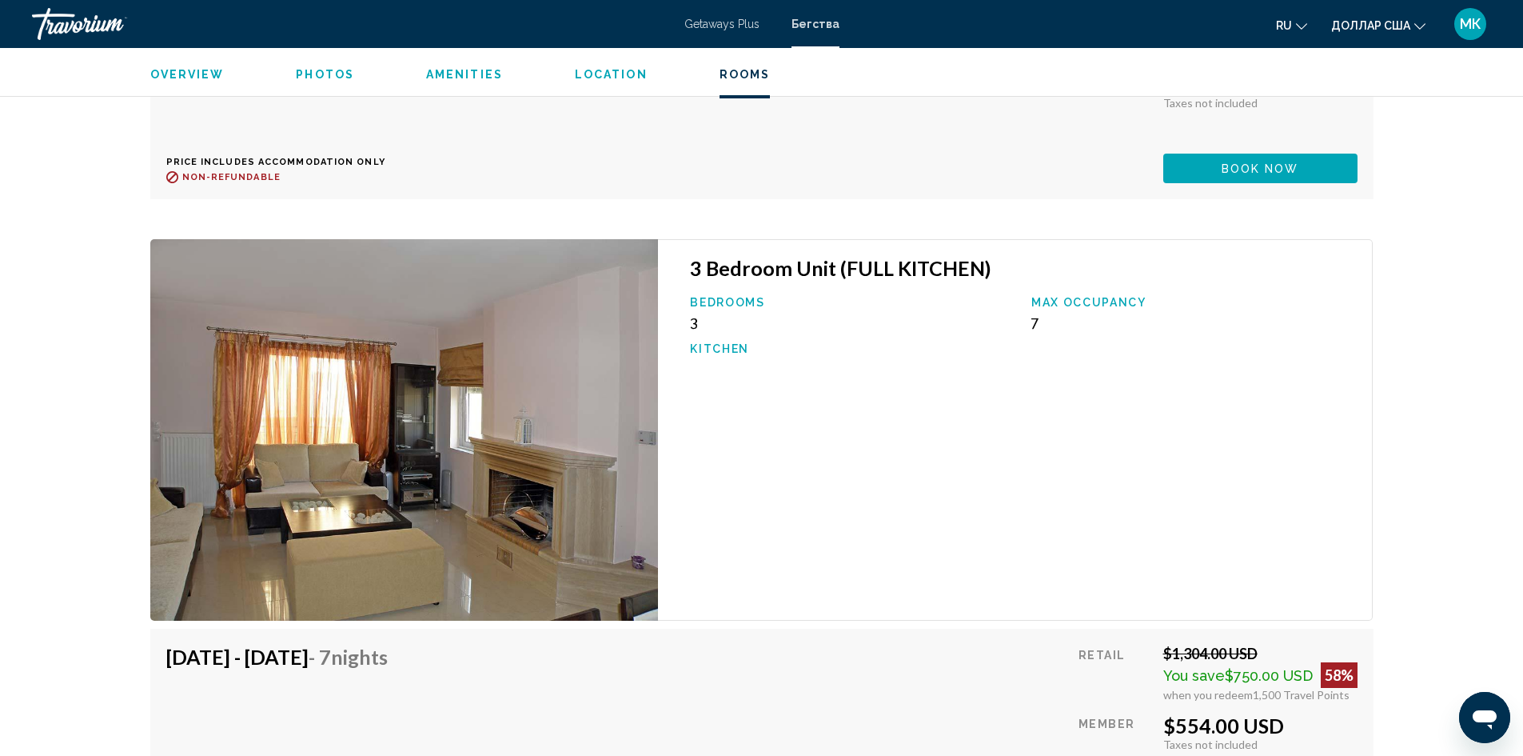
scroll to position [4531, 0]
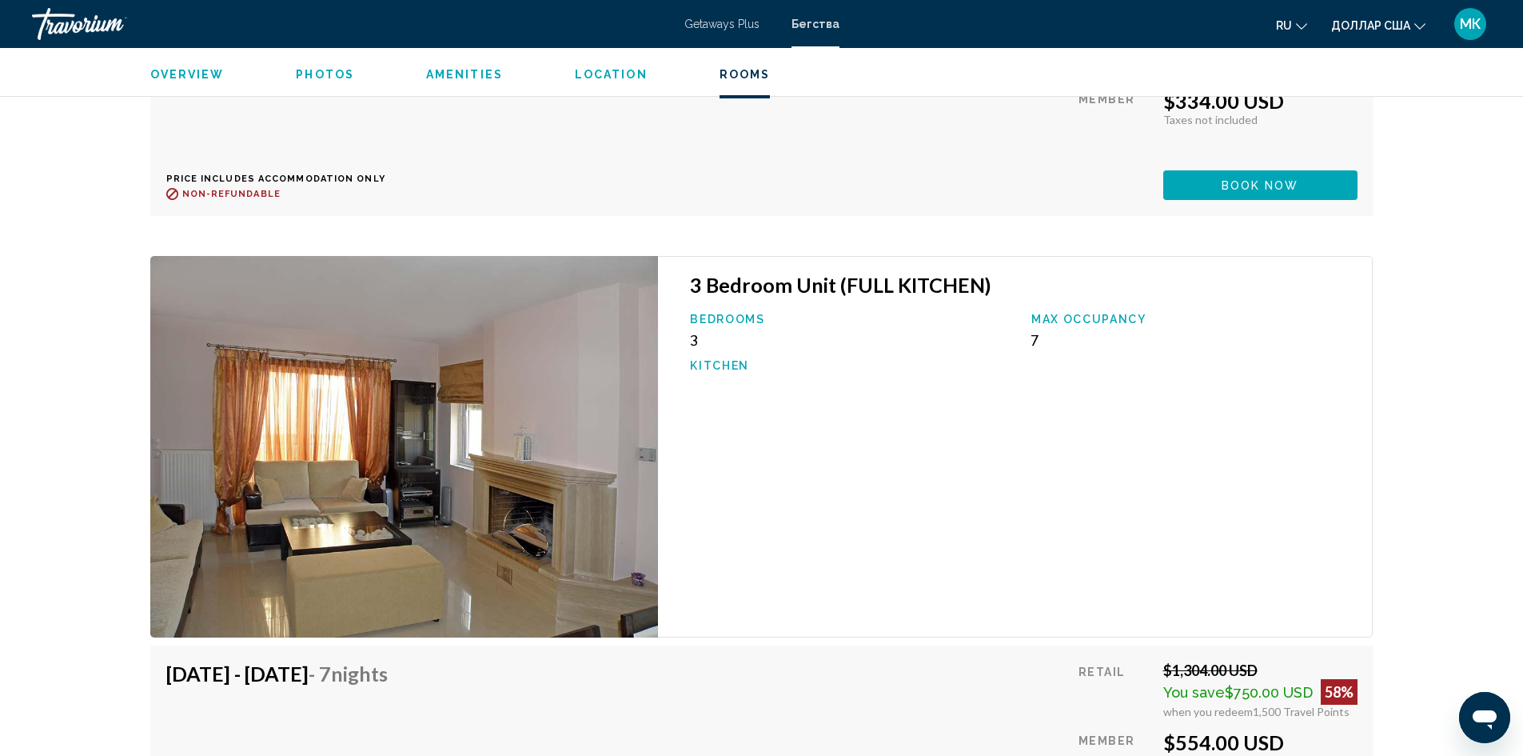
drag, startPoint x: 766, startPoint y: 264, endPoint x: 775, endPoint y: 280, distance: 18.3
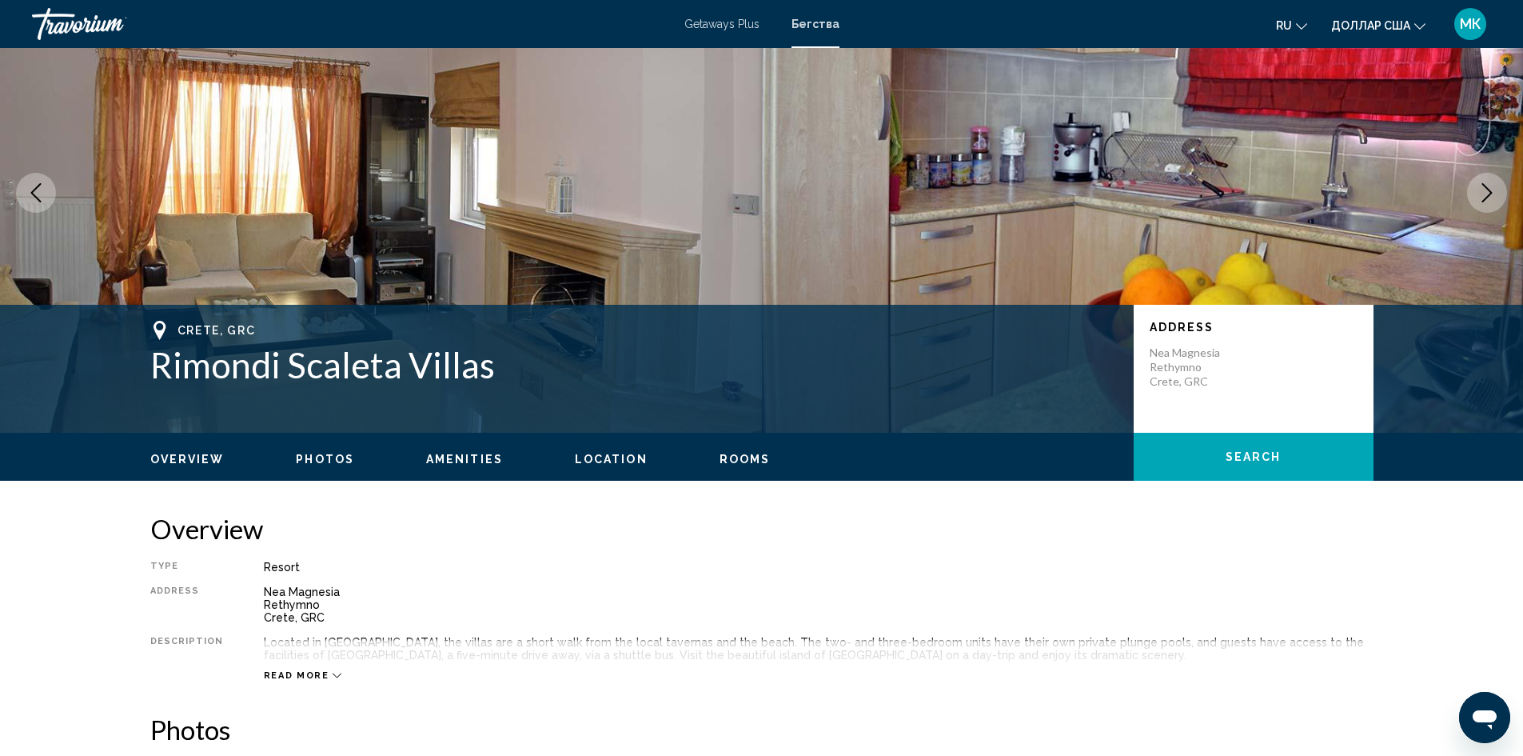
scroll to position [53, 0]
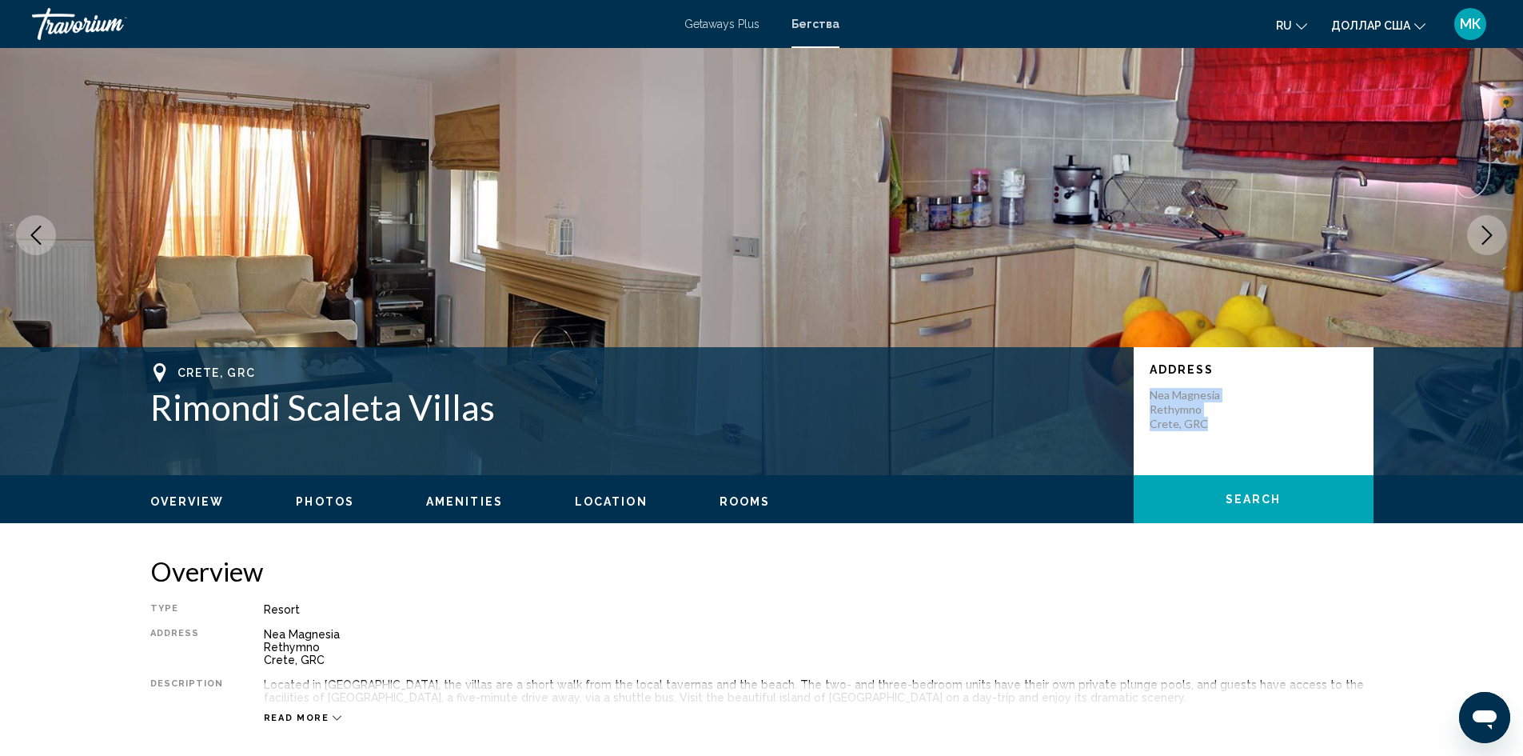
drag, startPoint x: 1151, startPoint y: 394, endPoint x: 1203, endPoint y: 420, distance: 58.6
click at [1203, 420] on p "Nea Magnesia Rethymno Crete, GRC" at bounding box center [1214, 409] width 128 height 43
copy p "Nea Magnesia Rethymno Crete, GRC"
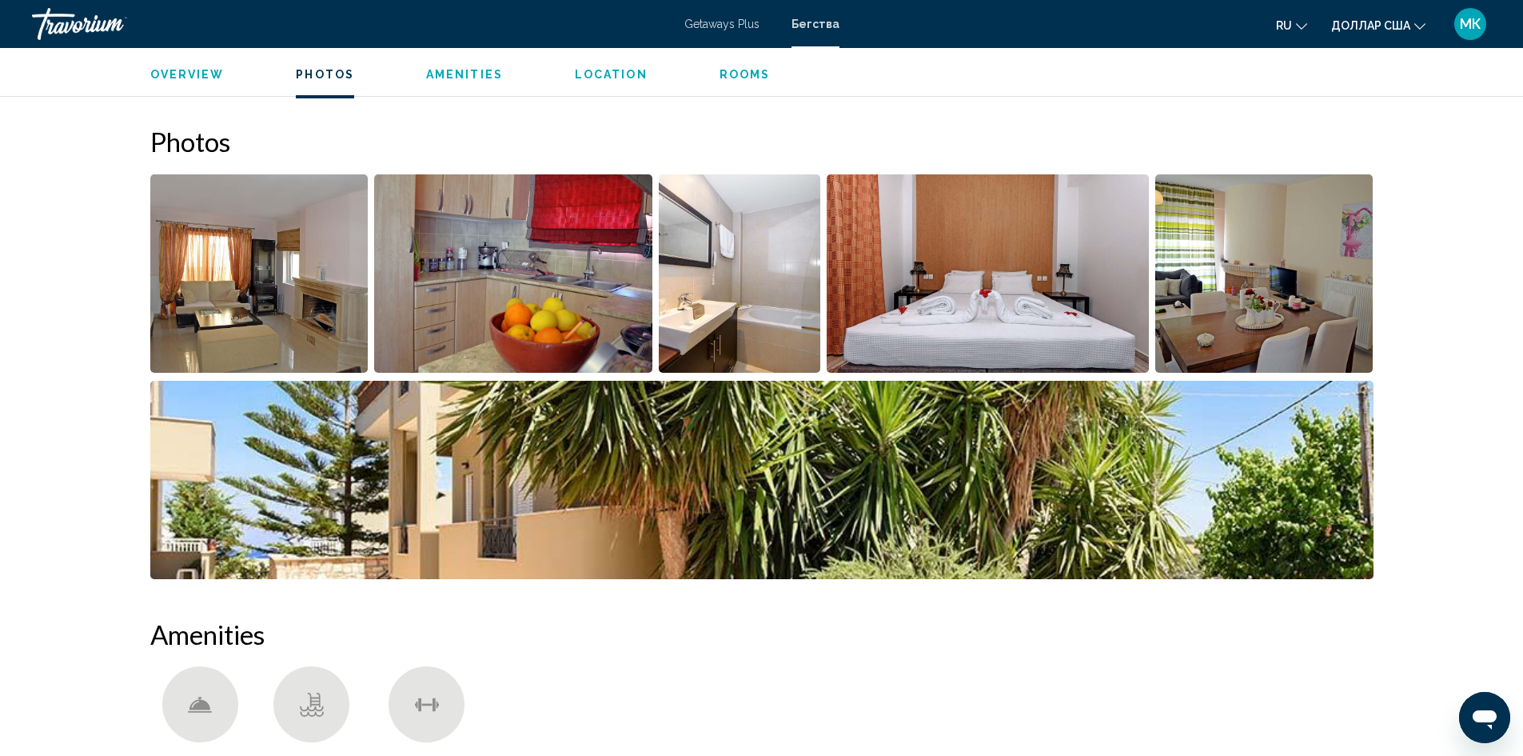
scroll to position [692, 0]
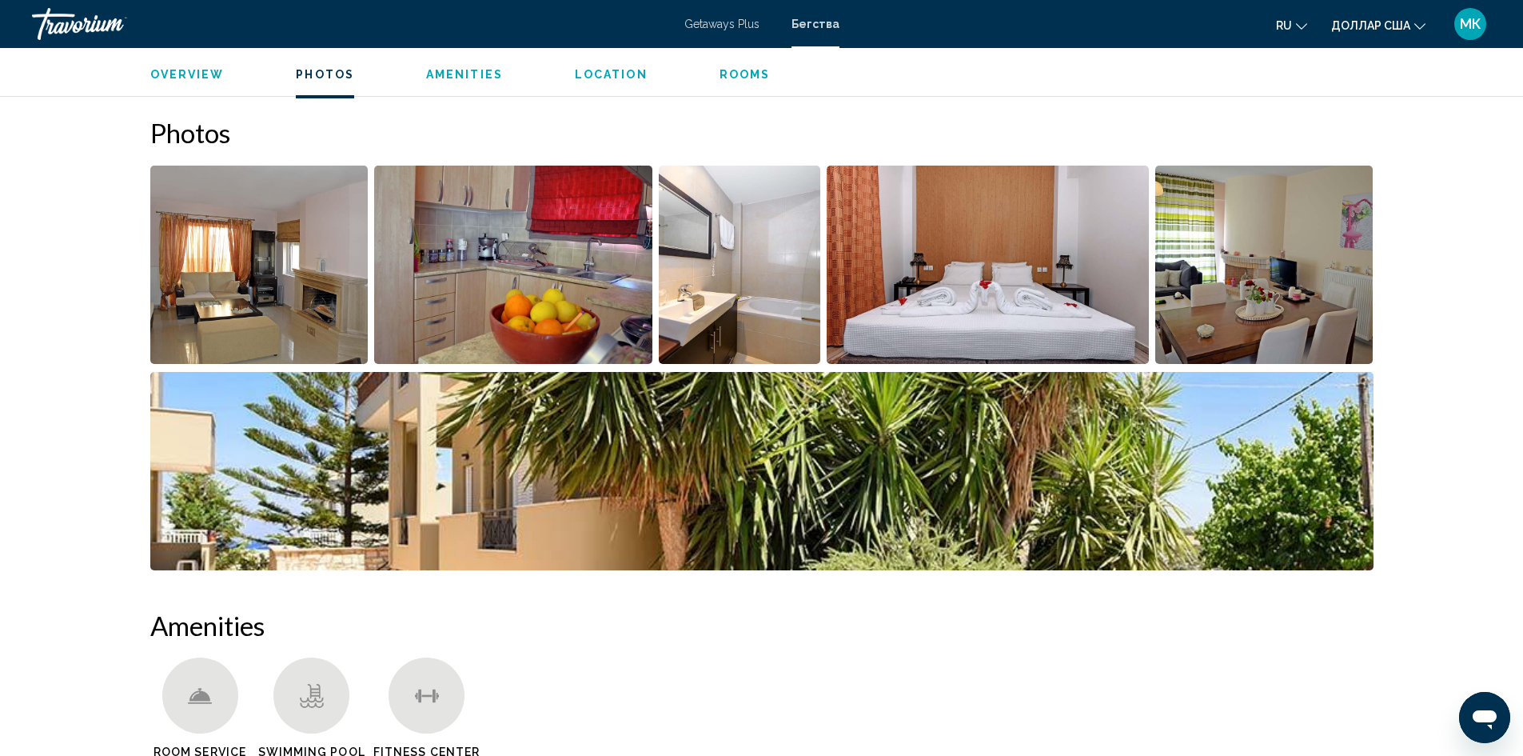
click at [339, 258] on img "Open full-screen image slider" at bounding box center [259, 265] width 218 height 198
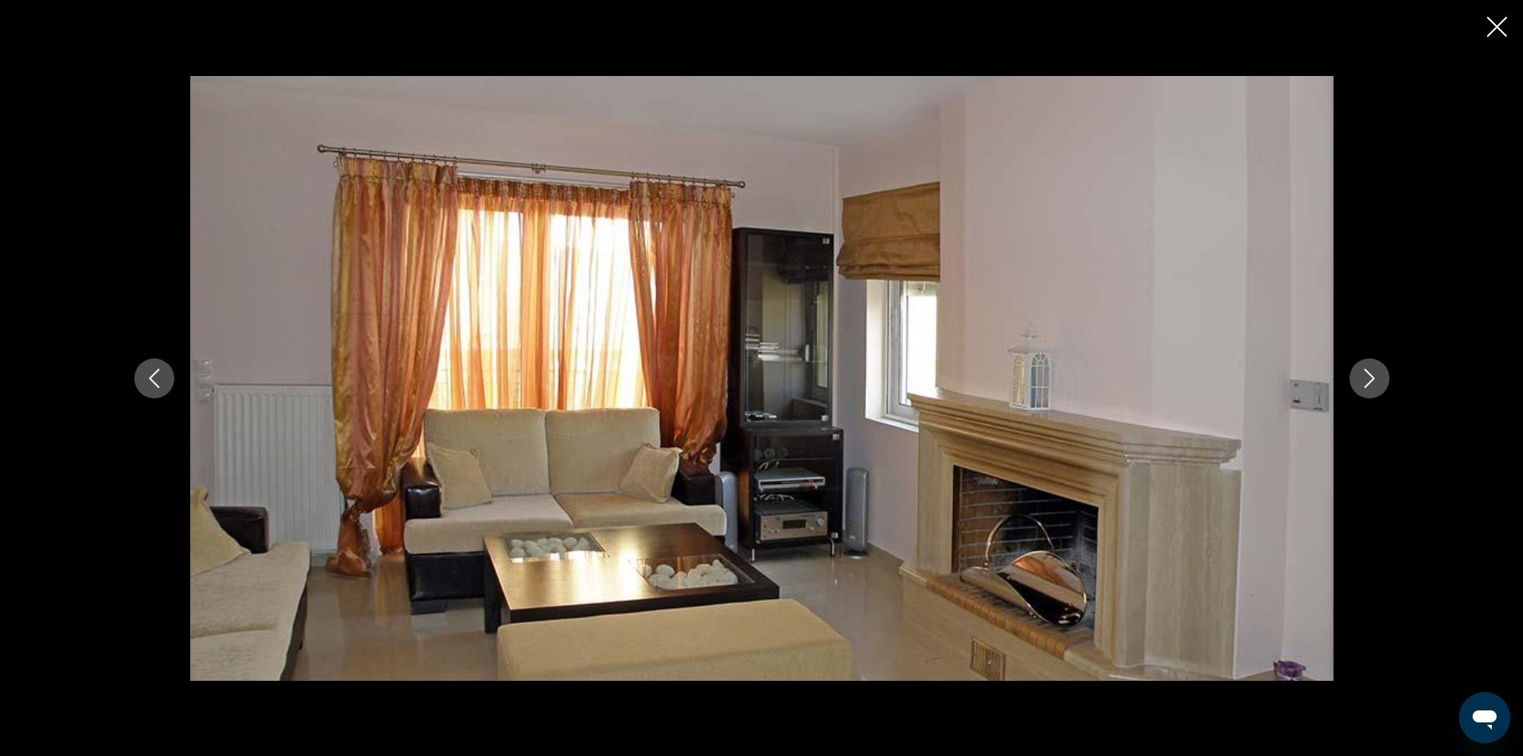
click at [1371, 375] on icon "Next image" at bounding box center [1369, 378] width 10 height 19
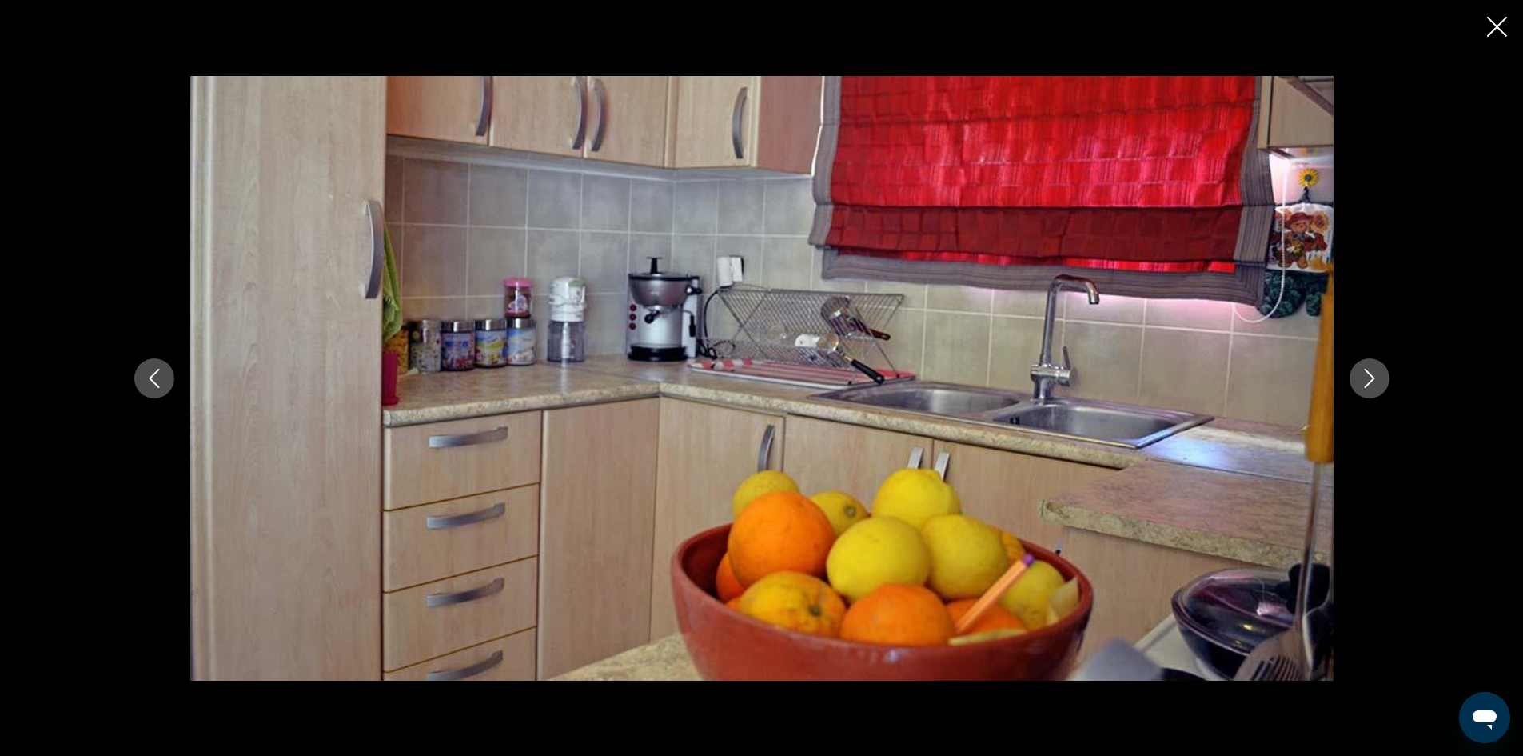
click at [1372, 379] on icon "Next image" at bounding box center [1369, 378] width 10 height 19
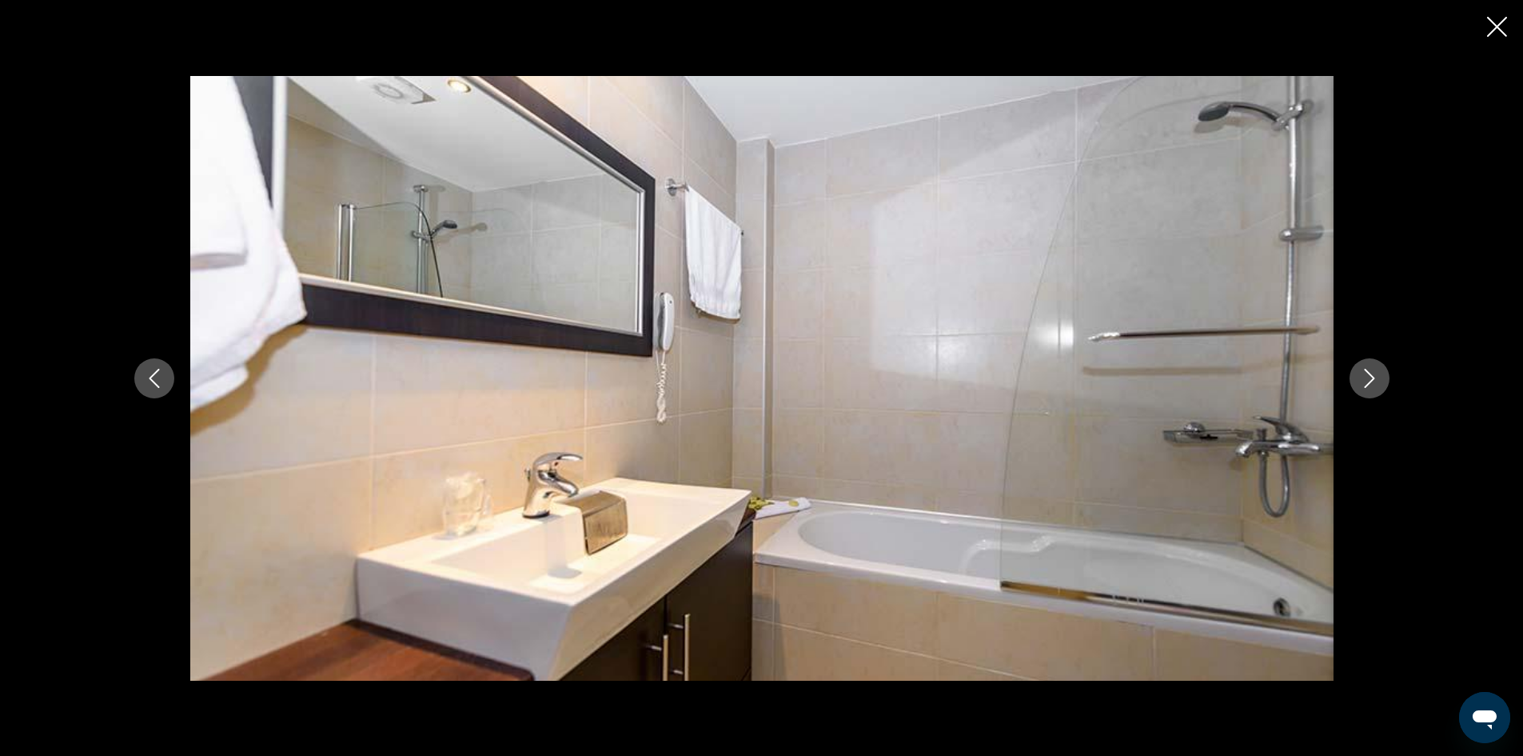
click at [1371, 379] on icon "Next image" at bounding box center [1369, 378] width 19 height 19
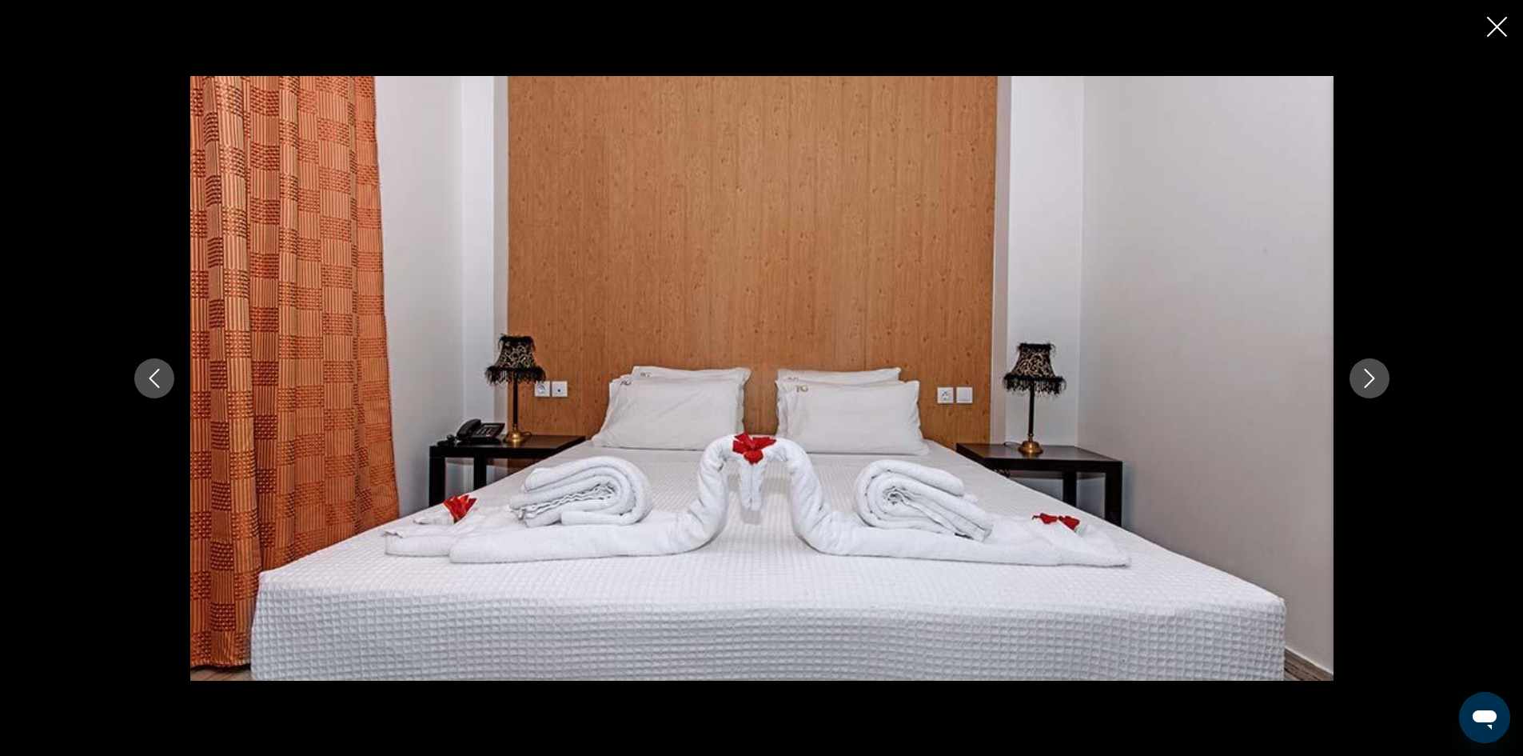
click at [1371, 379] on icon "Next image" at bounding box center [1369, 378] width 19 height 19
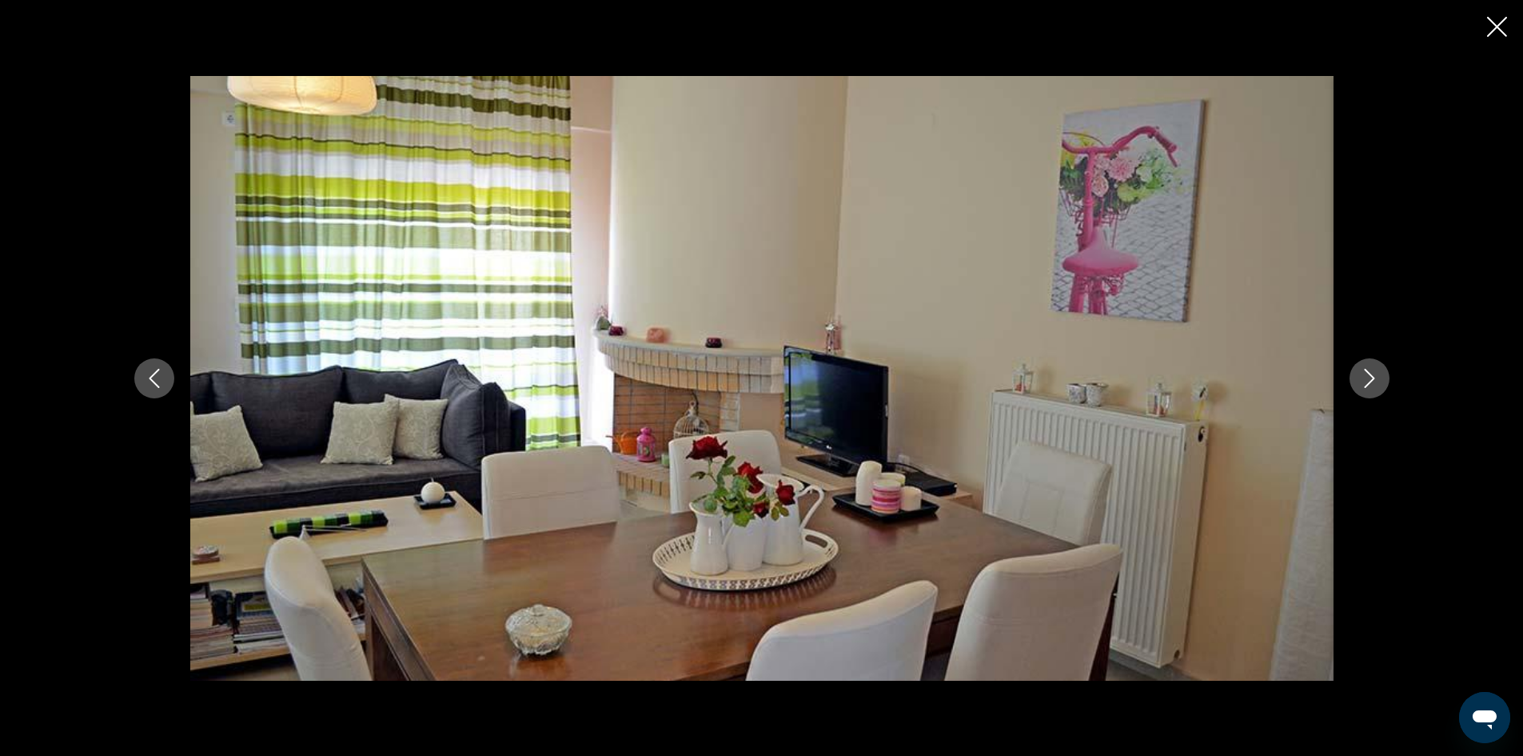
click at [1371, 379] on icon "Next image" at bounding box center [1369, 378] width 19 height 19
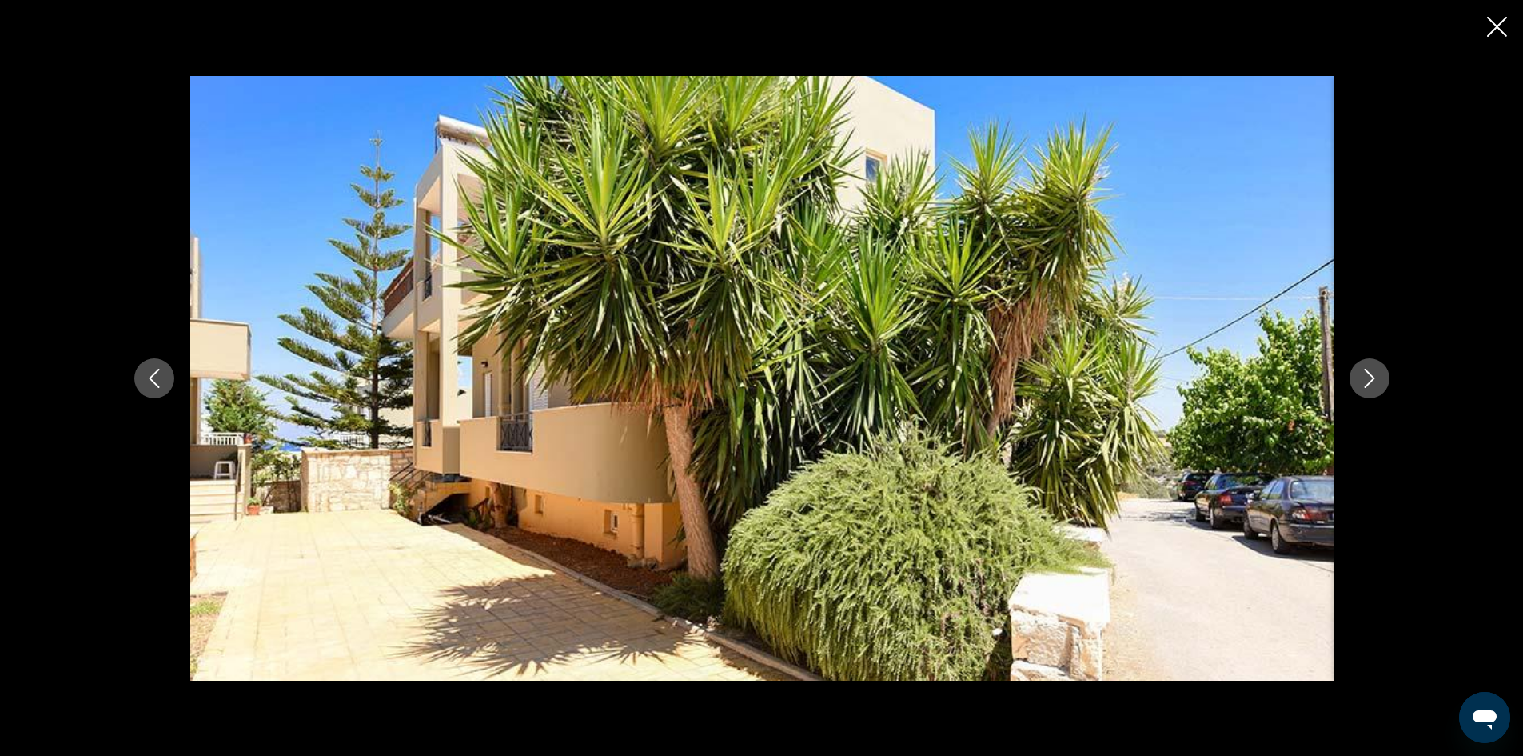
click at [1371, 379] on icon "Next image" at bounding box center [1369, 378] width 19 height 19
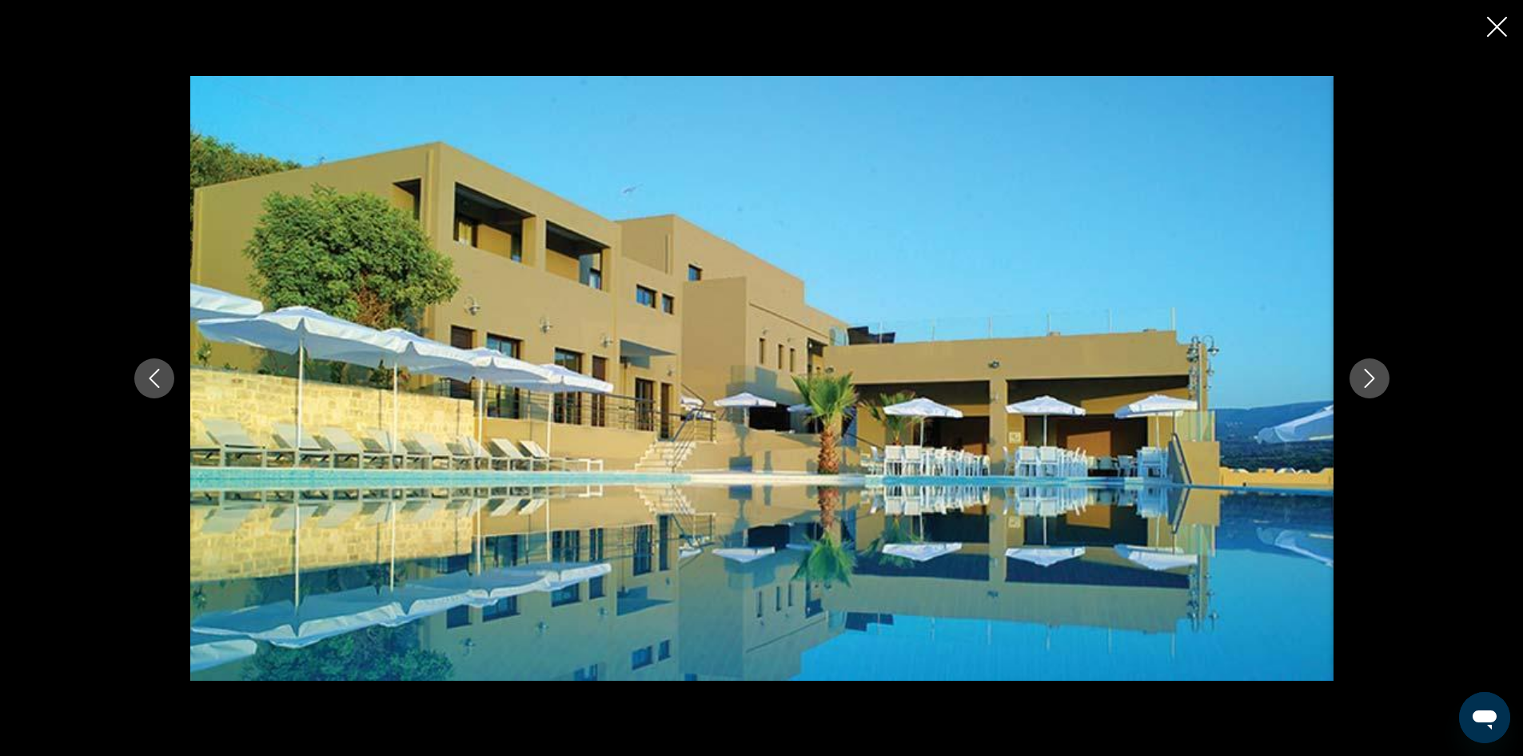
click at [1368, 379] on icon "Next image" at bounding box center [1369, 378] width 19 height 19
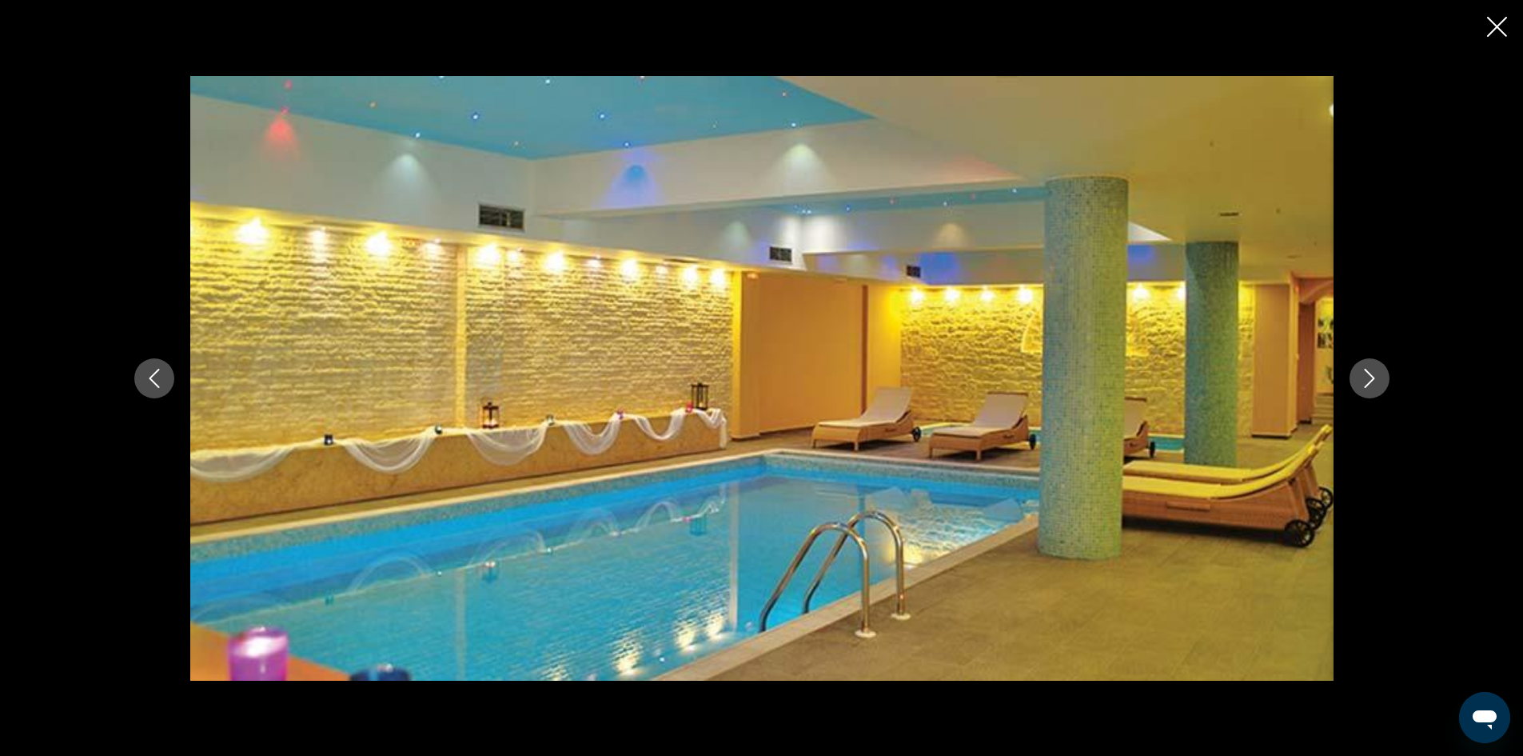
click at [1364, 379] on icon "Next image" at bounding box center [1369, 378] width 19 height 19
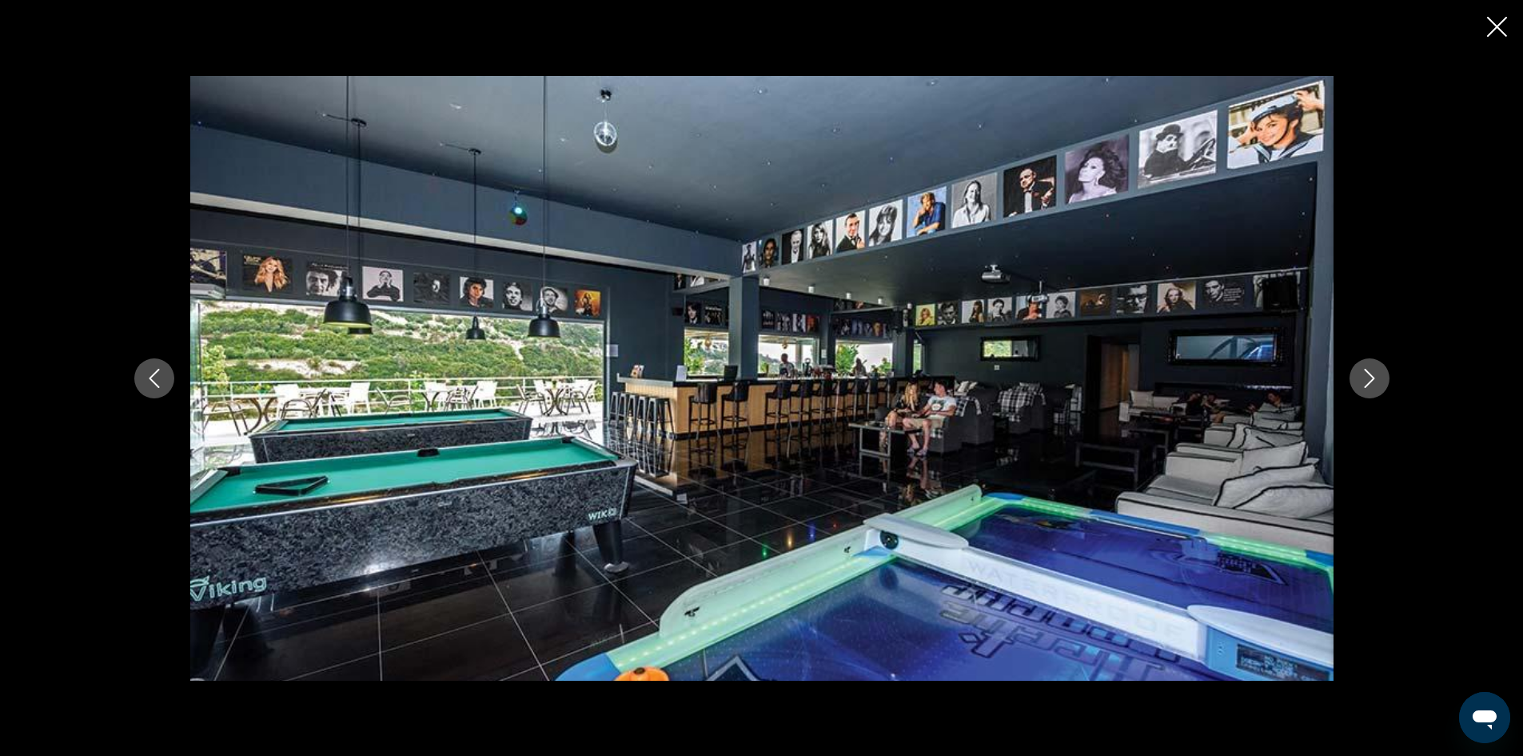
click at [1360, 379] on icon "Next image" at bounding box center [1369, 378] width 19 height 19
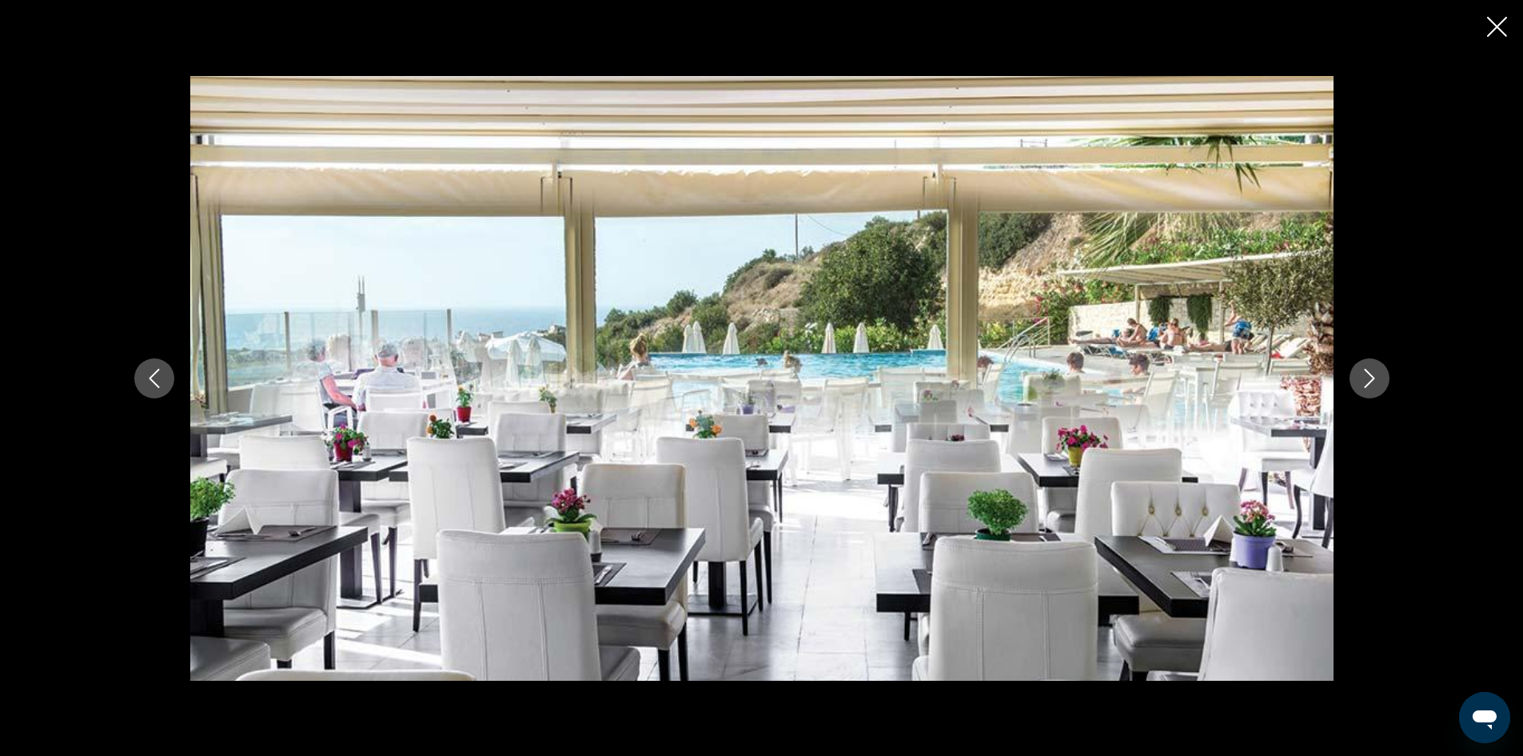
click at [1367, 382] on icon "Next image" at bounding box center [1369, 378] width 19 height 19
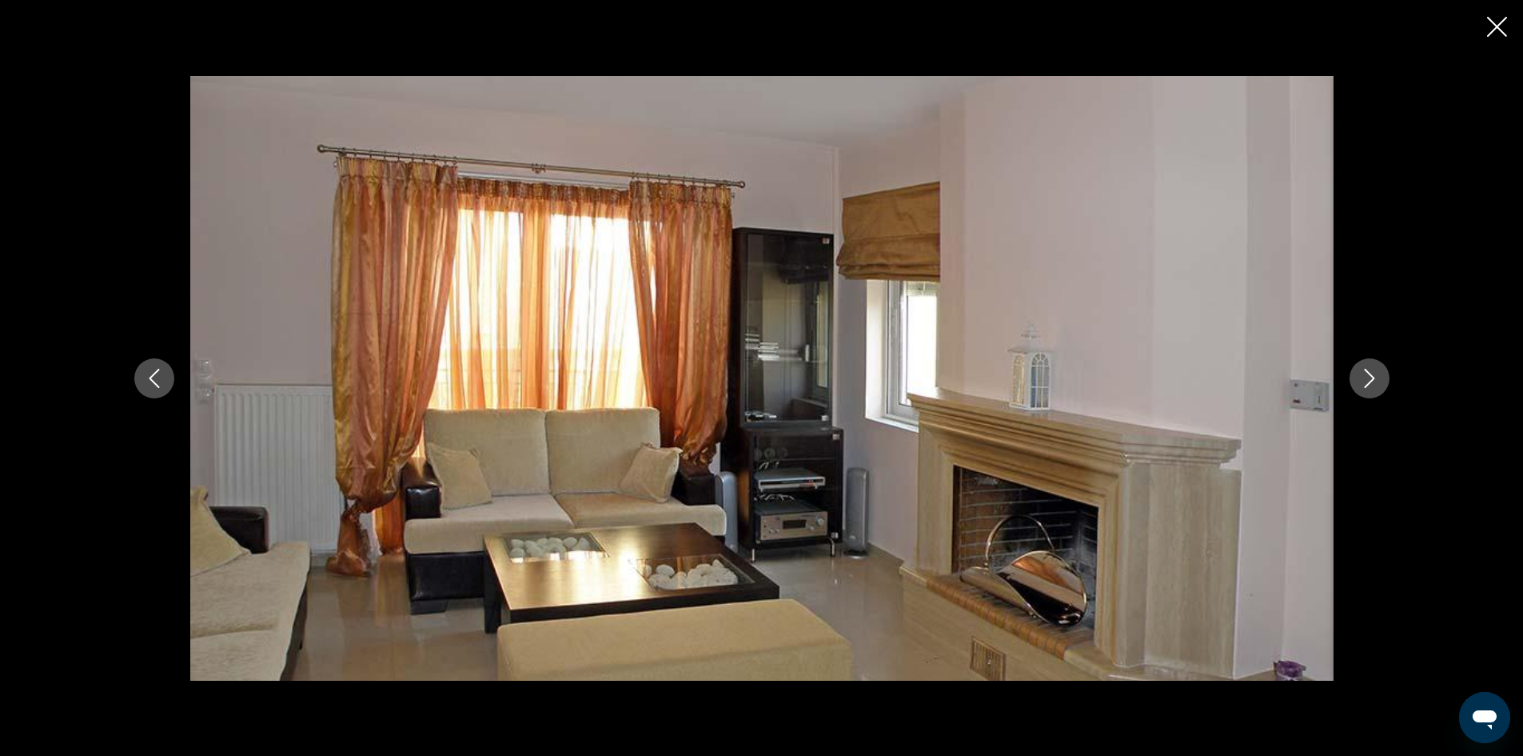
click at [1495, 34] on icon "Close slideshow" at bounding box center [1497, 27] width 20 height 20
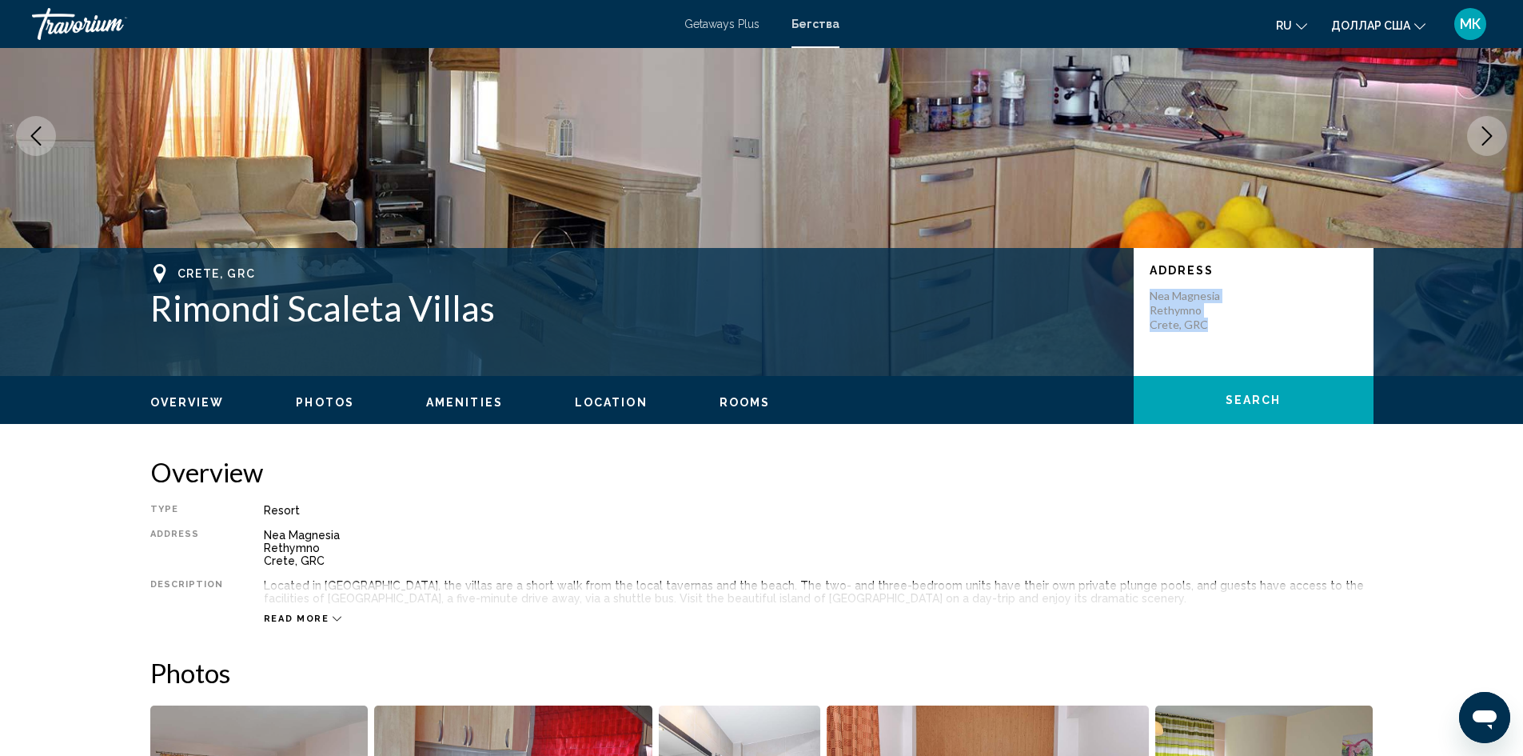
scroll to position [133, 0]
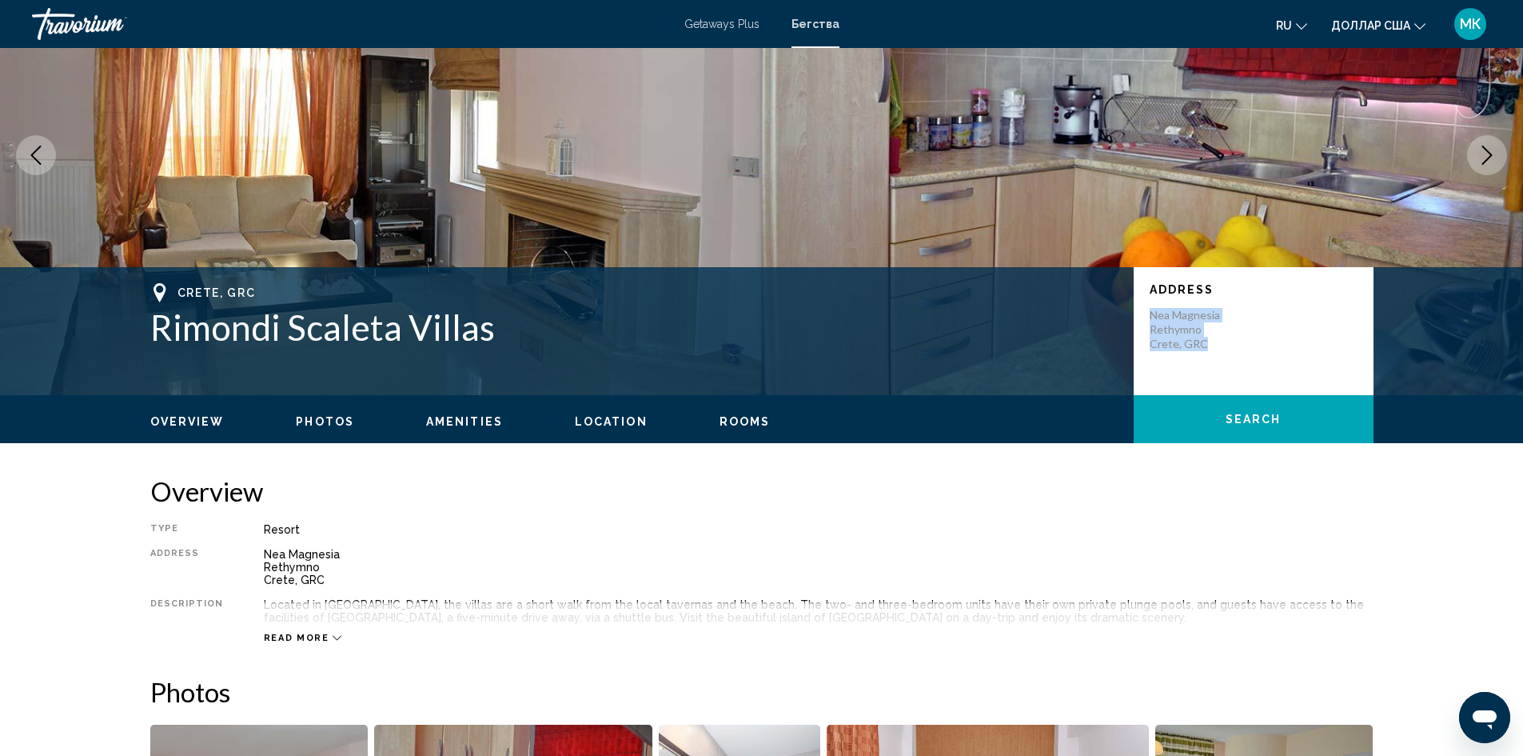
click at [316, 423] on span "Photos" at bounding box center [325, 421] width 58 height 13
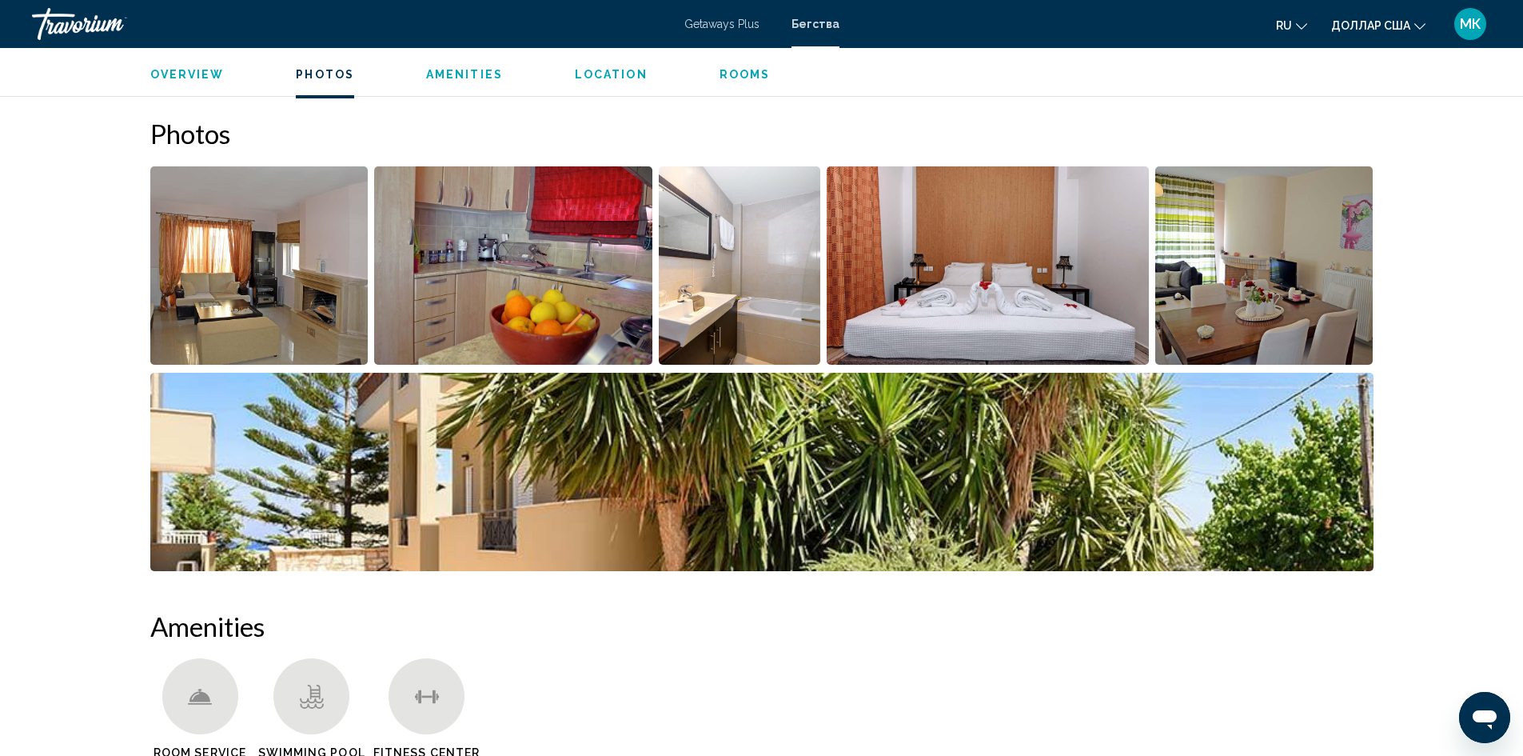
scroll to position [712, 0]
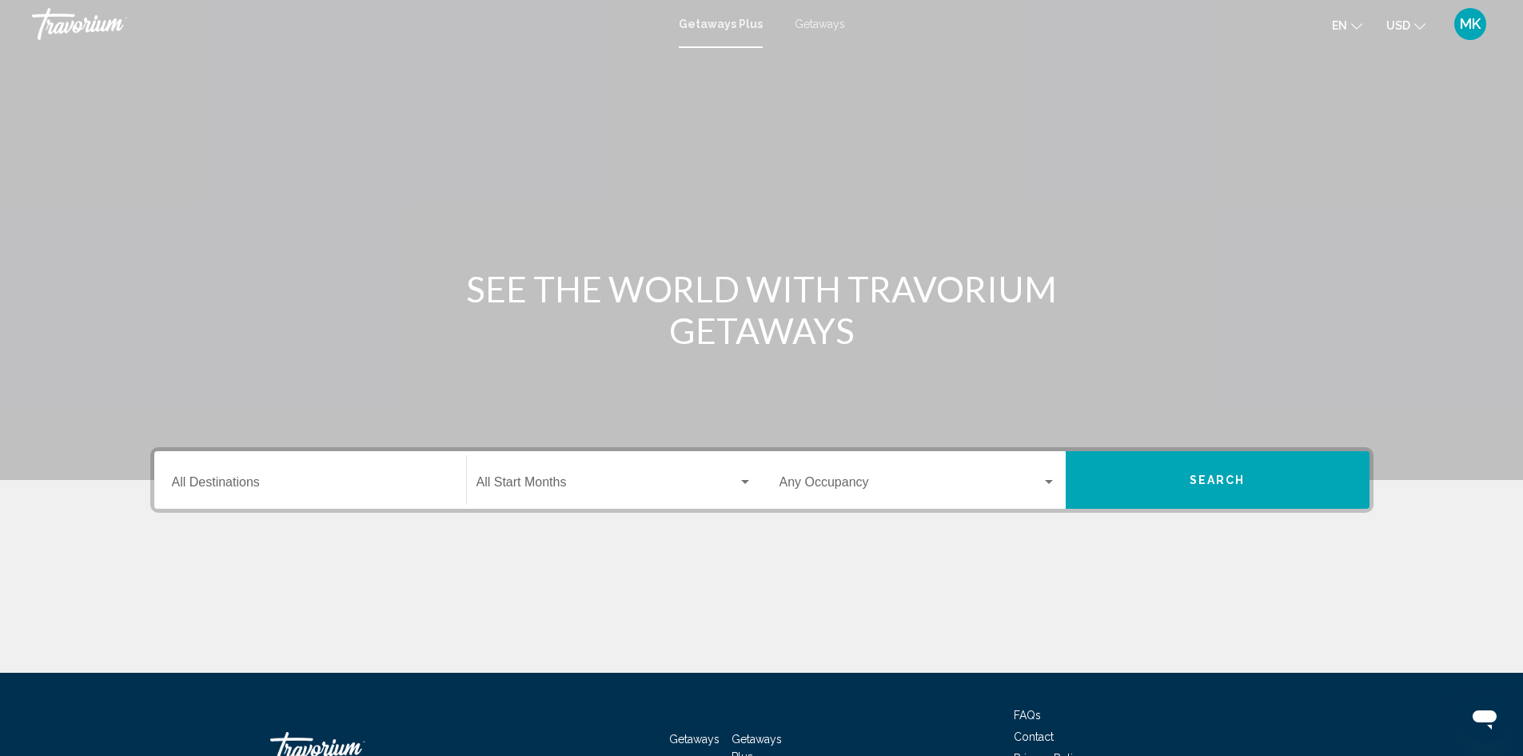
click at [812, 28] on span "Getaways" at bounding box center [820, 24] width 50 height 13
click at [381, 478] on input "Destination All Destinations" at bounding box center [310, 485] width 277 height 14
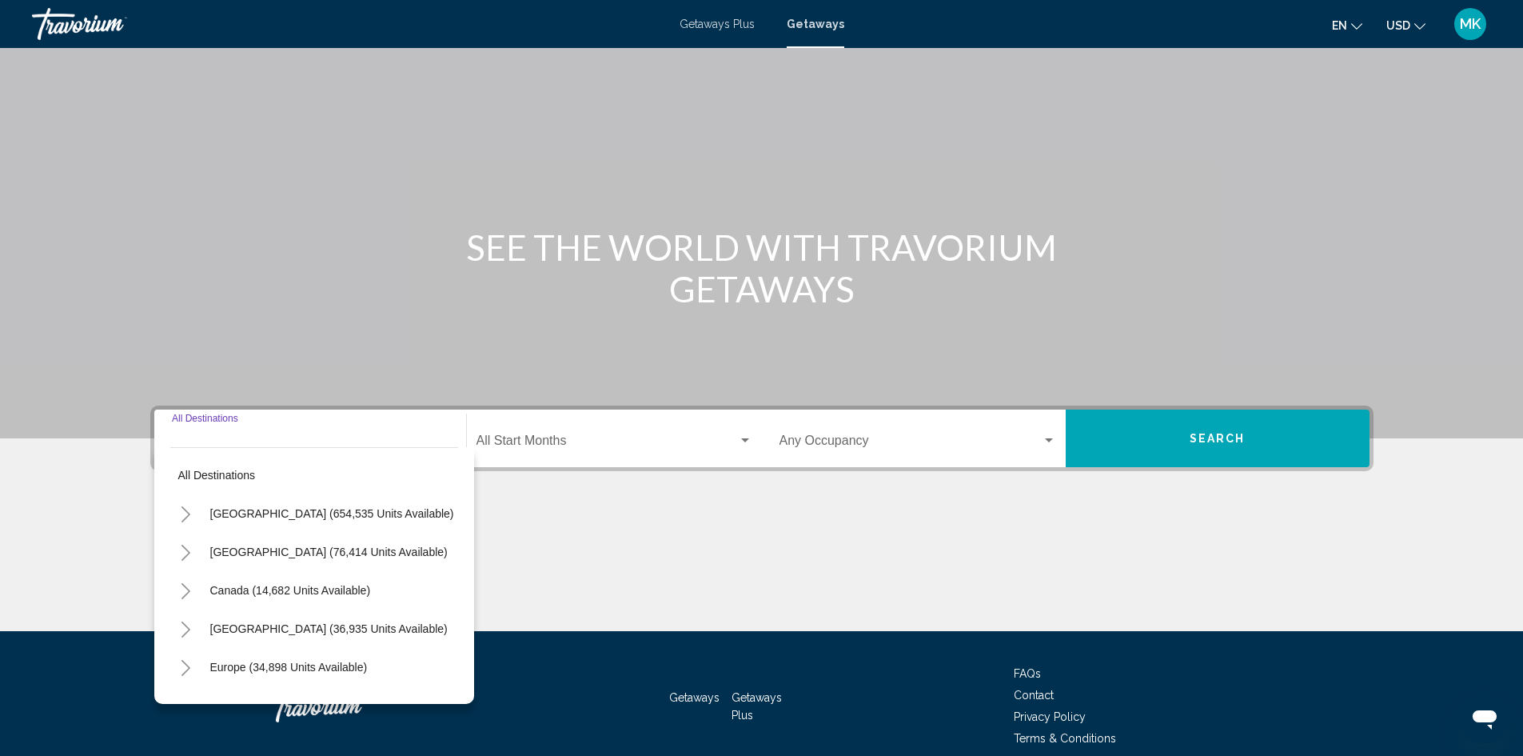
scroll to position [113, 0]
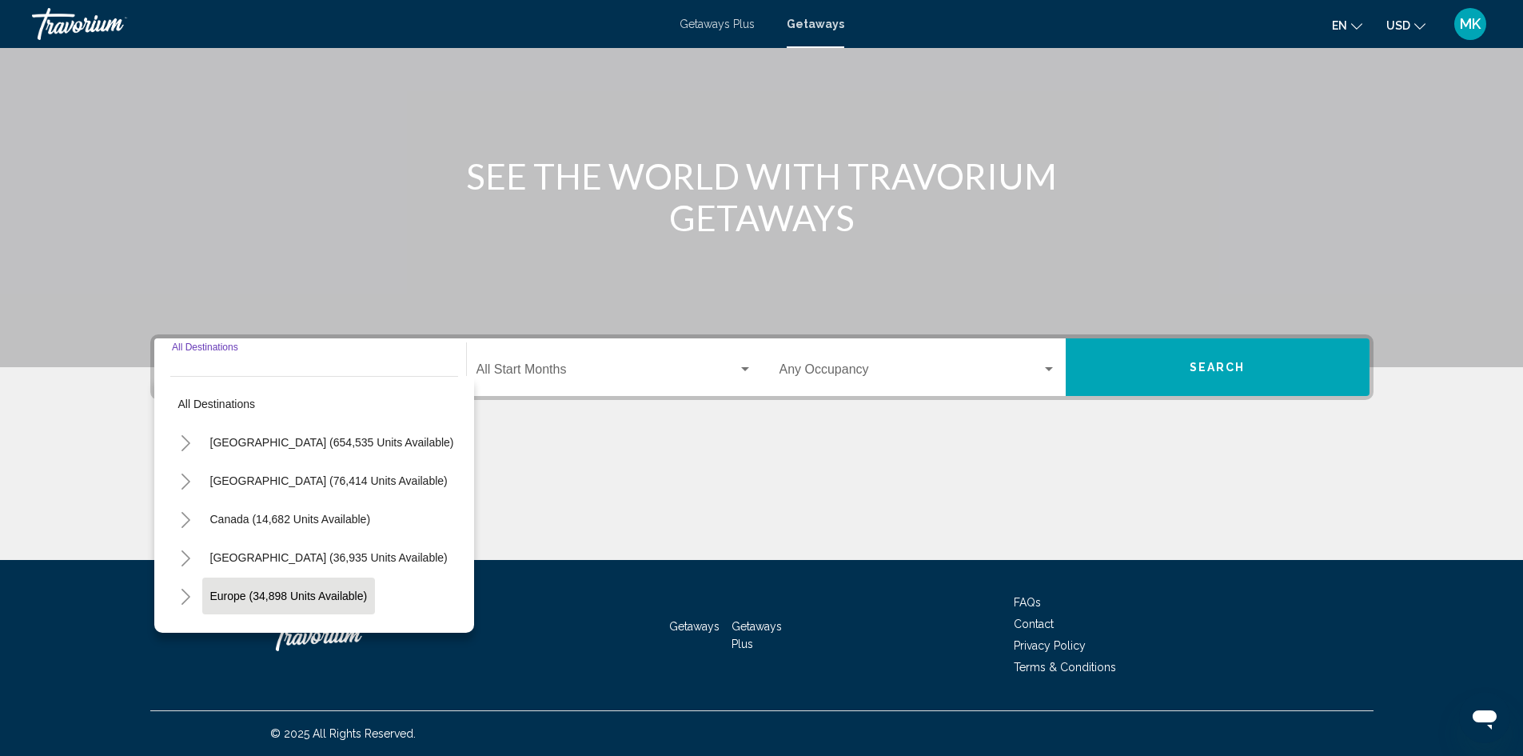
click at [345, 589] on button "Europe (34,898 units available)" at bounding box center [289, 595] width 174 height 37
type input "**********"
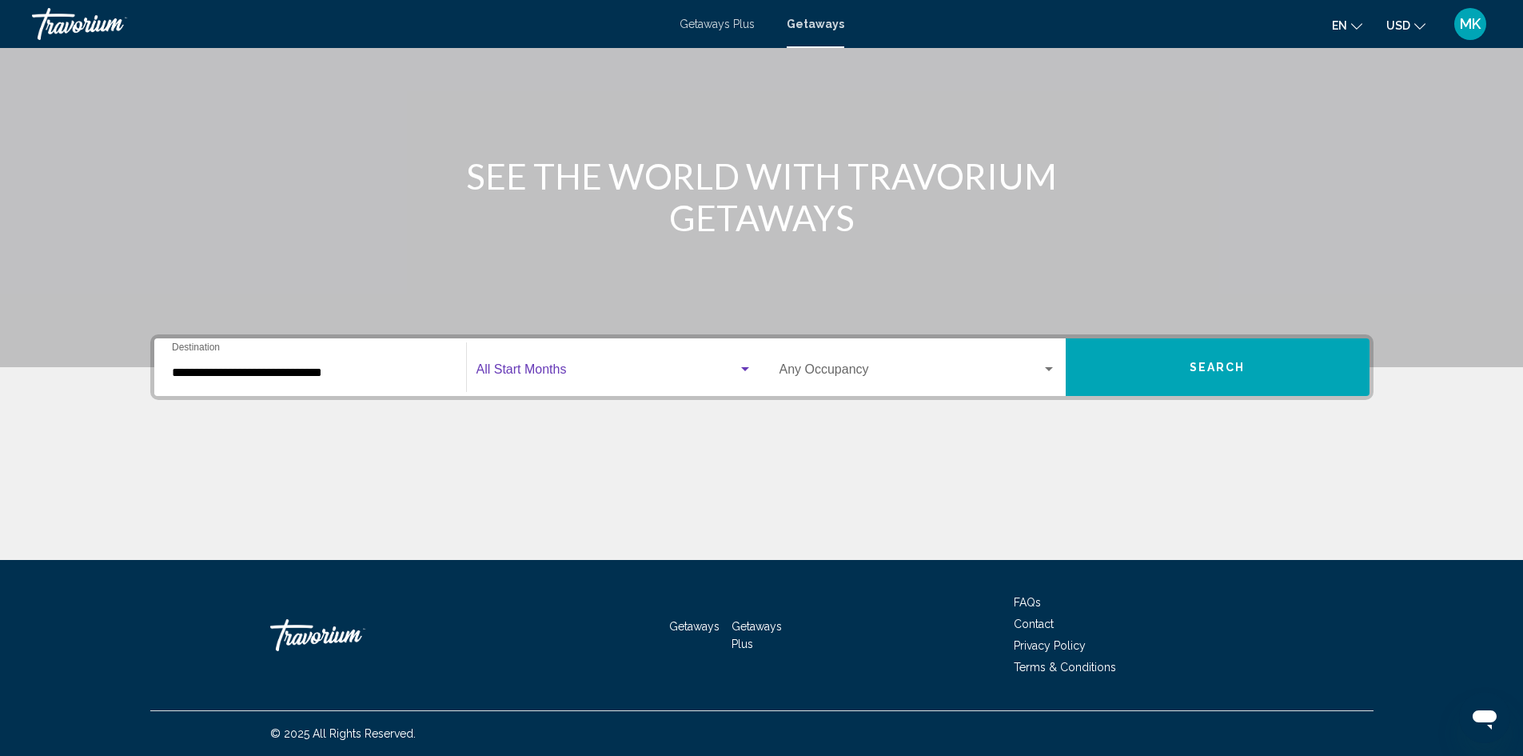
click at [746, 369] on div "Search widget" at bounding box center [745, 369] width 8 height 4
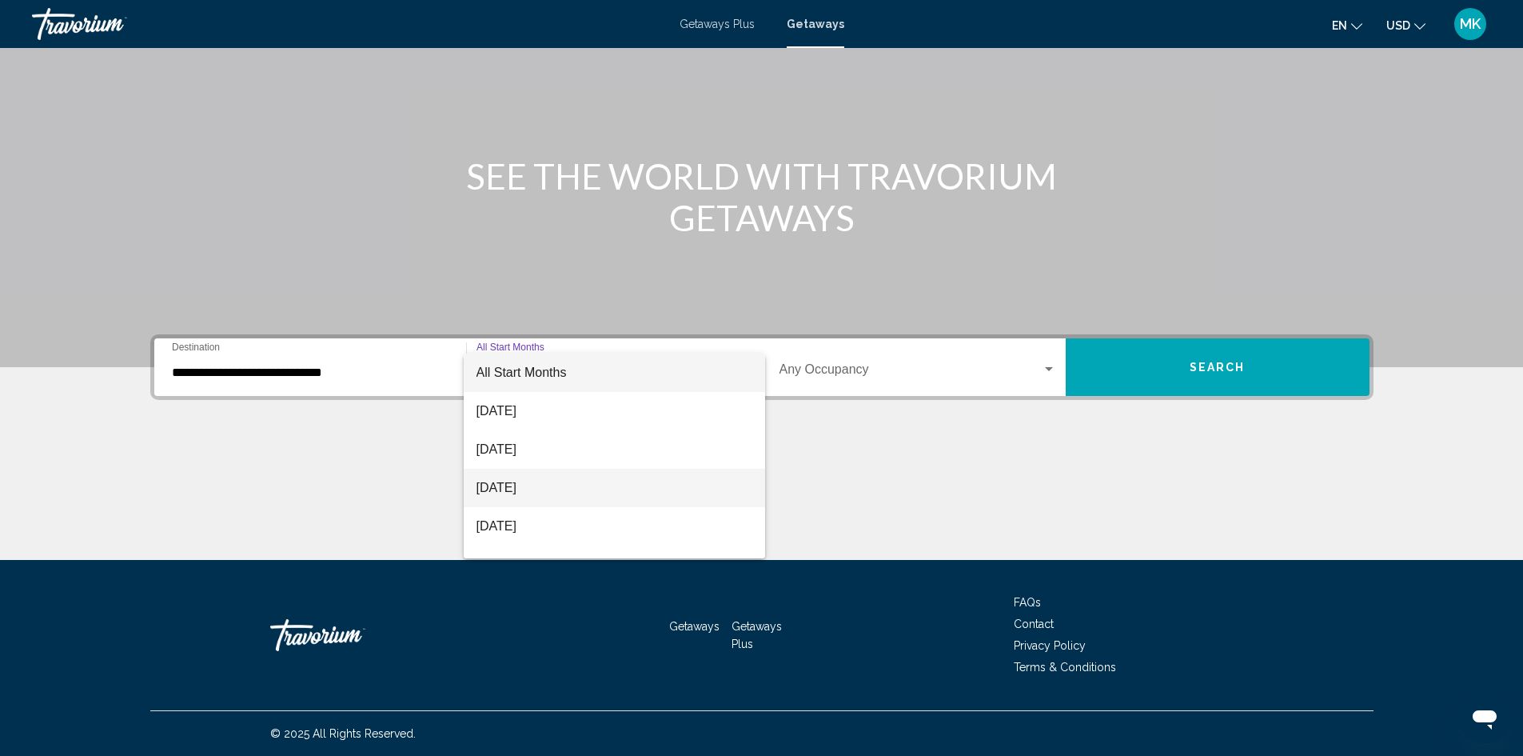
click at [663, 492] on span "October 2025" at bounding box center [615, 488] width 276 height 38
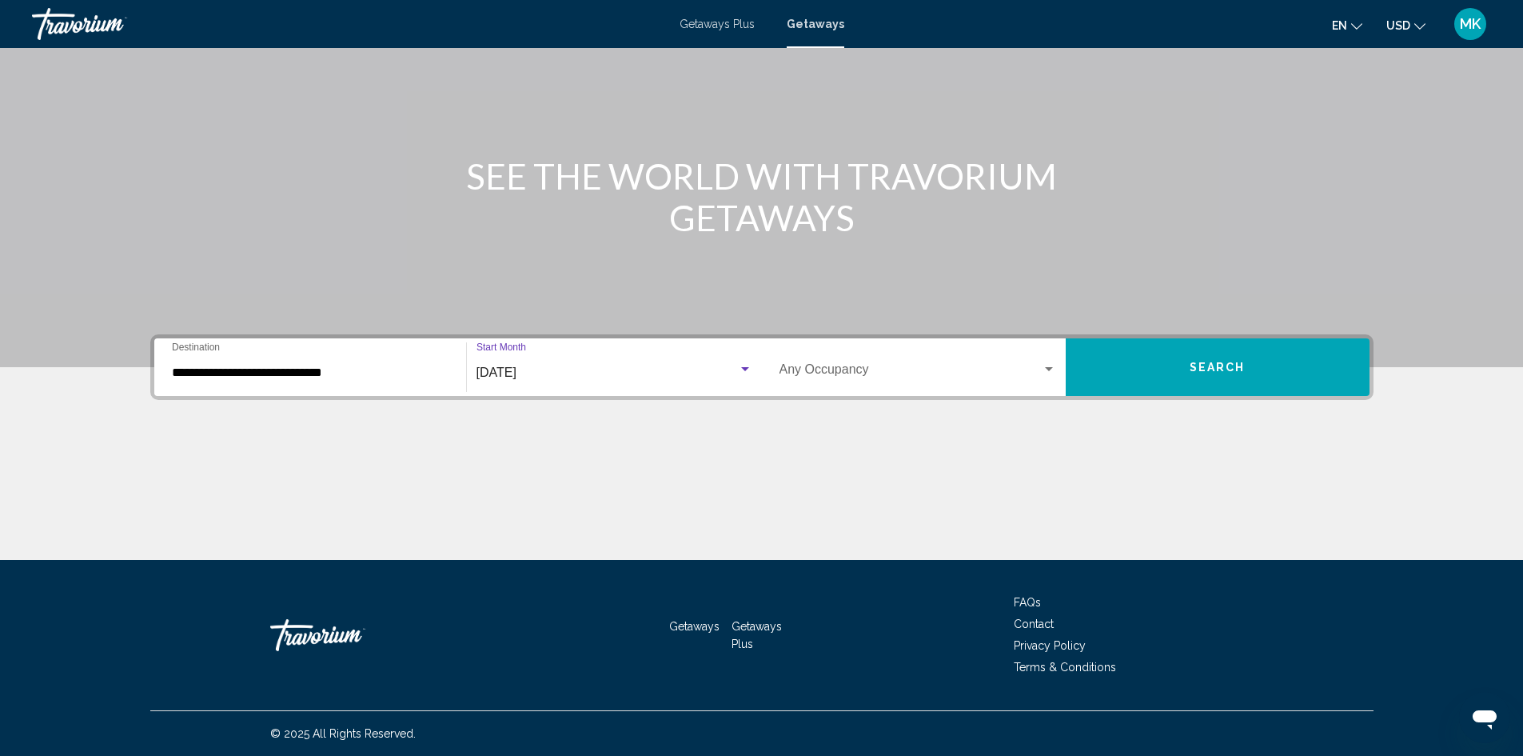
click at [986, 374] on span "Search widget" at bounding box center [911, 372] width 262 height 14
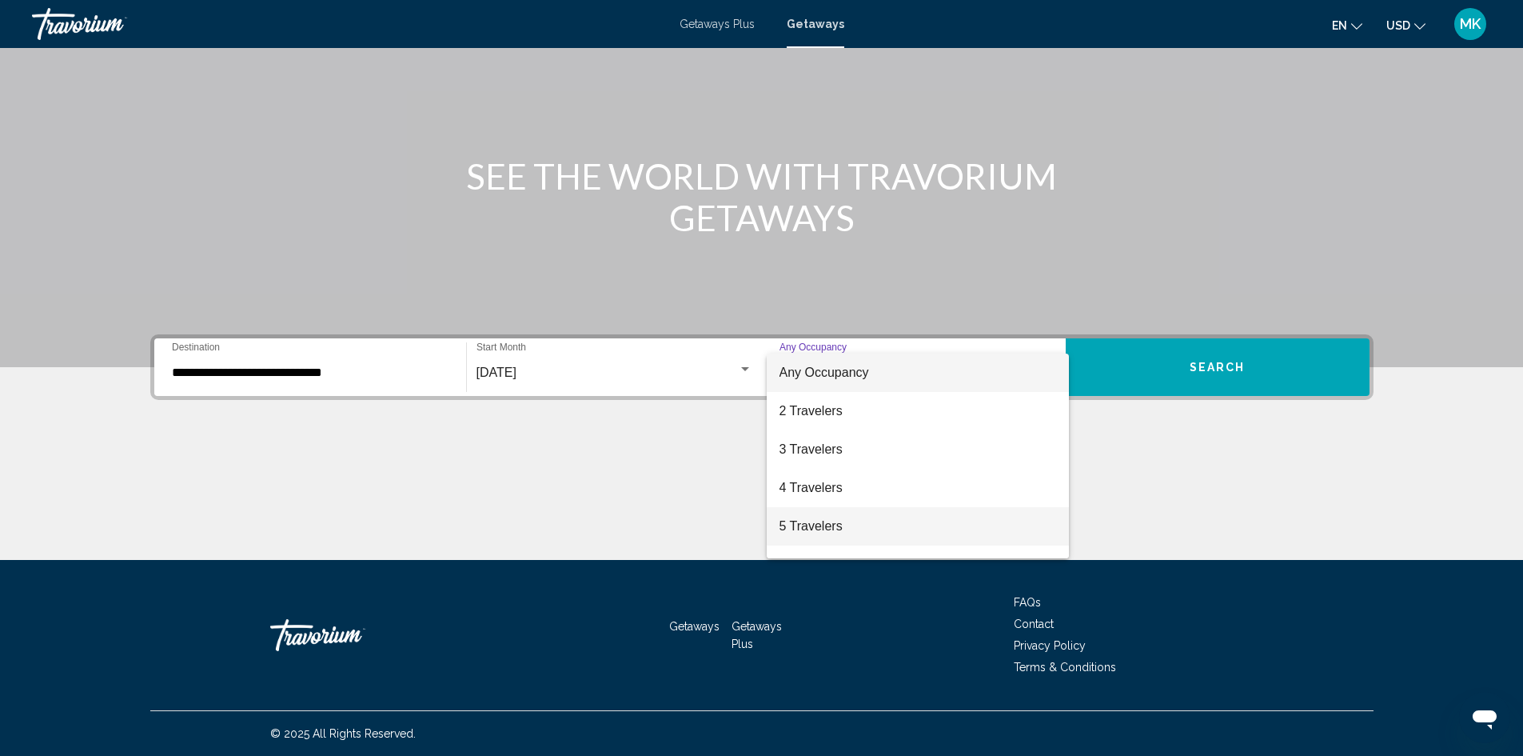
click at [895, 526] on span "5 Travelers" at bounding box center [918, 526] width 277 height 38
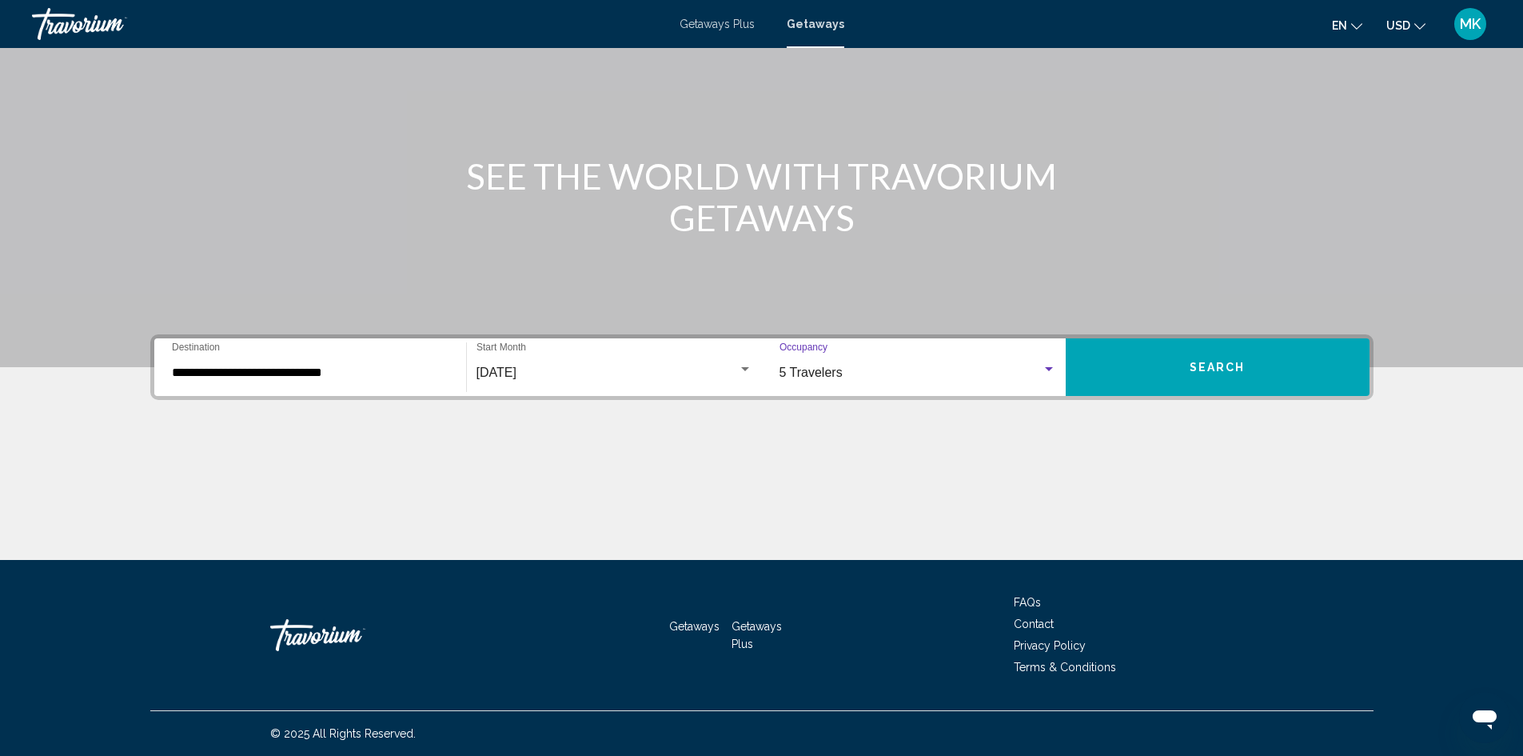
click at [1163, 371] on button "Search" at bounding box center [1218, 367] width 304 height 58
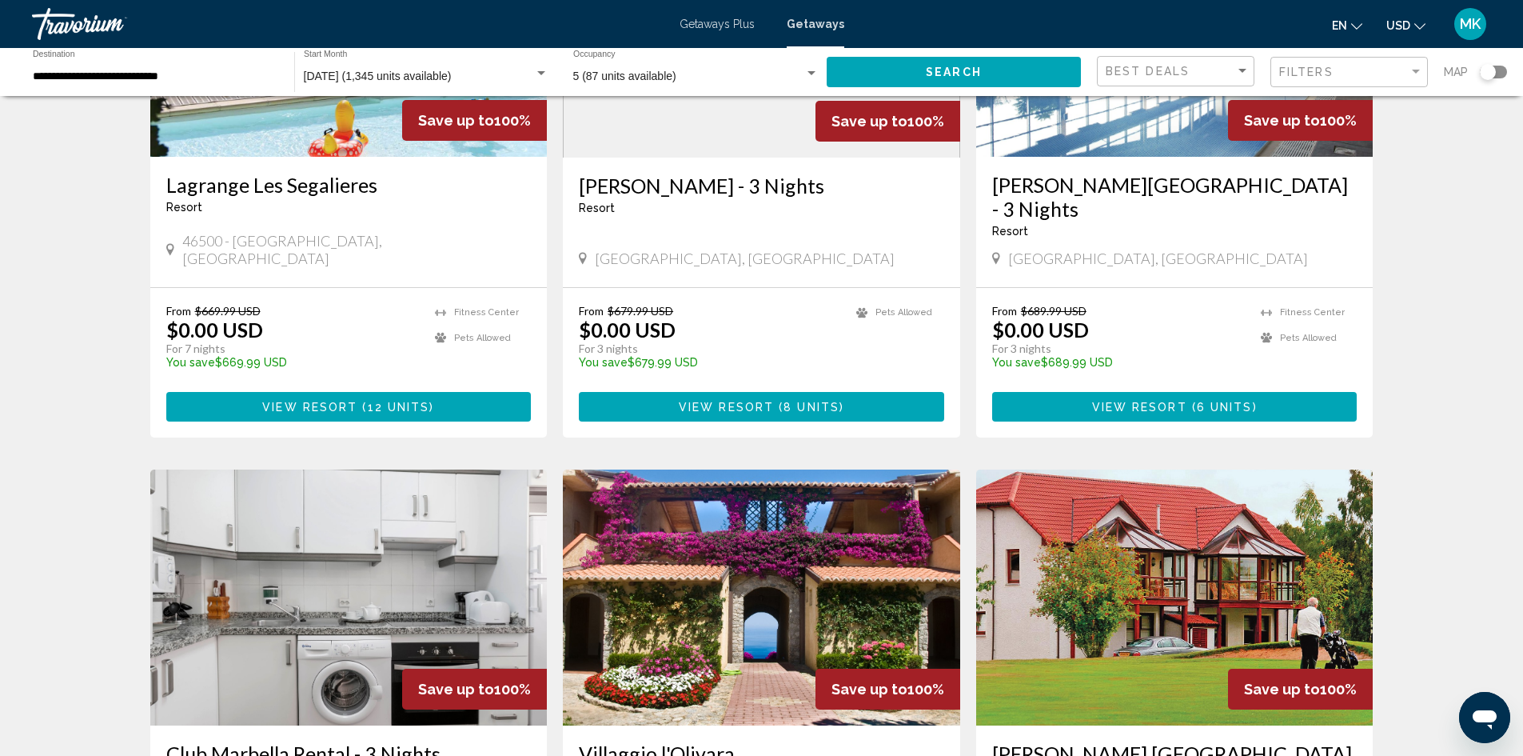
scroll to position [240, 0]
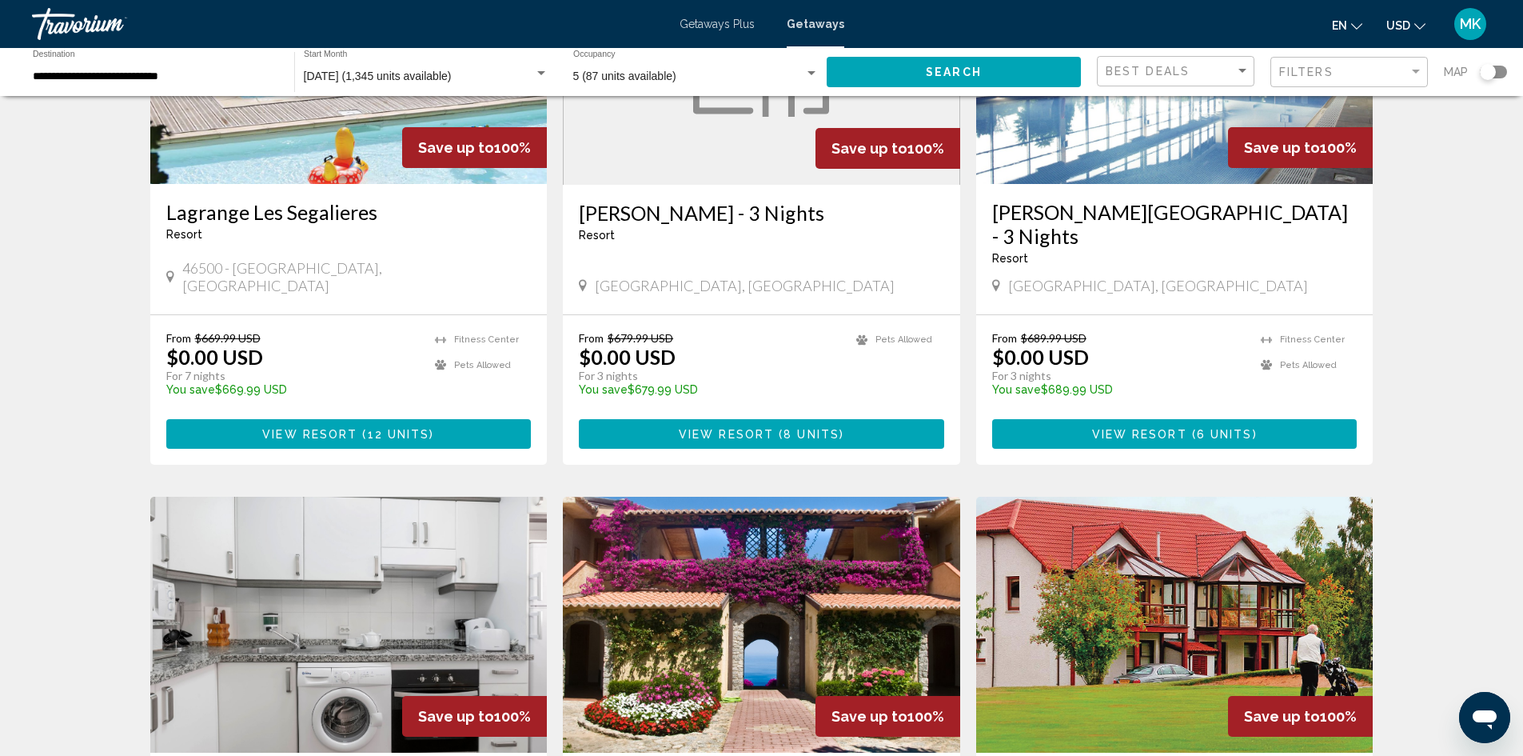
click at [233, 58] on div "**********" at bounding box center [155, 72] width 245 height 44
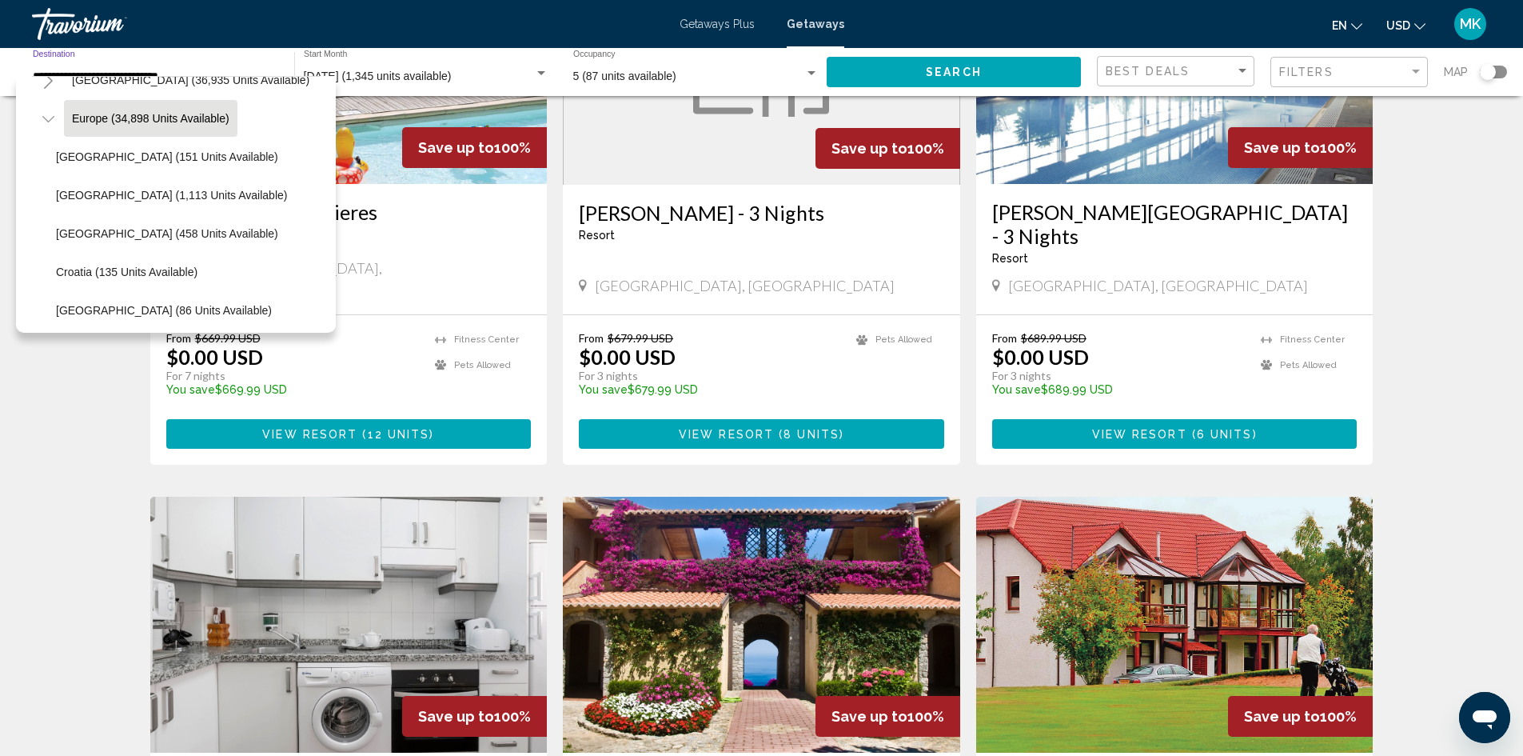
scroll to position [182, 0]
click at [184, 267] on span "Croatia (135 units available)" at bounding box center [127, 267] width 142 height 13
type input "**********"
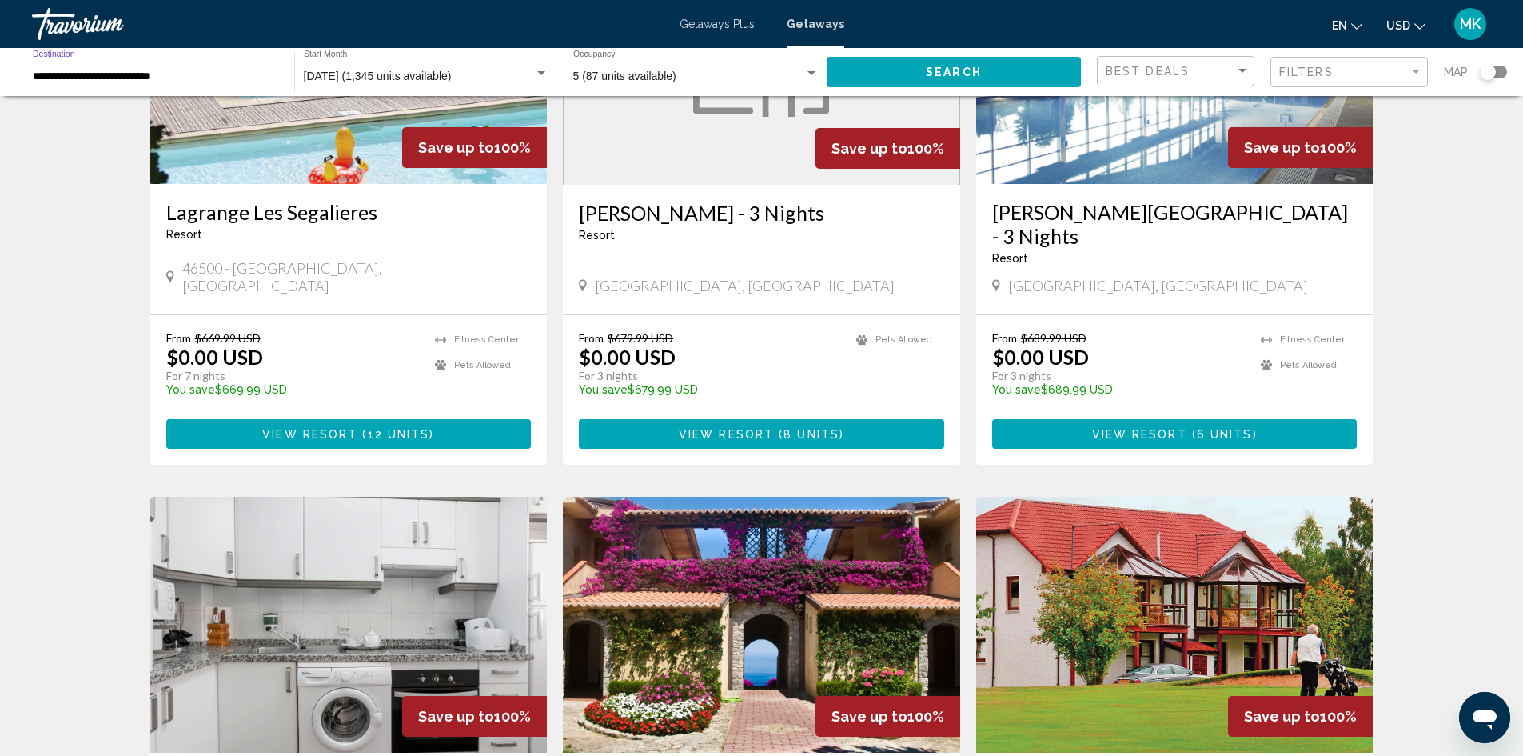
click at [917, 68] on button "Search" at bounding box center [954, 72] width 254 height 30
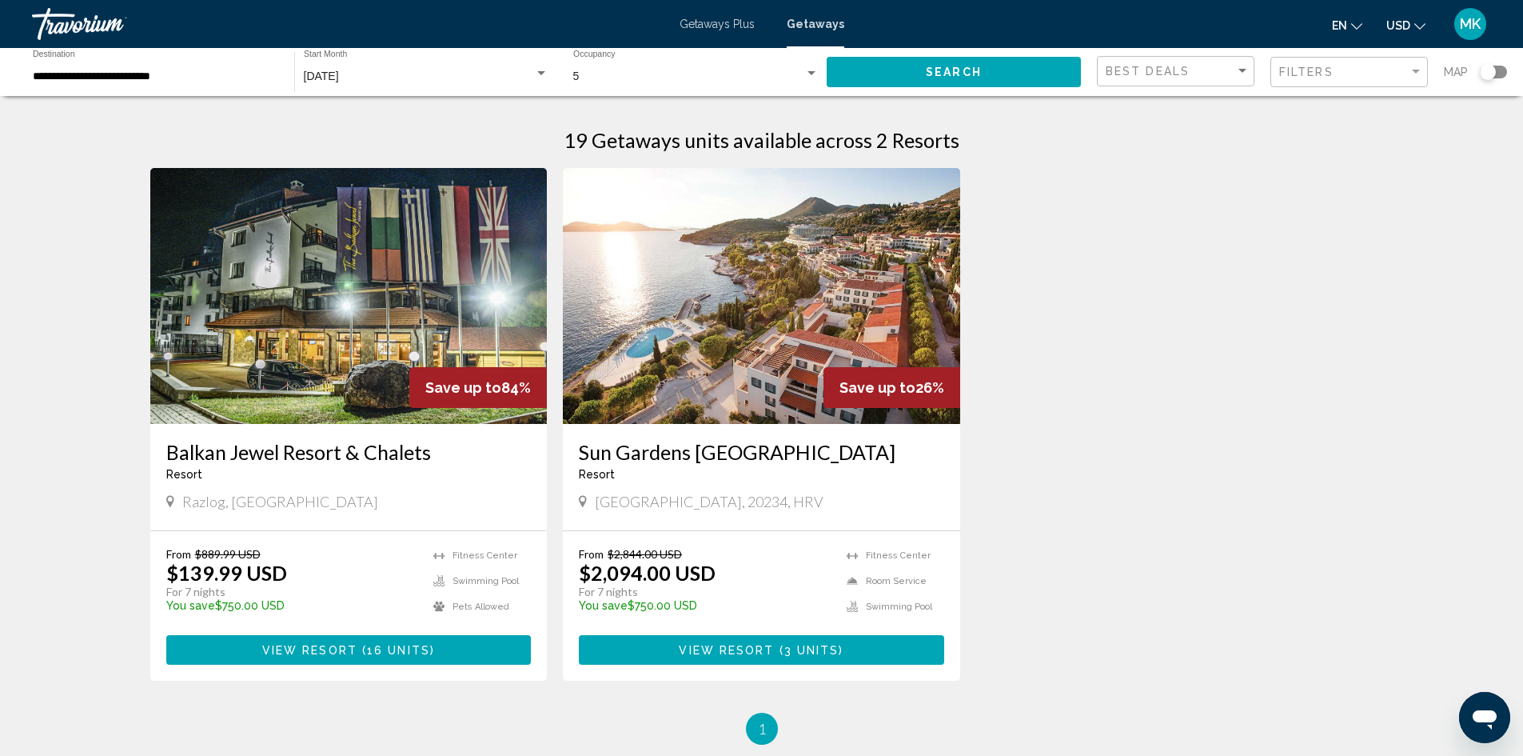
click at [423, 323] on img "Main content" at bounding box center [348, 296] width 397 height 256
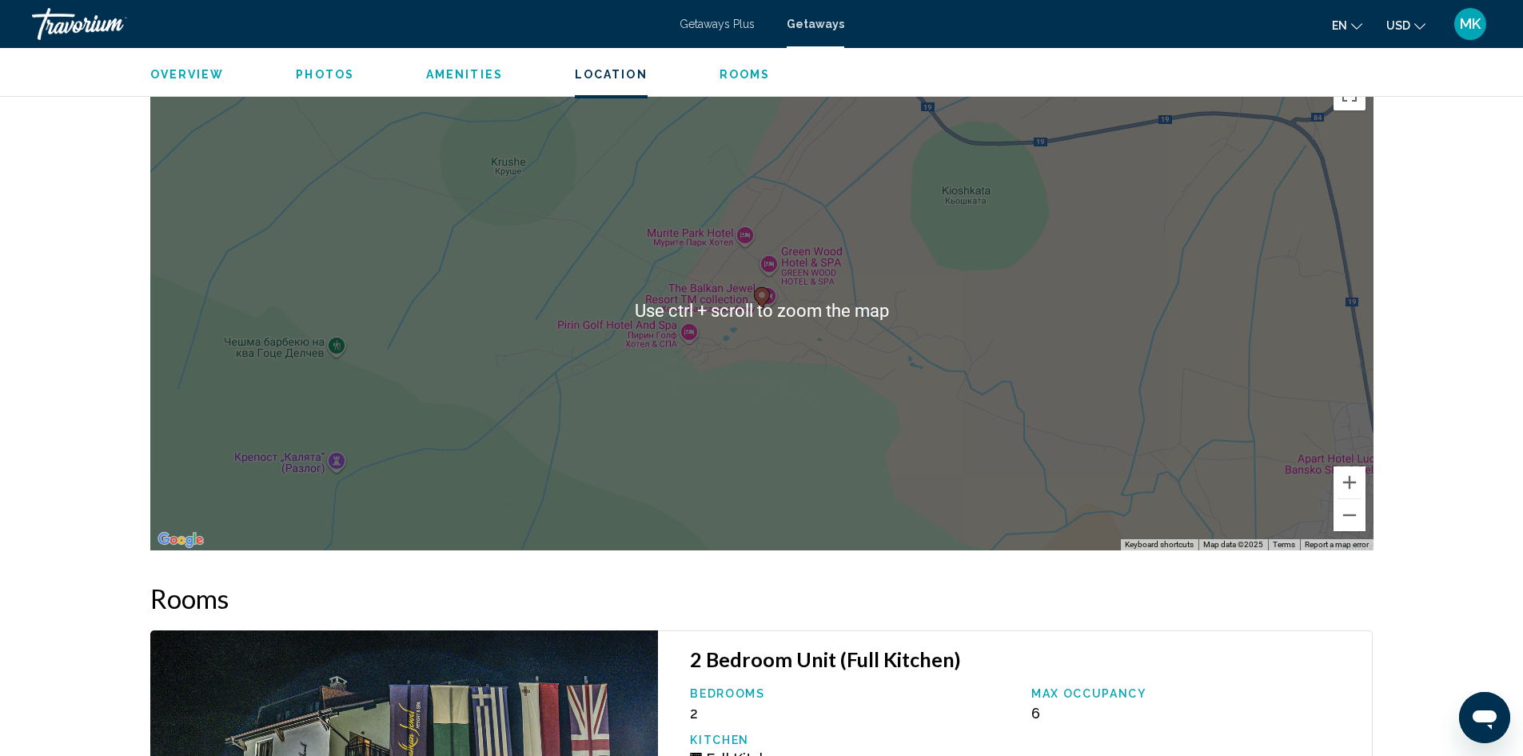
scroll to position [1839, 0]
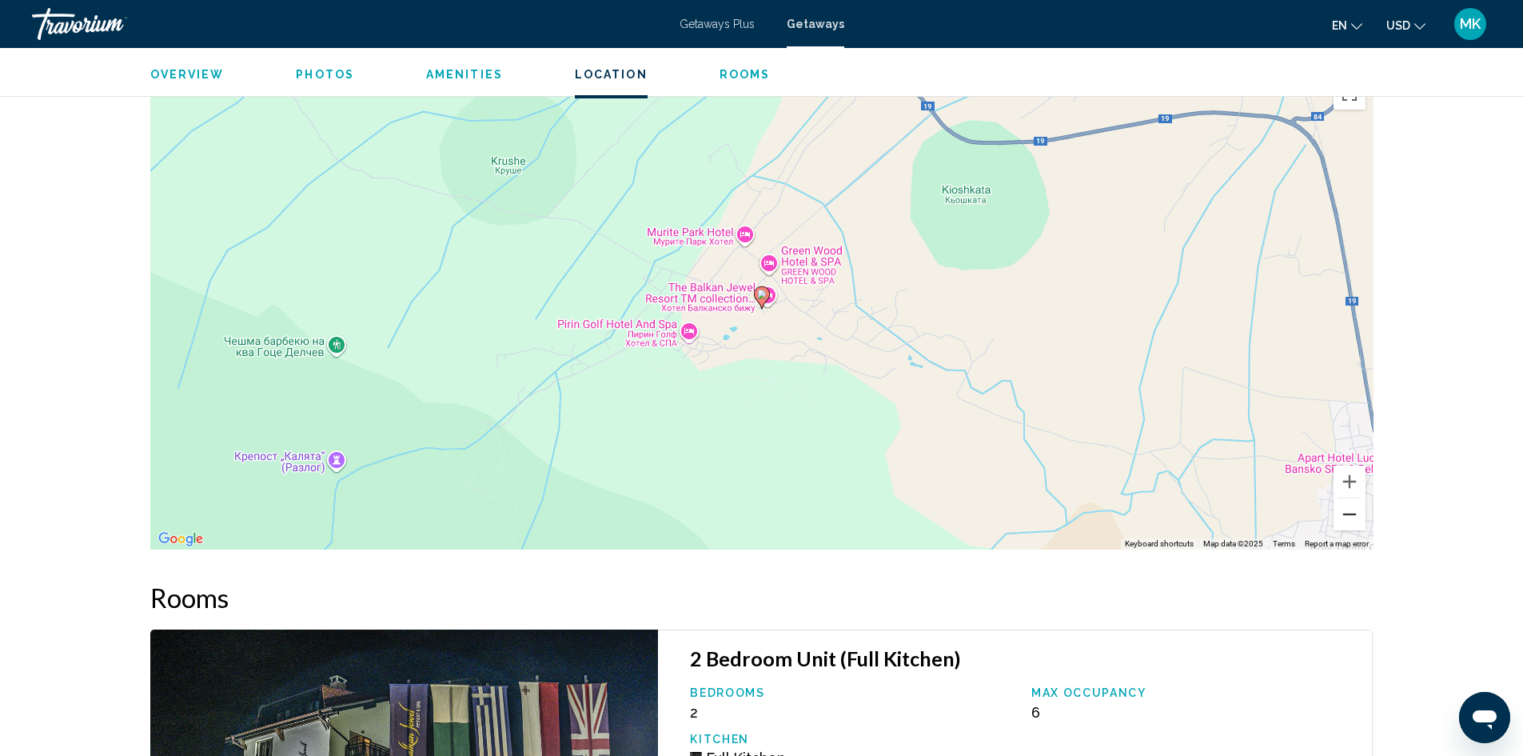
click at [1350, 501] on button "Zoom out" at bounding box center [1350, 514] width 32 height 32
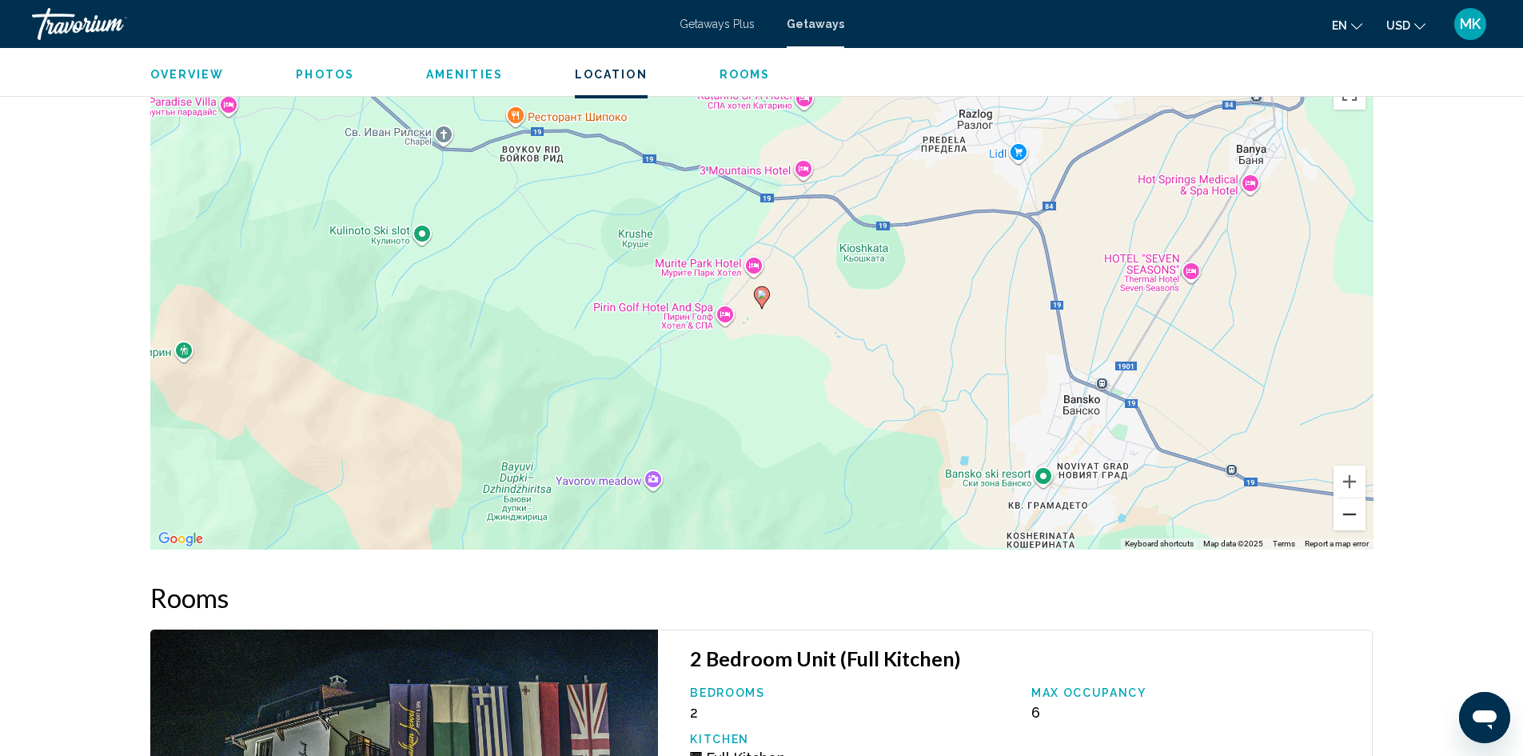
click at [1350, 501] on button "Zoom out" at bounding box center [1350, 514] width 32 height 32
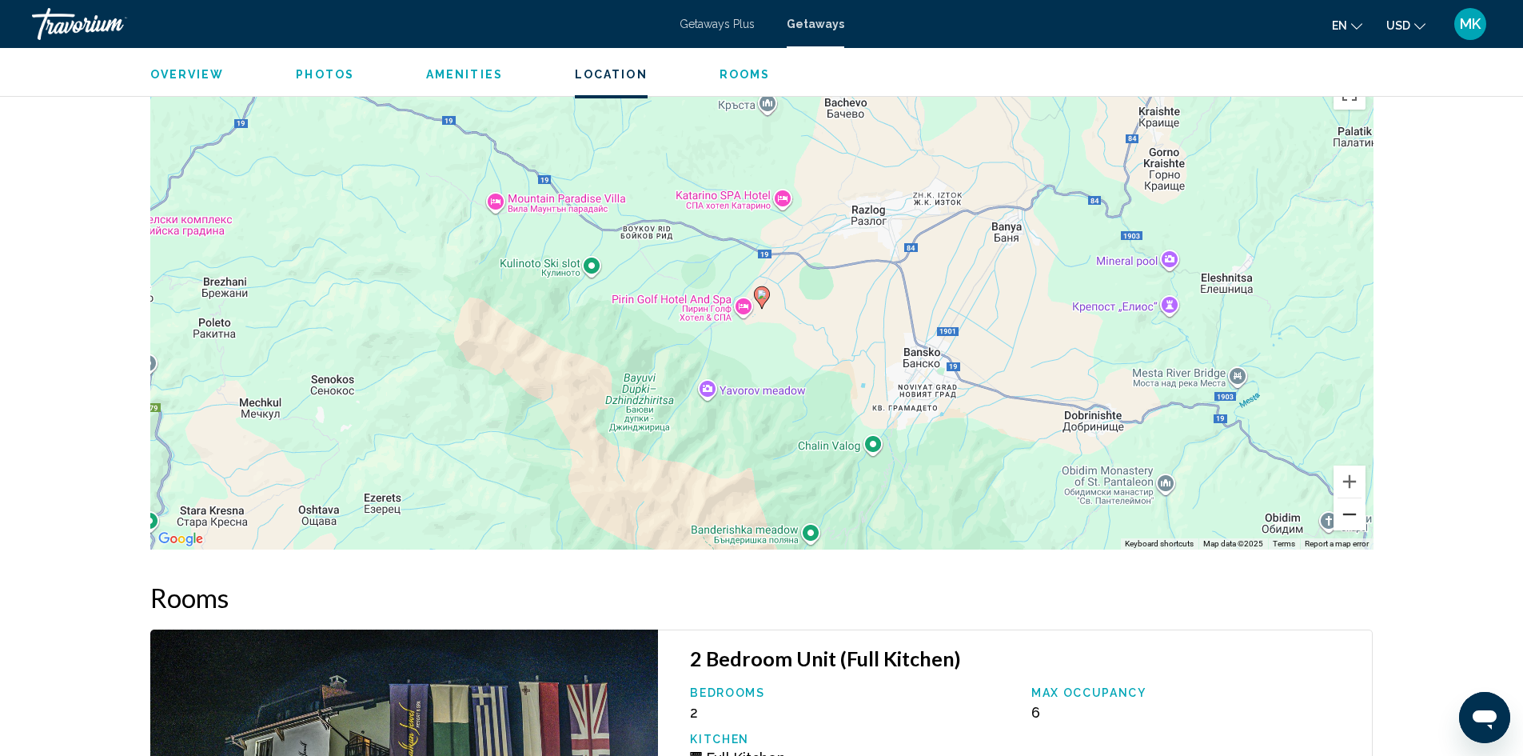
click at [1350, 501] on button "Zoom out" at bounding box center [1350, 514] width 32 height 32
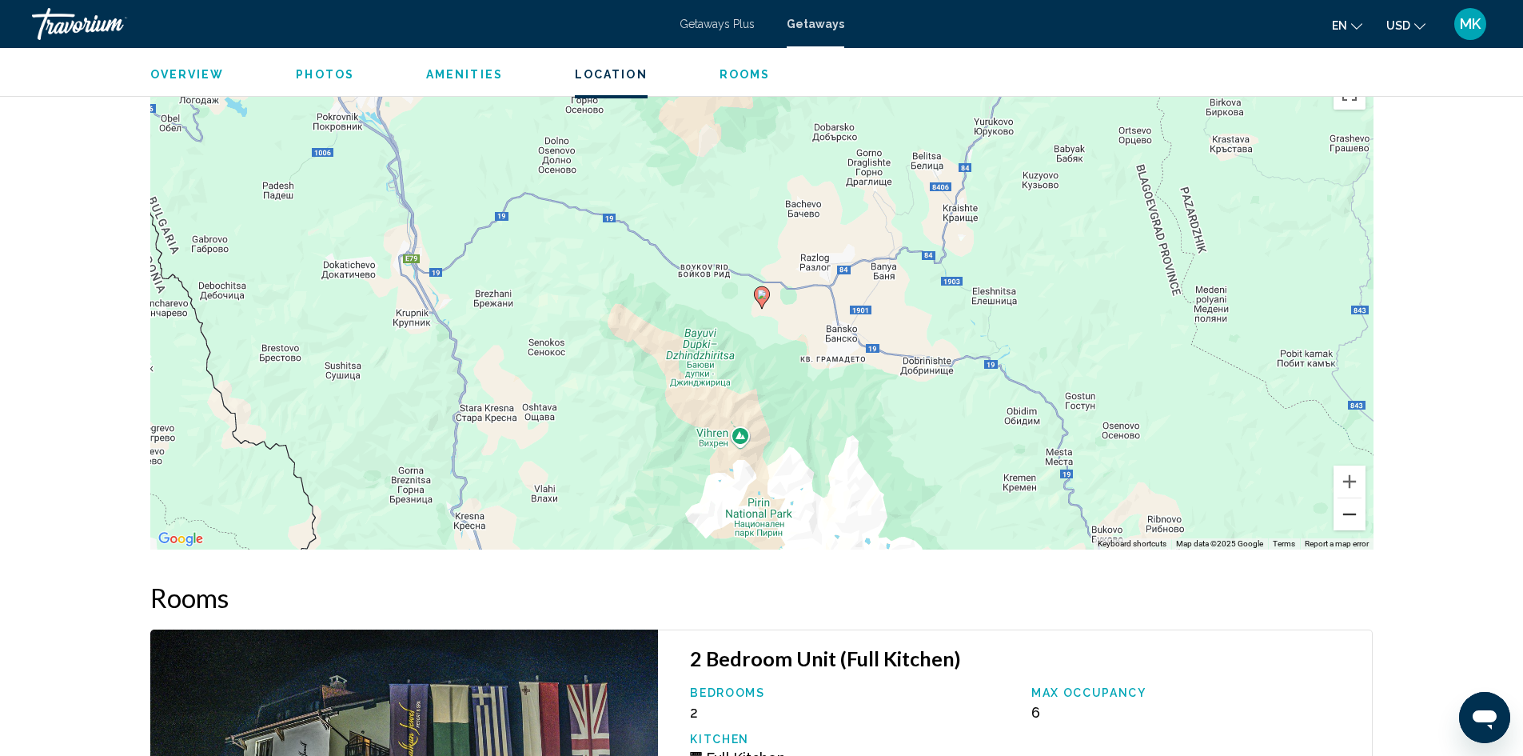
click at [1350, 501] on button "Zoom out" at bounding box center [1350, 514] width 32 height 32
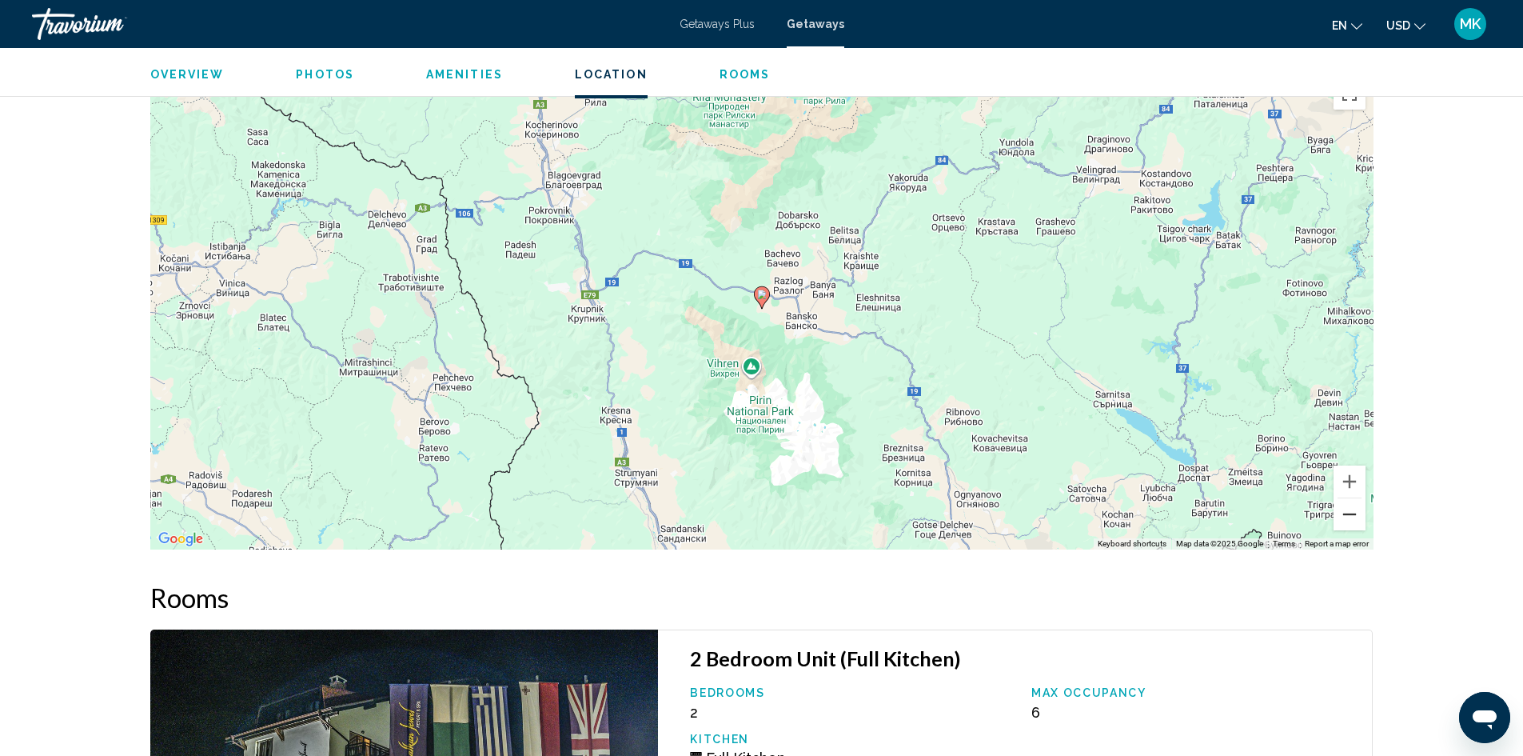
click at [1350, 501] on button "Zoom out" at bounding box center [1350, 514] width 32 height 32
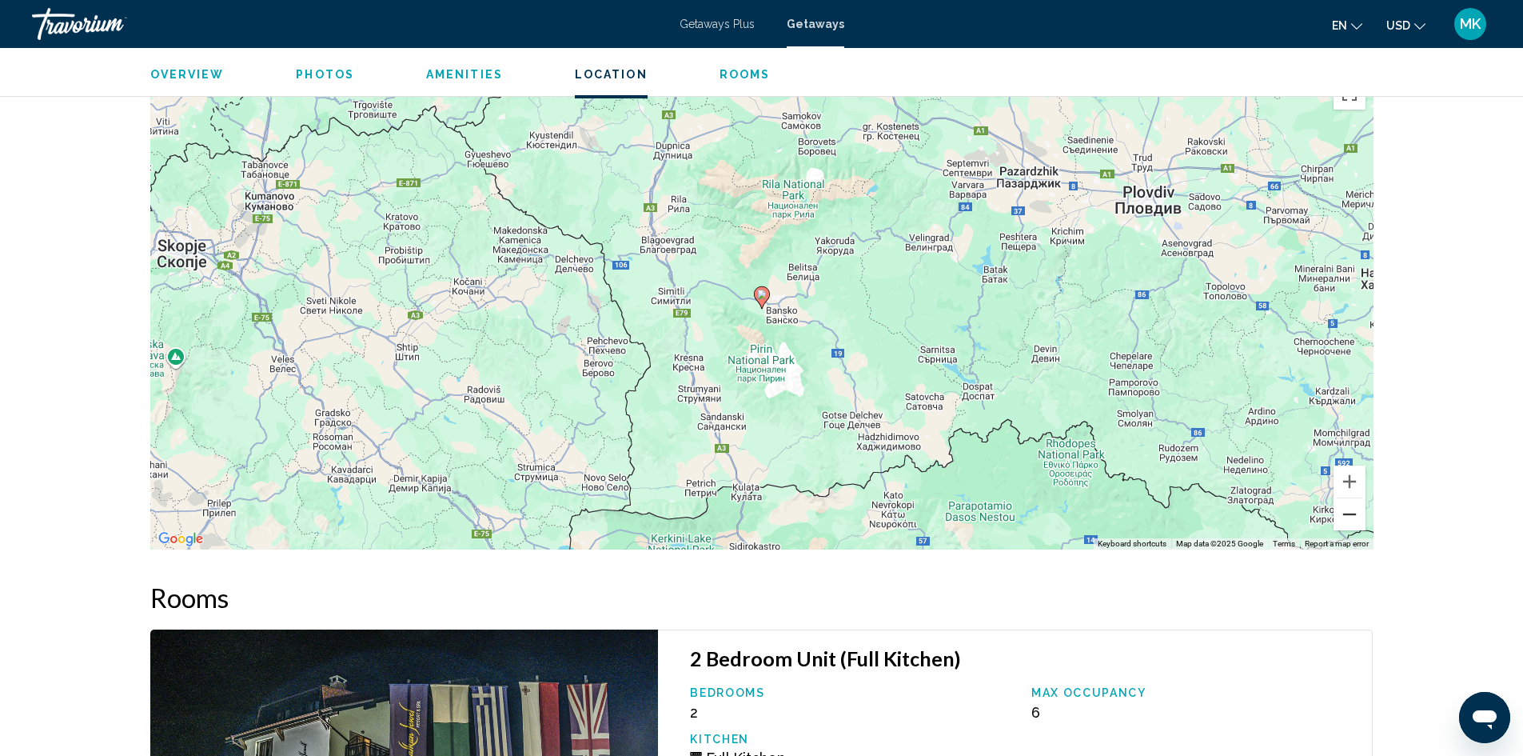
click at [1350, 501] on button "Zoom out" at bounding box center [1350, 514] width 32 height 32
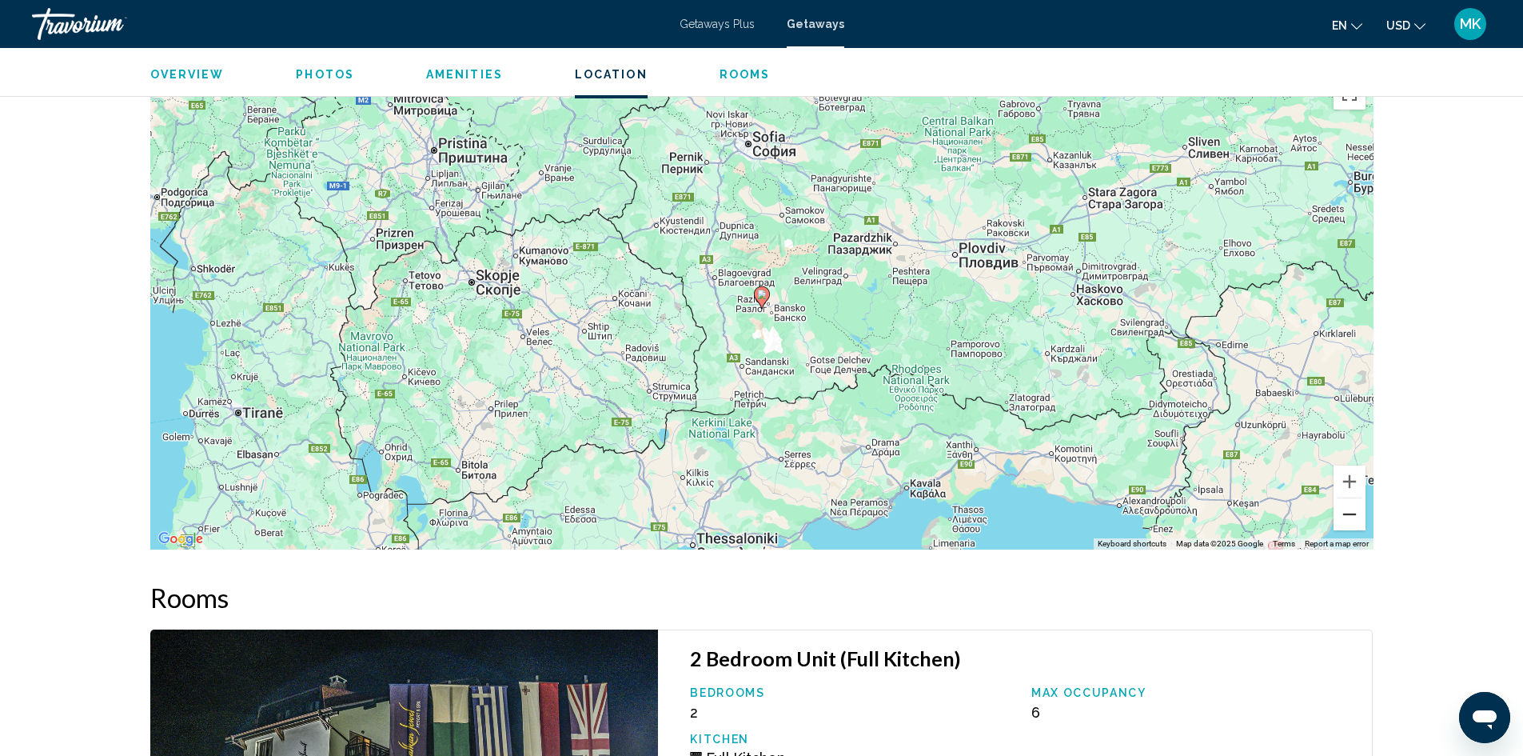
click at [1350, 501] on button "Zoom out" at bounding box center [1350, 514] width 32 height 32
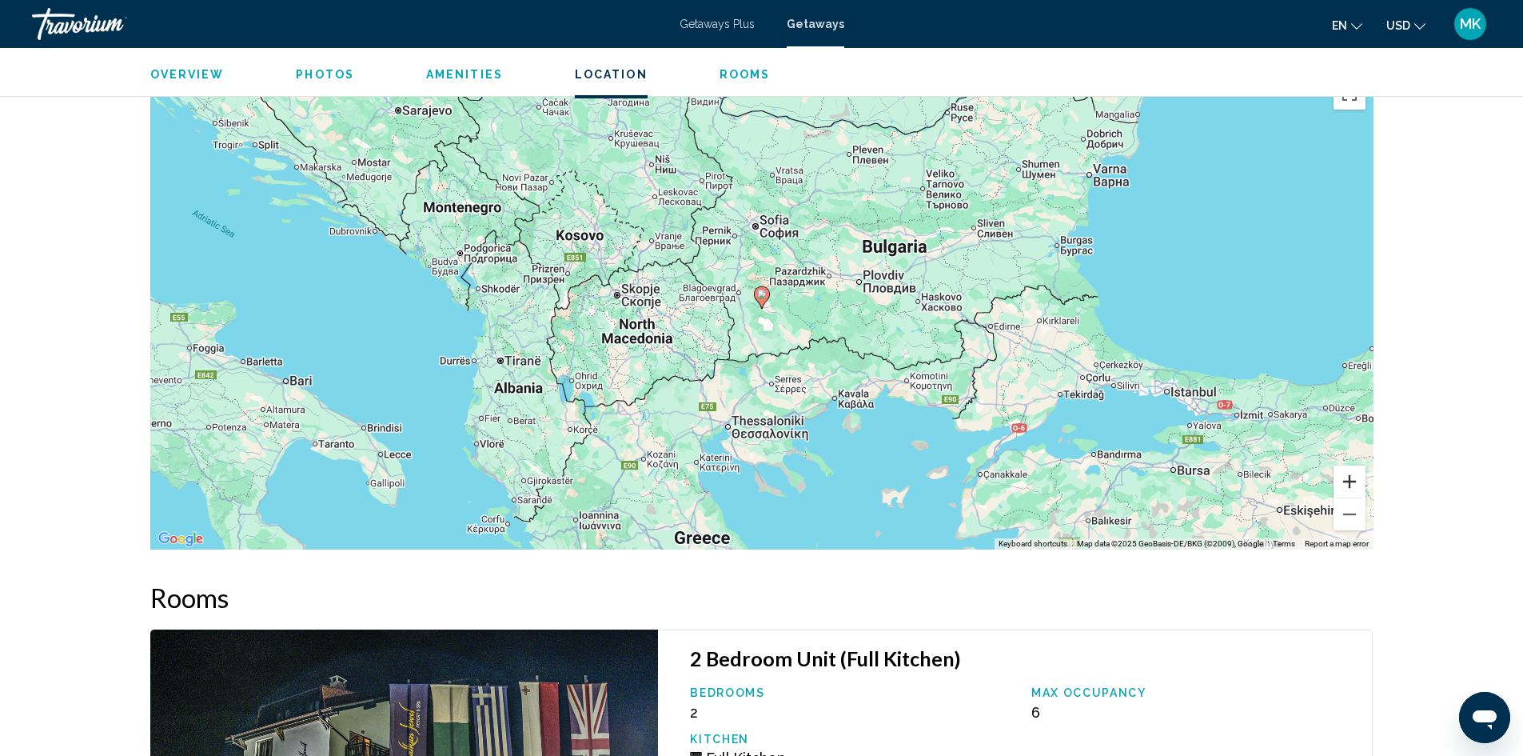
click at [1345, 469] on button "Zoom in" at bounding box center [1350, 481] width 32 height 32
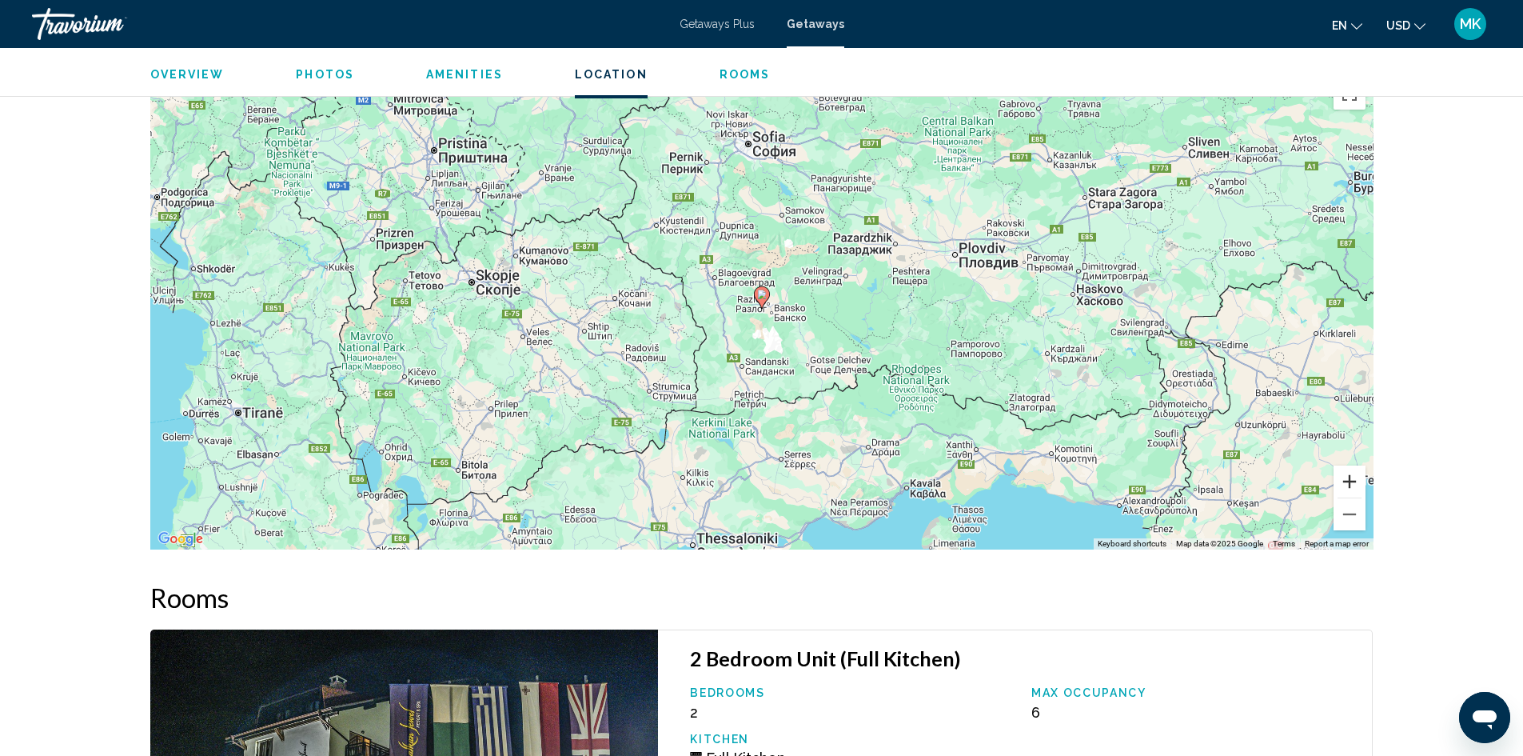
click at [1345, 469] on button "Zoom in" at bounding box center [1350, 481] width 32 height 32
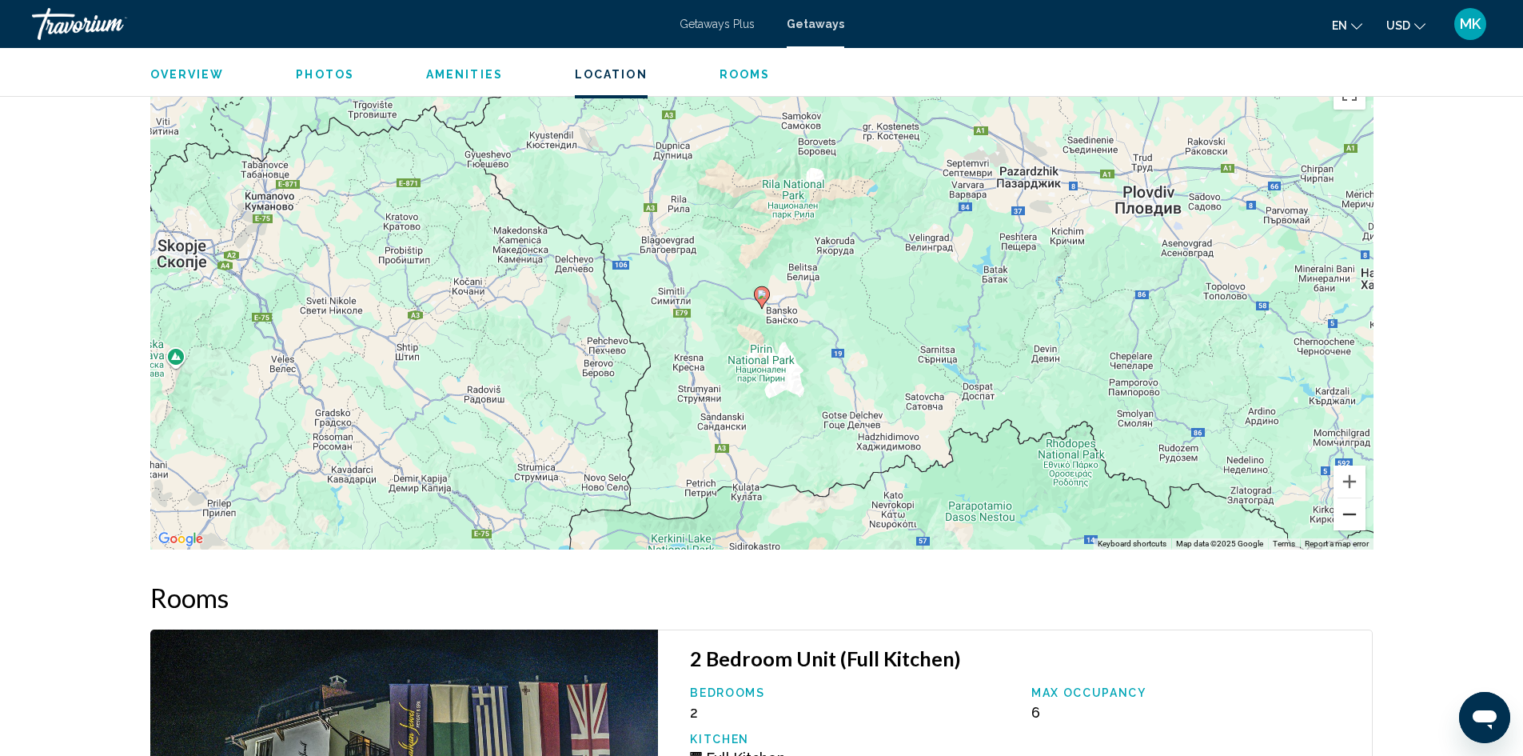
click at [1348, 505] on button "Zoom out" at bounding box center [1350, 514] width 32 height 32
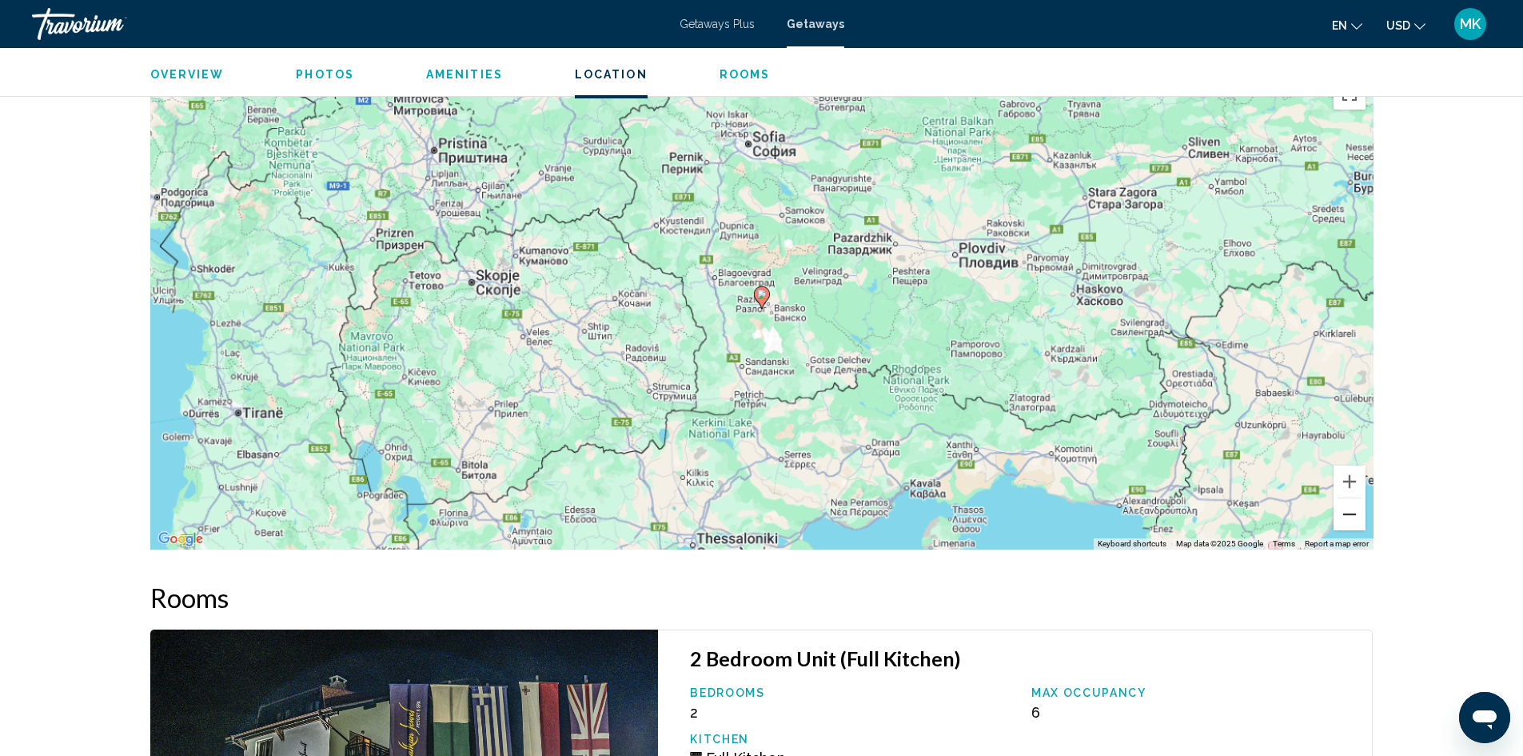
click at [1348, 505] on button "Zoom out" at bounding box center [1350, 514] width 32 height 32
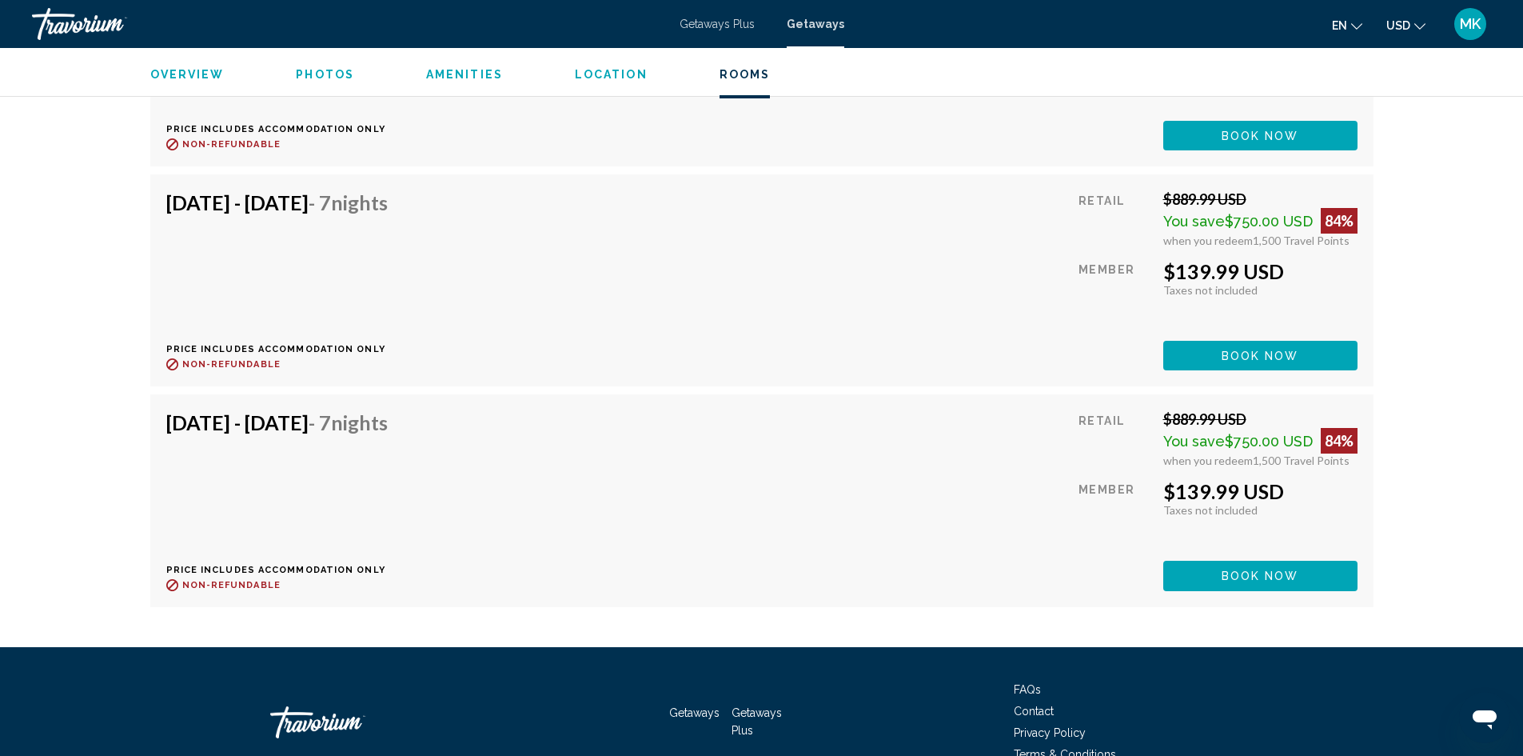
scroll to position [3124, 0]
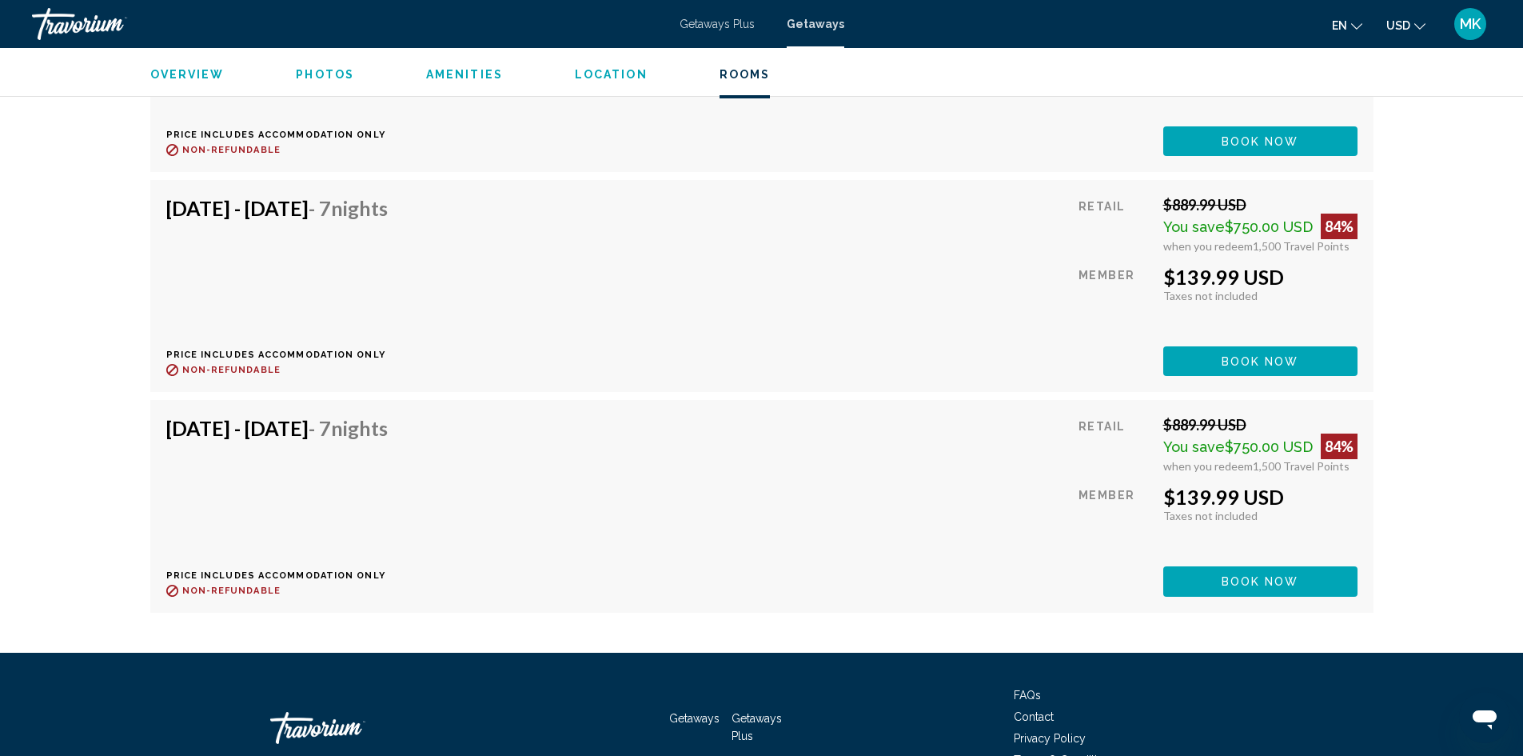
click at [968, 439] on div "Oct 31, 2025 - Nov 7, 2025 - 7 Nights Price includes accommodation only Refunda…" at bounding box center [761, 506] width 1191 height 180
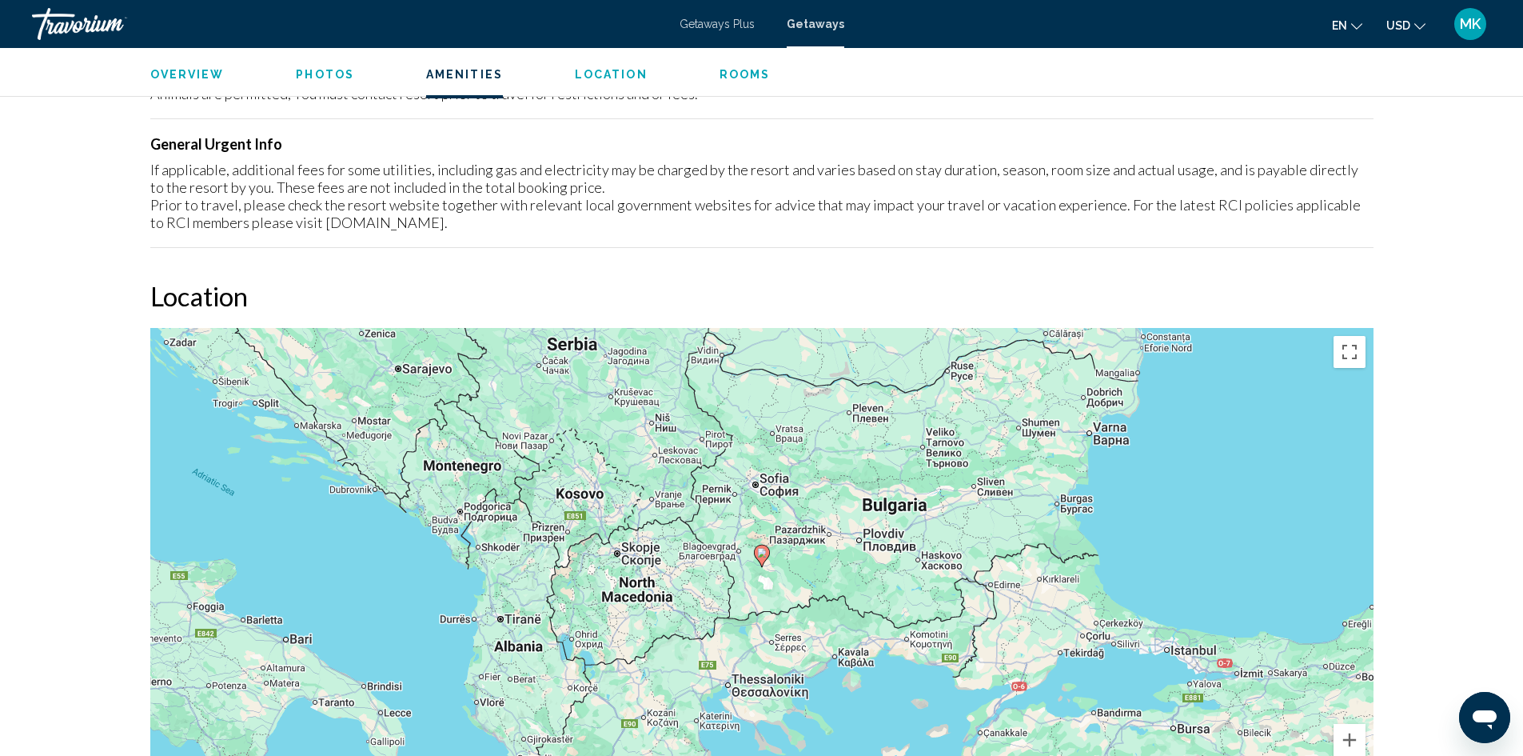
scroll to position [1679, 0]
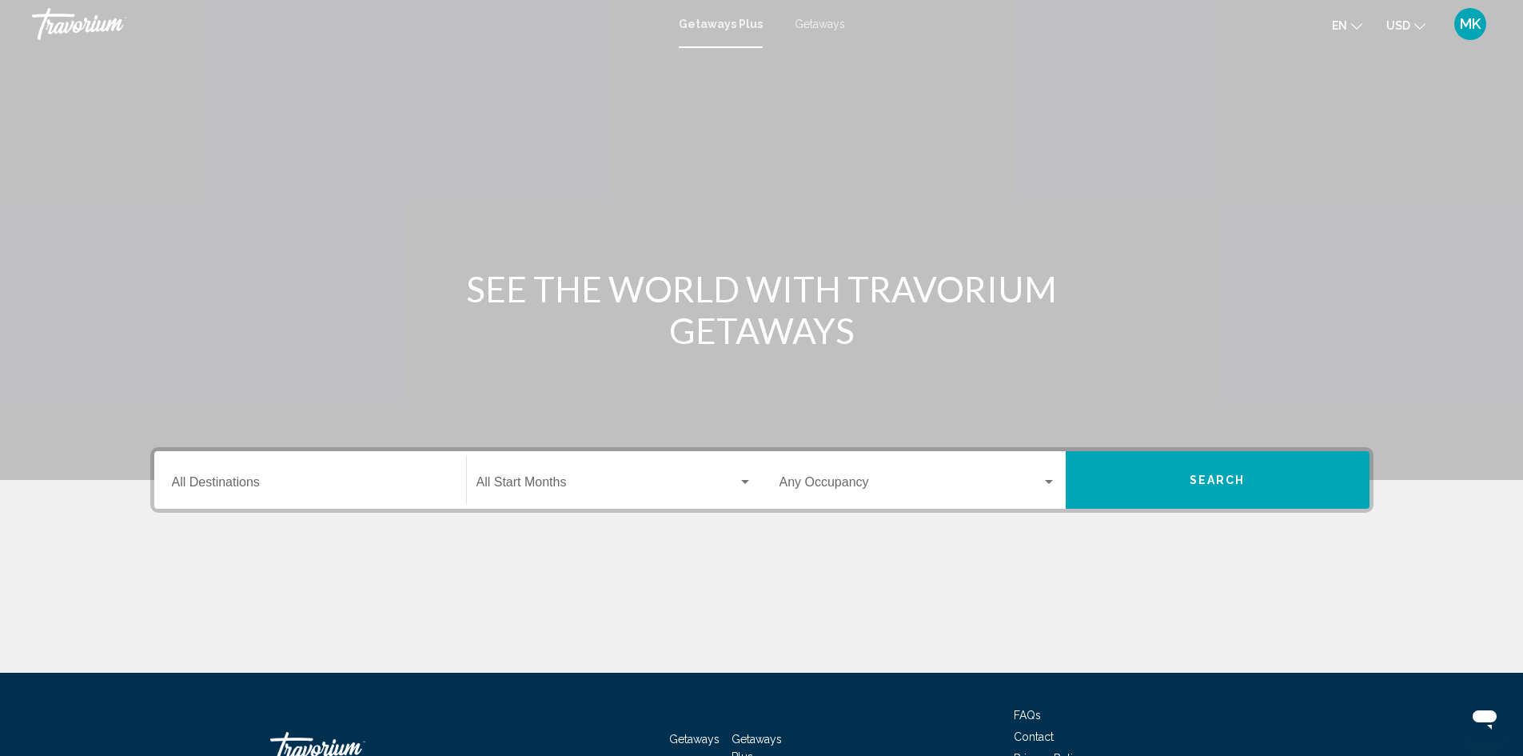
click at [388, 486] on input "Destination All Destinations" at bounding box center [310, 485] width 277 height 14
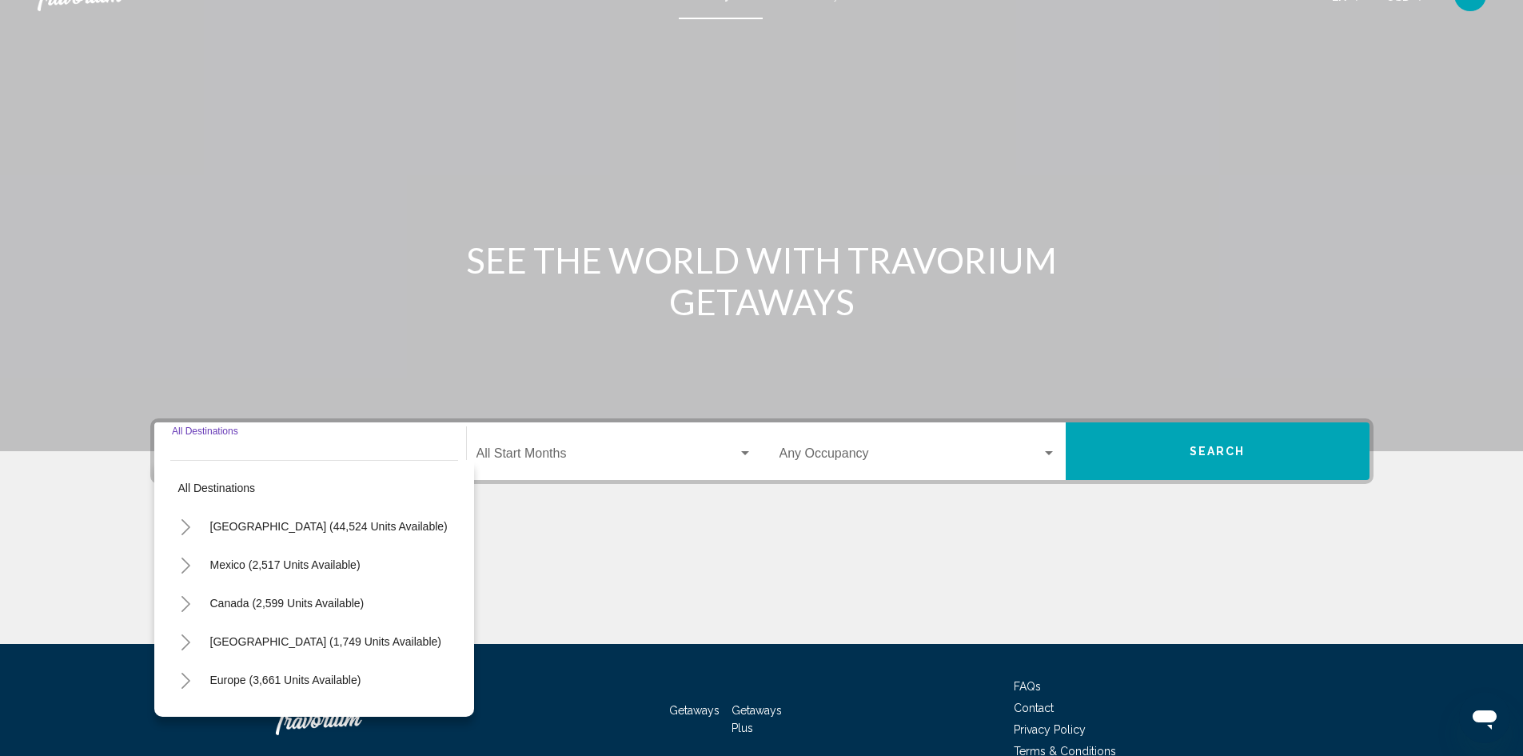
scroll to position [113, 0]
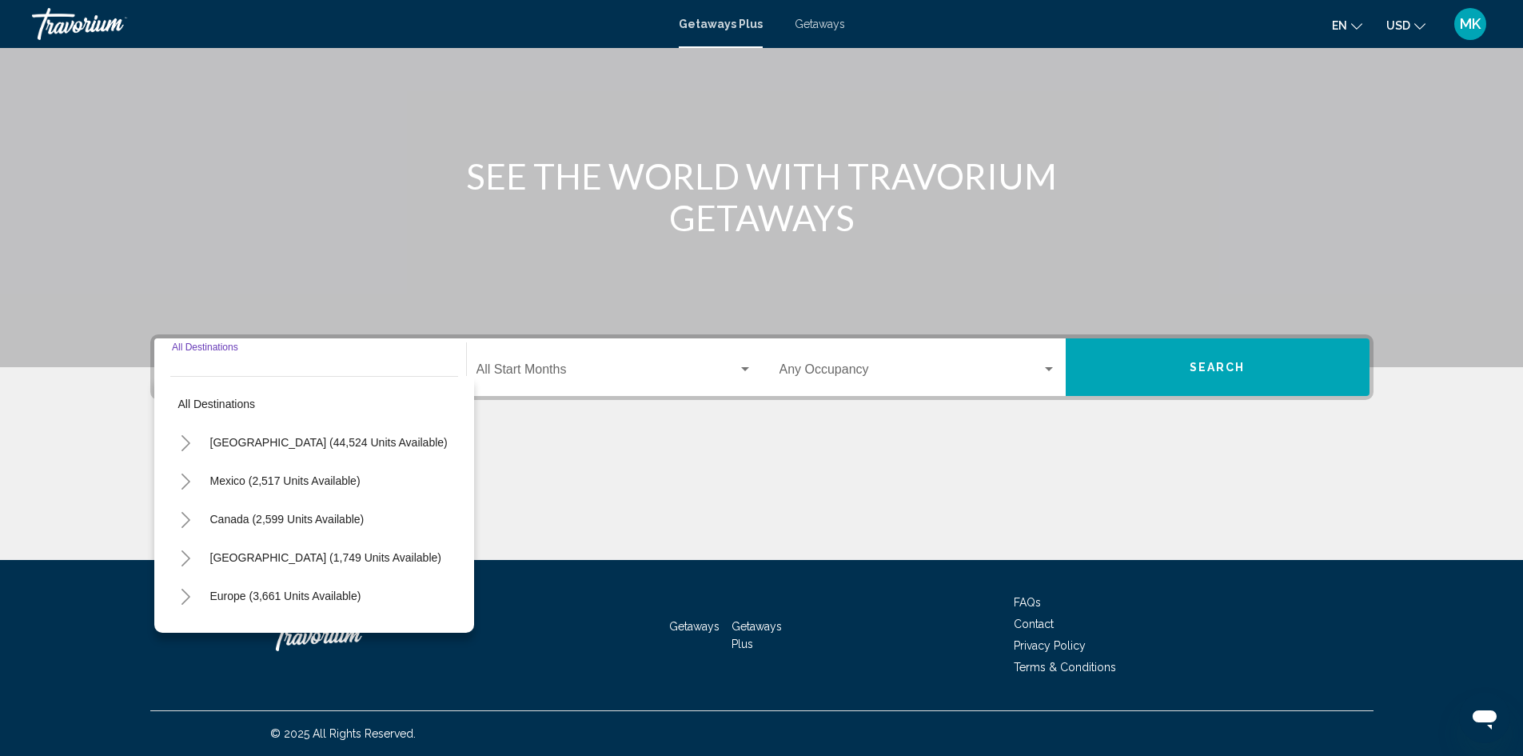
click at [826, 26] on span "Getaways" at bounding box center [820, 24] width 50 height 13
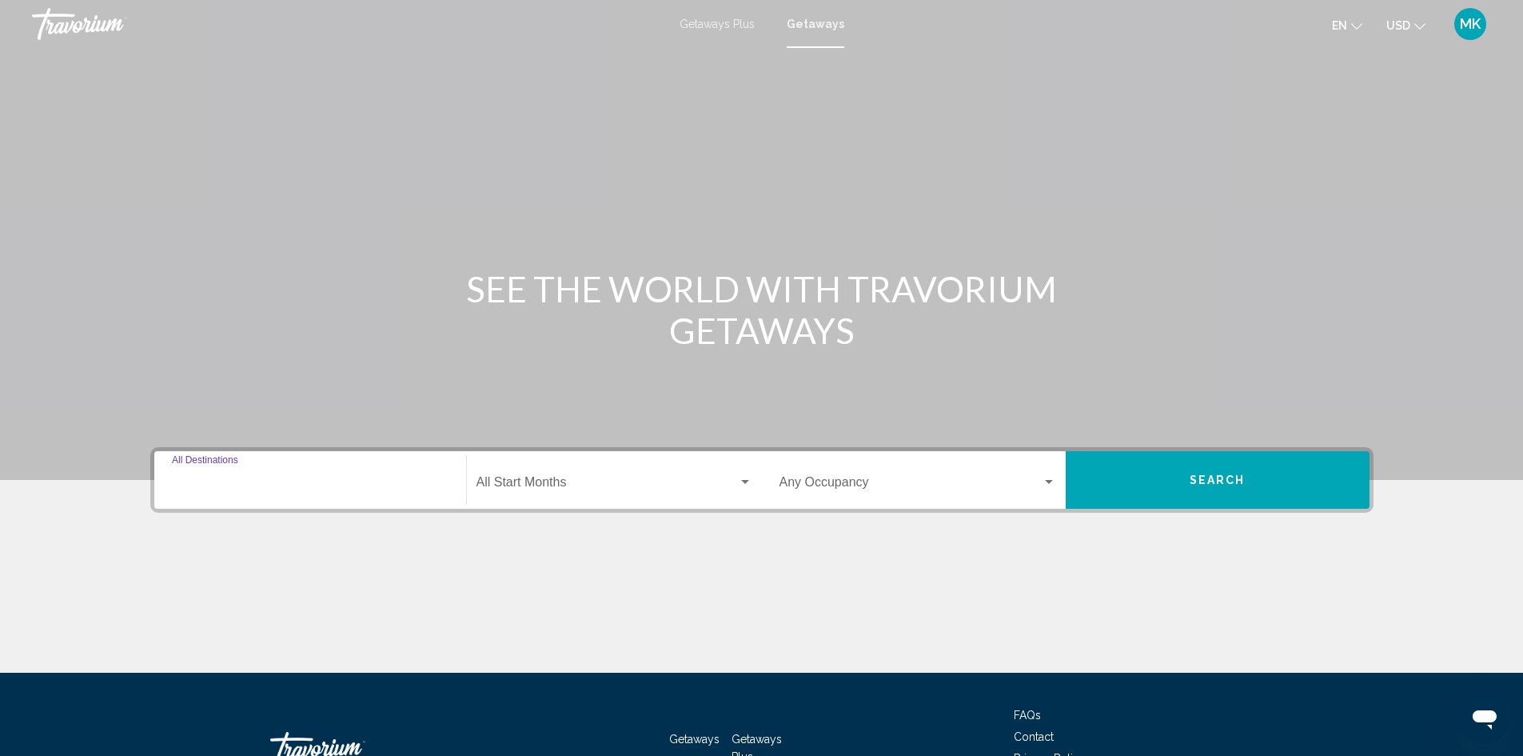
click at [317, 479] on input "Destination All Destinations" at bounding box center [310, 485] width 277 height 14
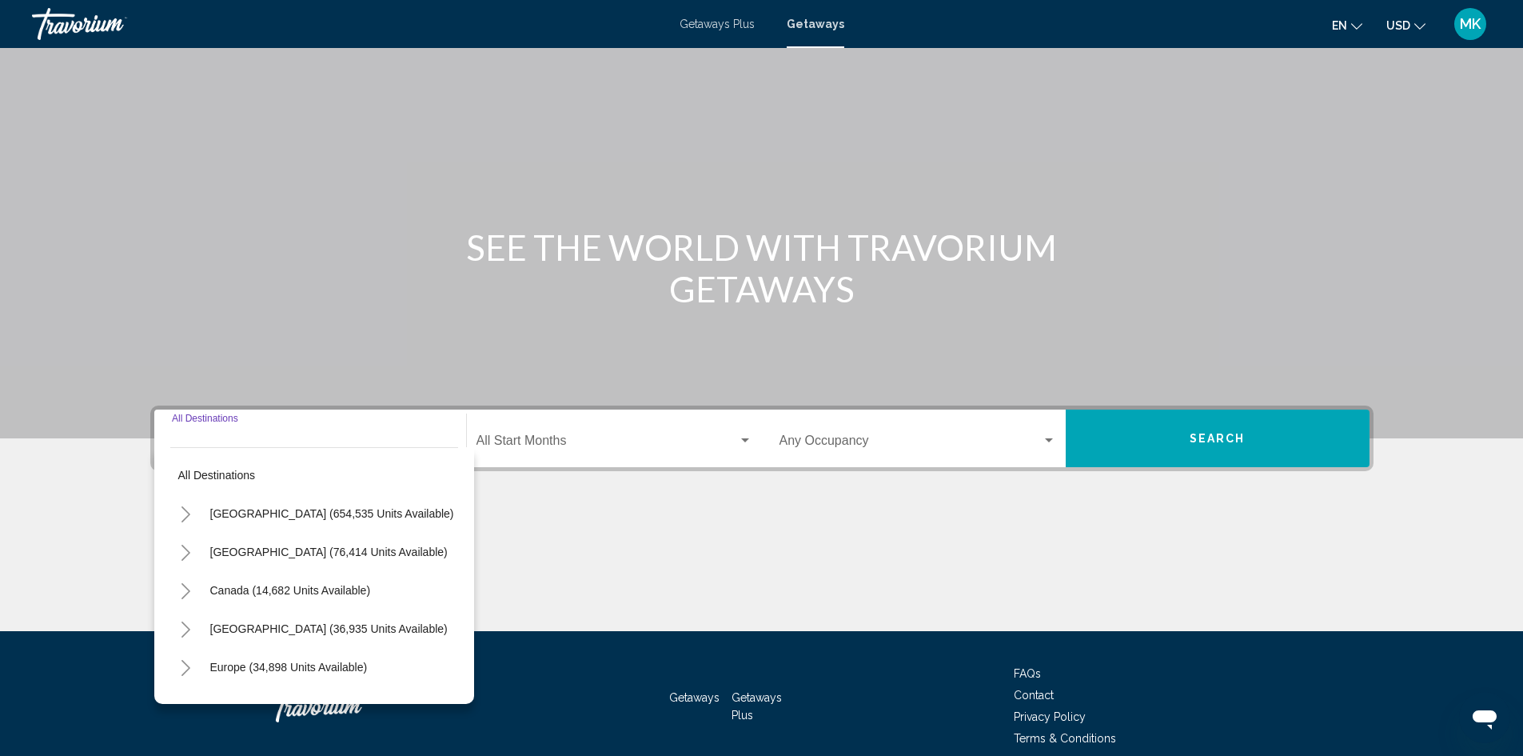
scroll to position [113, 0]
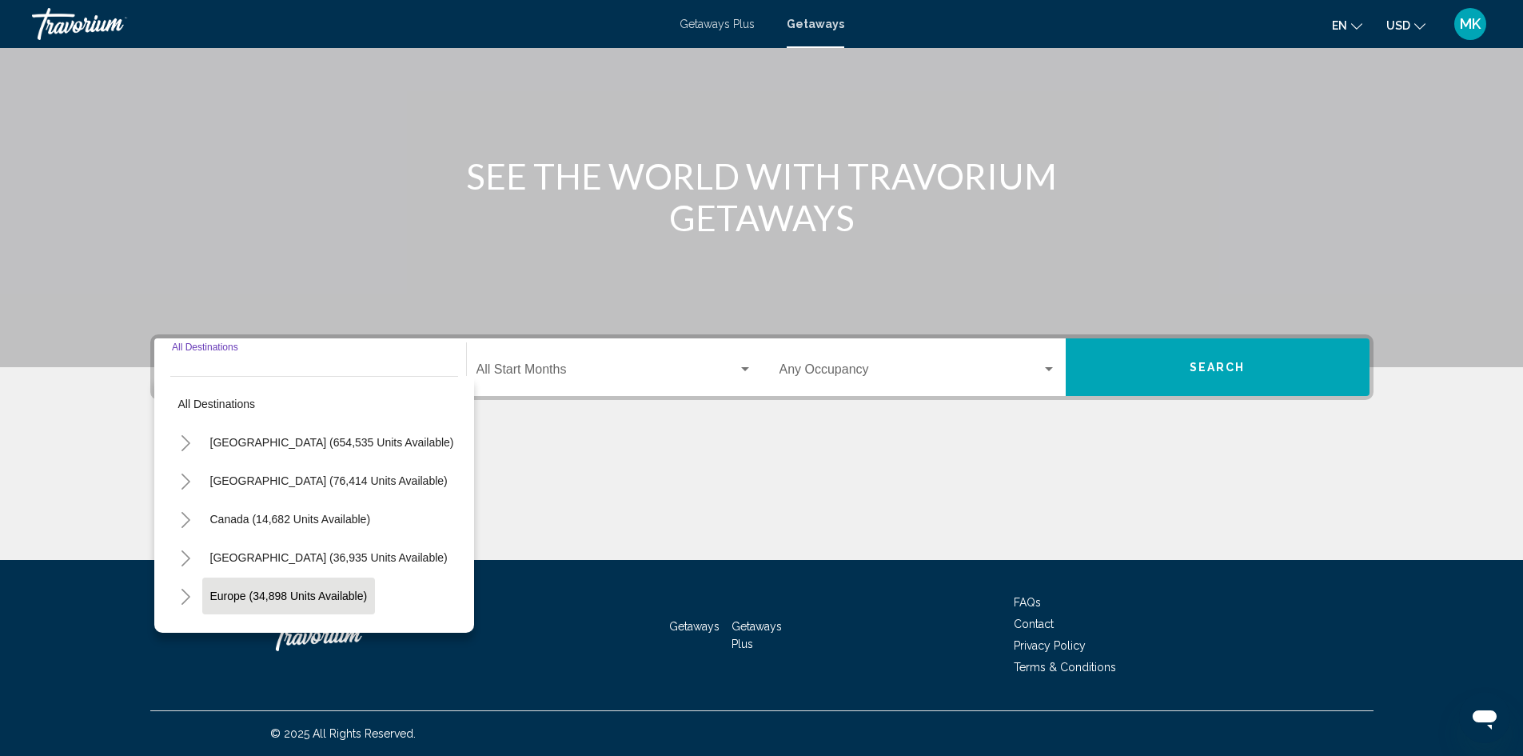
click at [325, 594] on span "Europe (34,898 units available)" at bounding box center [289, 595] width 158 height 13
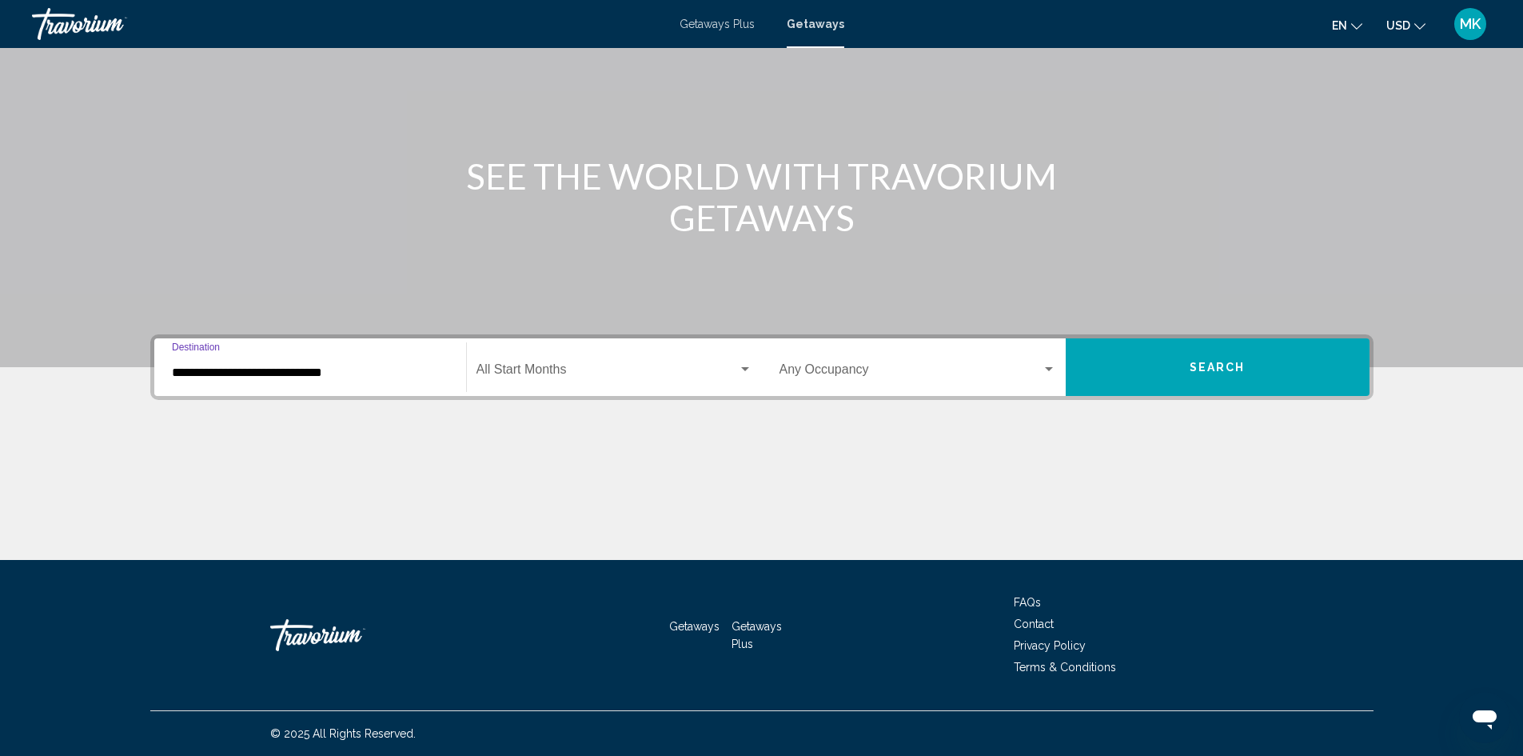
click at [356, 365] on input "**********" at bounding box center [310, 372] width 277 height 14
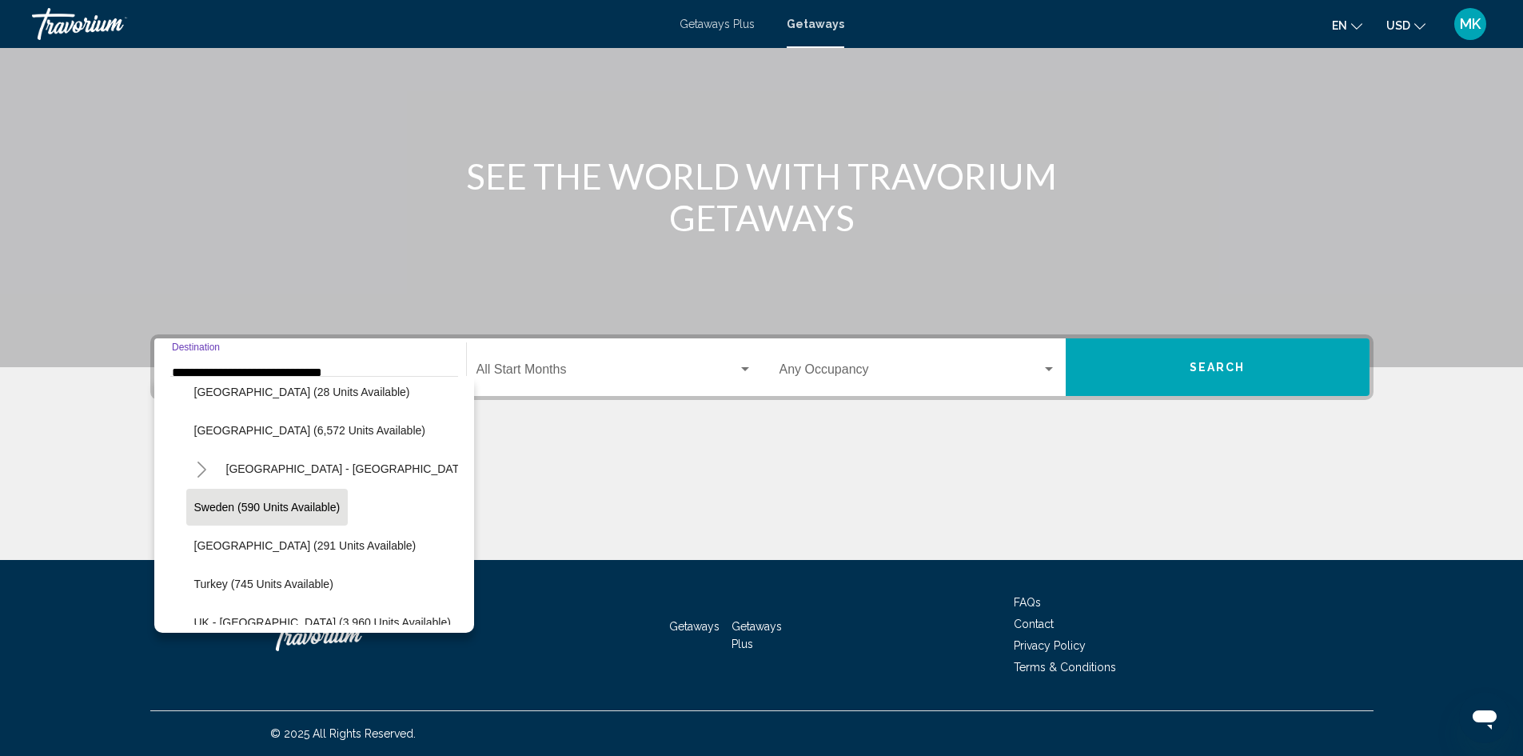
scroll to position [821, 0]
click at [297, 574] on span "Turkey (745 units available)" at bounding box center [263, 580] width 139 height 13
type input "**********"
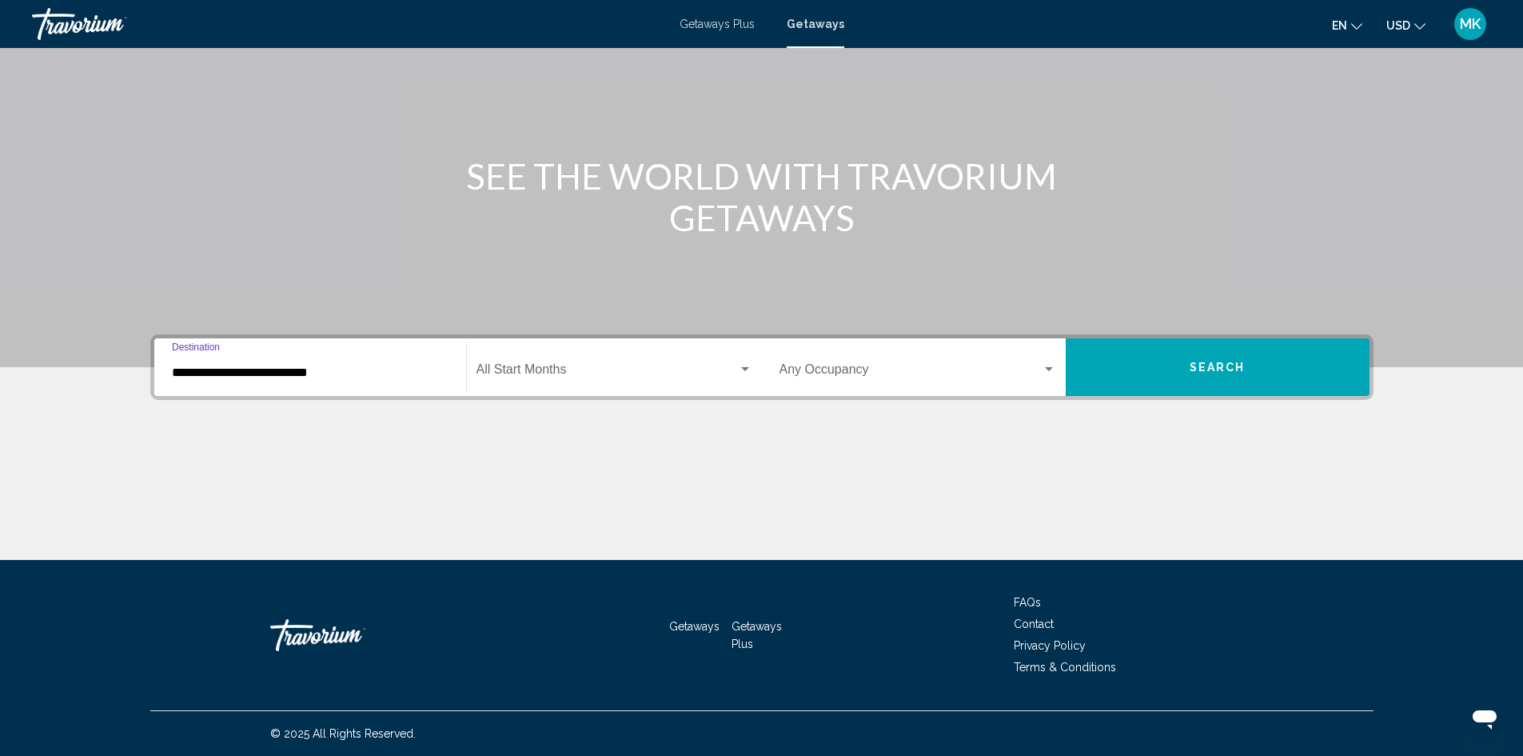
click at [564, 368] on span "Search widget" at bounding box center [607, 372] width 261 height 14
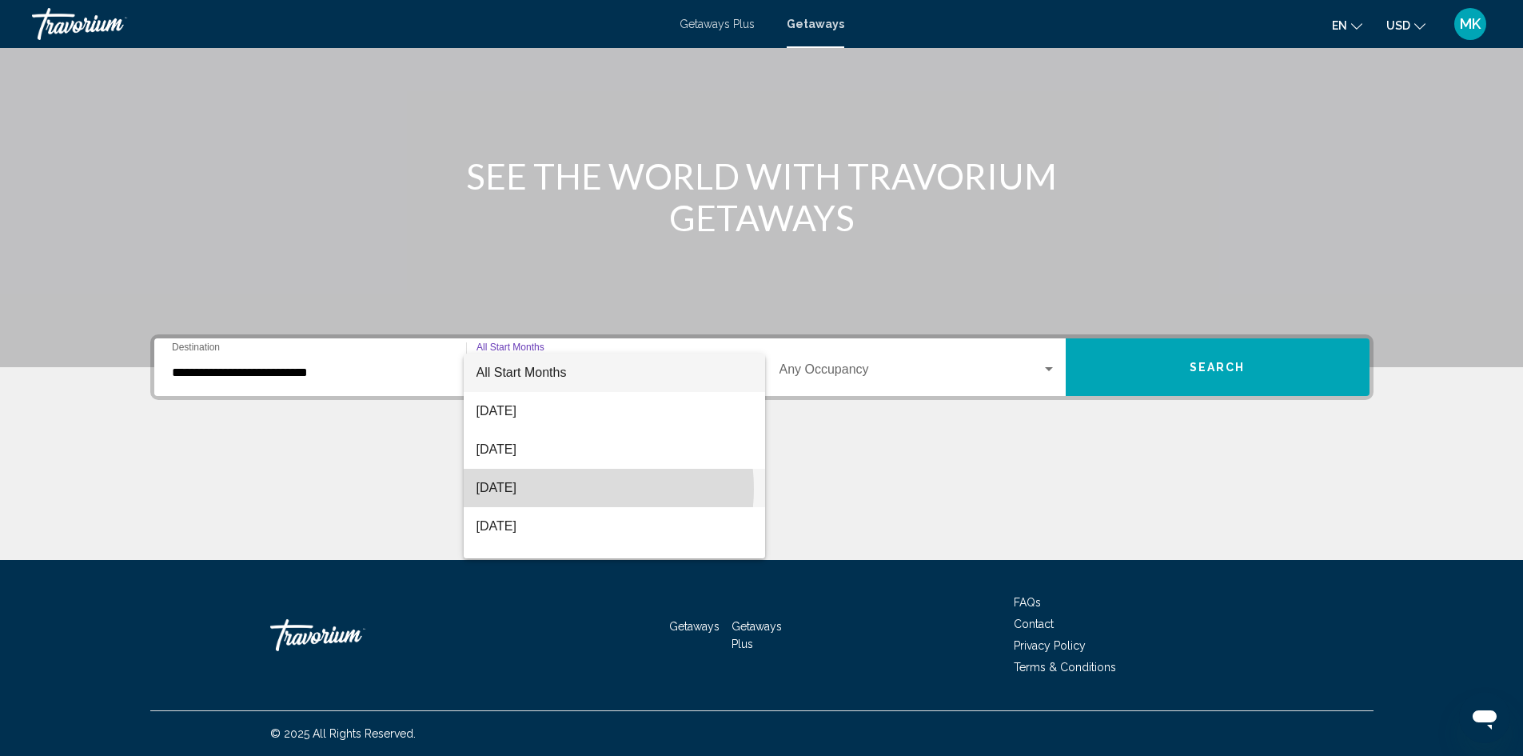
click at [567, 489] on span "October 2025" at bounding box center [615, 488] width 276 height 38
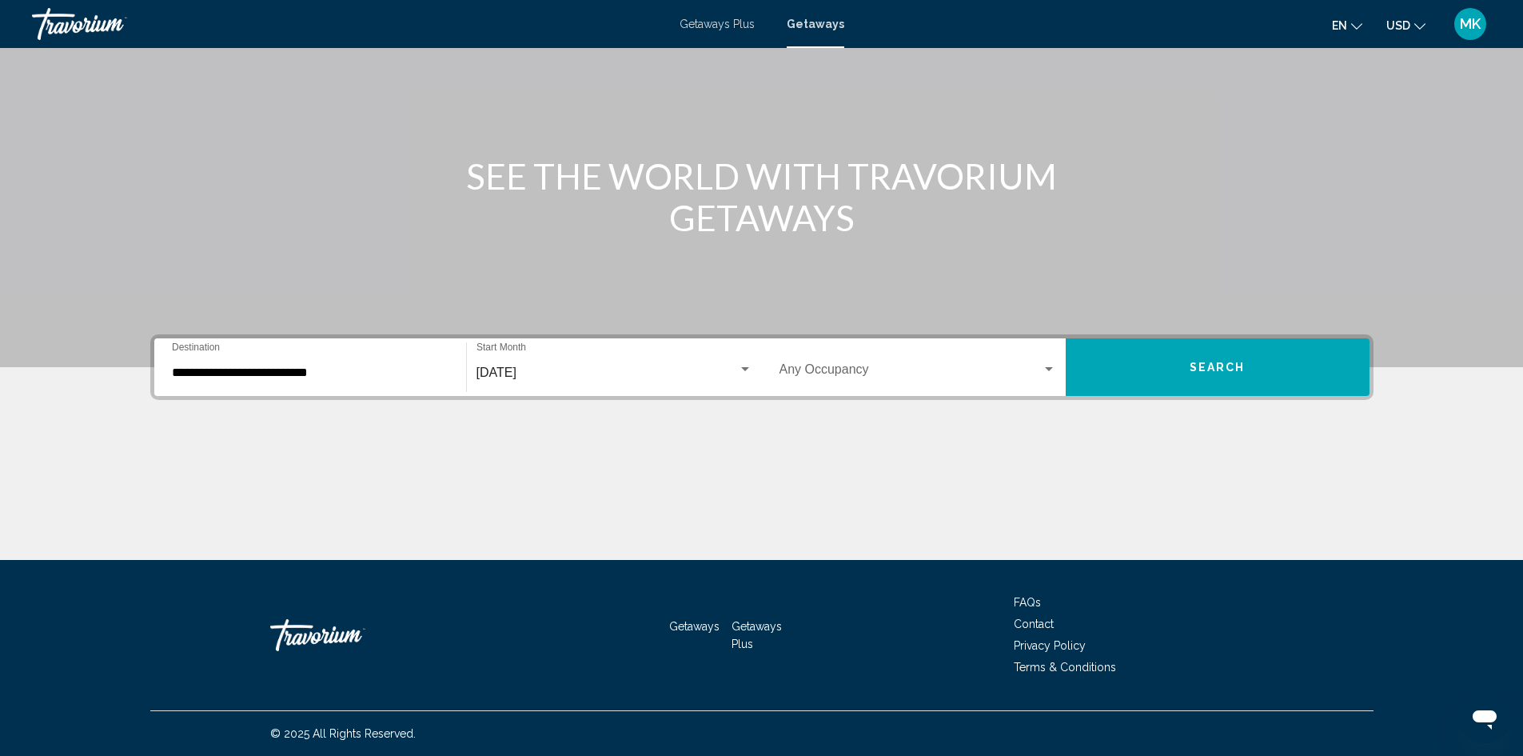
click at [917, 348] on div "Occupancy Any Occupancy" at bounding box center [918, 367] width 277 height 50
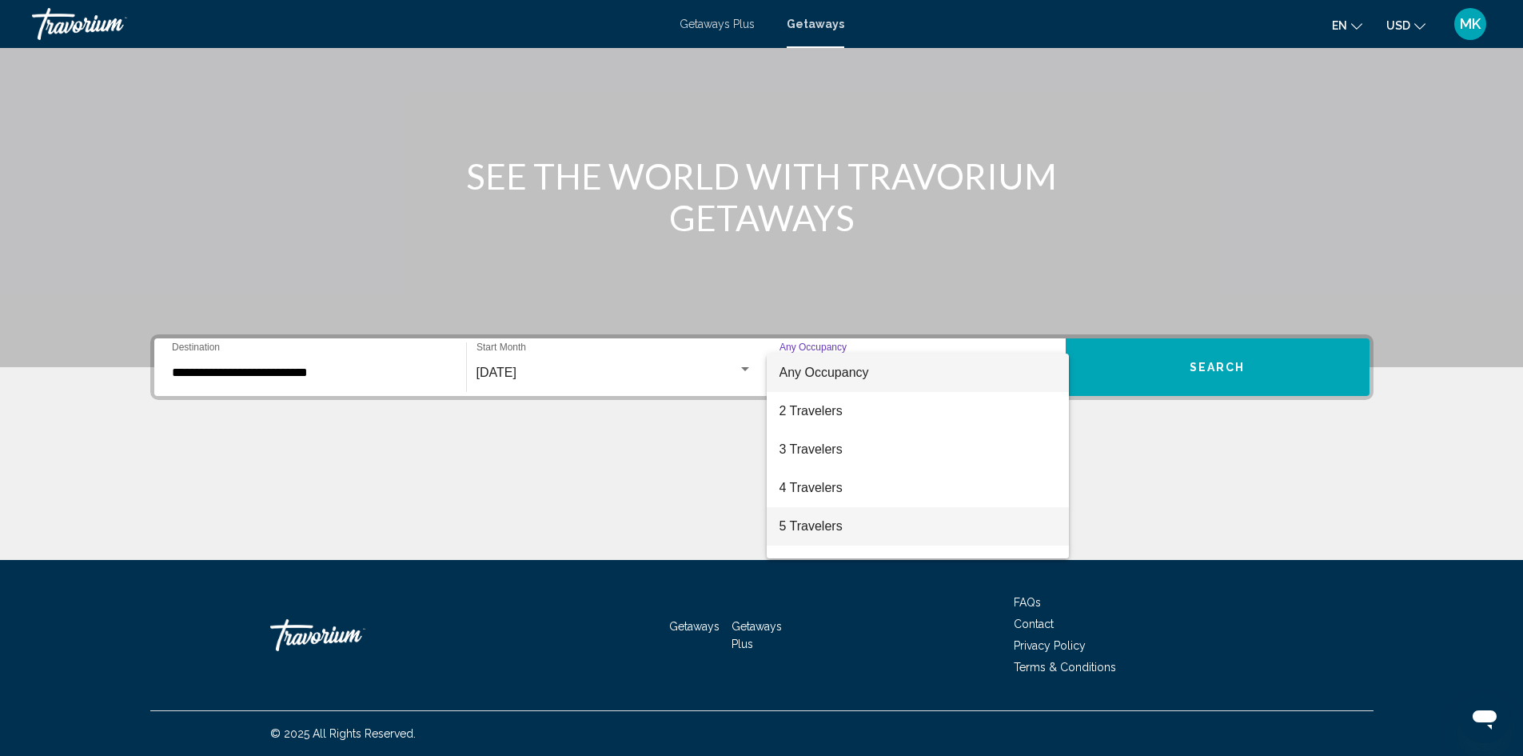
click at [867, 516] on span "5 Travelers" at bounding box center [918, 526] width 277 height 38
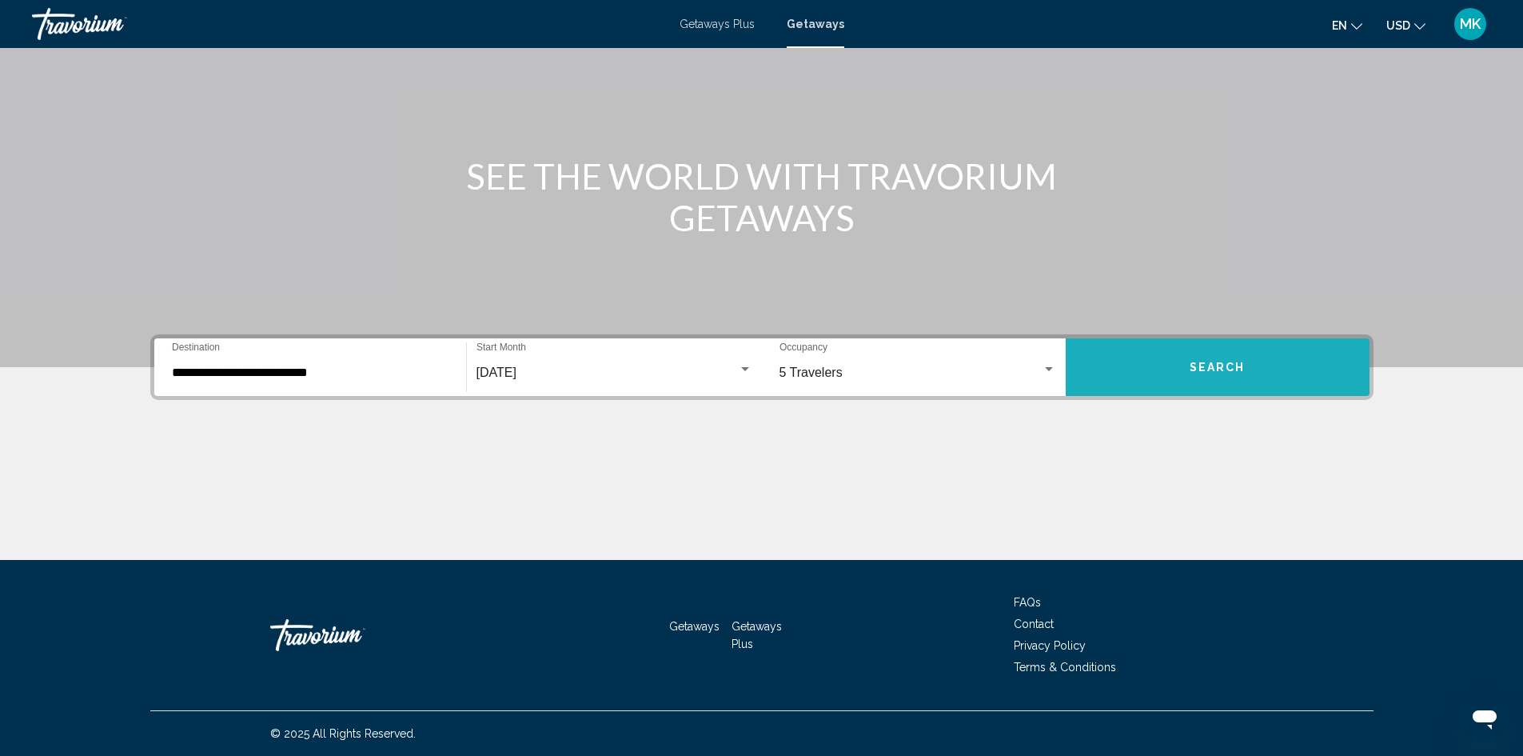
click at [1179, 384] on button "Search" at bounding box center [1218, 367] width 304 height 58
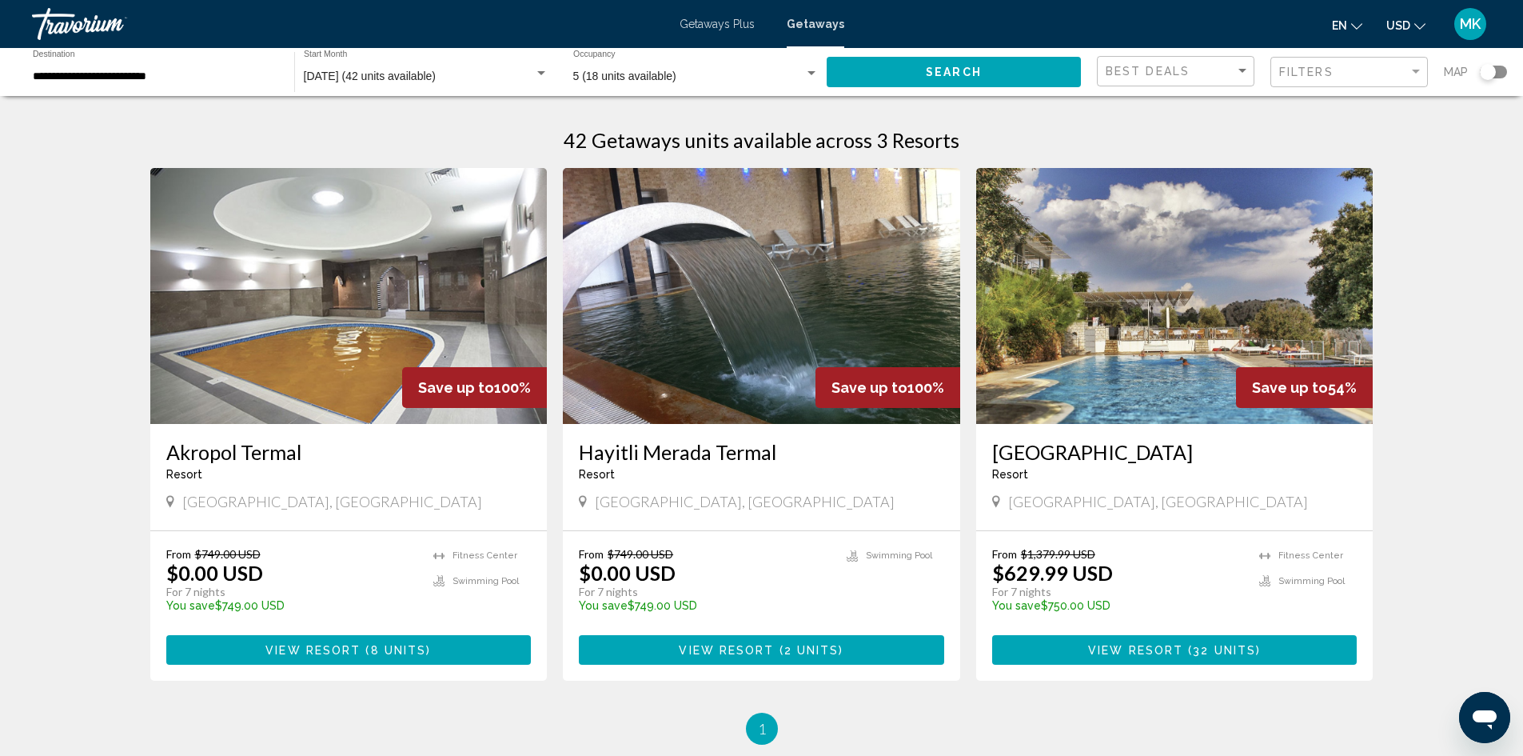
click at [1103, 491] on div "Loryma Resort Resort - This is an adults only resort" at bounding box center [1174, 466] width 365 height 53
click at [996, 501] on icon "Main content" at bounding box center [996, 501] width 8 height 12
drag, startPoint x: 1007, startPoint y: 501, endPoint x: 1107, endPoint y: 498, distance: 100.8
click at [1107, 498] on div "Mugla, Turkey" at bounding box center [1174, 502] width 365 height 18
copy span "Mugla, Turkey"
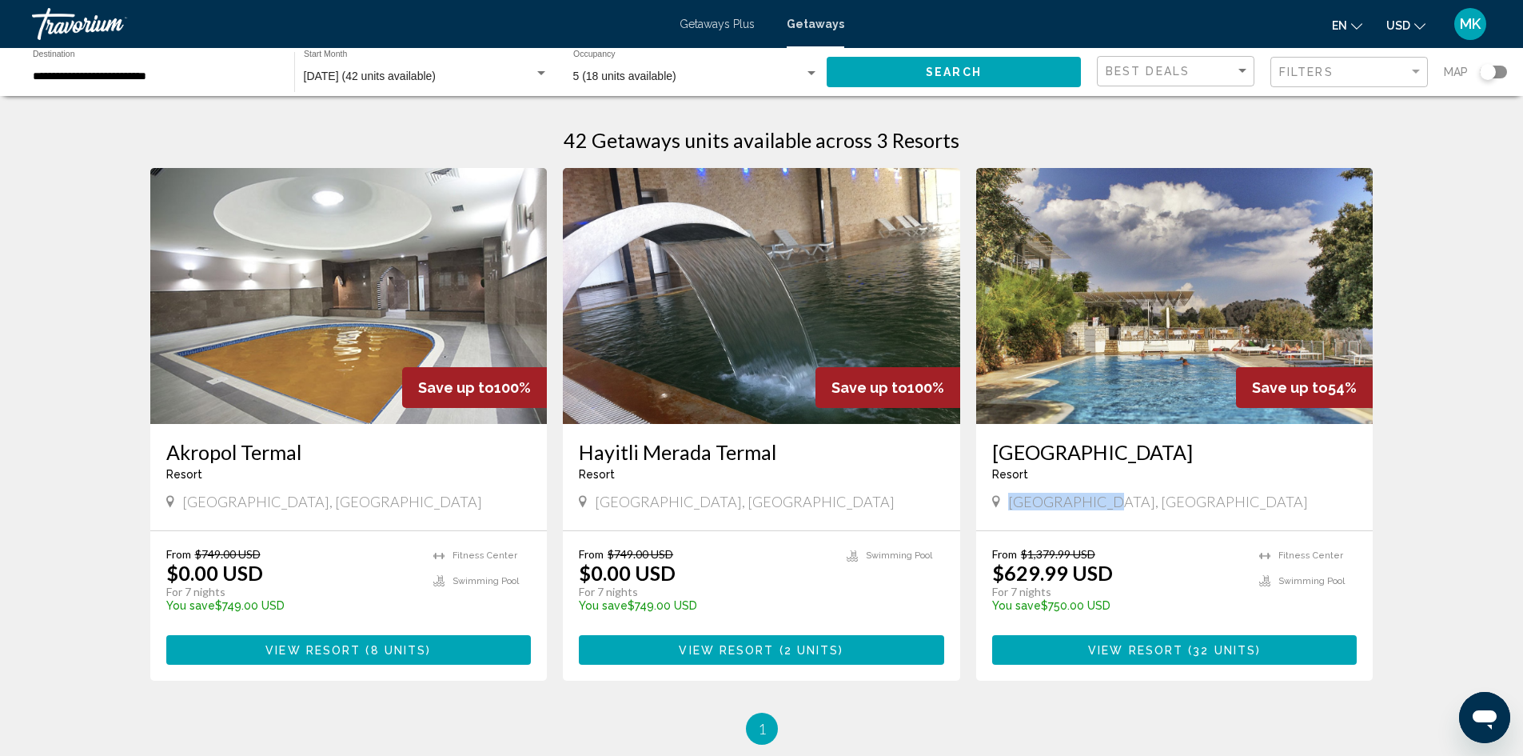
click at [273, 377] on img "Main content" at bounding box center [348, 296] width 397 height 256
click at [676, 347] on img "Main content" at bounding box center [761, 296] width 397 height 256
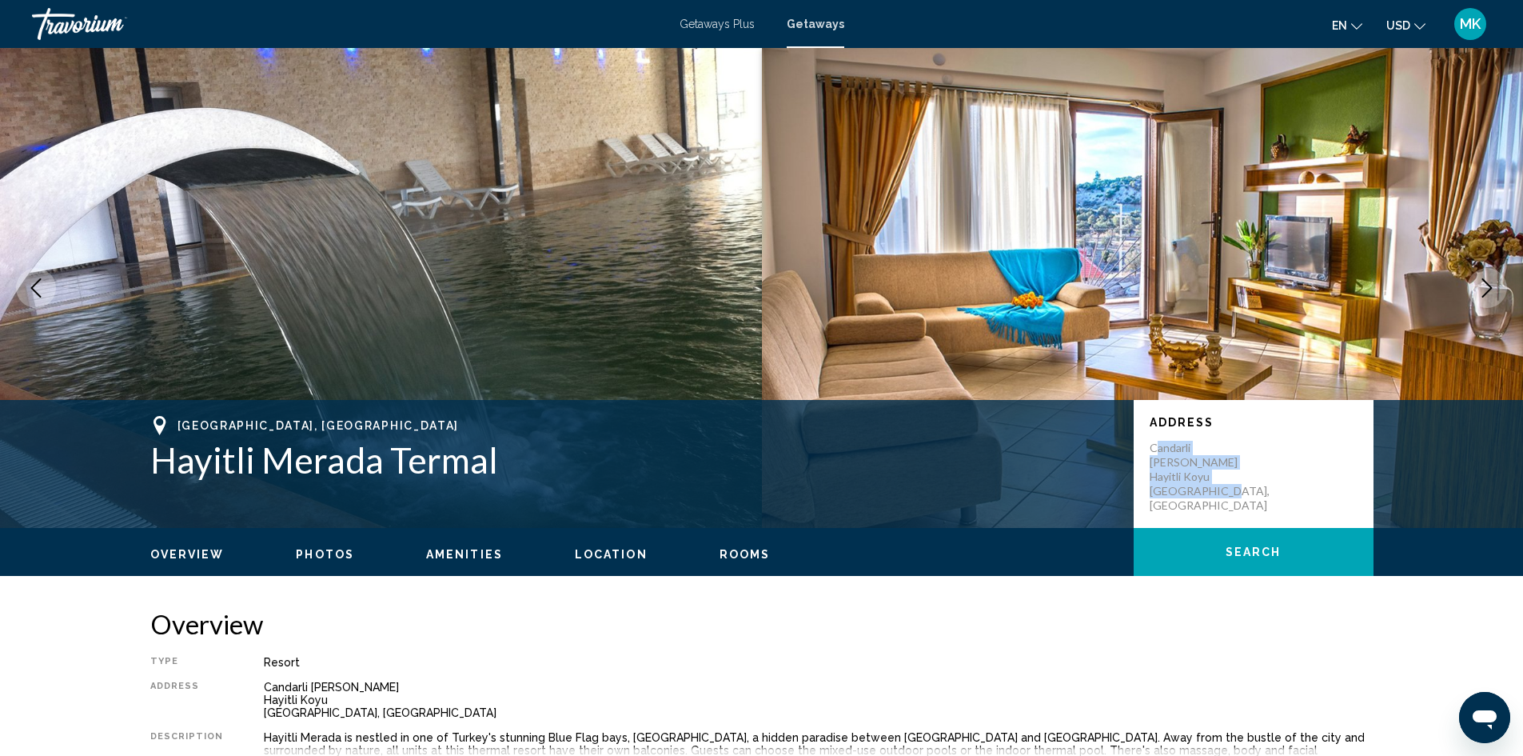
drag, startPoint x: 1154, startPoint y: 447, endPoint x: 1233, endPoint y: 488, distance: 89.0
click at [1233, 488] on p "Candarli Deniz Koy Sahil Yolu Hayitli Koyu Izmir, Turkey" at bounding box center [1214, 477] width 128 height 72
click at [1225, 486] on p "Candarli Deniz Koy Sahil Yolu Hayitli Koyu Izmir, Turkey" at bounding box center [1214, 477] width 128 height 72
drag, startPoint x: 1151, startPoint y: 491, endPoint x: 1230, endPoint y: 490, distance: 79.2
click at [1230, 490] on p "Candarli Deniz Koy Sahil Yolu Hayitli Koyu Izmir, Turkey" at bounding box center [1214, 477] width 128 height 72
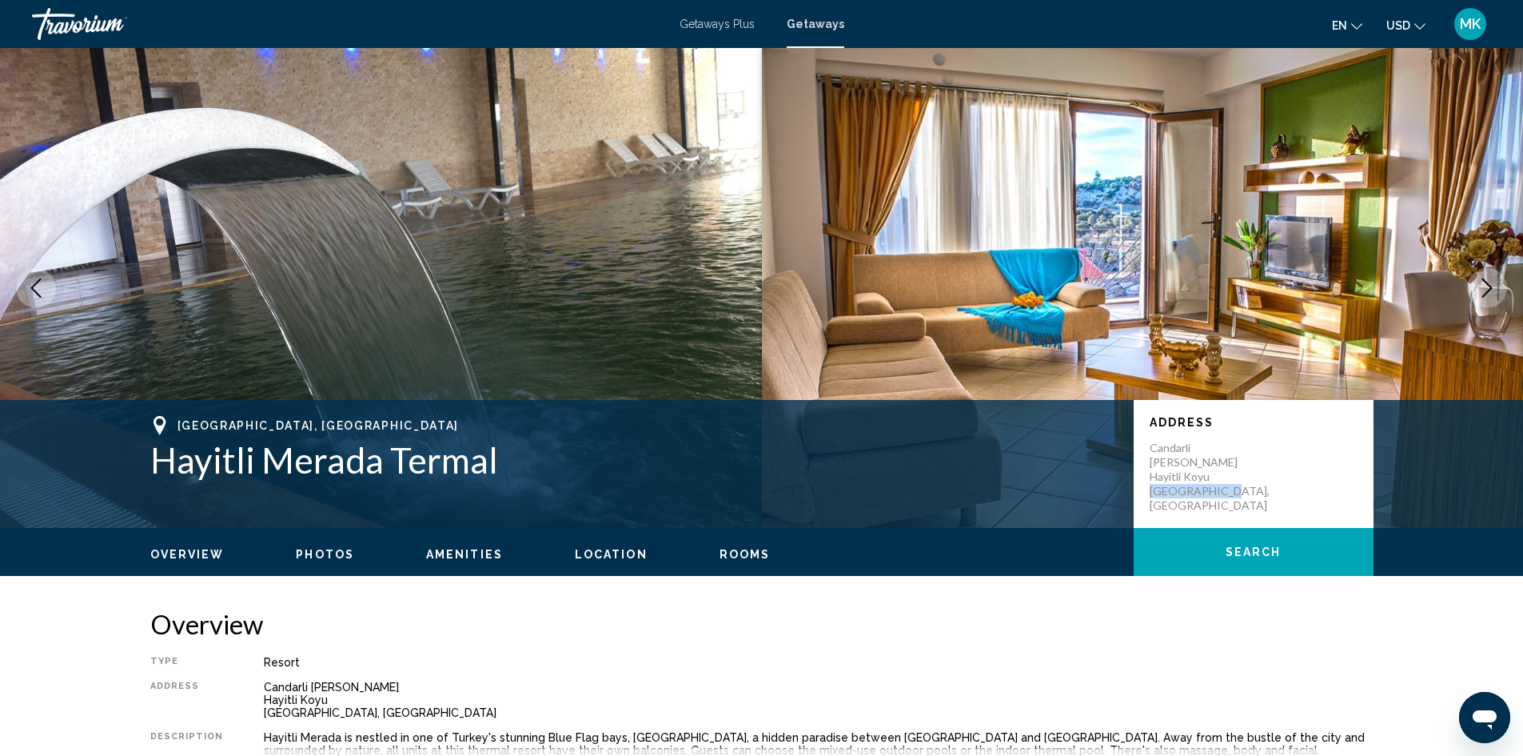
copy p "Izmir, Turkey"
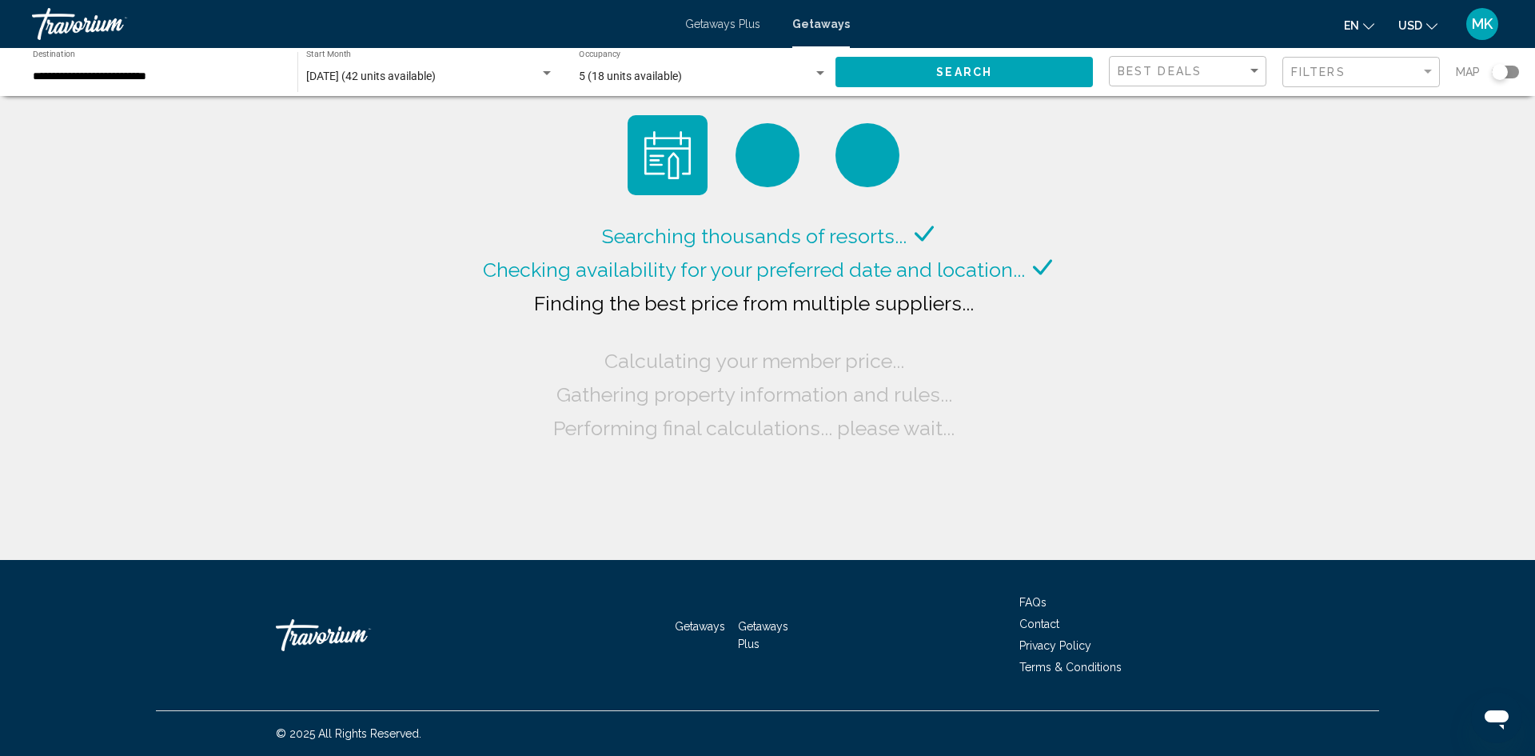
click at [221, 68] on div "**********" at bounding box center [157, 72] width 249 height 44
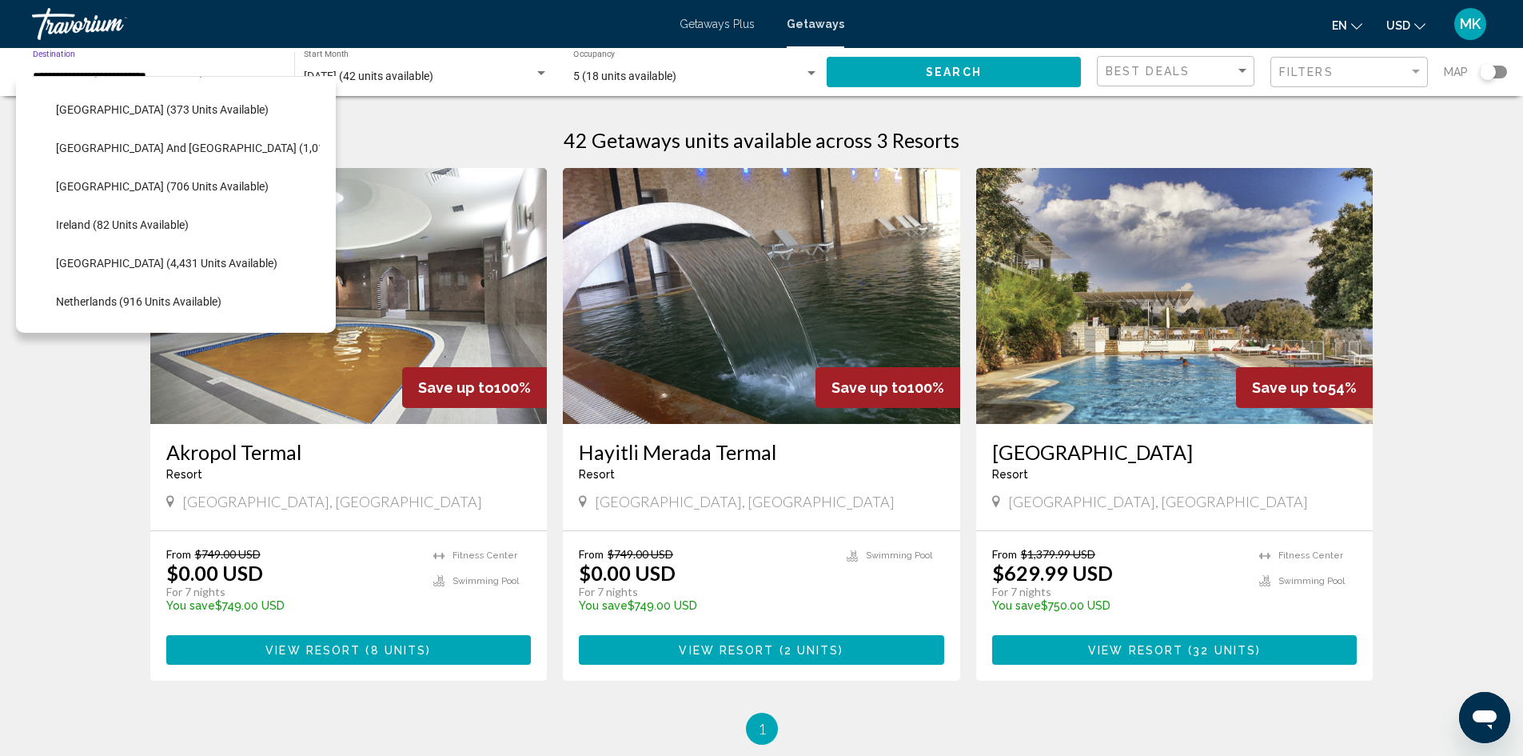
scroll to position [428, 0]
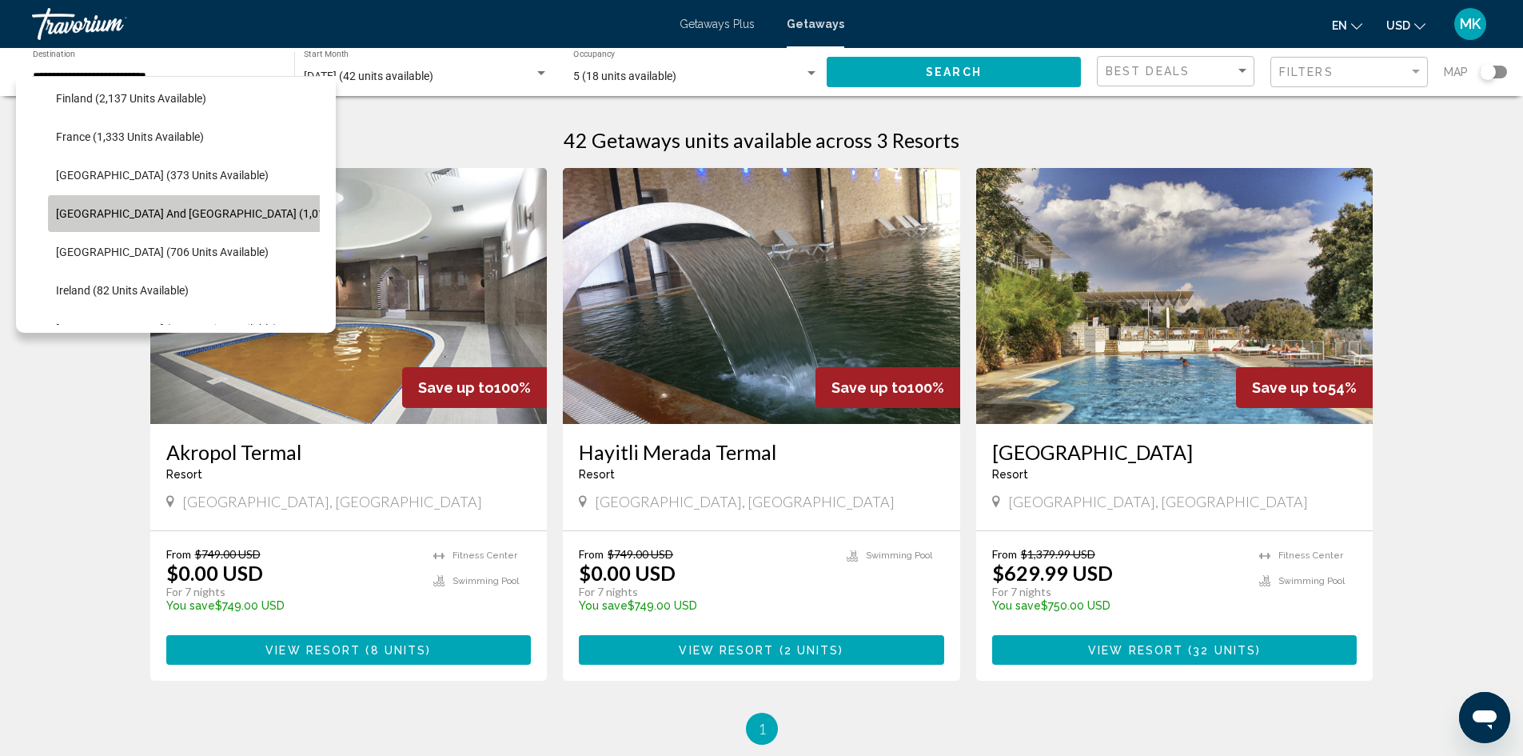
click at [207, 211] on span "Greece and Cyprus (1,015 units available)" at bounding box center [233, 213] width 354 height 13
type input "**********"
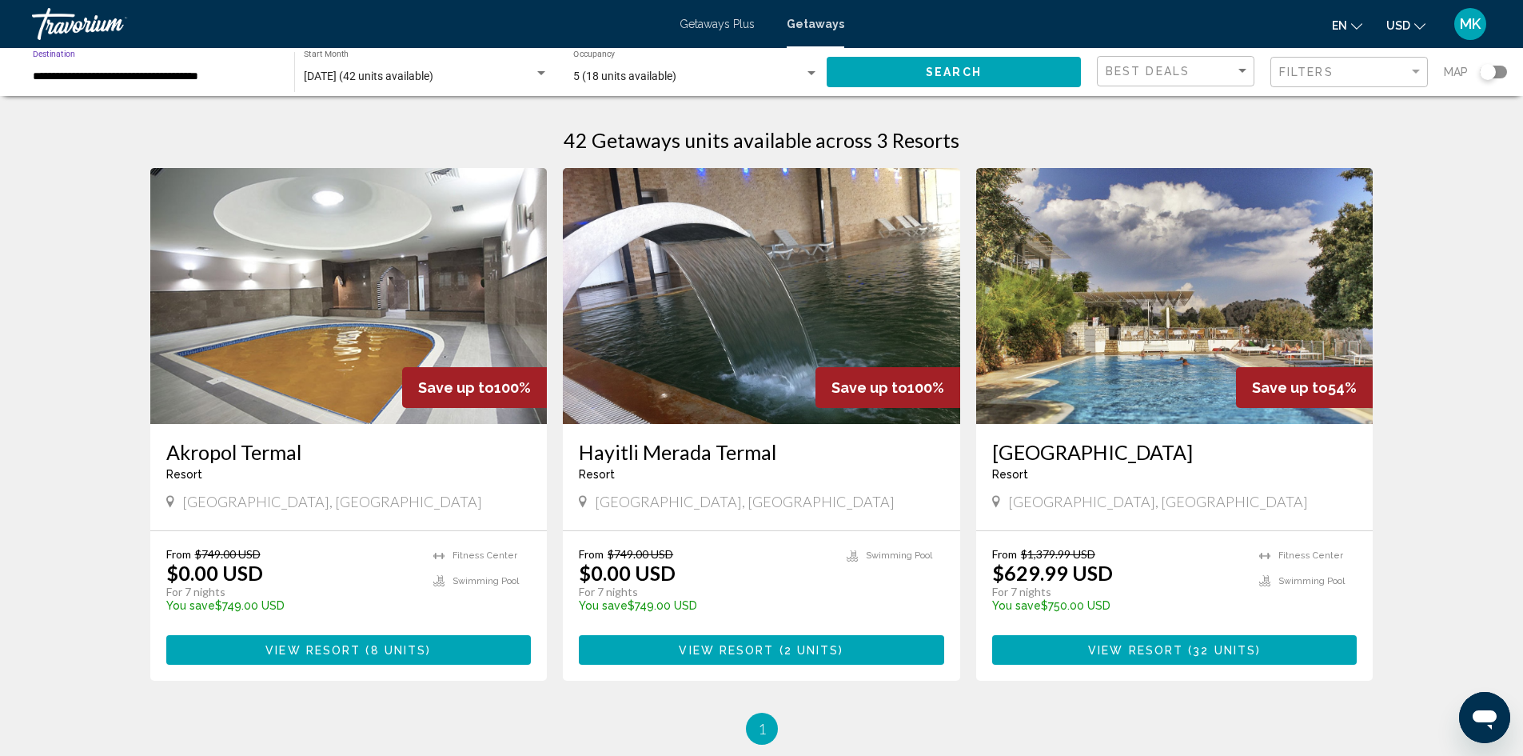
click at [878, 77] on button "Search" at bounding box center [954, 72] width 254 height 30
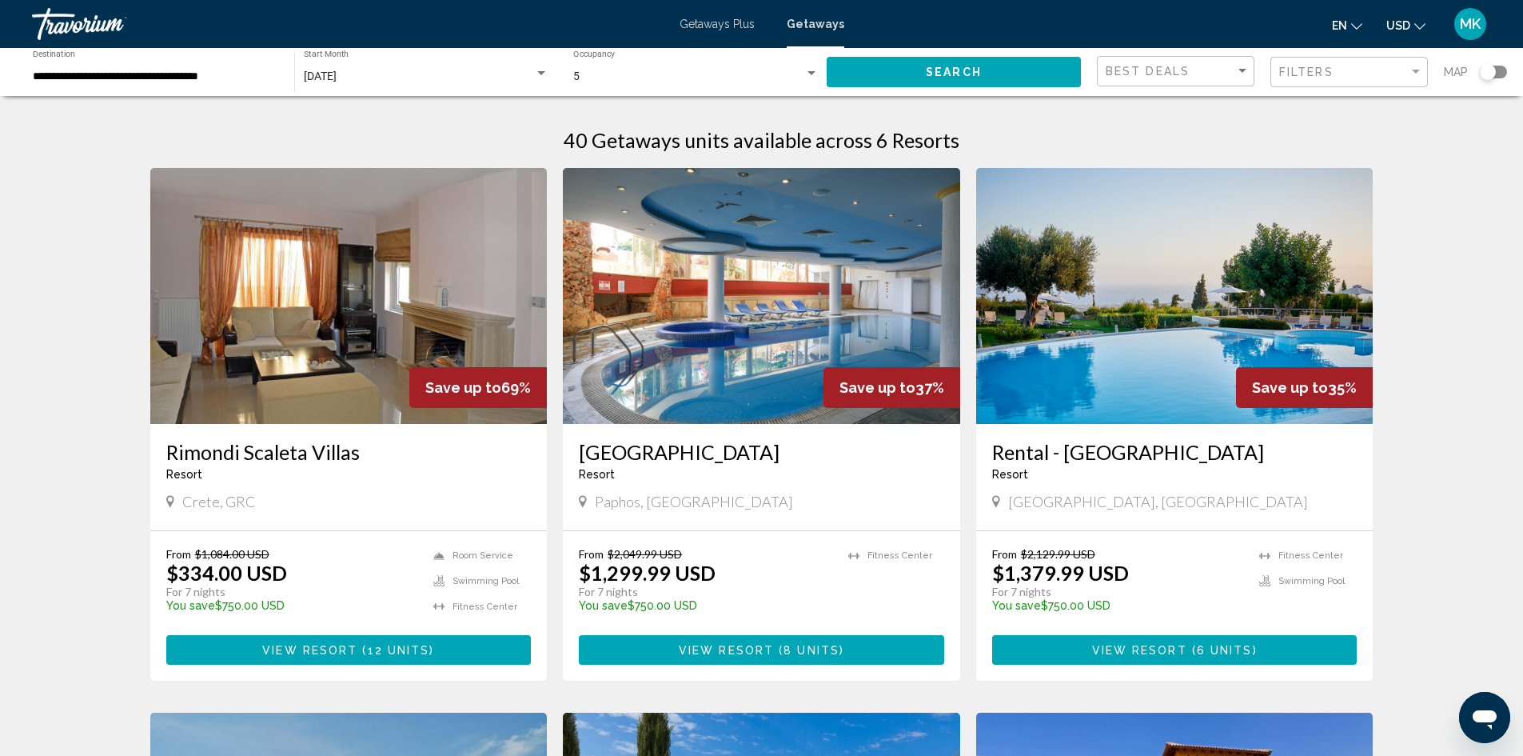
click at [804, 323] on img "Main content" at bounding box center [761, 296] width 397 height 256
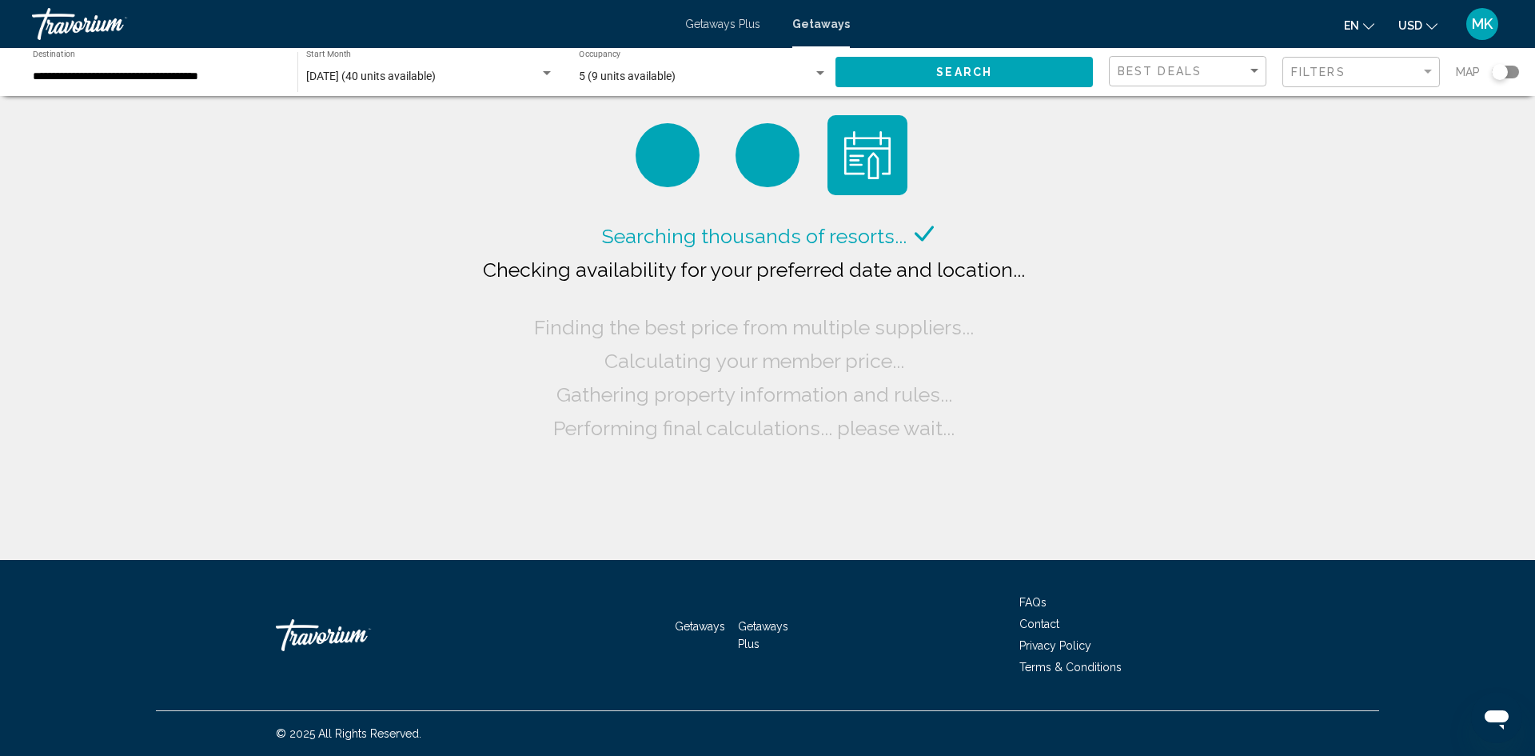
click at [198, 81] on input "**********" at bounding box center [157, 76] width 249 height 13
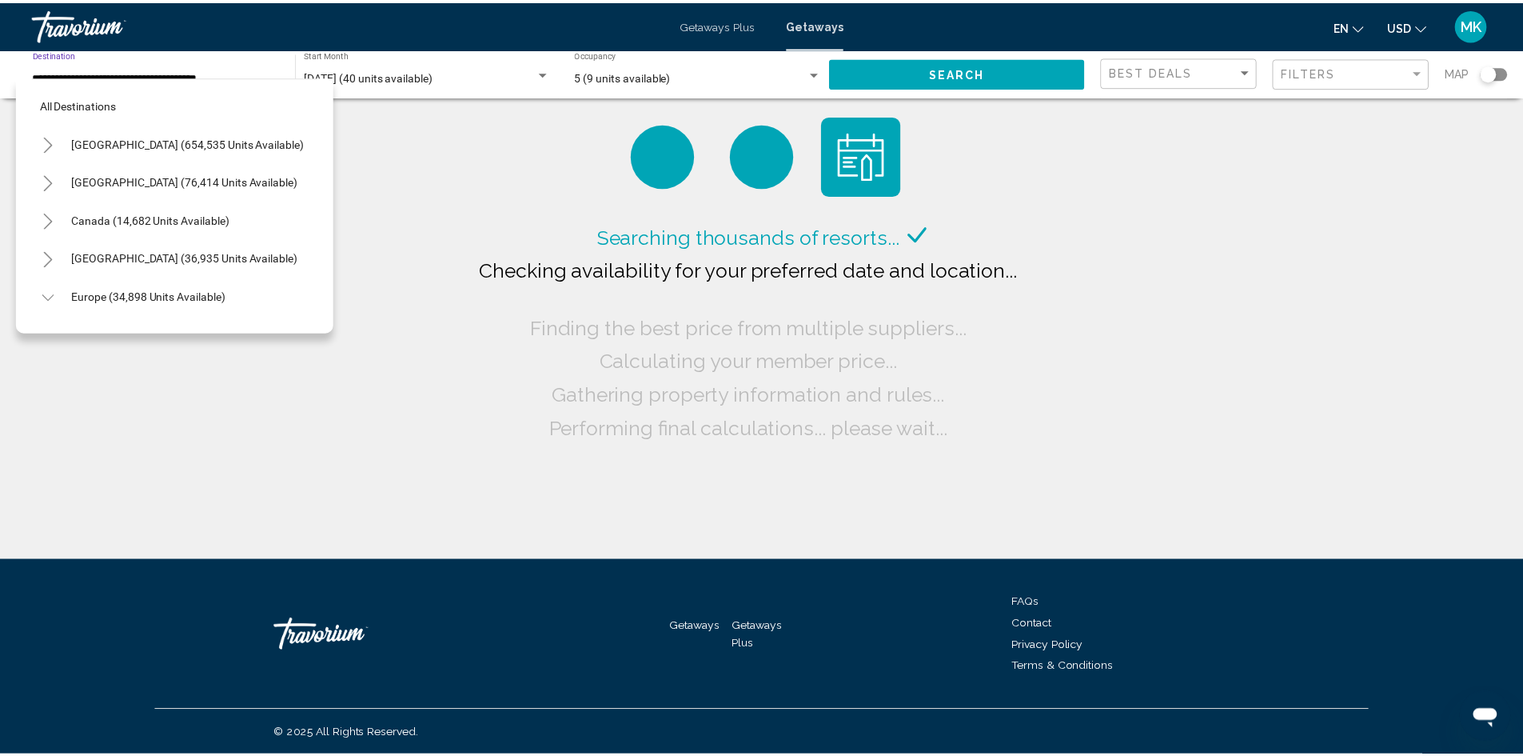
scroll to position [447, 0]
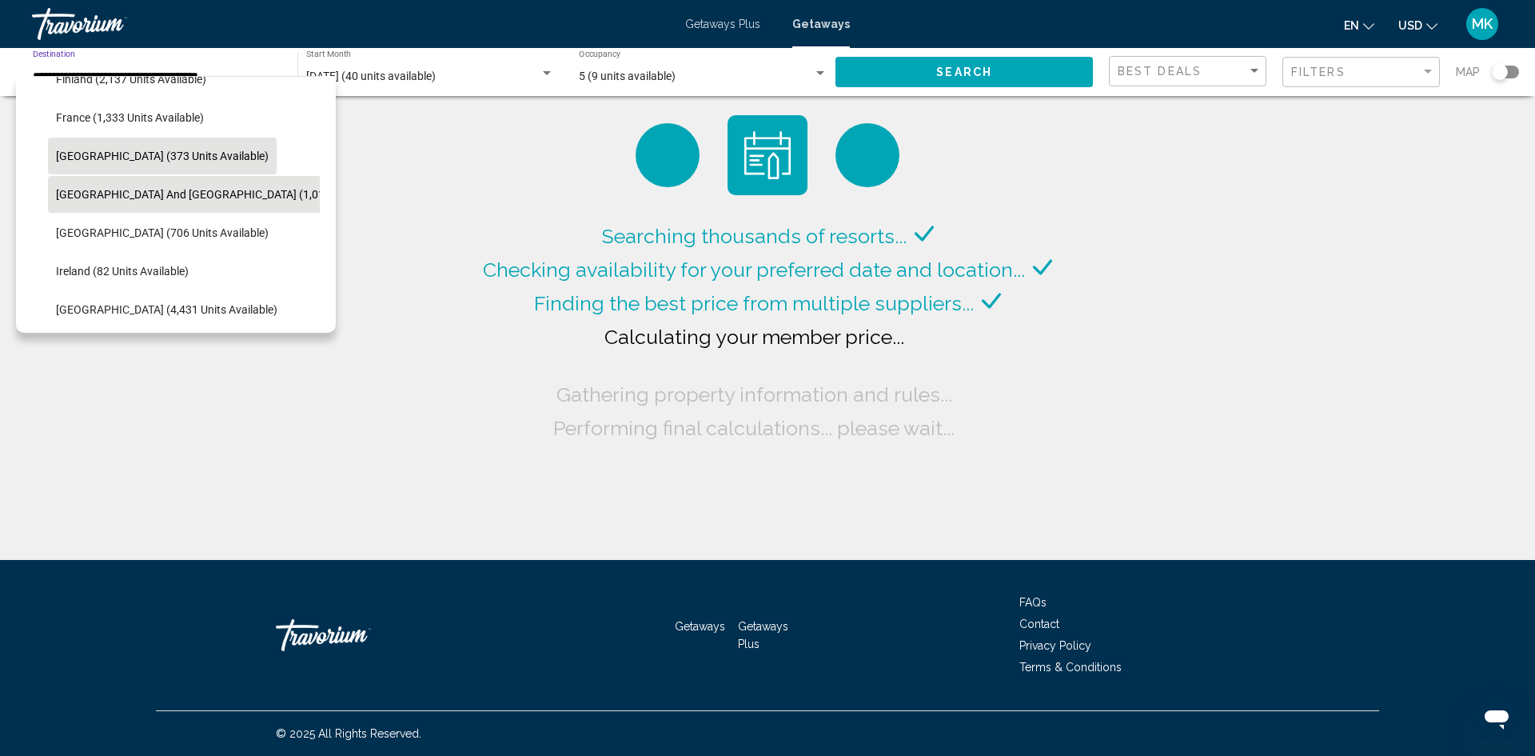
click at [194, 154] on span "Germany (373 units available)" at bounding box center [162, 156] width 213 height 13
type input "**********"
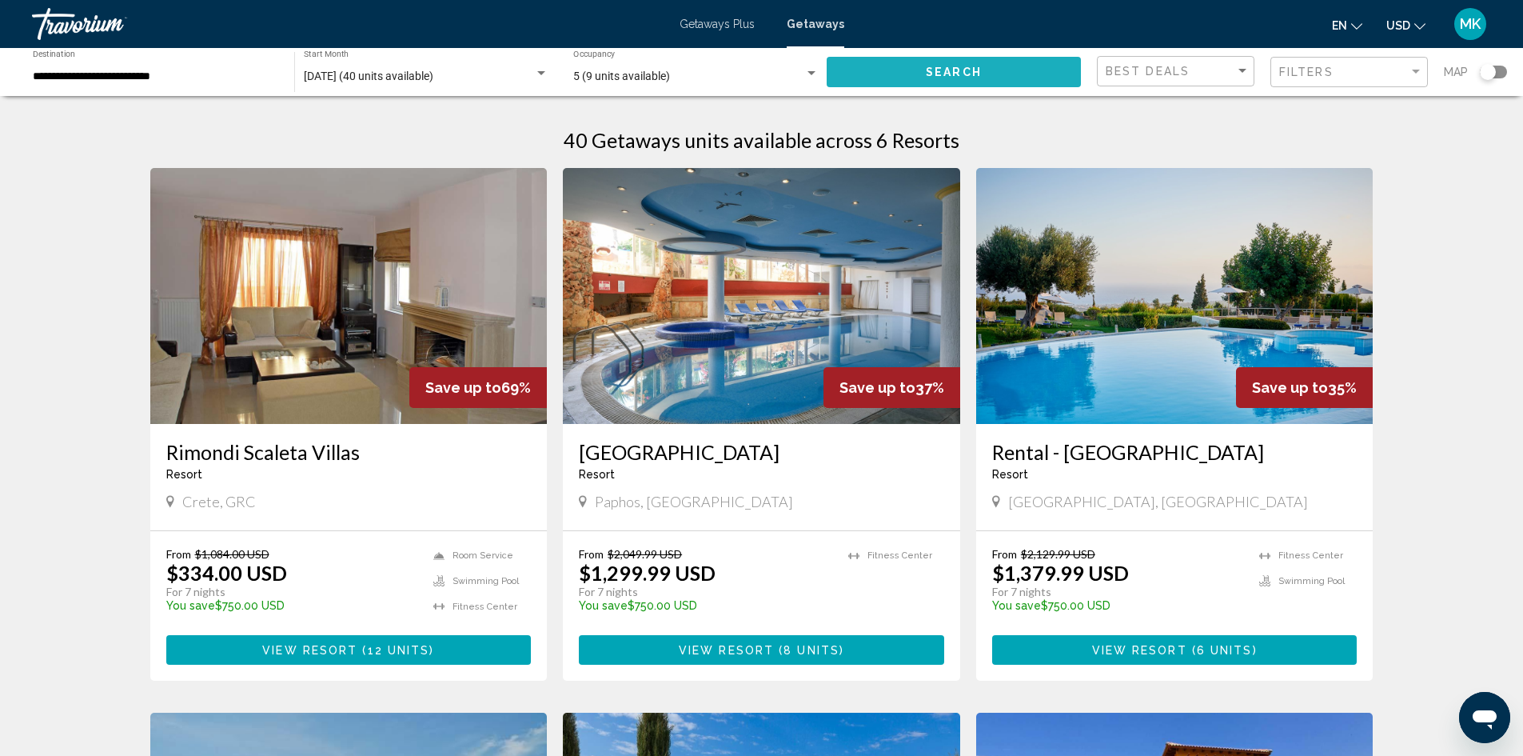
click at [890, 73] on button "Search" at bounding box center [954, 72] width 254 height 30
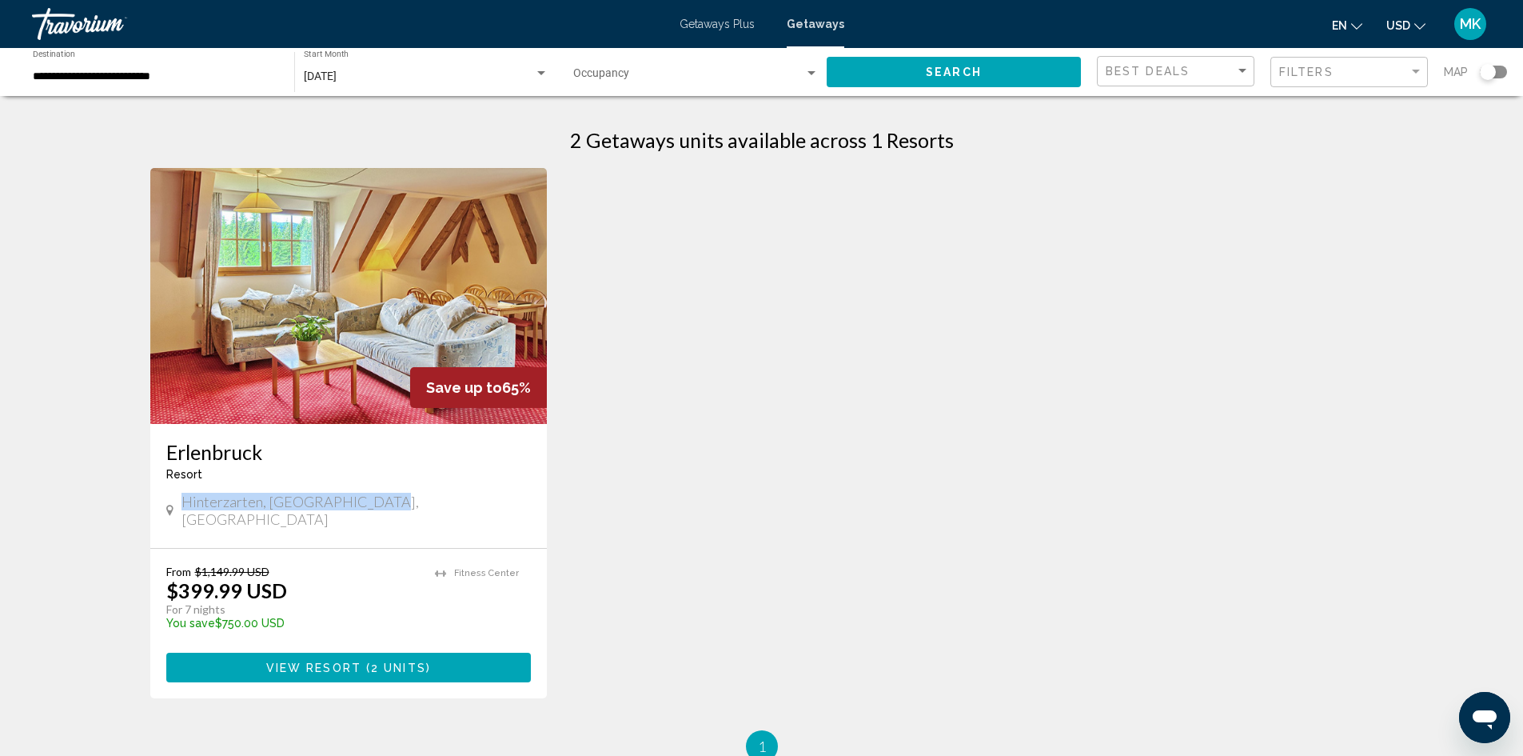
drag, startPoint x: 182, startPoint y: 500, endPoint x: 406, endPoint y: 505, distance: 223.9
click at [406, 505] on div "Hinterzarten, GERMANY, Germany" at bounding box center [348, 510] width 365 height 35
click at [239, 497] on span "Hinterzarten, GERMANY, Germany" at bounding box center [357, 510] width 350 height 35
drag, startPoint x: 183, startPoint y: 497, endPoint x: 334, endPoint y: 505, distance: 151.3
click at [334, 505] on span "Hinterzarten, GERMANY, Germany" at bounding box center [357, 510] width 350 height 35
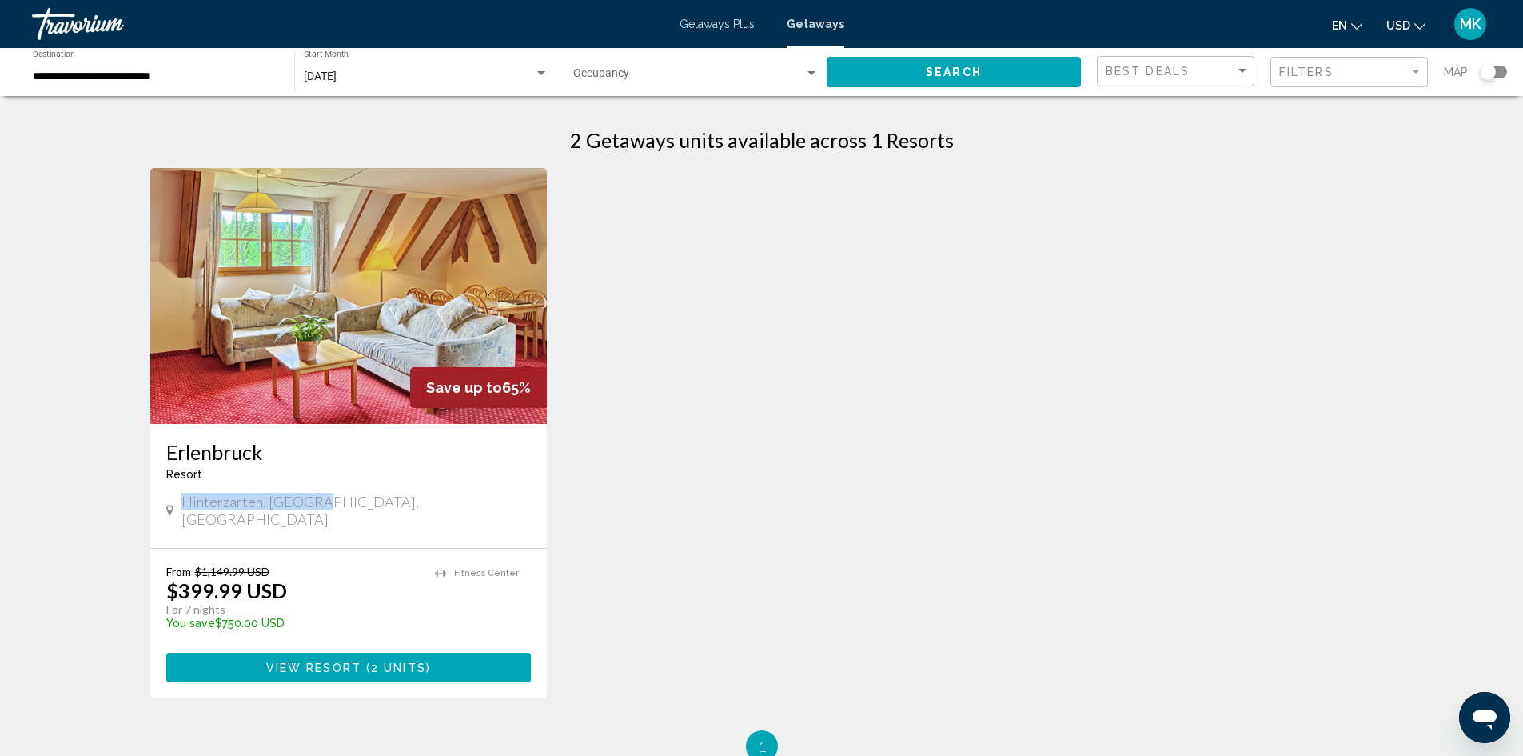
copy span "Hinterzarten, GERMANY"
click at [433, 264] on img "Main content" at bounding box center [348, 296] width 397 height 256
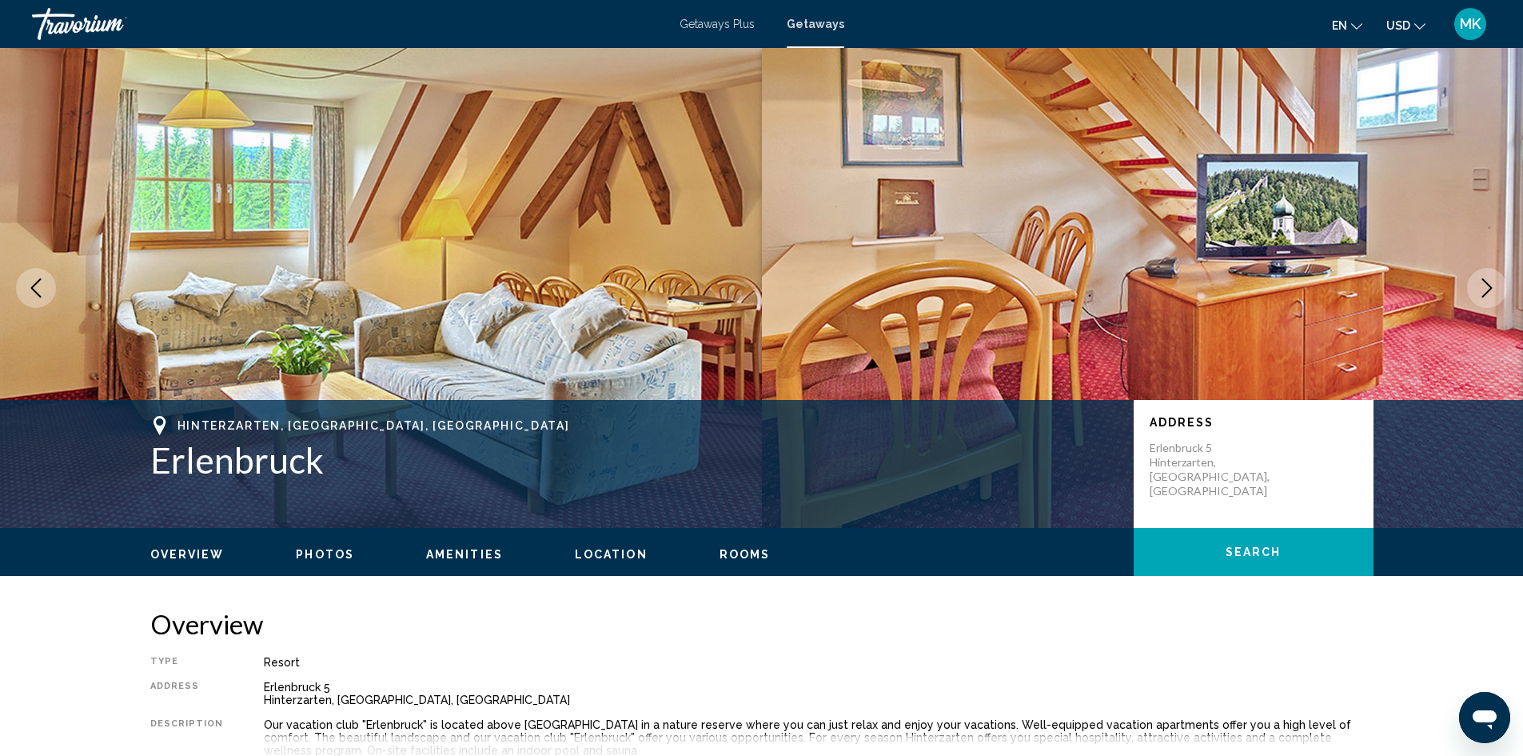
click at [340, 547] on button "Photos" at bounding box center [325, 554] width 58 height 14
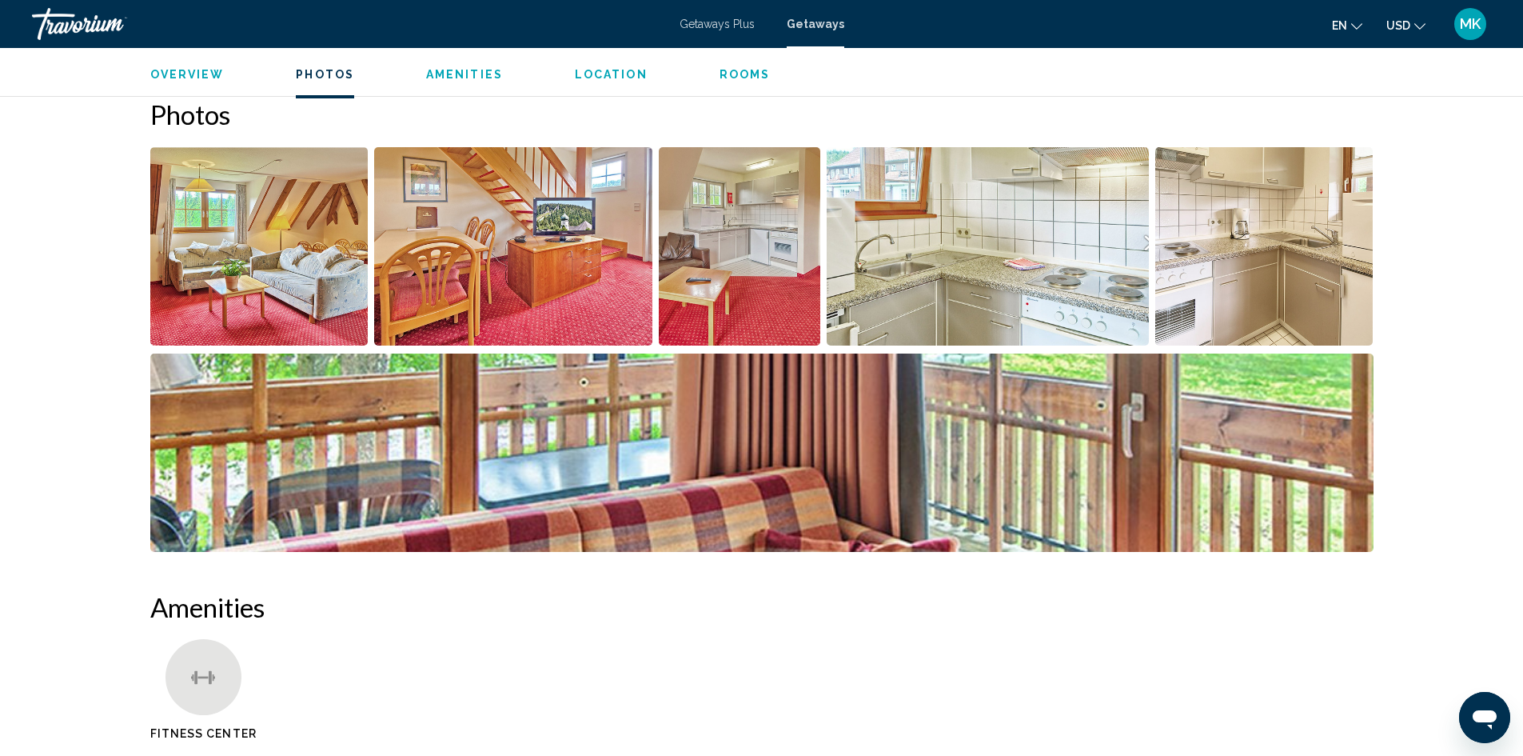
scroll to position [712, 0]
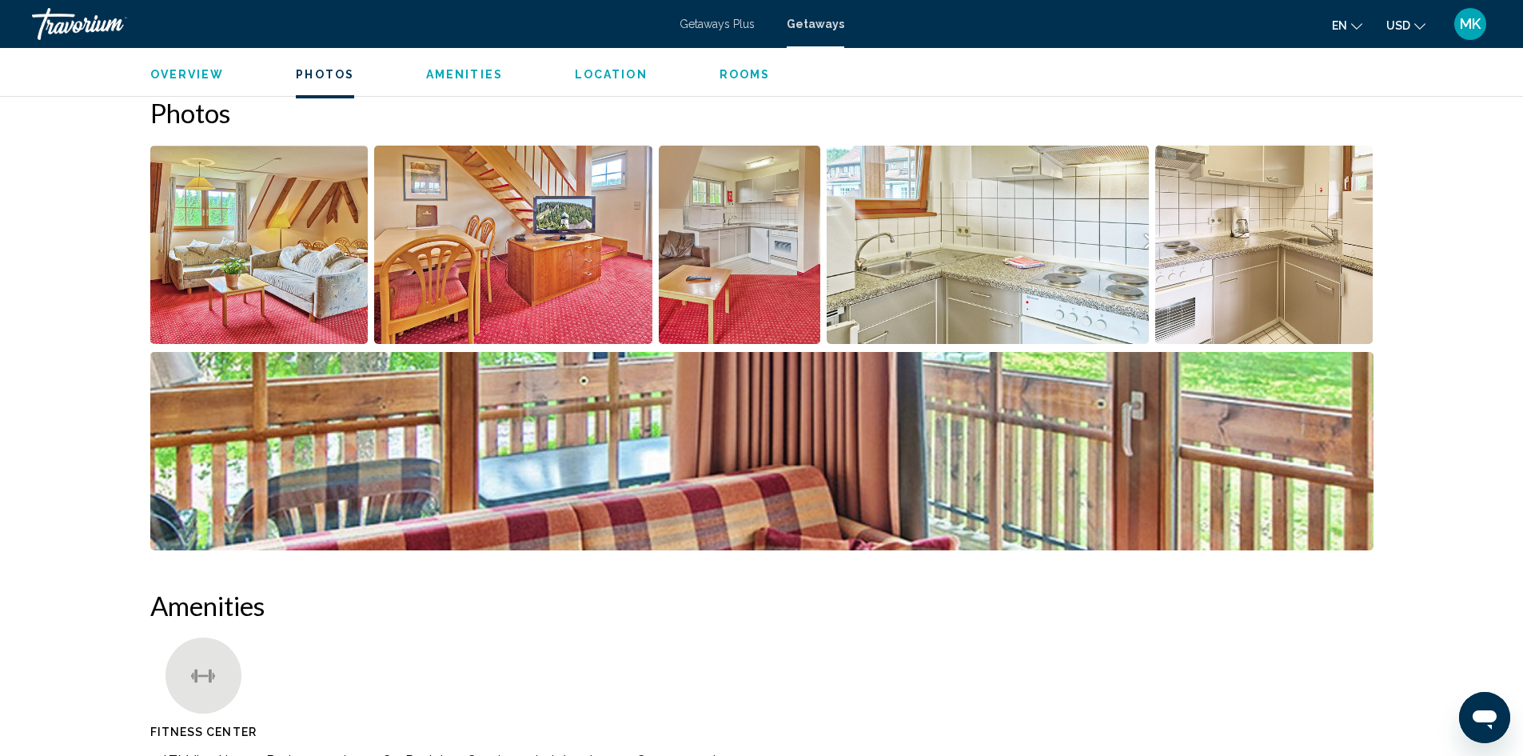
click at [288, 287] on img "Open full-screen image slider" at bounding box center [259, 245] width 218 height 198
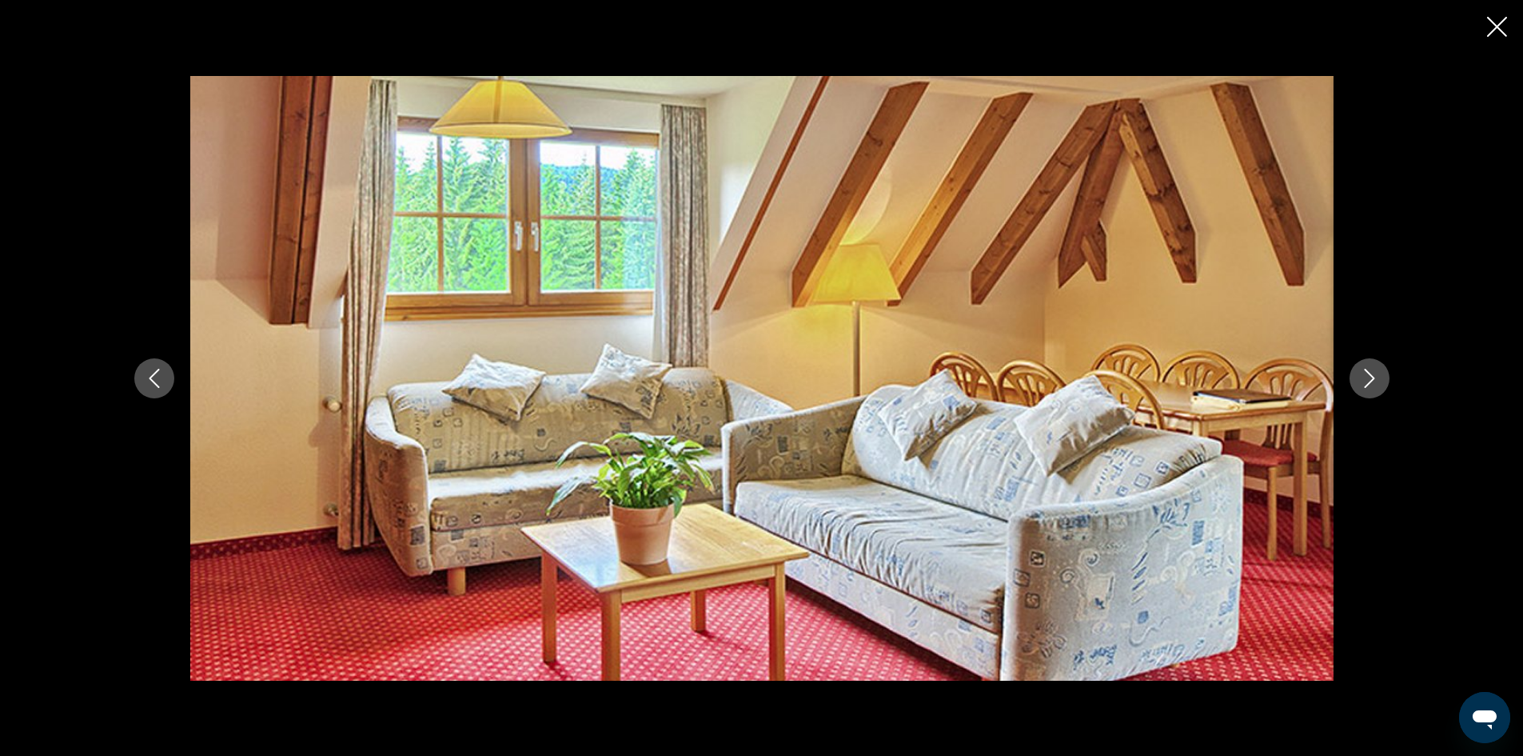
click at [935, 345] on img "Main content" at bounding box center [761, 378] width 1143 height 605
click at [1367, 392] on button "Next image" at bounding box center [1370, 378] width 40 height 40
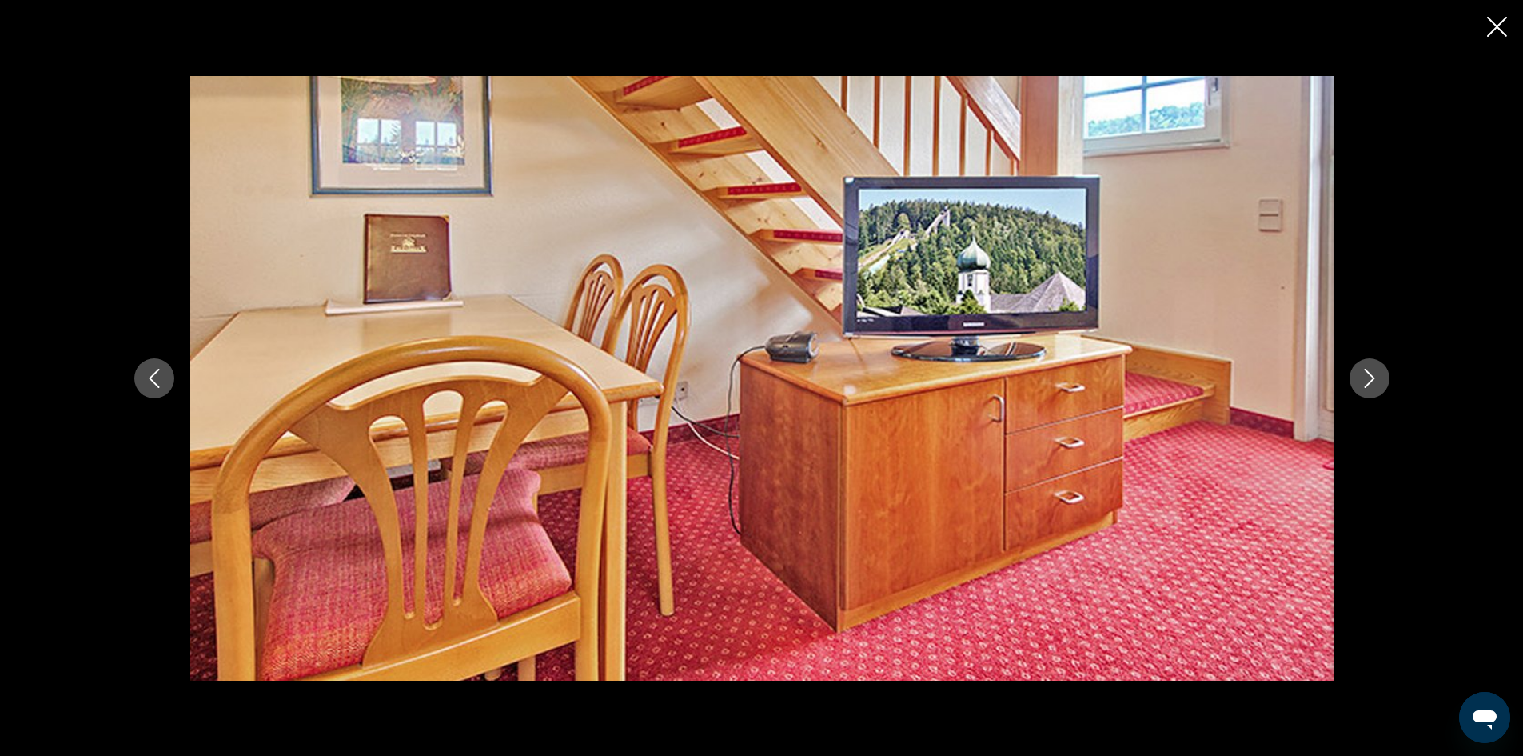
click at [1367, 392] on button "Next image" at bounding box center [1370, 378] width 40 height 40
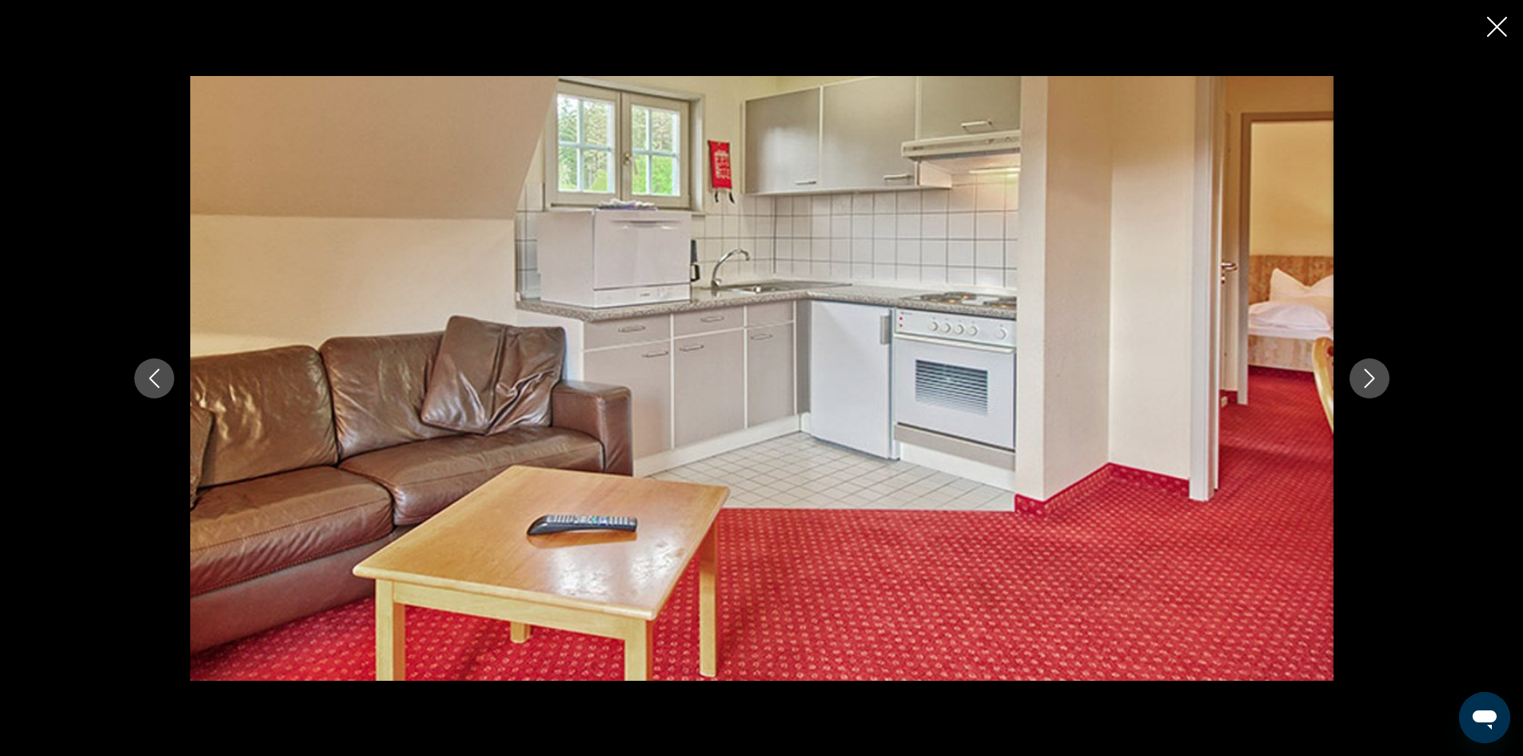
click at [1367, 392] on button "Next image" at bounding box center [1370, 378] width 40 height 40
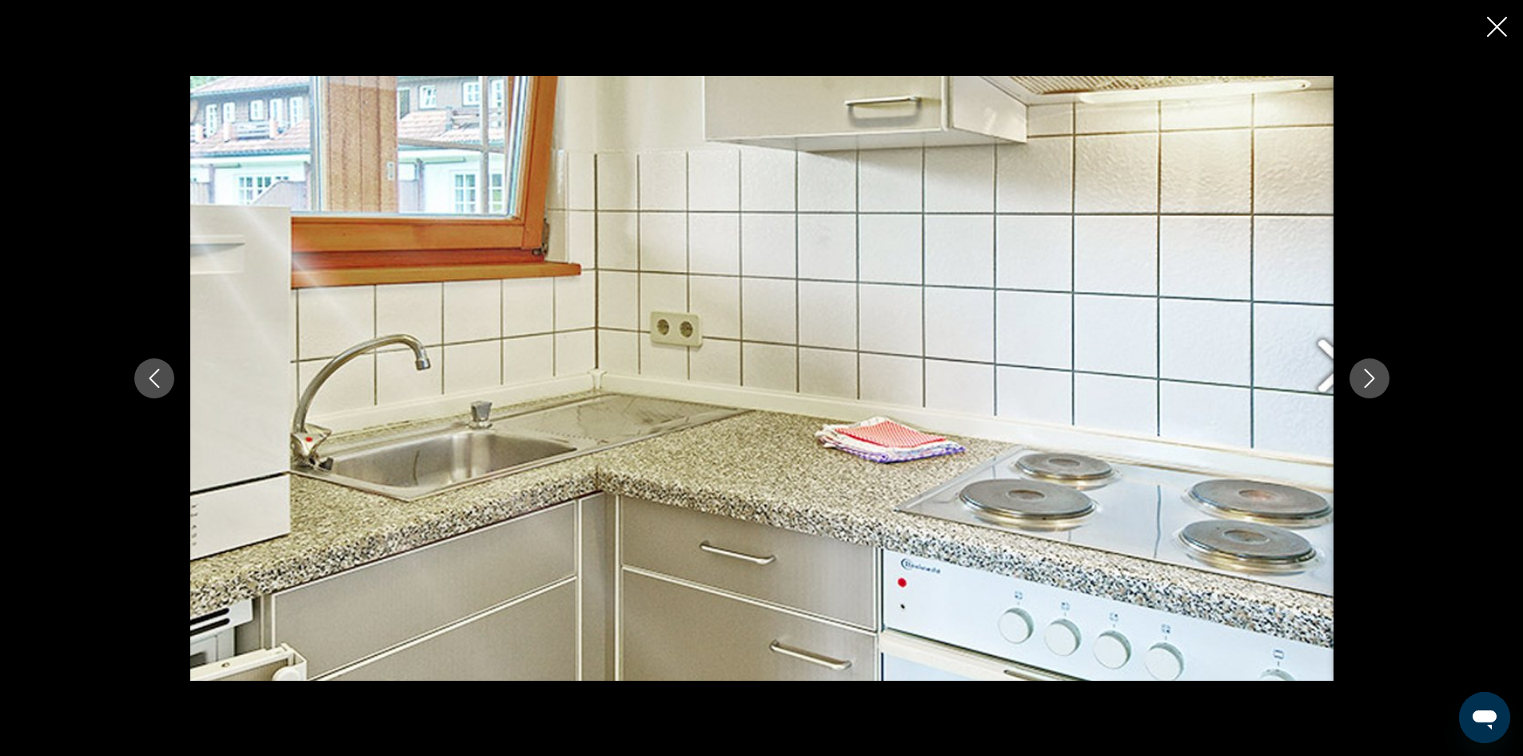
click at [1367, 392] on button "Next image" at bounding box center [1370, 378] width 40 height 40
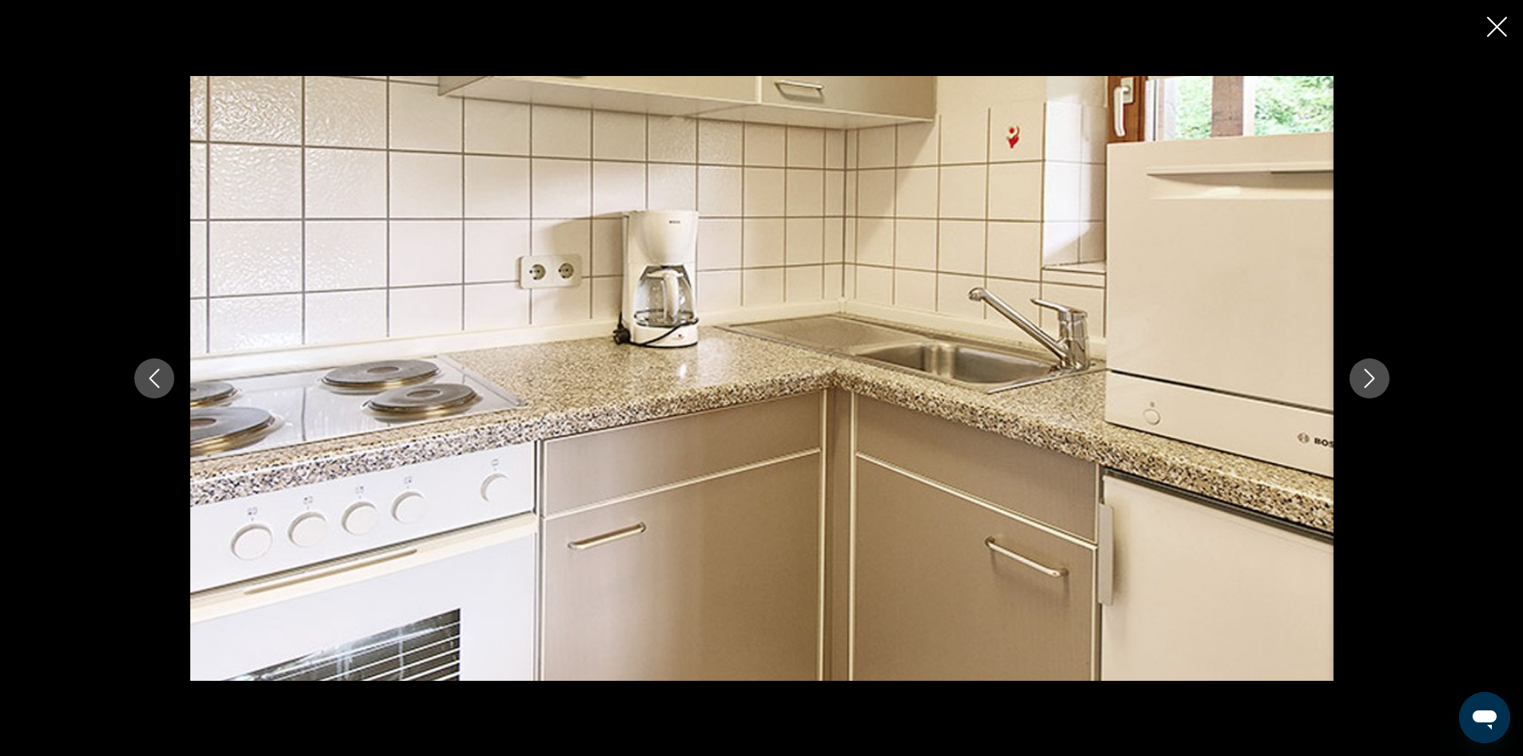
click at [1367, 392] on button "Next image" at bounding box center [1370, 378] width 40 height 40
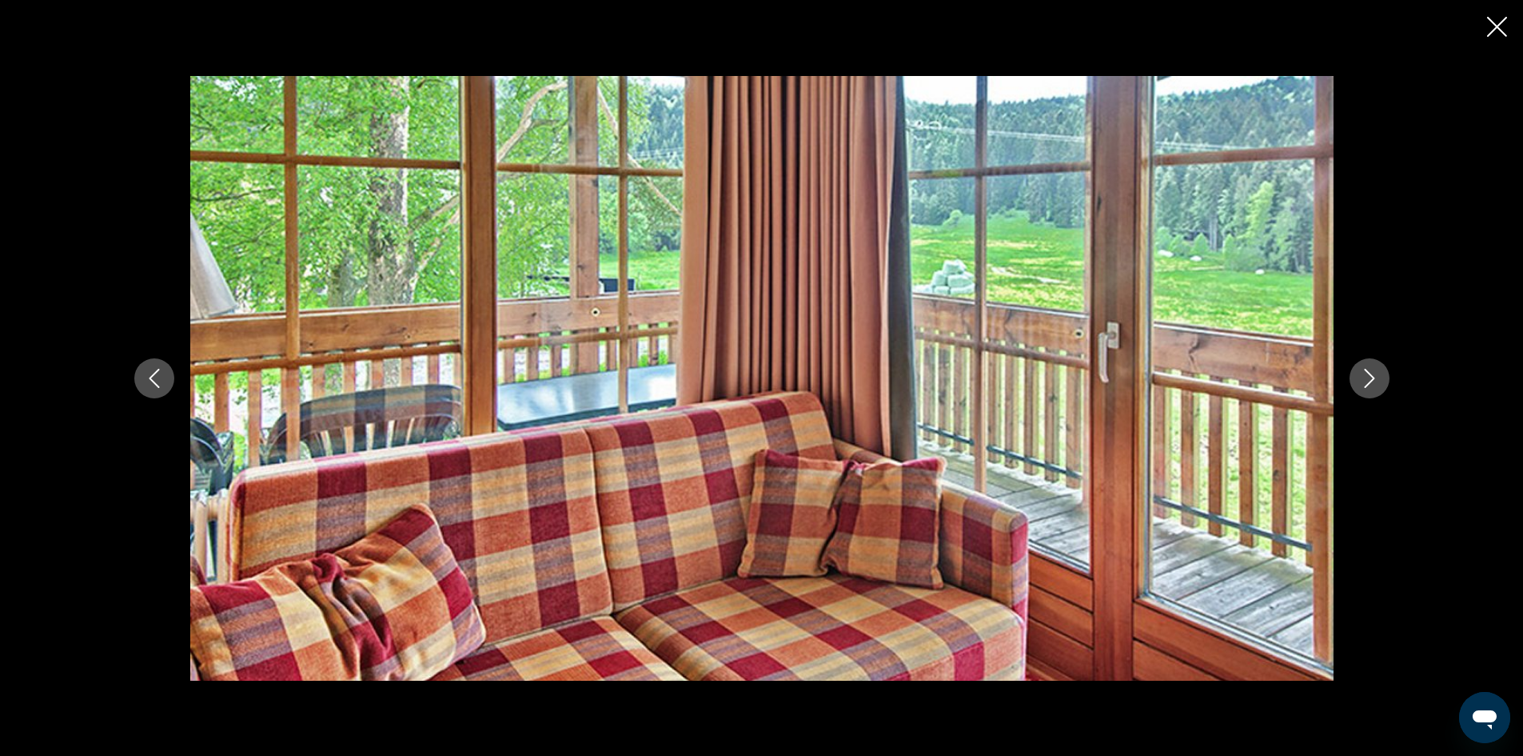
click at [1364, 391] on button "Next image" at bounding box center [1370, 378] width 40 height 40
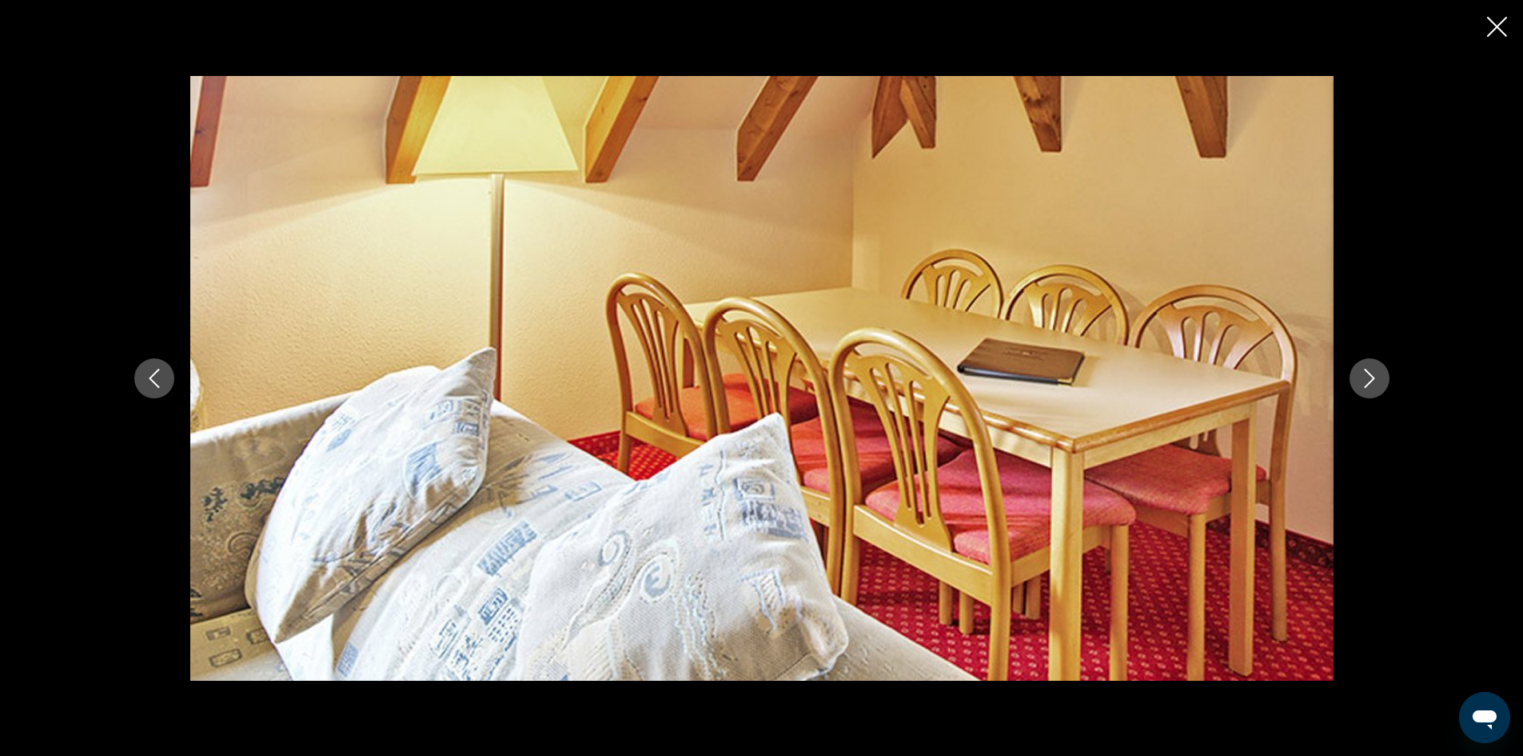
click at [1364, 391] on button "Next image" at bounding box center [1370, 378] width 40 height 40
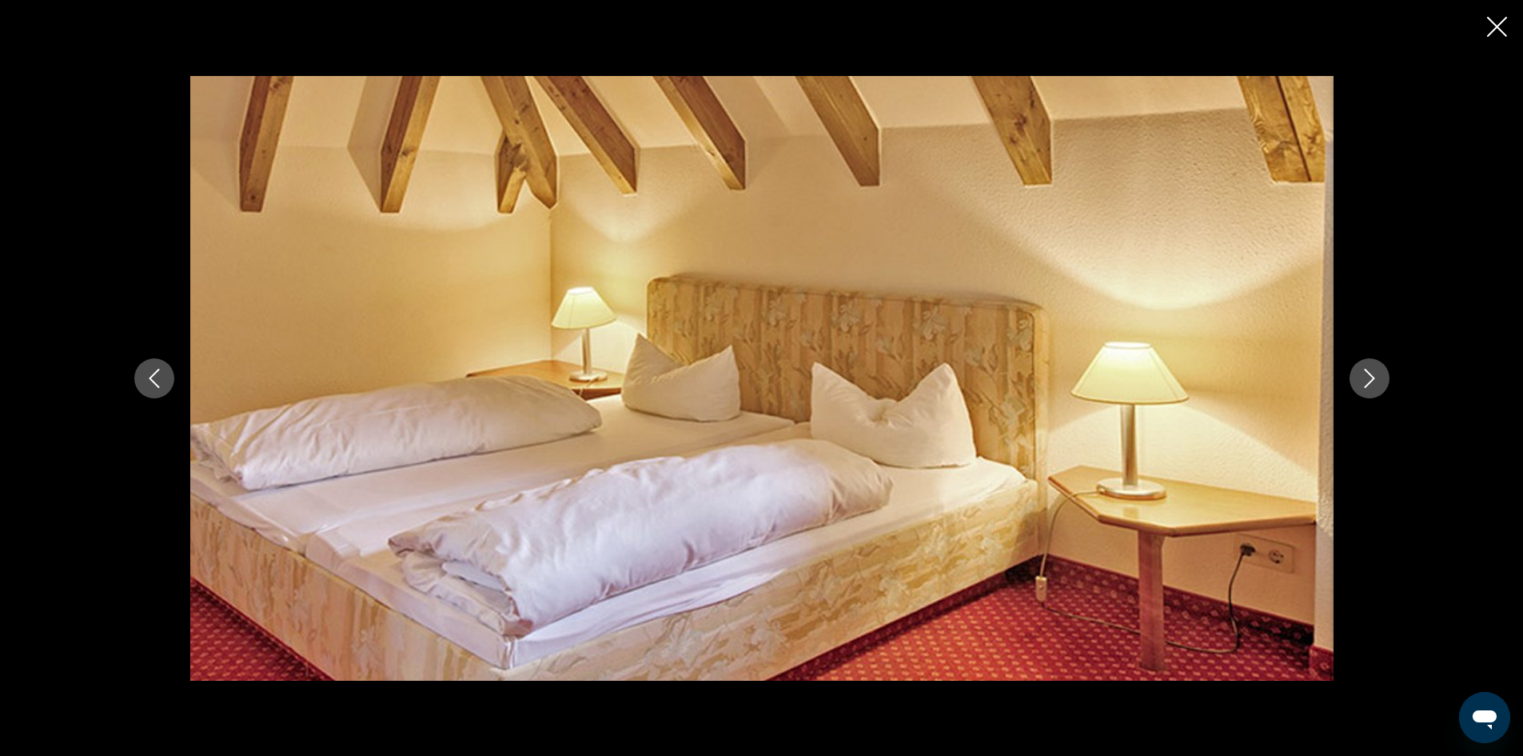
click at [1364, 391] on button "Next image" at bounding box center [1370, 378] width 40 height 40
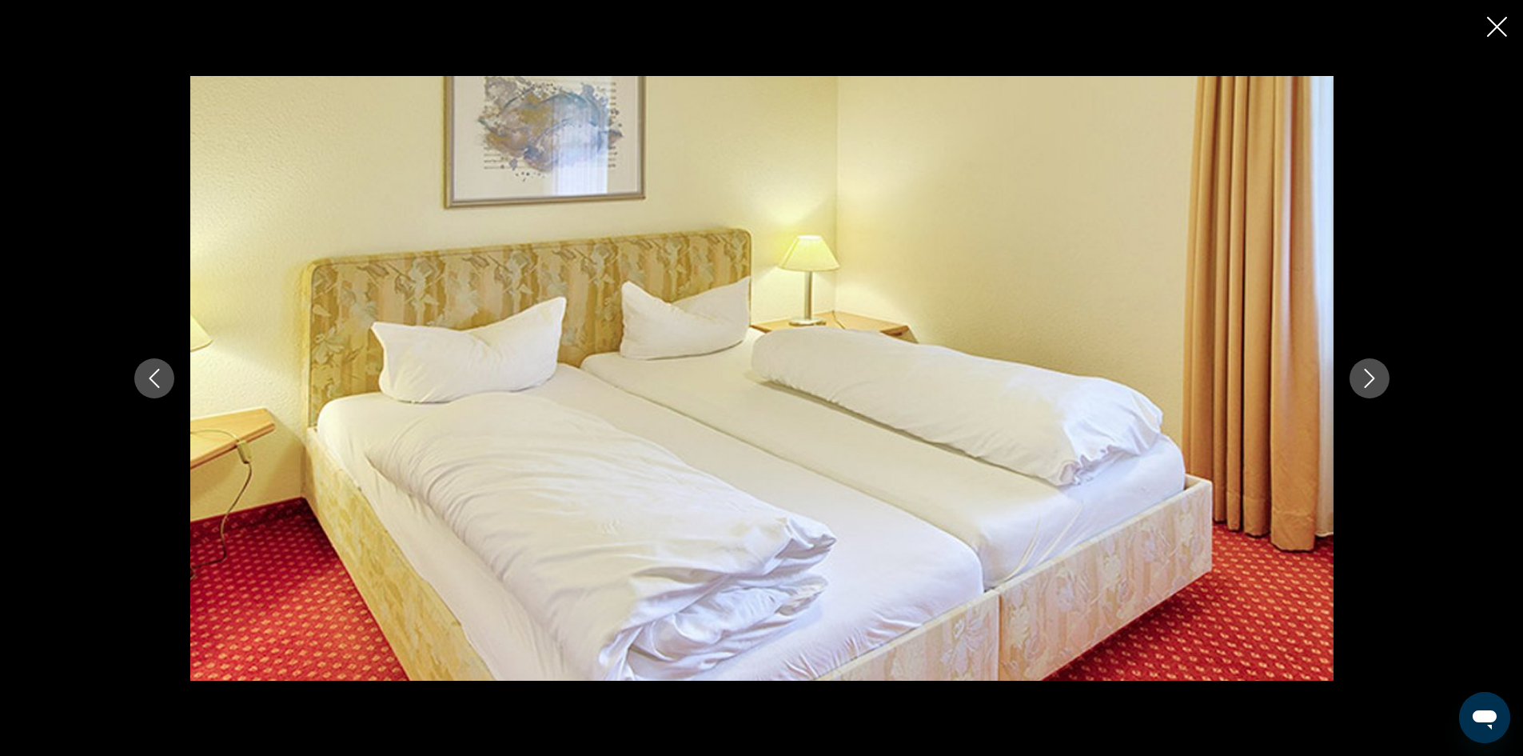
click at [1364, 391] on button "Next image" at bounding box center [1370, 378] width 40 height 40
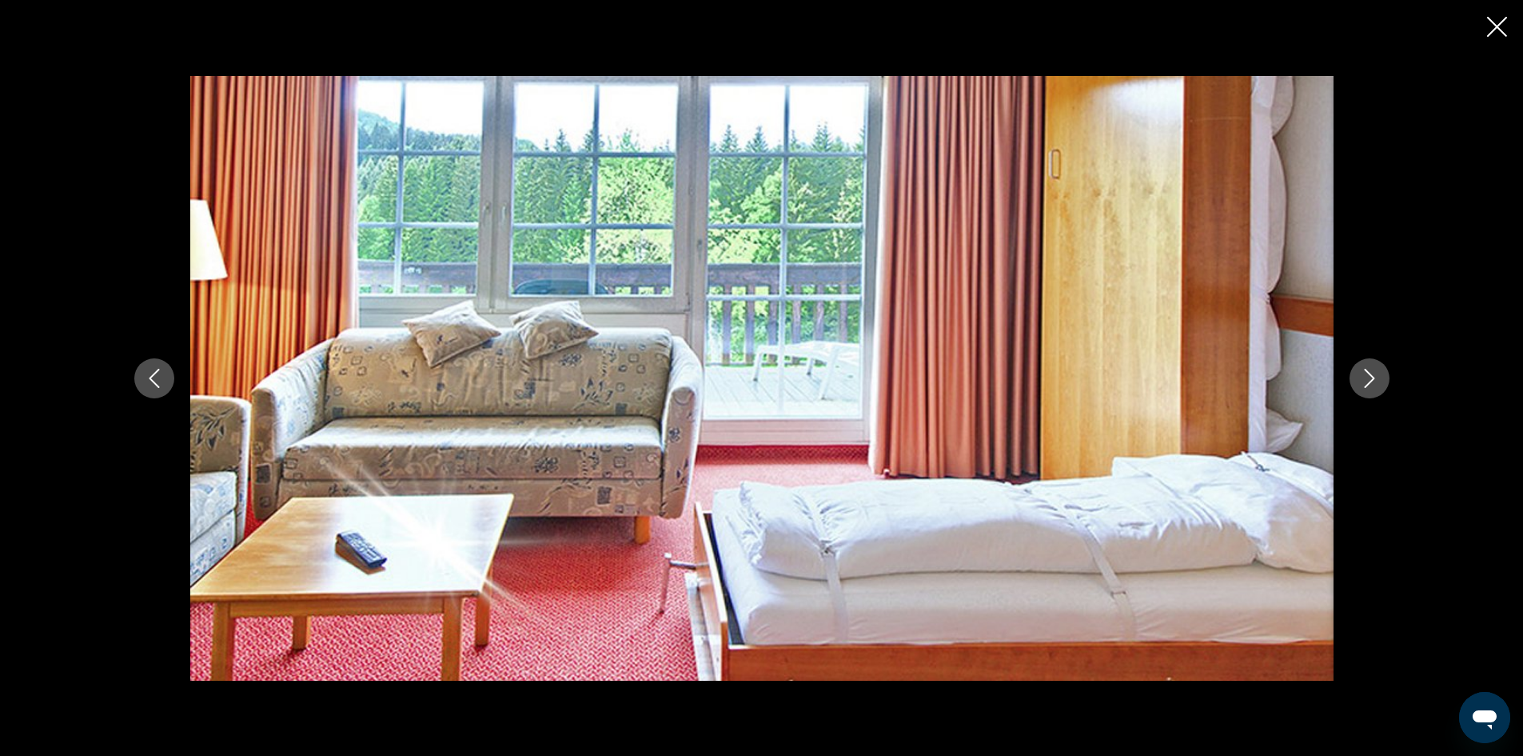
click at [1364, 391] on button "Next image" at bounding box center [1370, 378] width 40 height 40
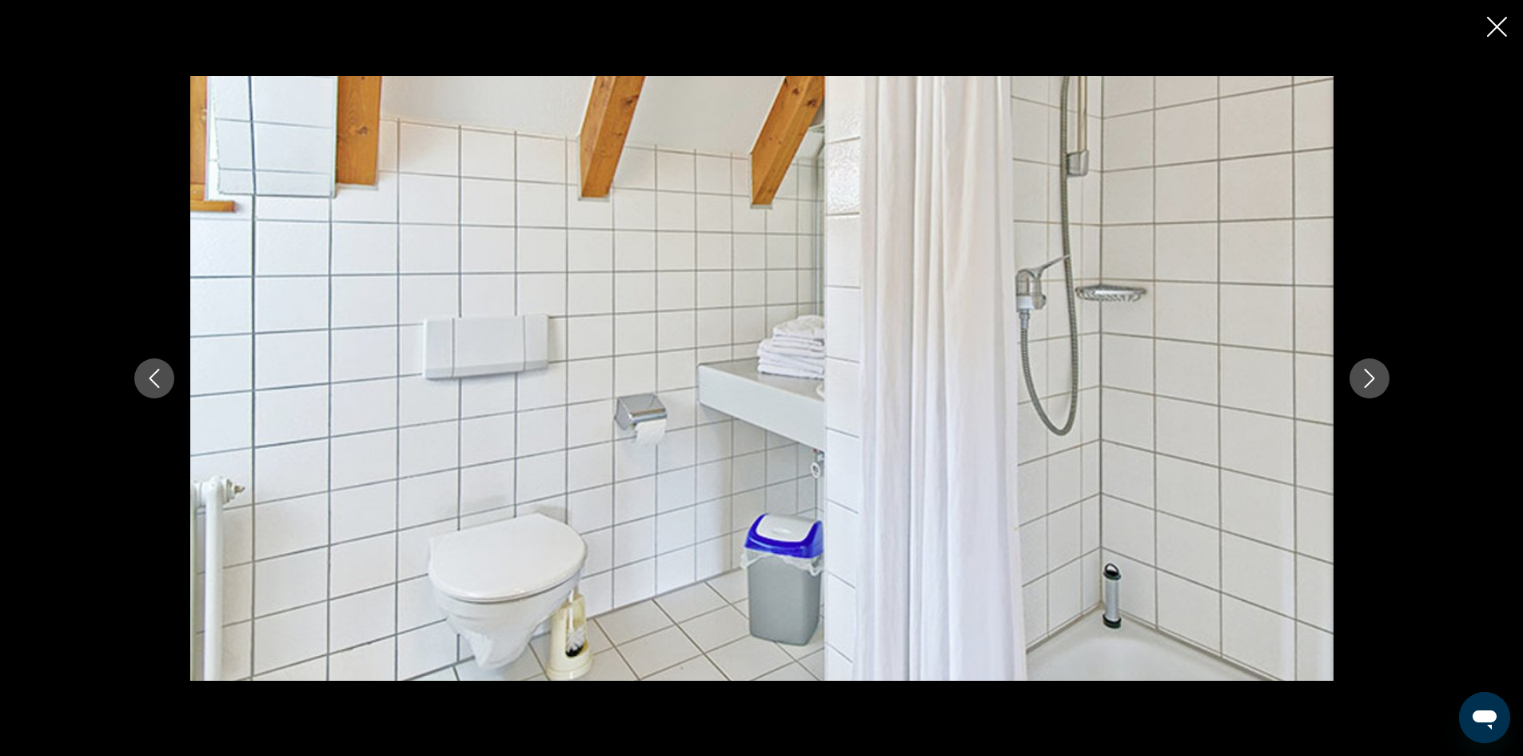
click at [1364, 391] on button "Next image" at bounding box center [1370, 378] width 40 height 40
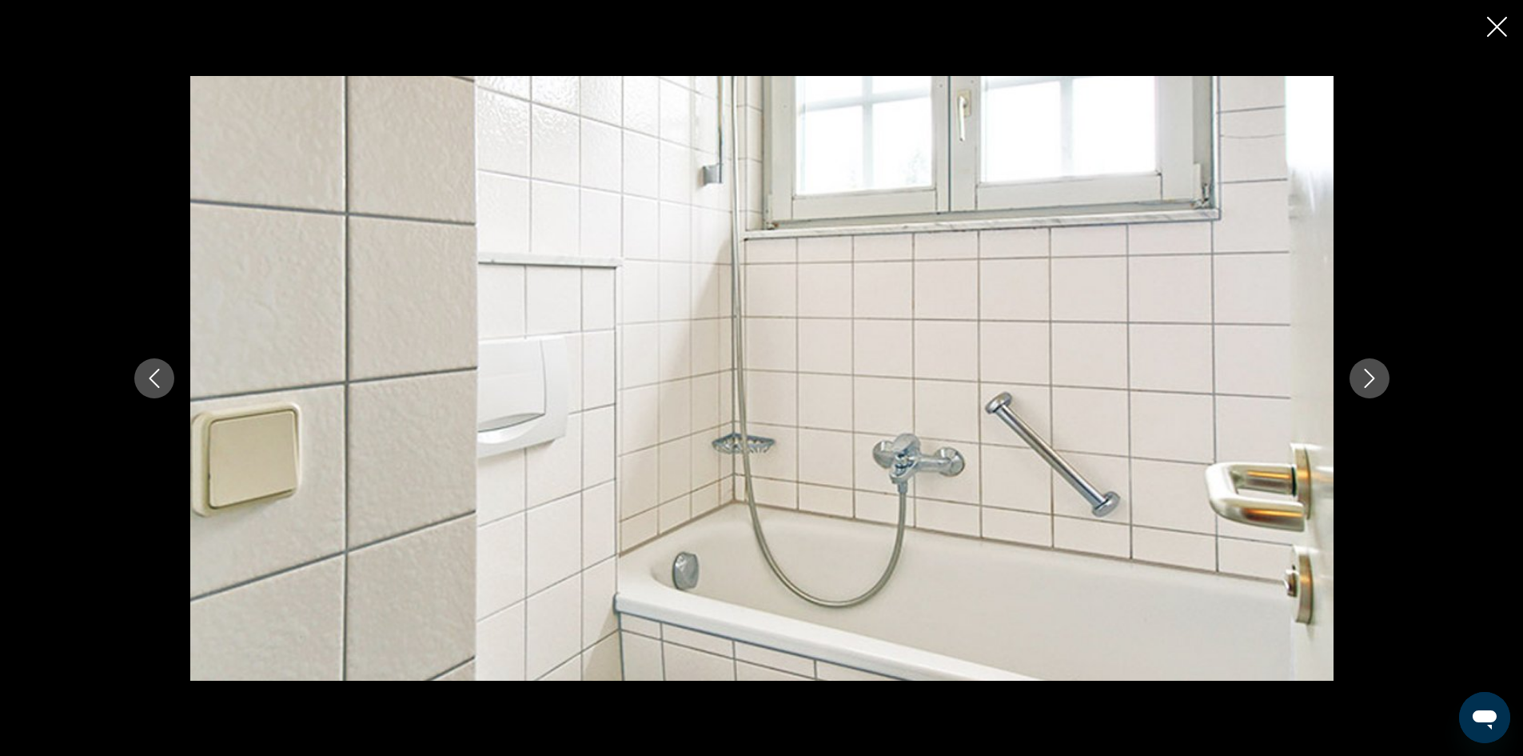
click at [1364, 391] on button "Next image" at bounding box center [1370, 378] width 40 height 40
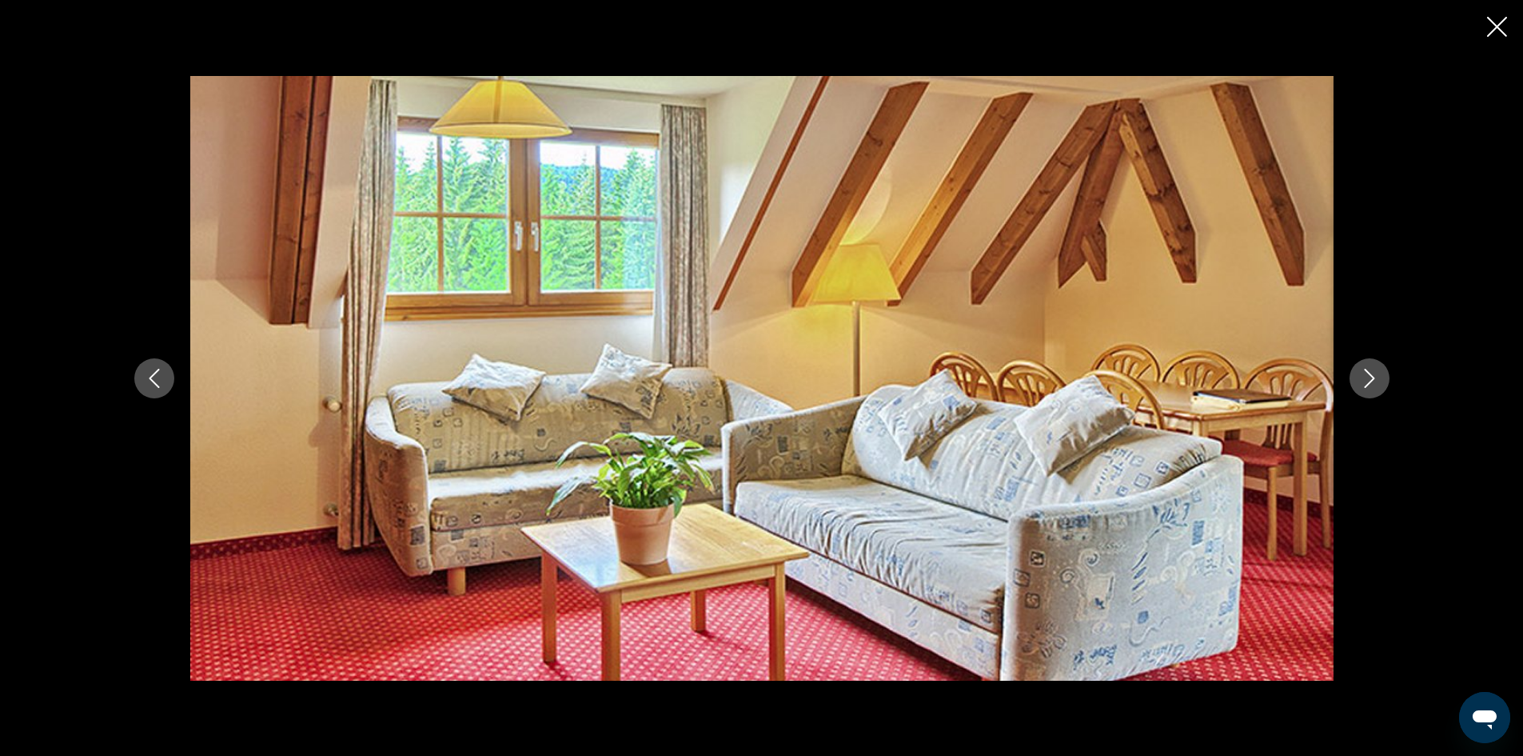
click at [1500, 34] on icon "Close slideshow" at bounding box center [1497, 27] width 20 height 20
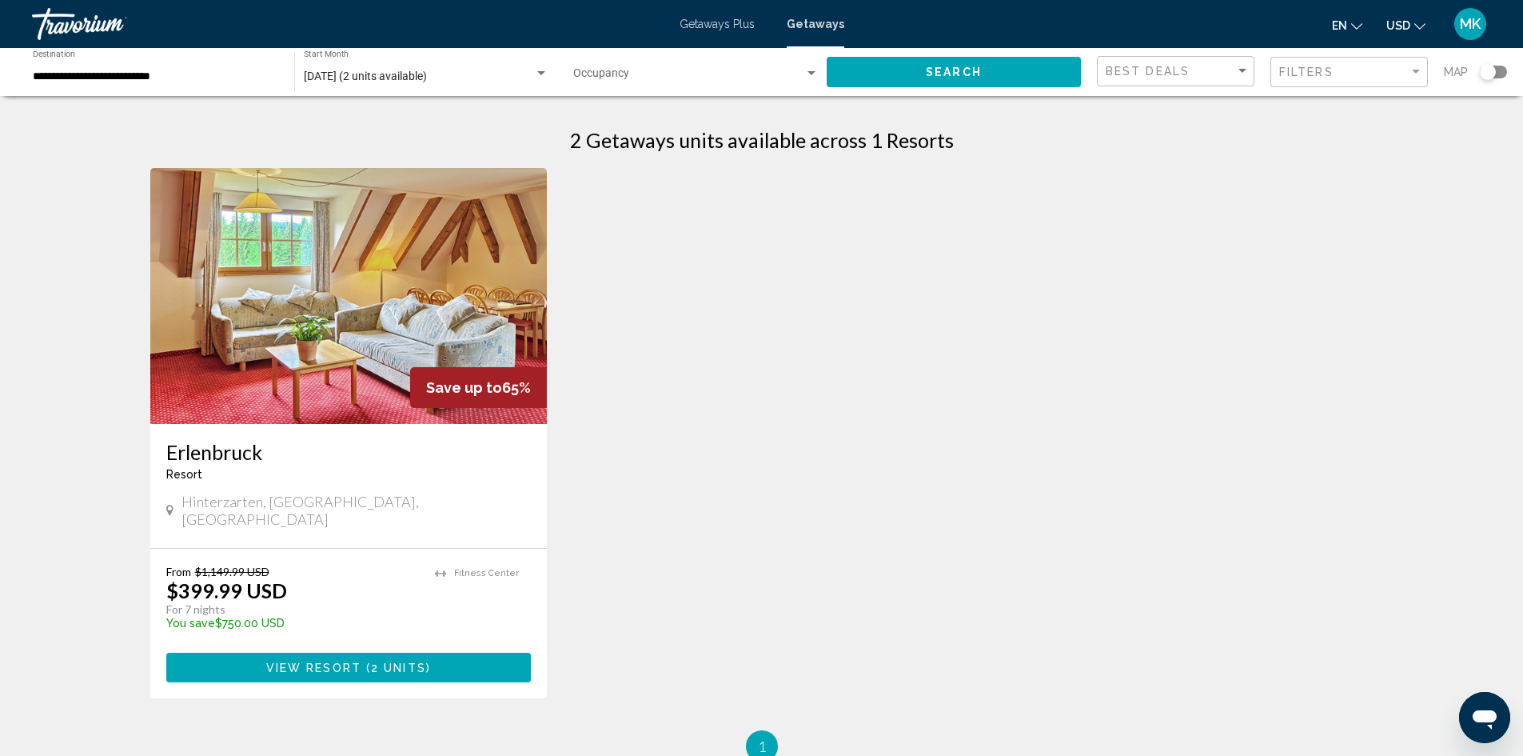
click at [731, 19] on span "Getaways Plus" at bounding box center [717, 24] width 75 height 13
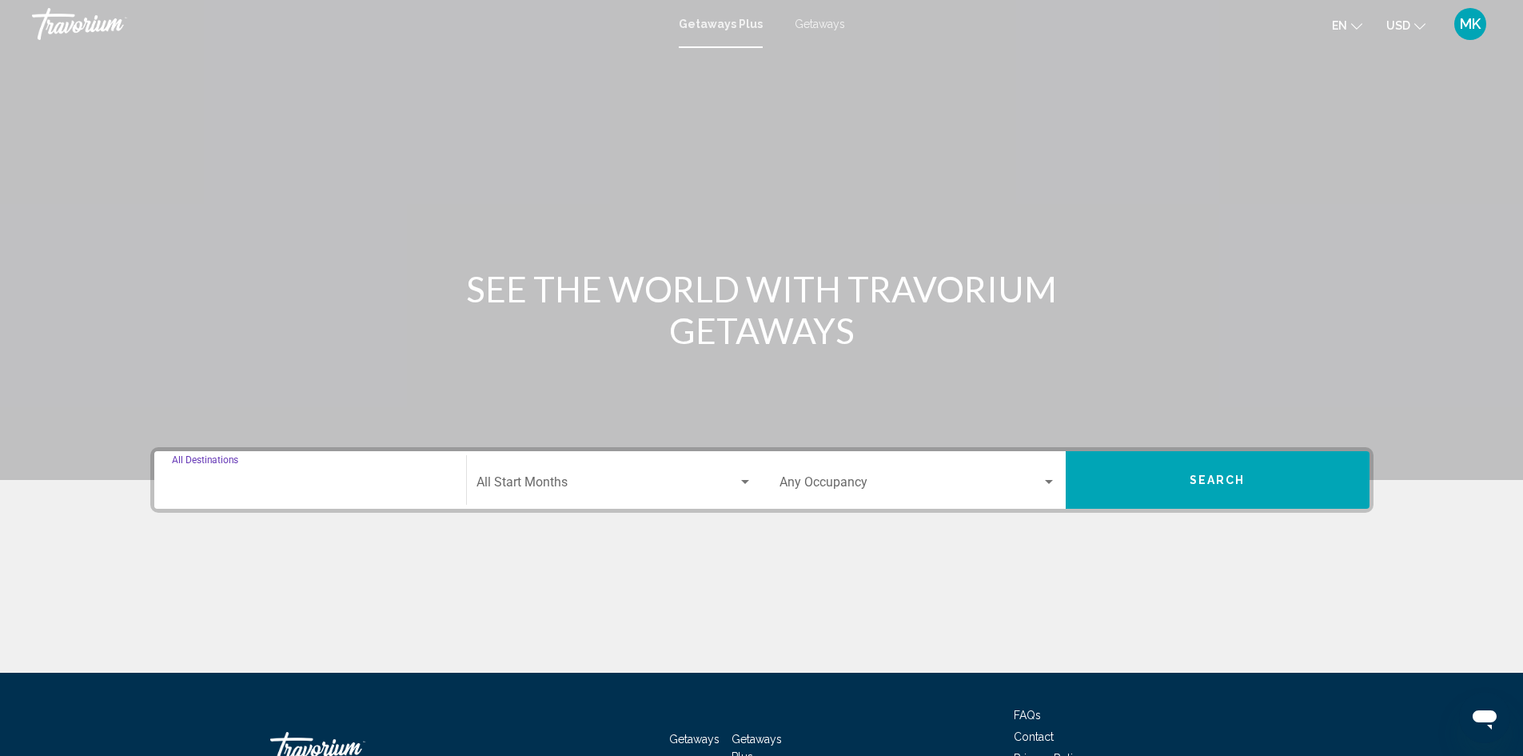
click at [361, 484] on input "Destination All Destinations" at bounding box center [310, 485] width 277 height 14
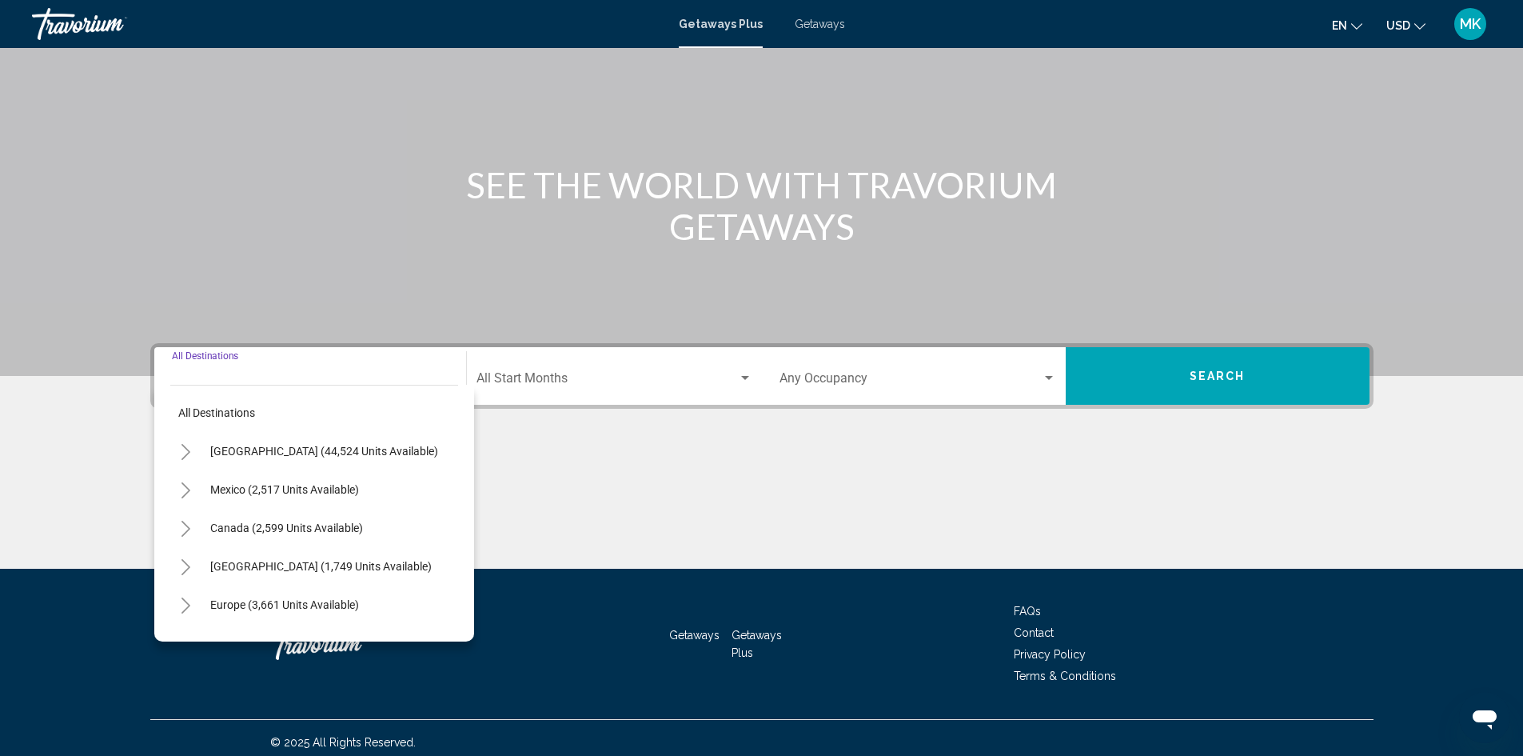
scroll to position [113, 0]
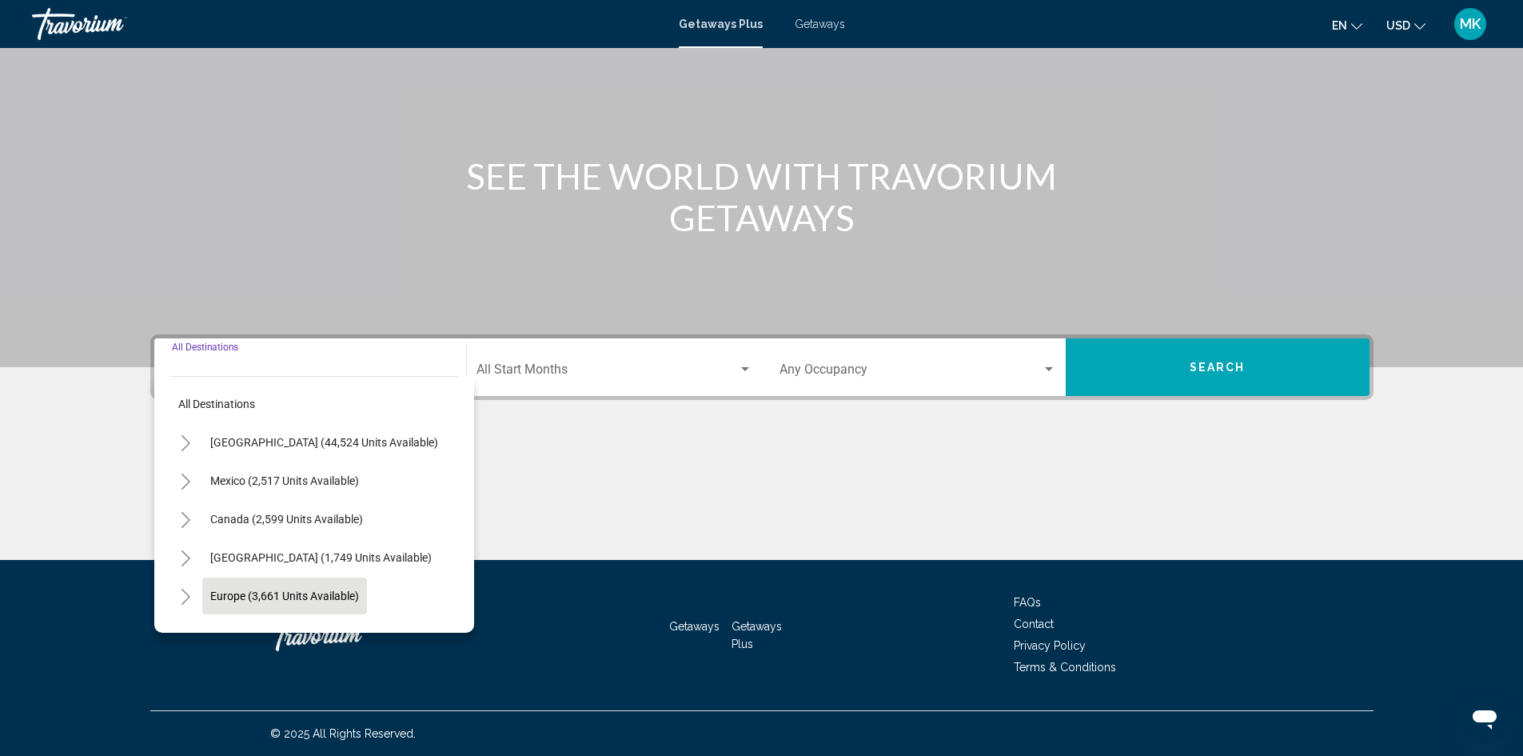
click at [357, 592] on span "Europe (3,661 units available)" at bounding box center [284, 595] width 149 height 13
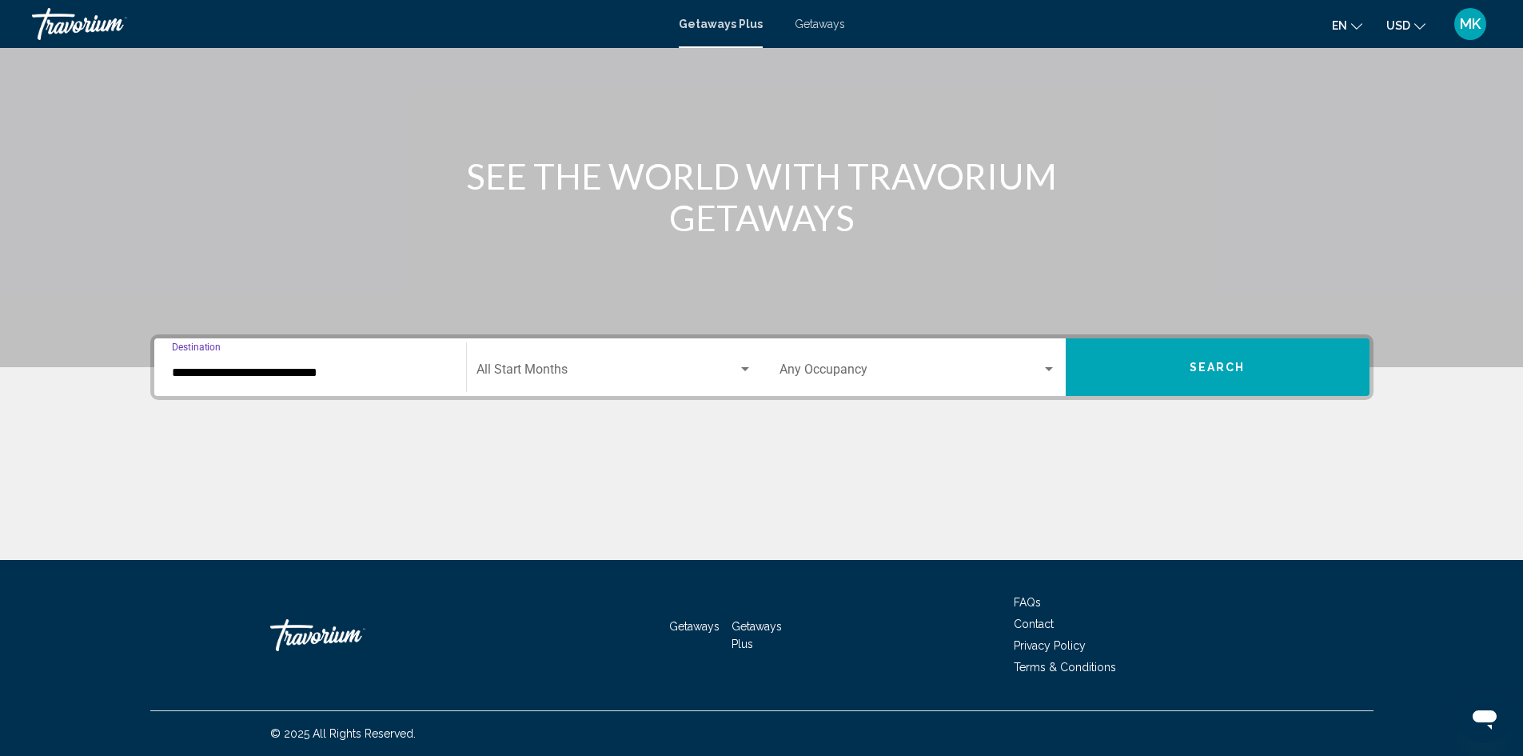
click at [373, 371] on input "**********" at bounding box center [310, 372] width 277 height 14
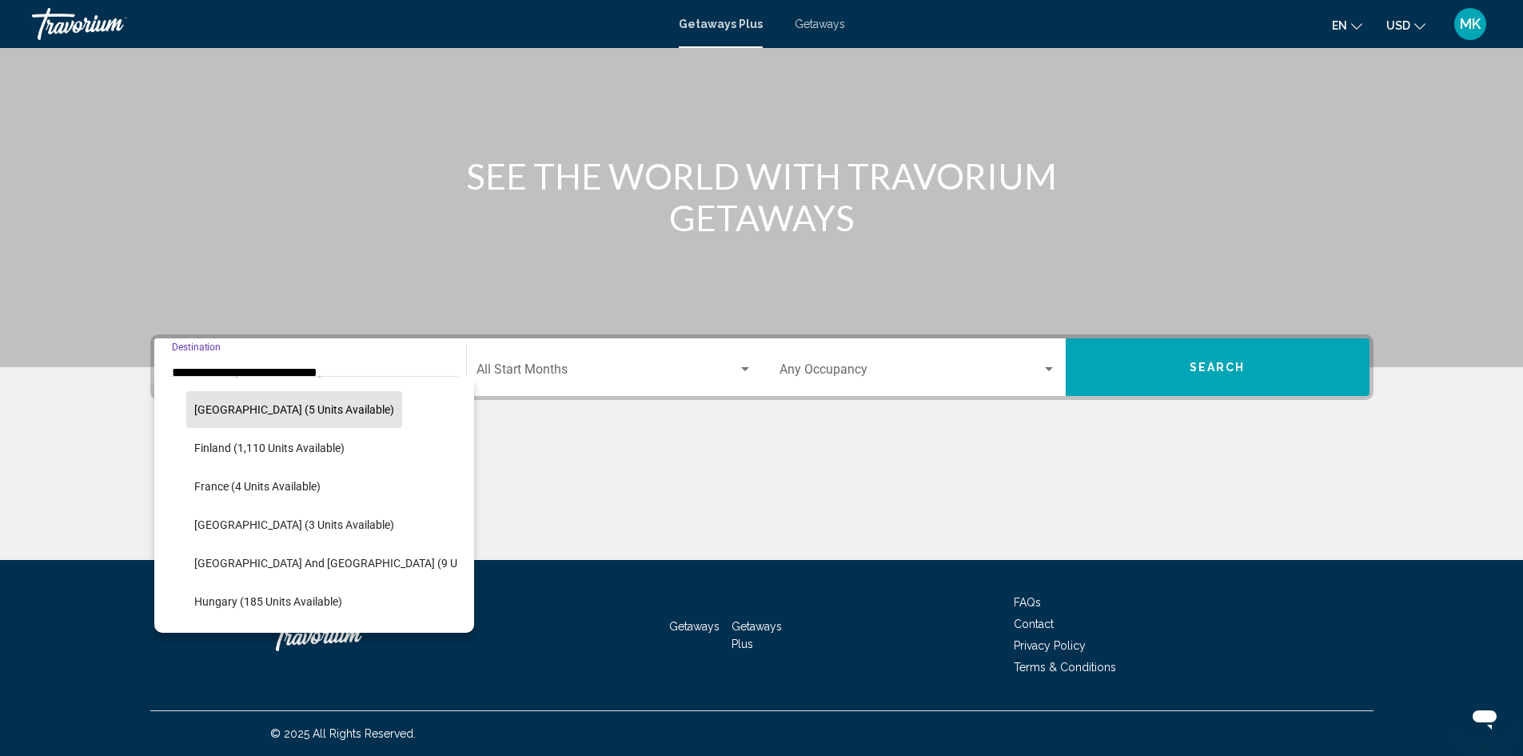
scroll to position [341, 0]
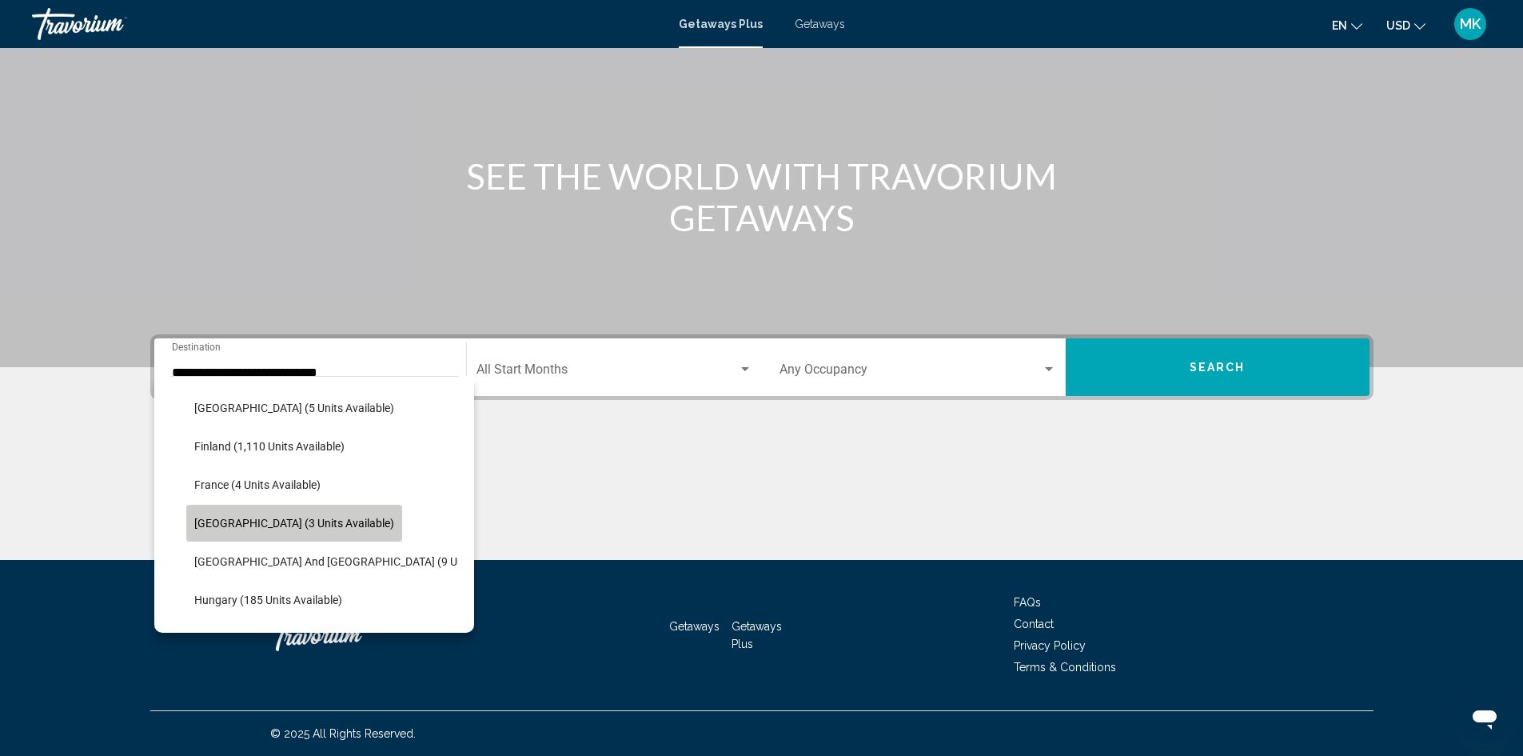
click at [313, 522] on span "Germany (3 units available)" at bounding box center [294, 523] width 200 height 13
type input "**********"
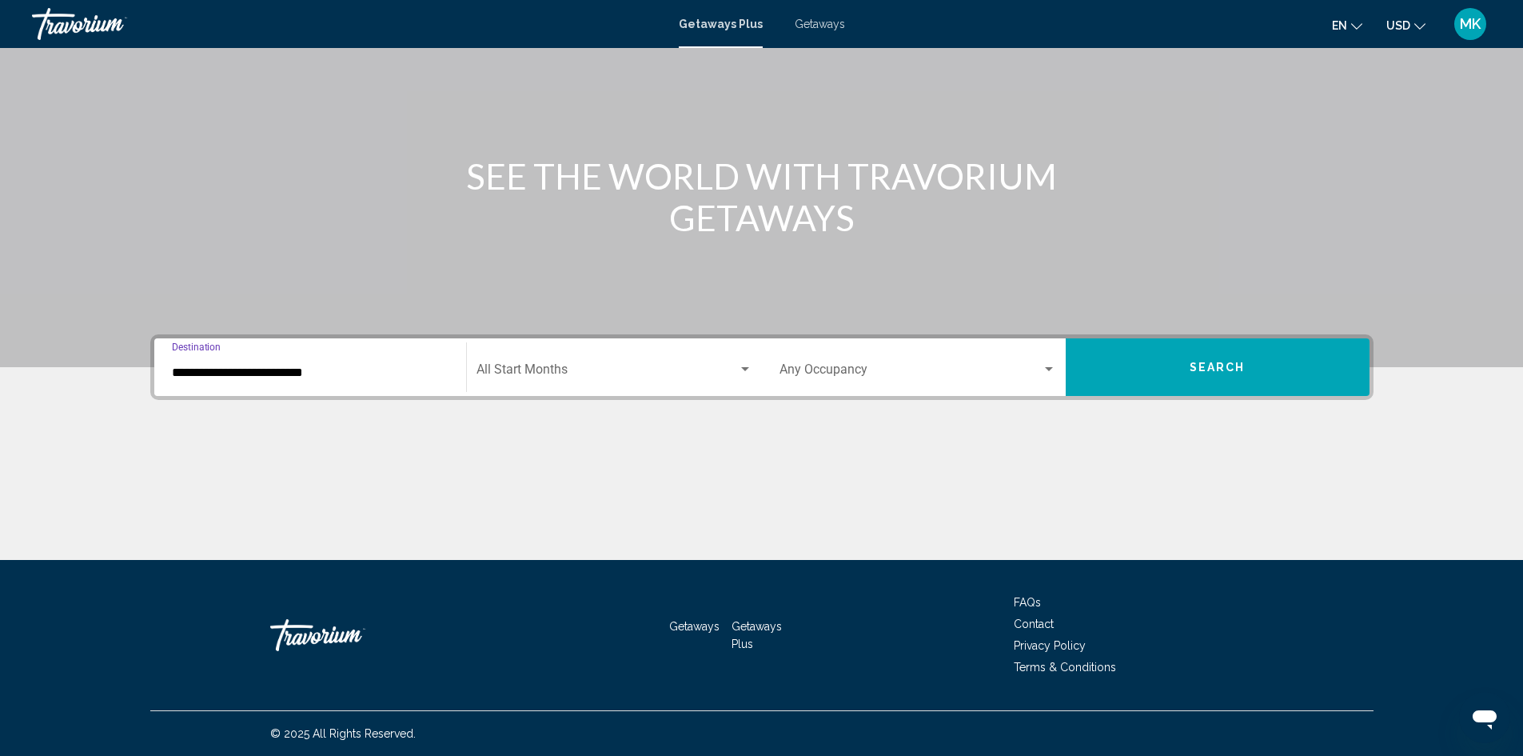
click at [688, 369] on span "Search widget" at bounding box center [607, 372] width 261 height 14
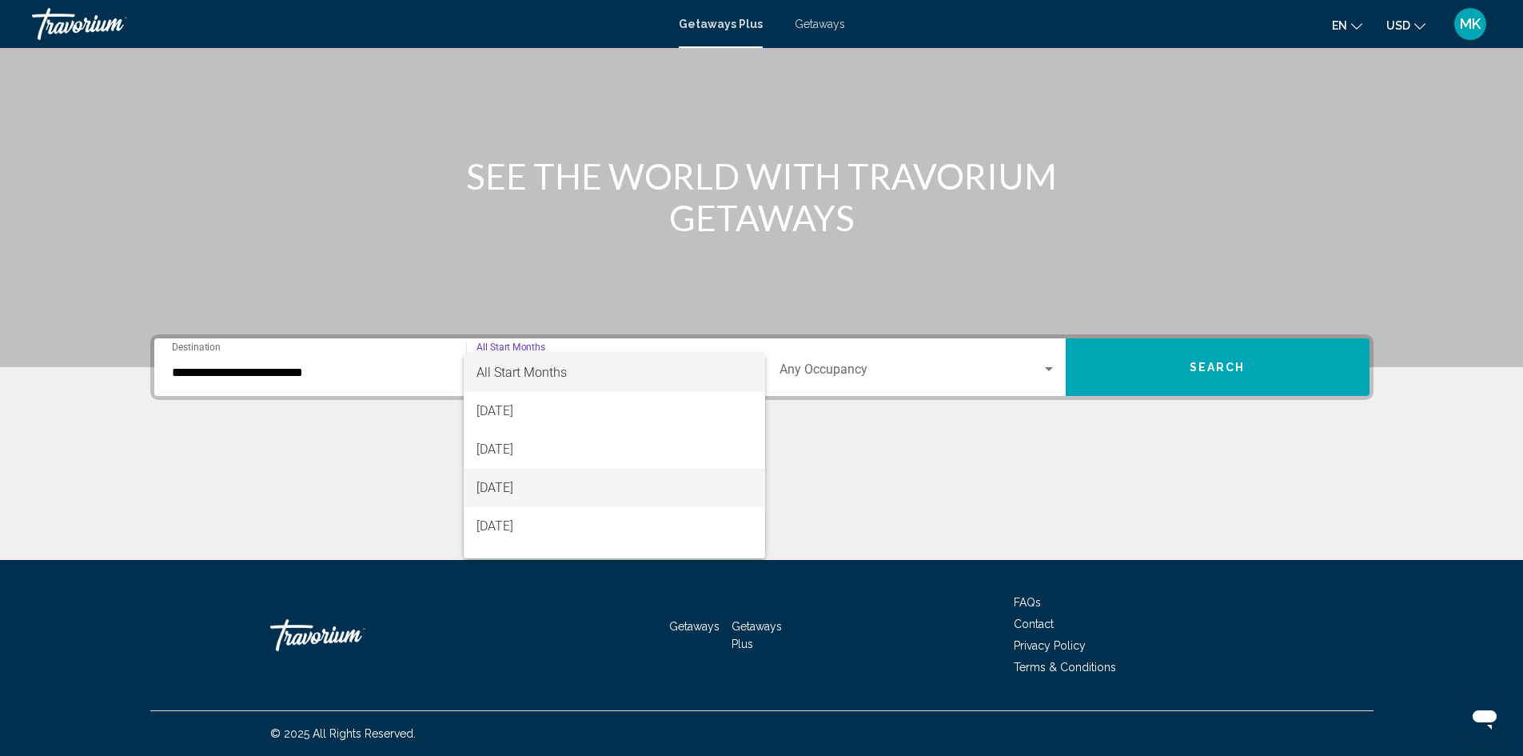
click at [640, 493] on span "October 2025" at bounding box center [615, 488] width 276 height 38
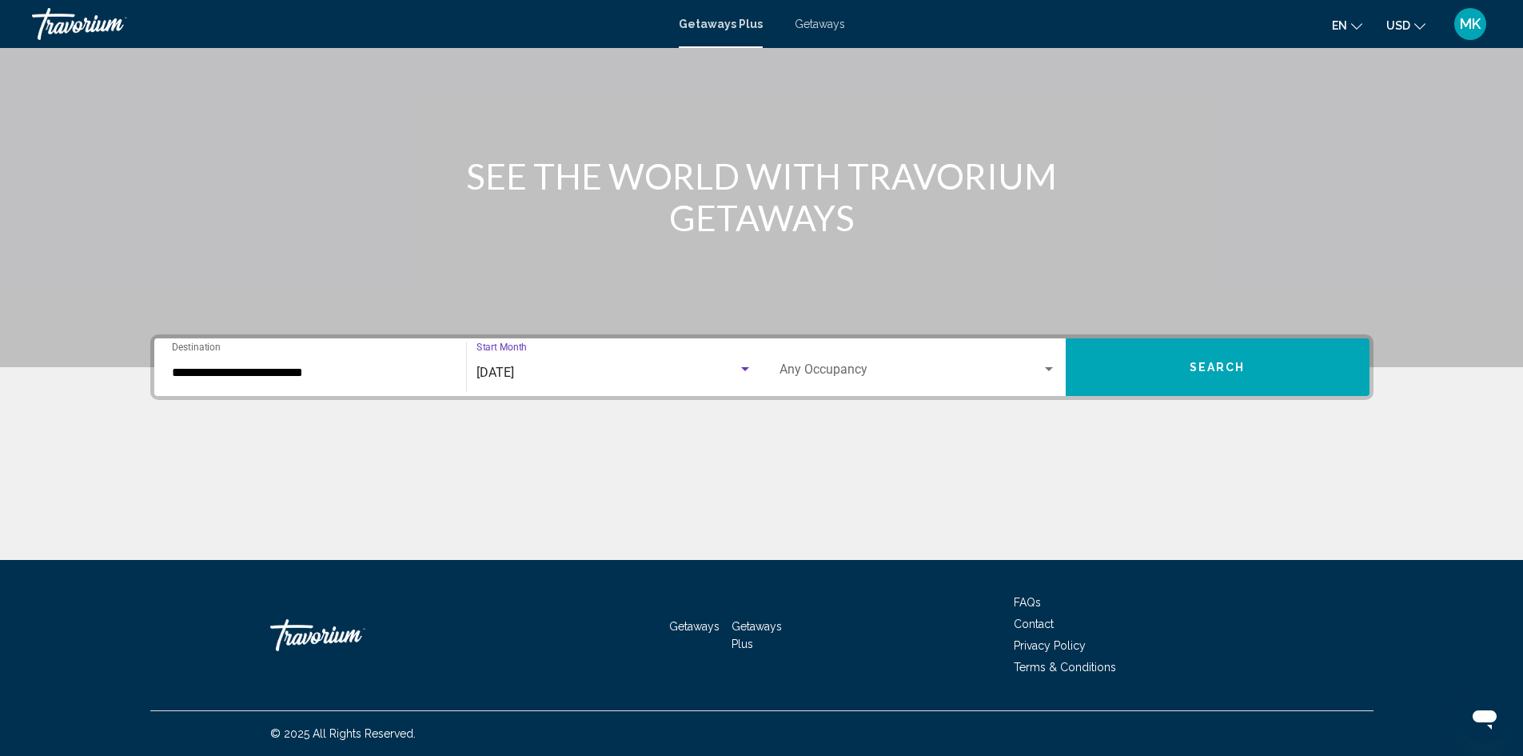
click at [1219, 368] on span "Search" at bounding box center [1218, 367] width 56 height 13
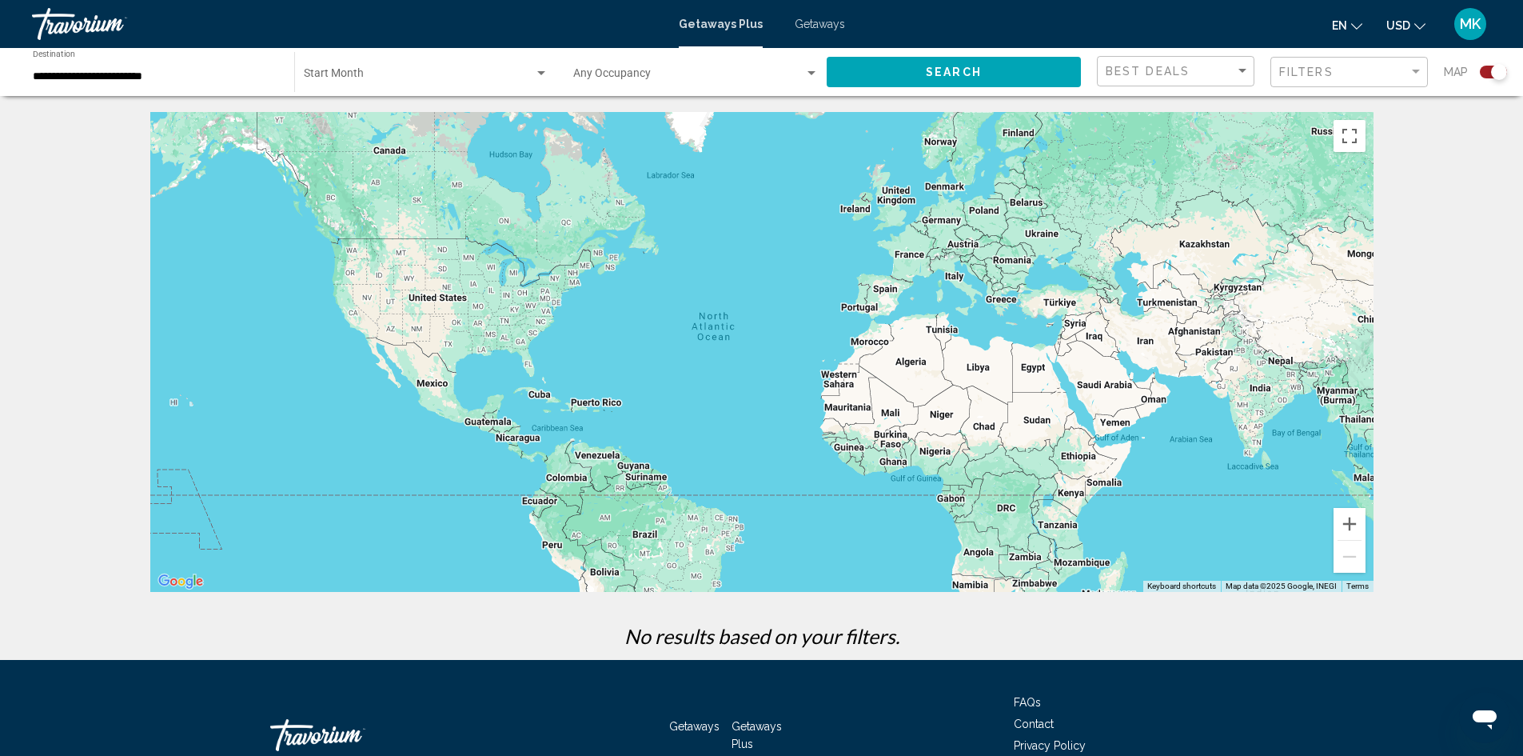
click at [515, 74] on span "Search widget" at bounding box center [419, 76] width 230 height 13
click at [515, 74] on span "All Start Months" at bounding box center [425, 77] width 245 height 34
